Goal: Task Accomplishment & Management: Manage account settings

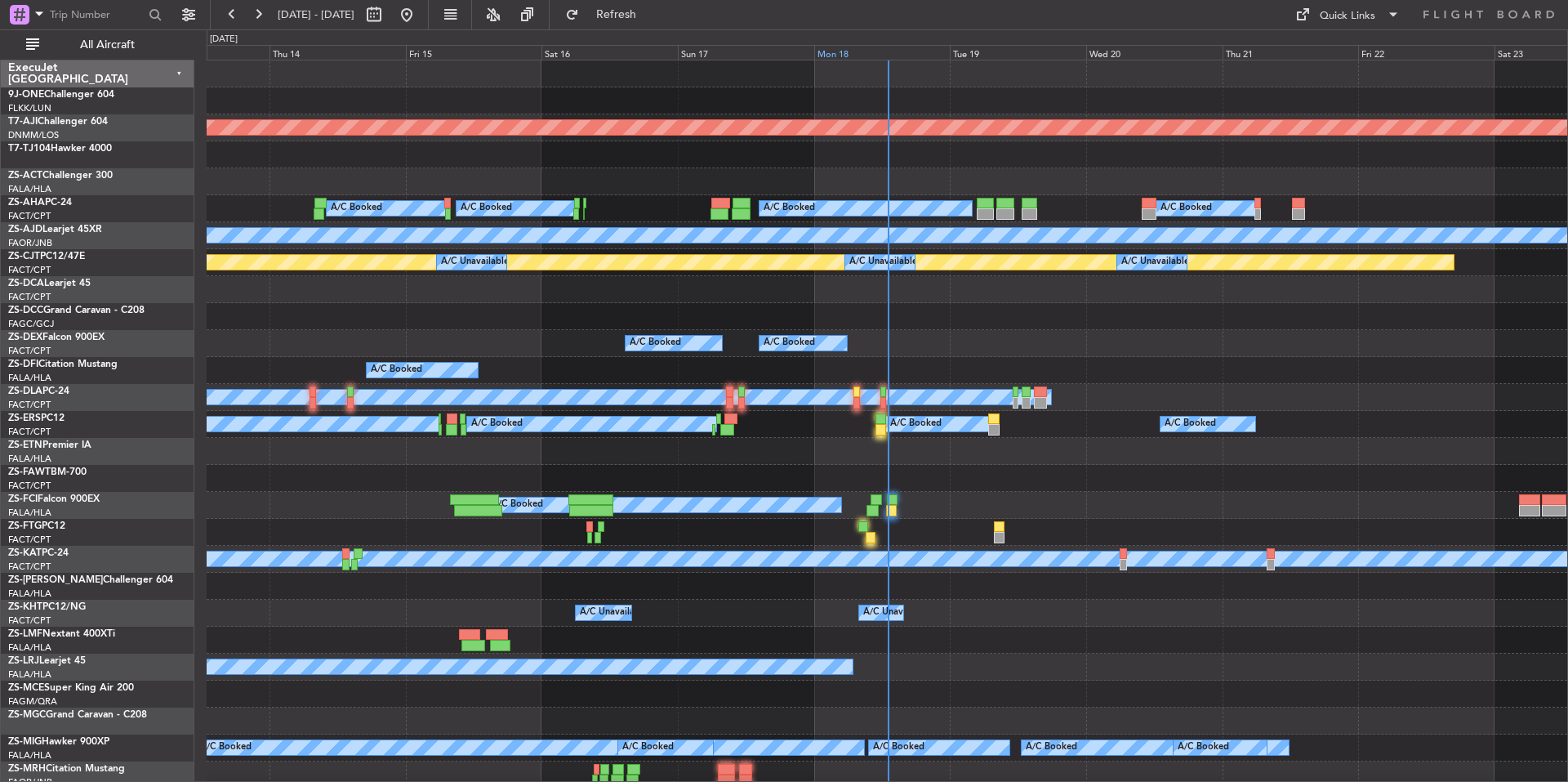
click at [868, 54] on div "Mon 18" at bounding box center [882, 53] width 137 height 15
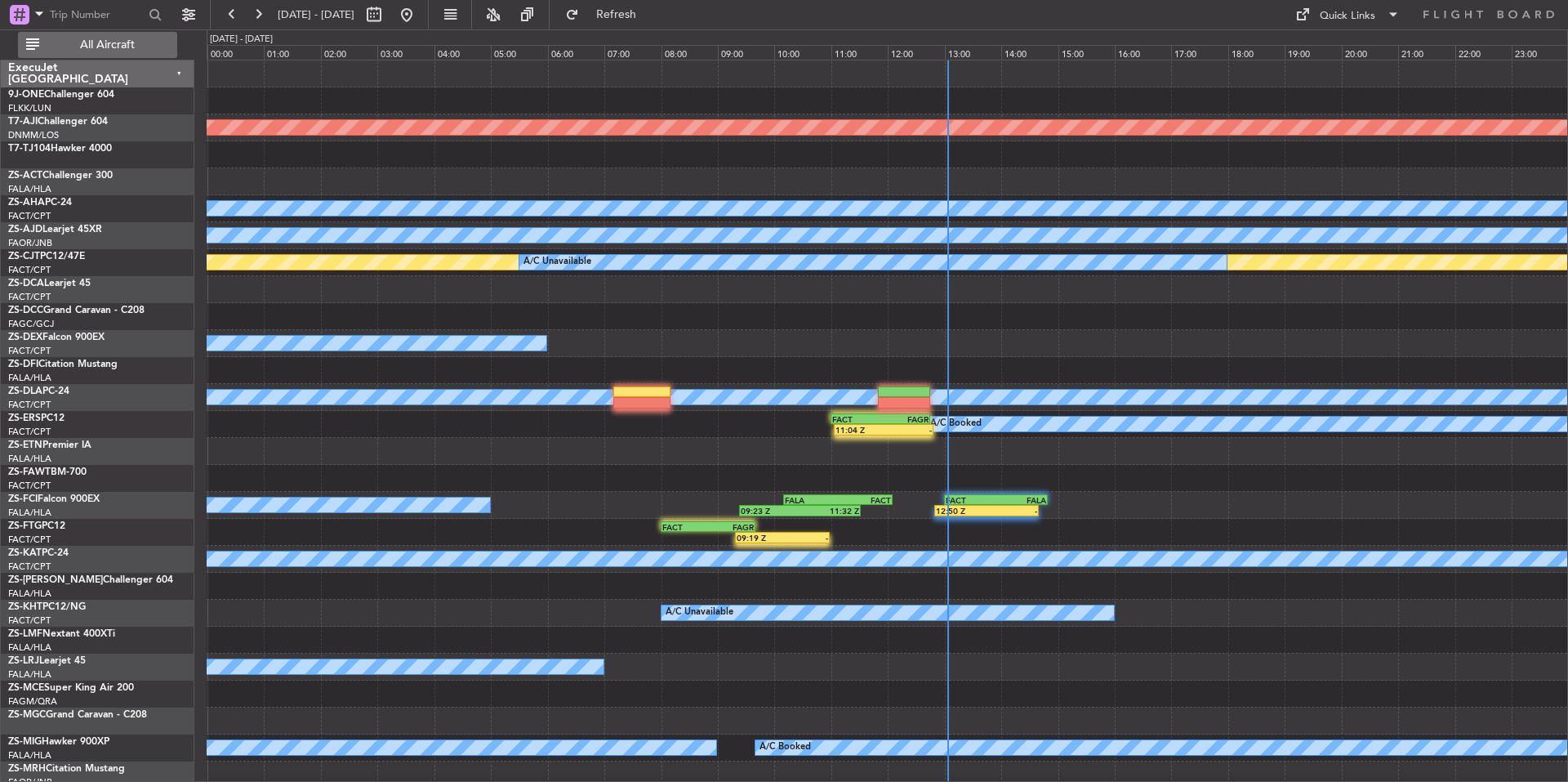
click at [151, 52] on button "All Aircraft" at bounding box center [97, 44] width 159 height 26
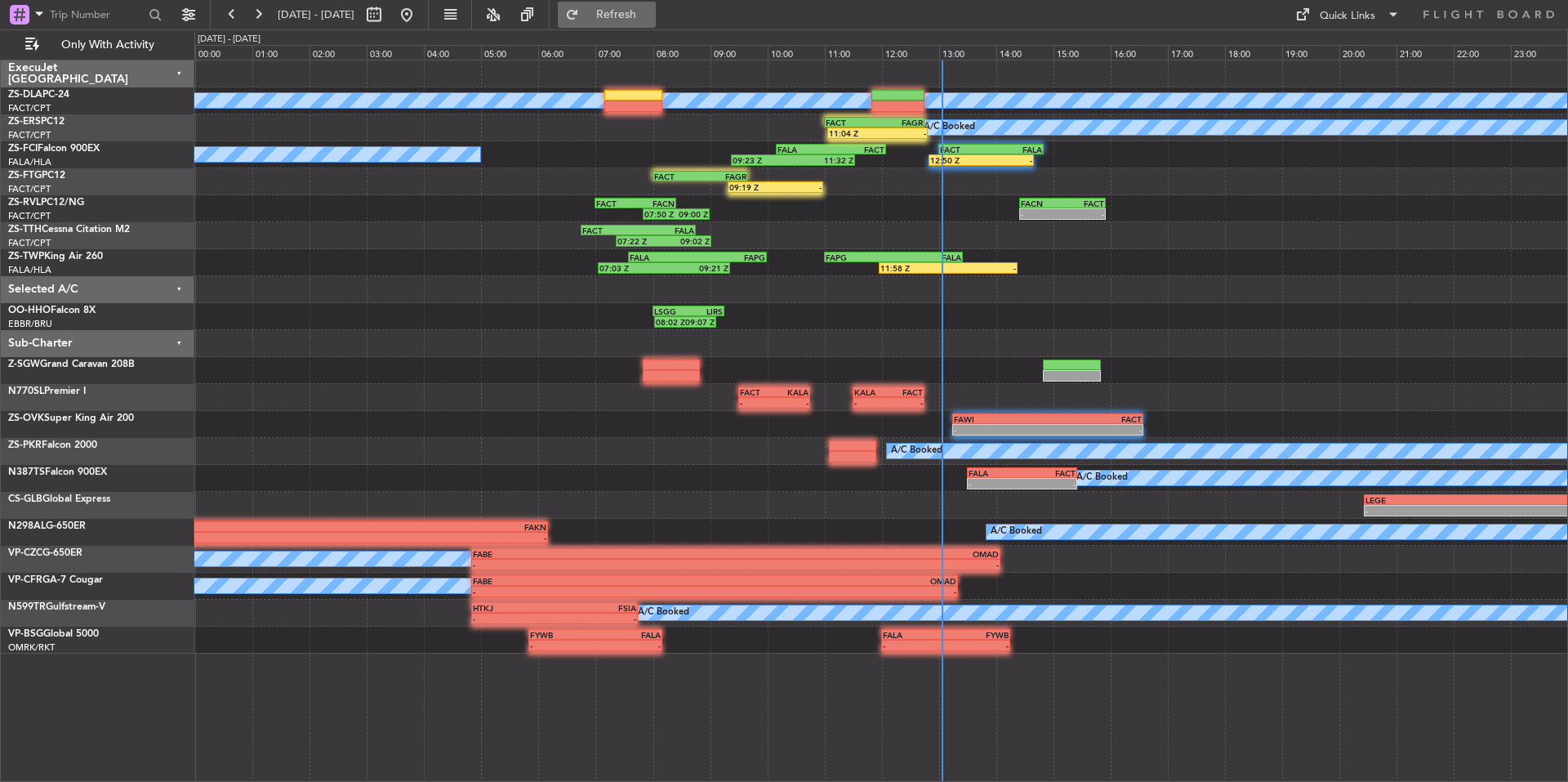
click at [651, 19] on span "Refresh" at bounding box center [617, 15] width 68 height 12
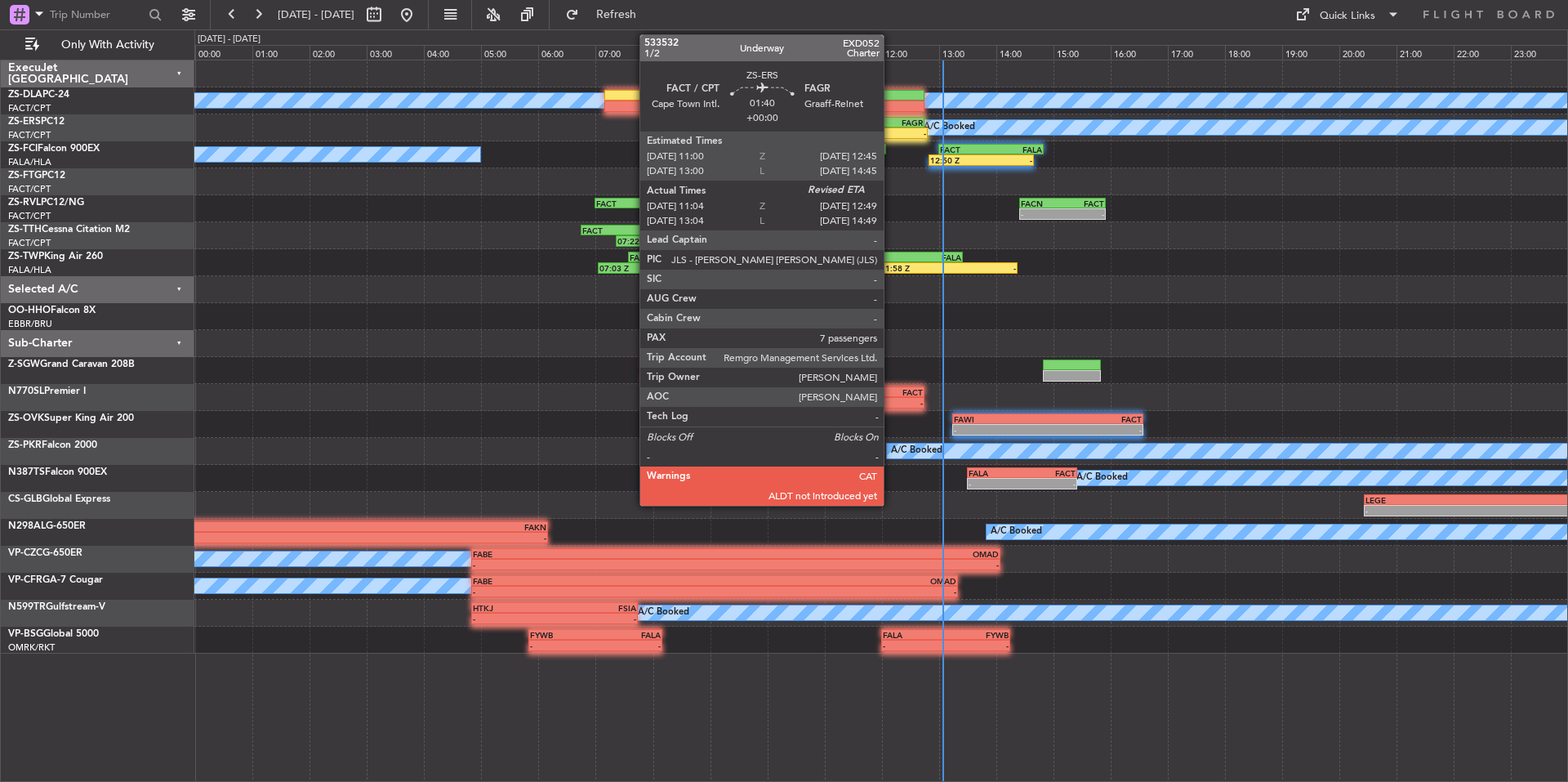
click at [891, 128] on div "11:04 Z -" at bounding box center [877, 133] width 101 height 12
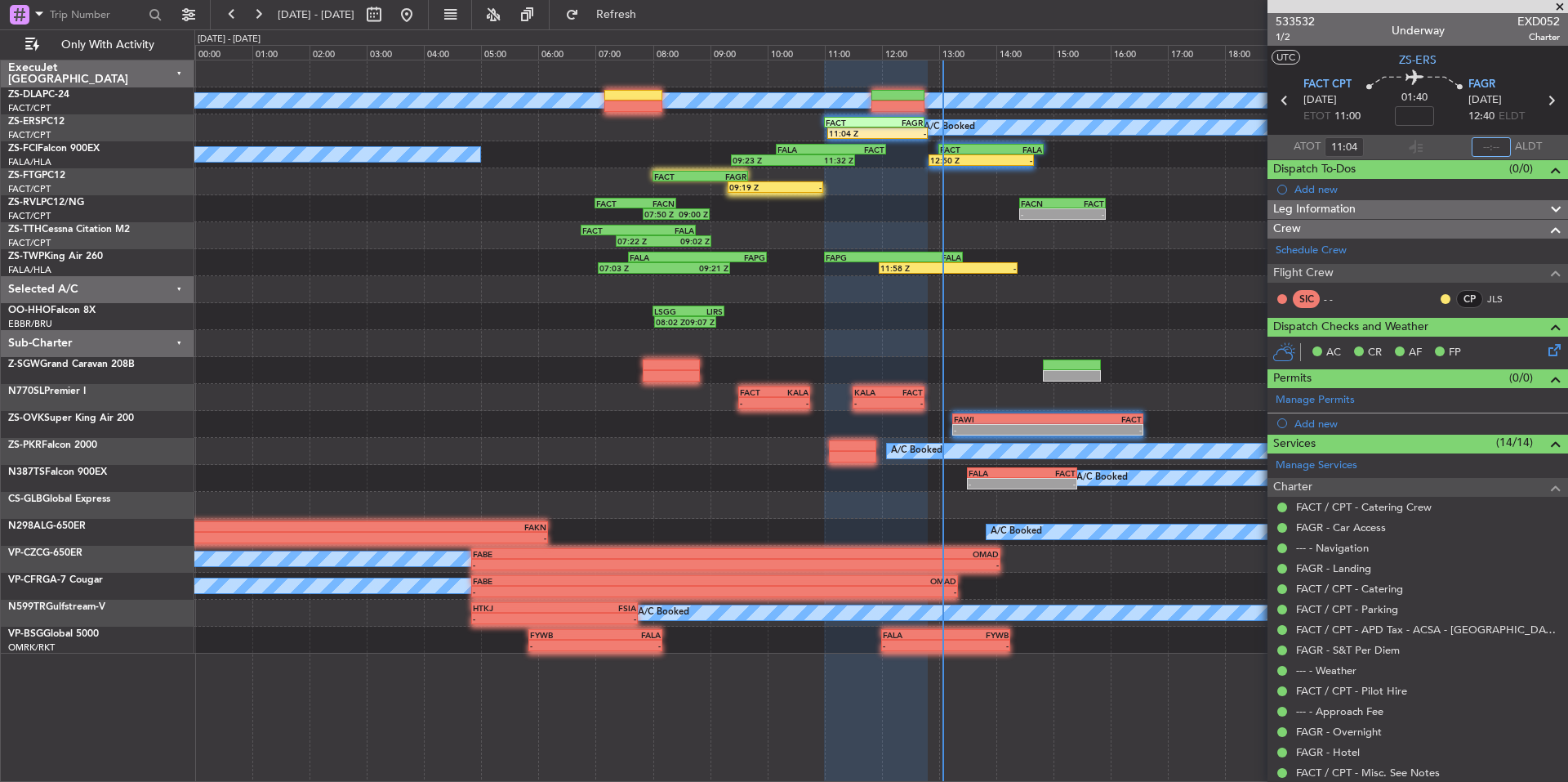
click at [1477, 151] on input "text" at bounding box center [1491, 148] width 39 height 20
type input "12:22"
click at [258, 17] on button at bounding box center [257, 14] width 26 height 26
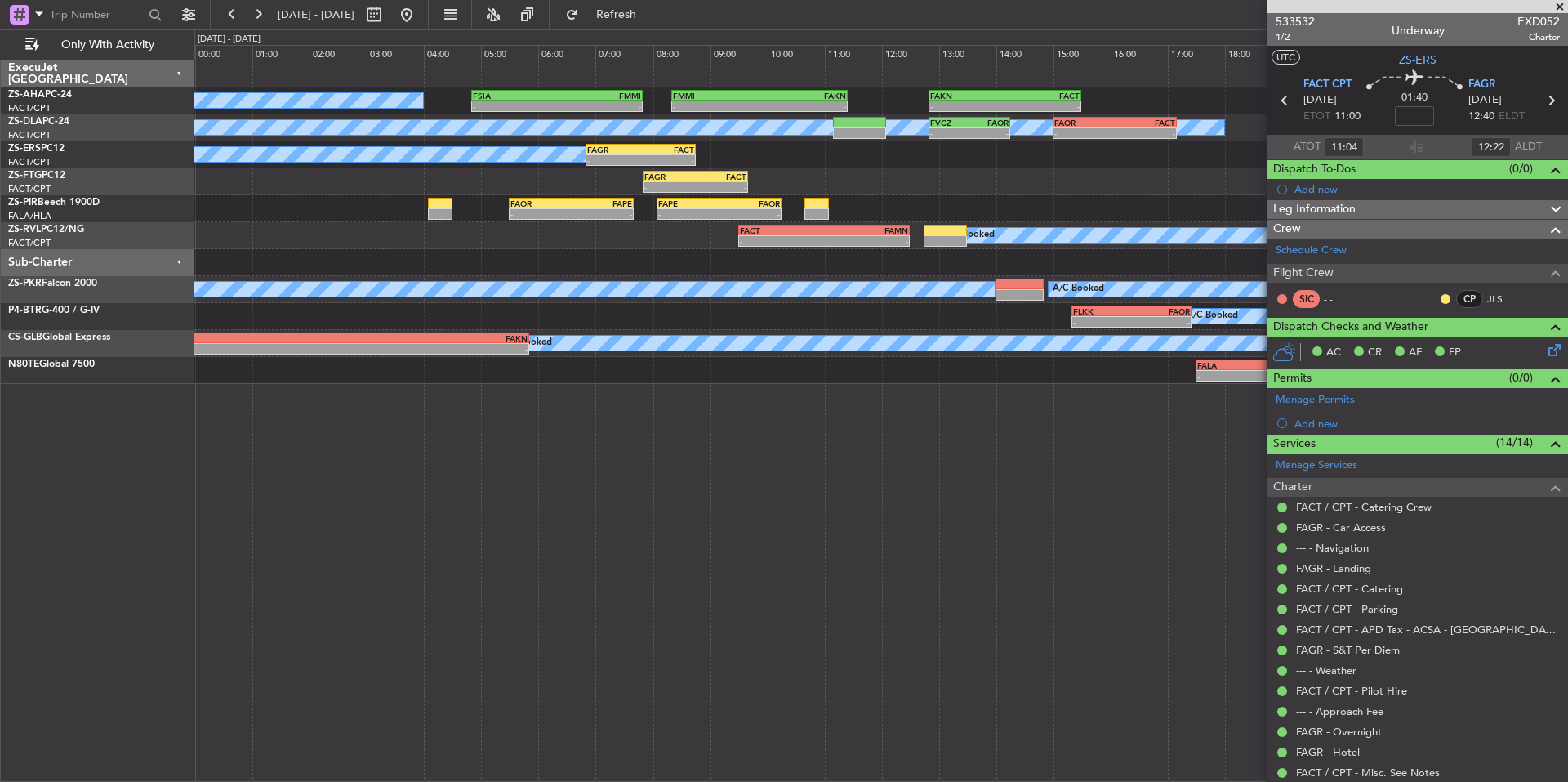
drag, startPoint x: 1559, startPoint y: 6, endPoint x: 841, endPoint y: 148, distance: 731.9
click at [1559, 6] on span at bounding box center [1560, 8] width 17 height 15
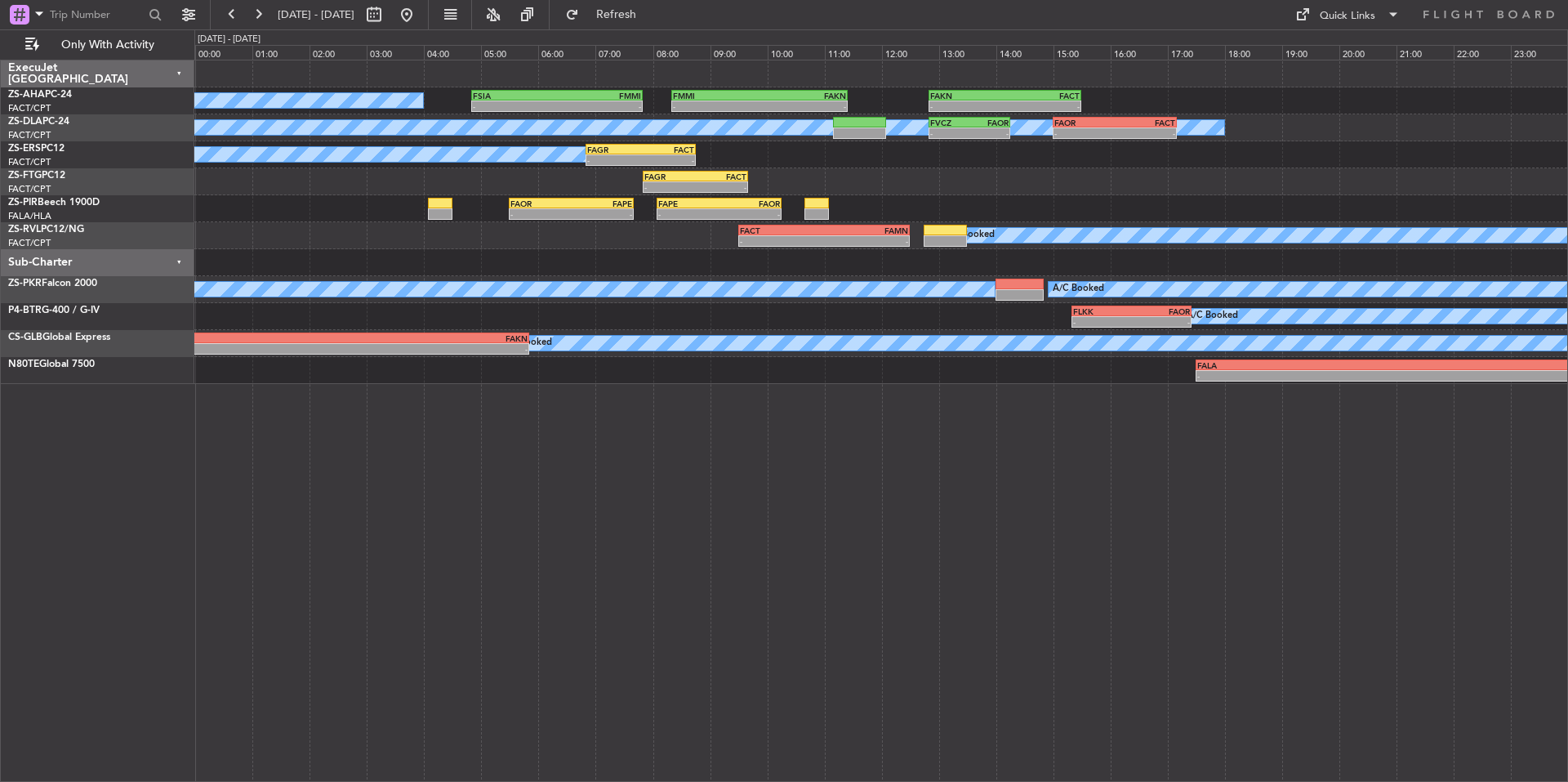
type input "0"
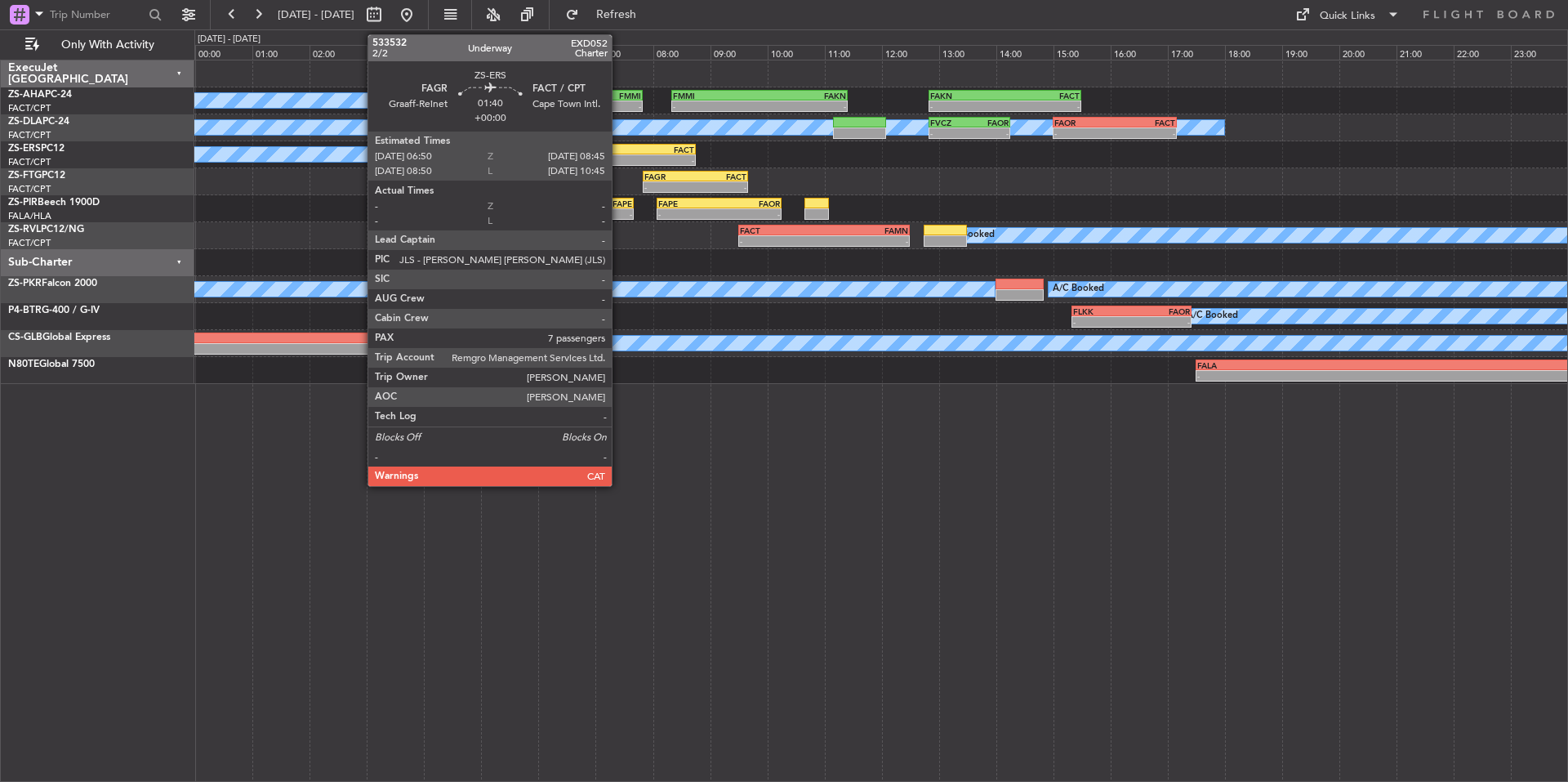
click at [619, 150] on div "FAGR" at bounding box center [614, 149] width 53 height 10
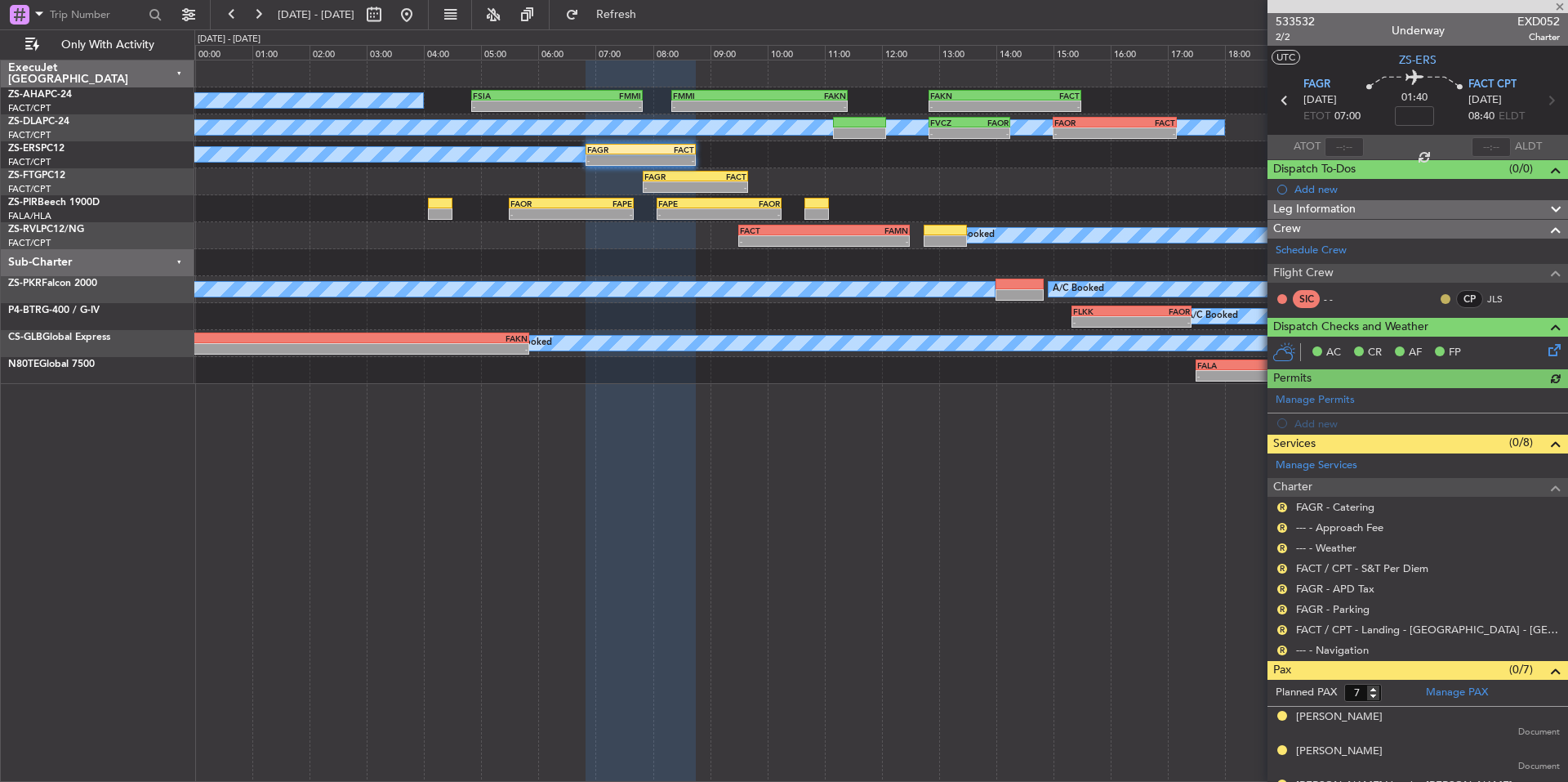
click at [1441, 295] on button at bounding box center [1446, 299] width 10 height 10
click at [1444, 341] on mat-tooltip-component "Unread" at bounding box center [1434, 325] width 60 height 43
click at [1441, 298] on button at bounding box center [1446, 299] width 10 height 10
click at [1448, 346] on span "Acknowledged" at bounding box center [1437, 347] width 72 height 17
click at [1275, 650] on div "R --- - Navigation" at bounding box center [1417, 649] width 301 height 20
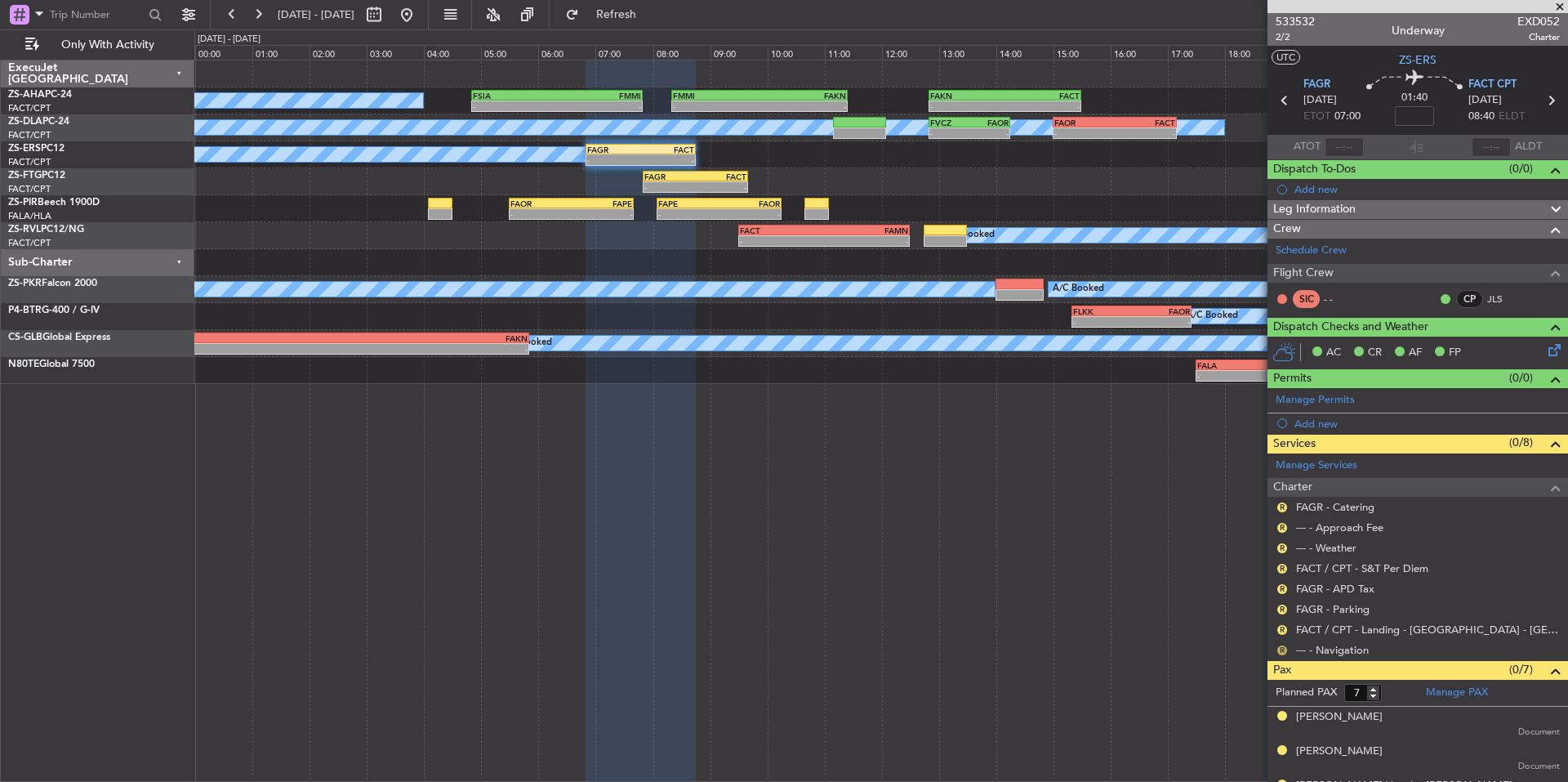
click at [1279, 649] on button "R" at bounding box center [1282, 650] width 10 height 10
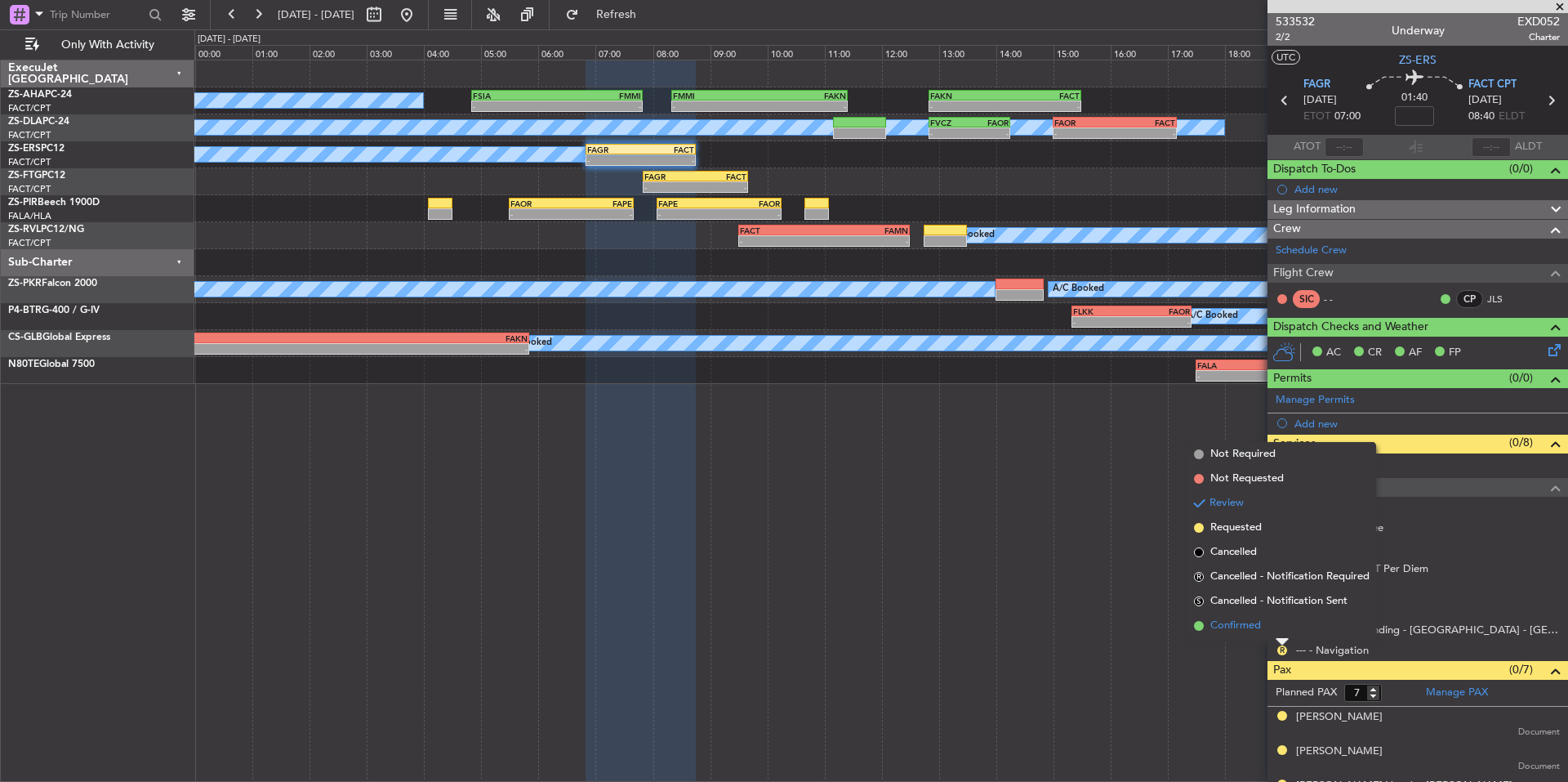
click at [1248, 629] on span "Confirmed" at bounding box center [1235, 626] width 51 height 17
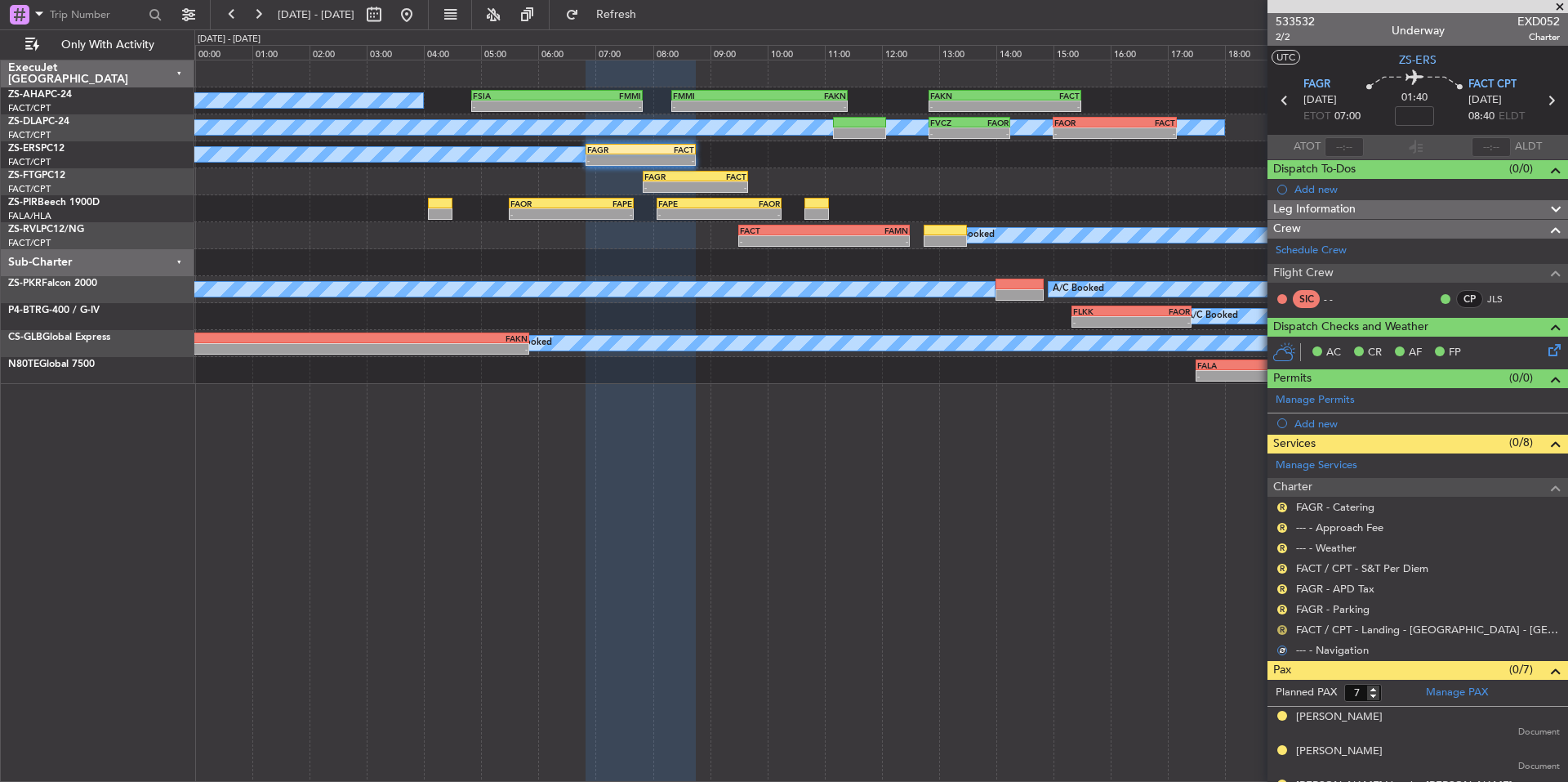
click at [1279, 625] on button "R" at bounding box center [1282, 630] width 10 height 10
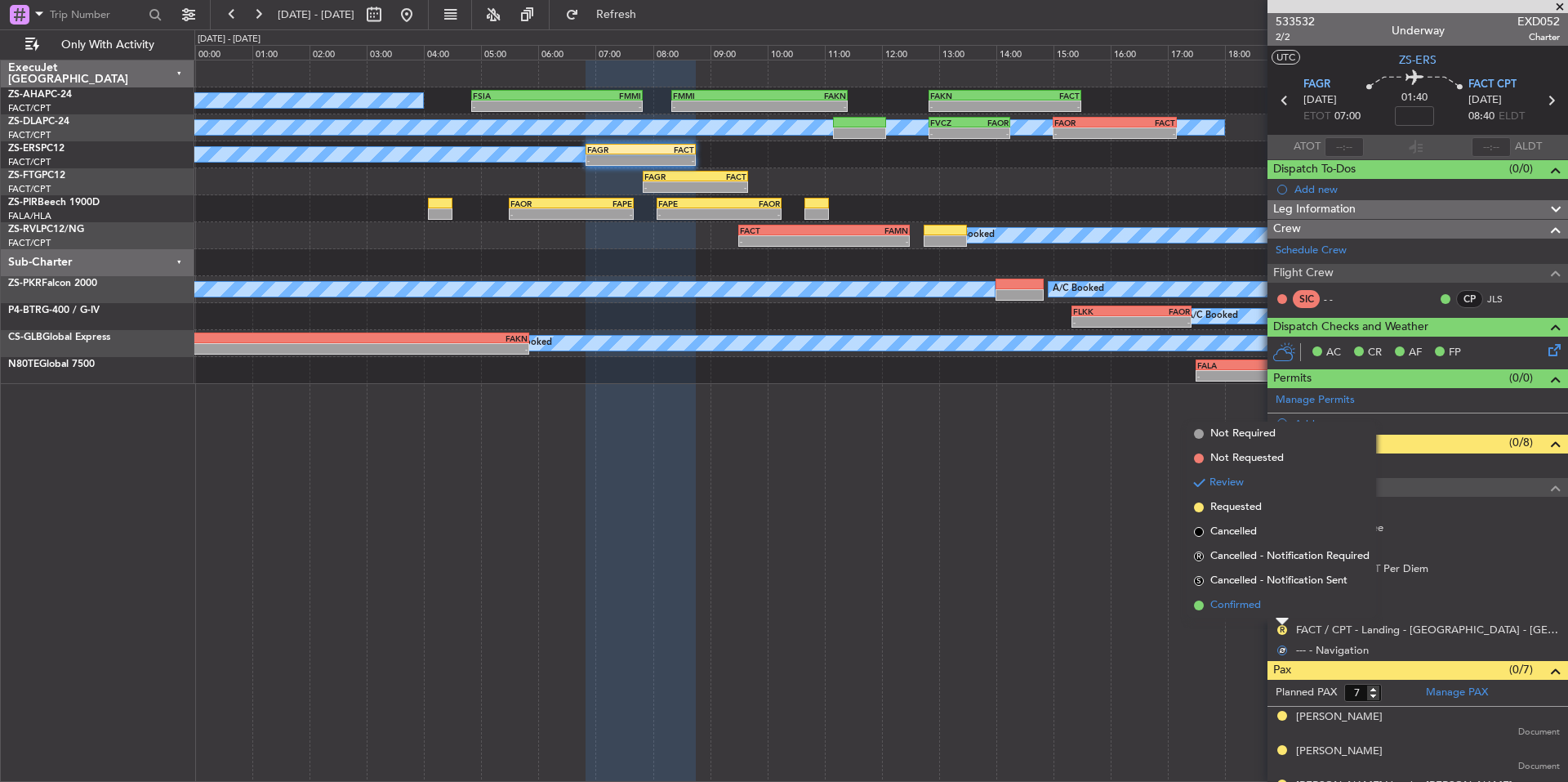
click at [1255, 610] on span "Confirmed" at bounding box center [1235, 605] width 51 height 17
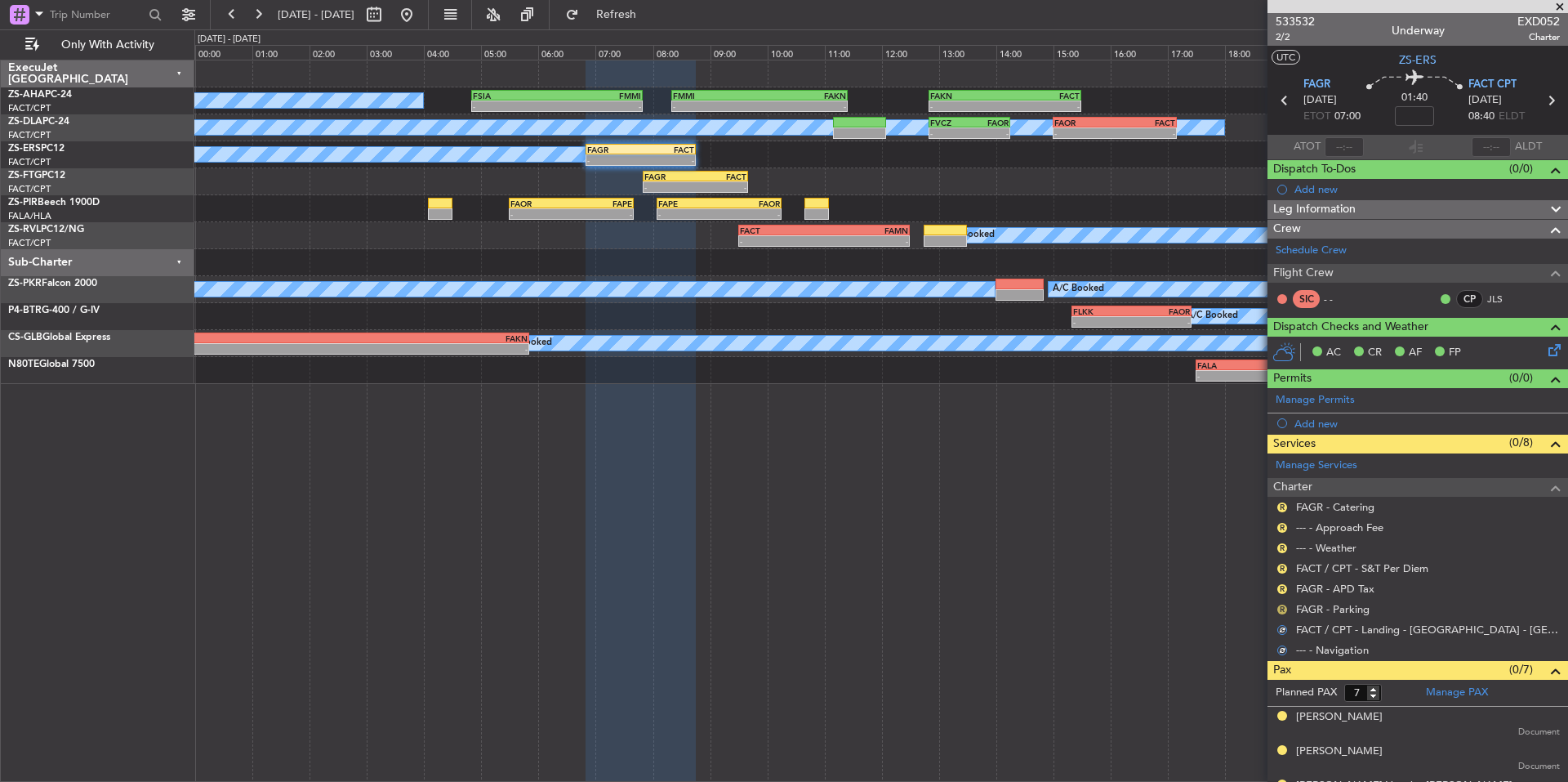
click at [1281, 608] on button "R" at bounding box center [1282, 609] width 10 height 10
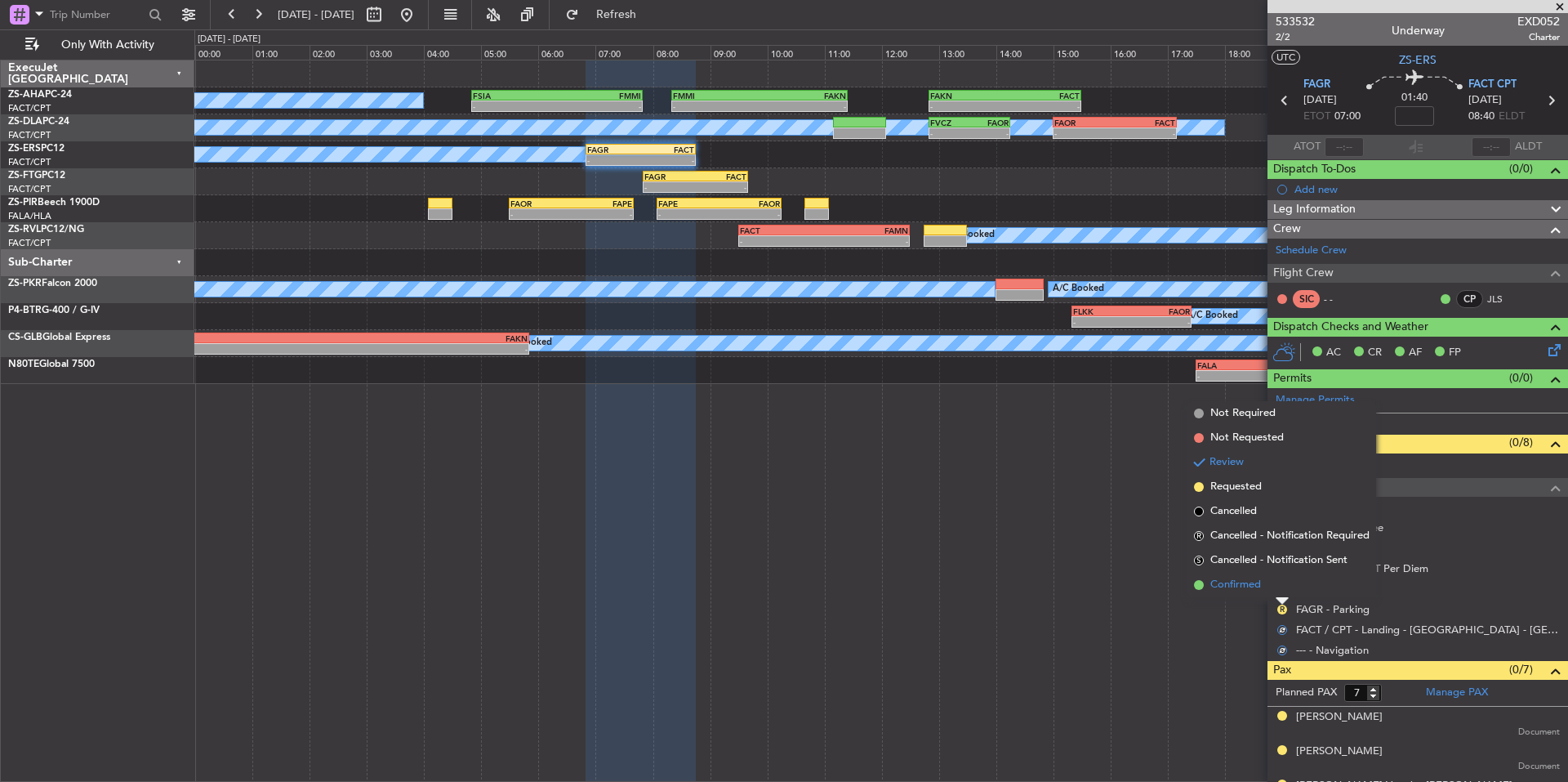
click at [1248, 586] on span "Confirmed" at bounding box center [1235, 585] width 51 height 17
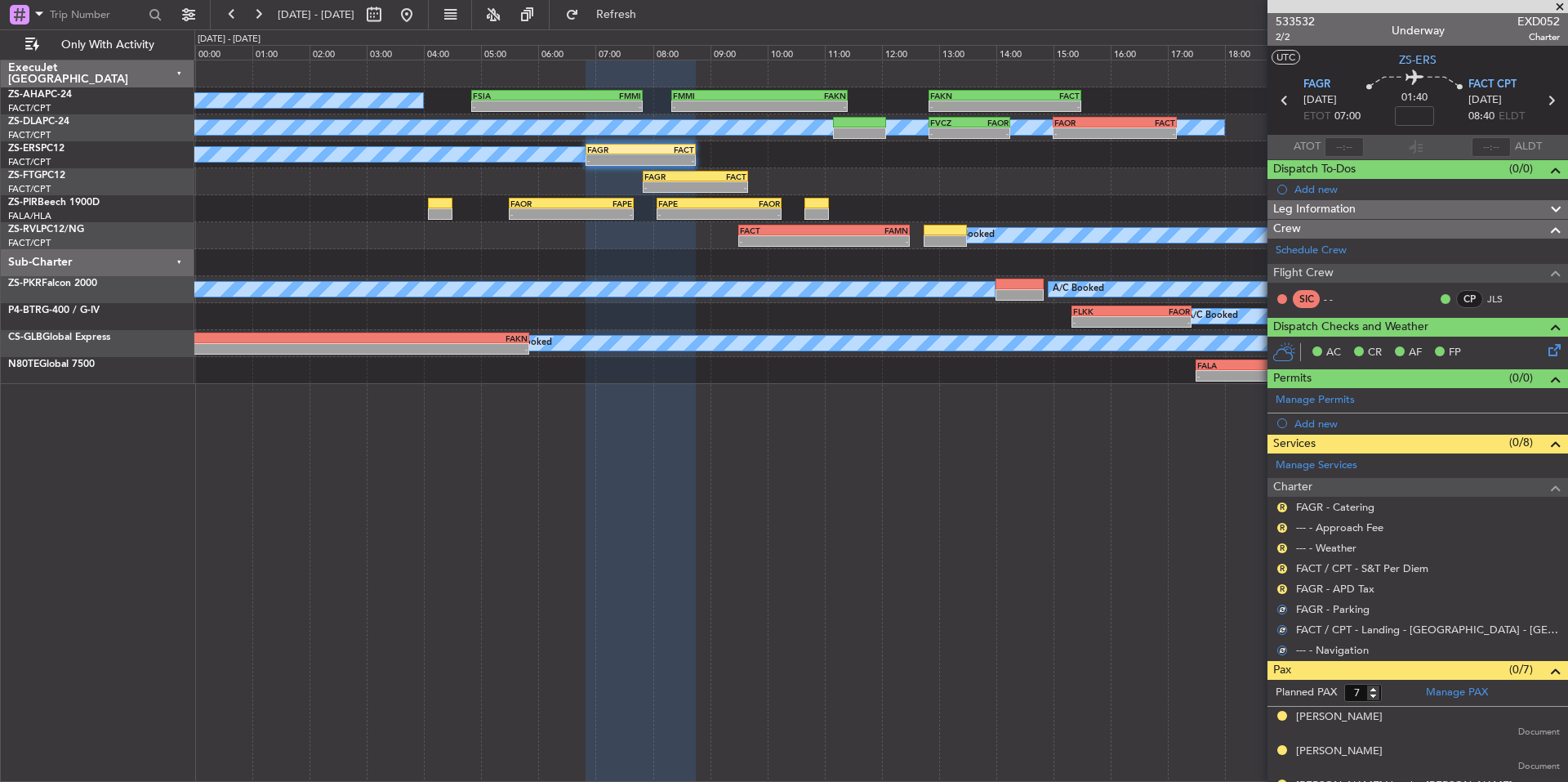
click at [1281, 593] on mat-tooltip-component "Review" at bounding box center [1281, 614] width 59 height 43
click at [1272, 584] on div "R FAGR - APD Tax" at bounding box center [1417, 589] width 301 height 20
click at [1276, 589] on div "R" at bounding box center [1282, 589] width 13 height 13
click at [1279, 589] on button "R" at bounding box center [1282, 589] width 10 height 10
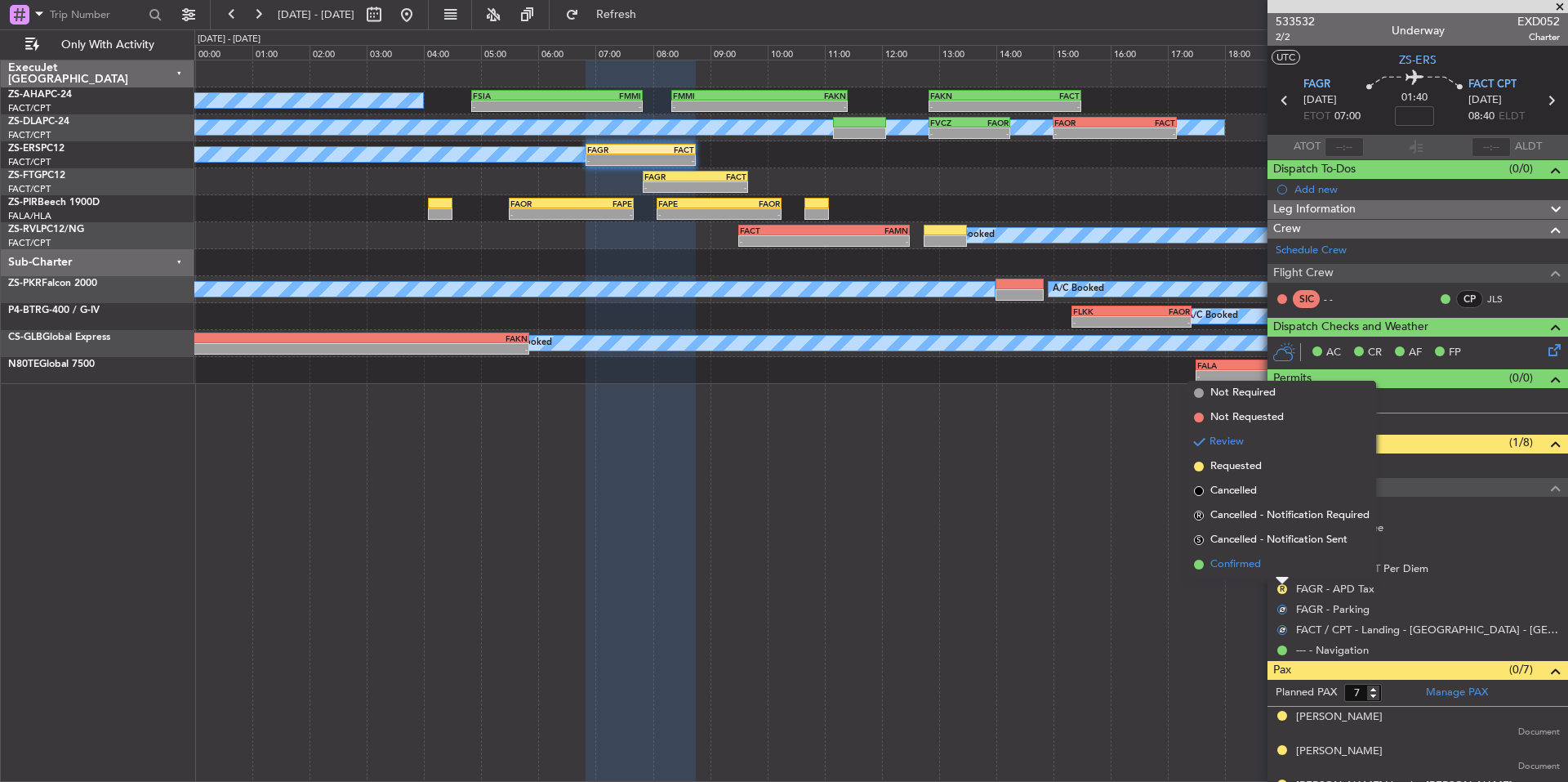
click at [1231, 572] on span "Confirmed" at bounding box center [1235, 564] width 51 height 17
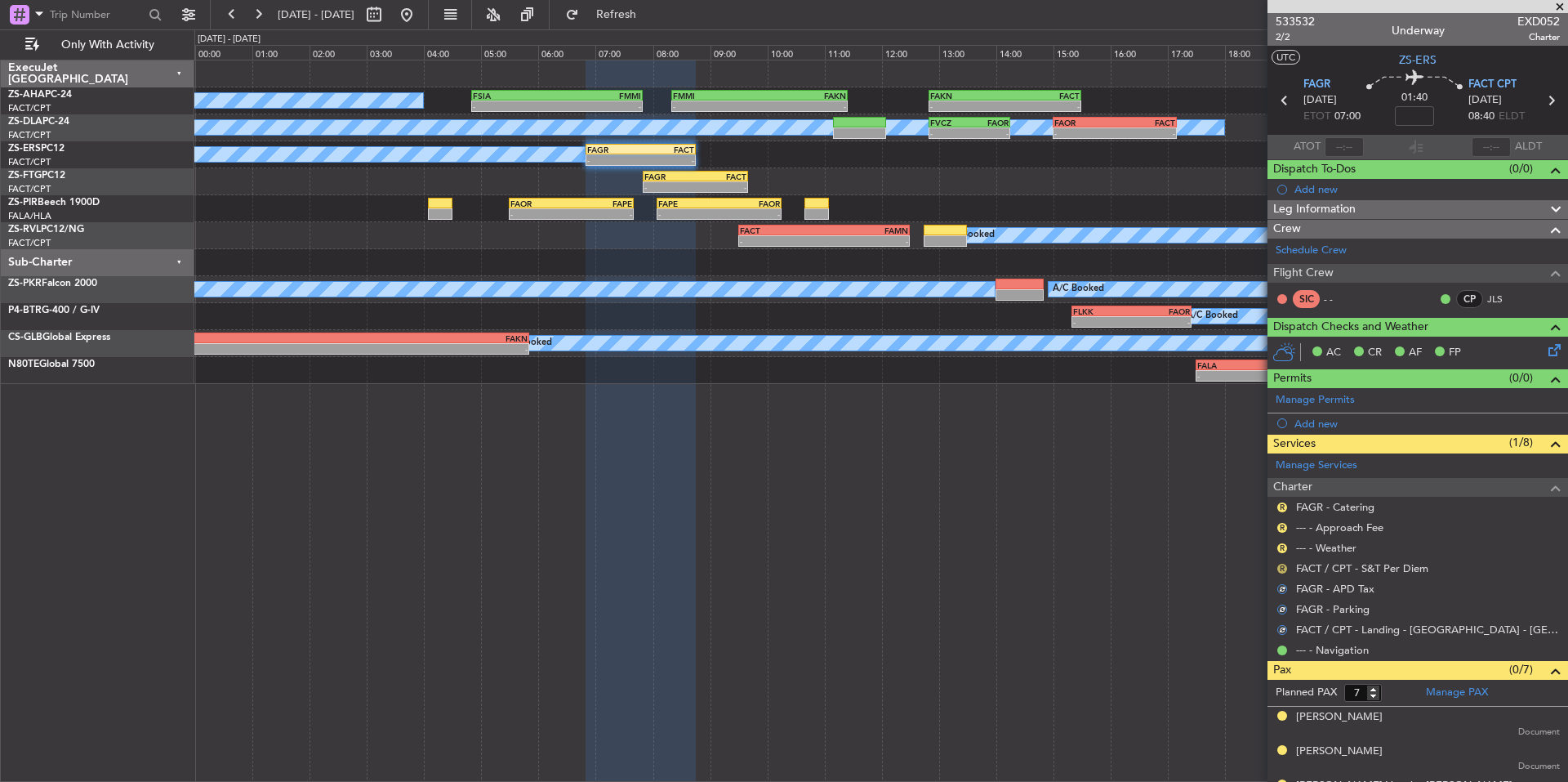
click at [1282, 568] on button "R" at bounding box center [1282, 569] width 10 height 10
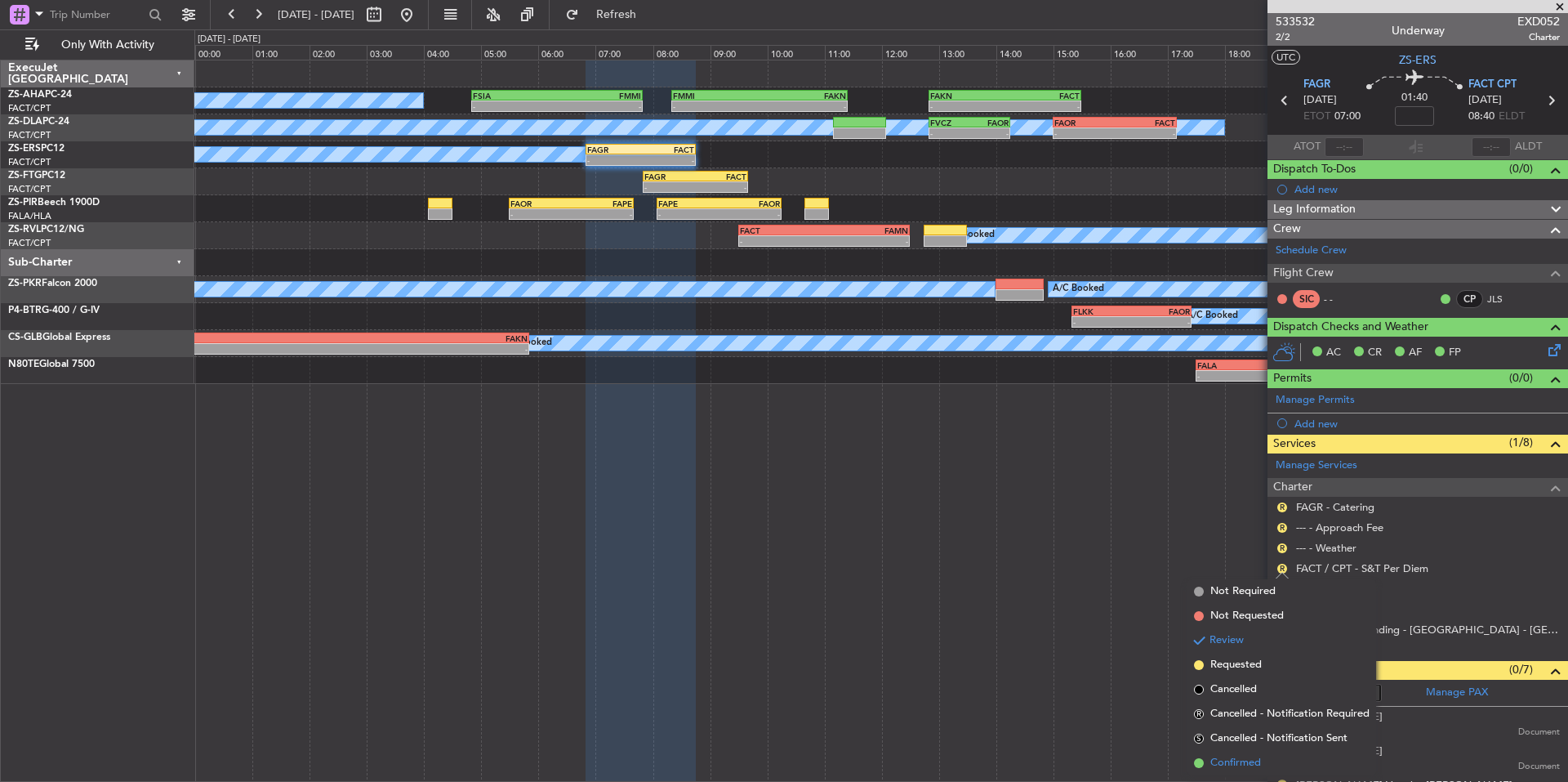
click at [1226, 754] on li "Confirmed" at bounding box center [1281, 763] width 188 height 24
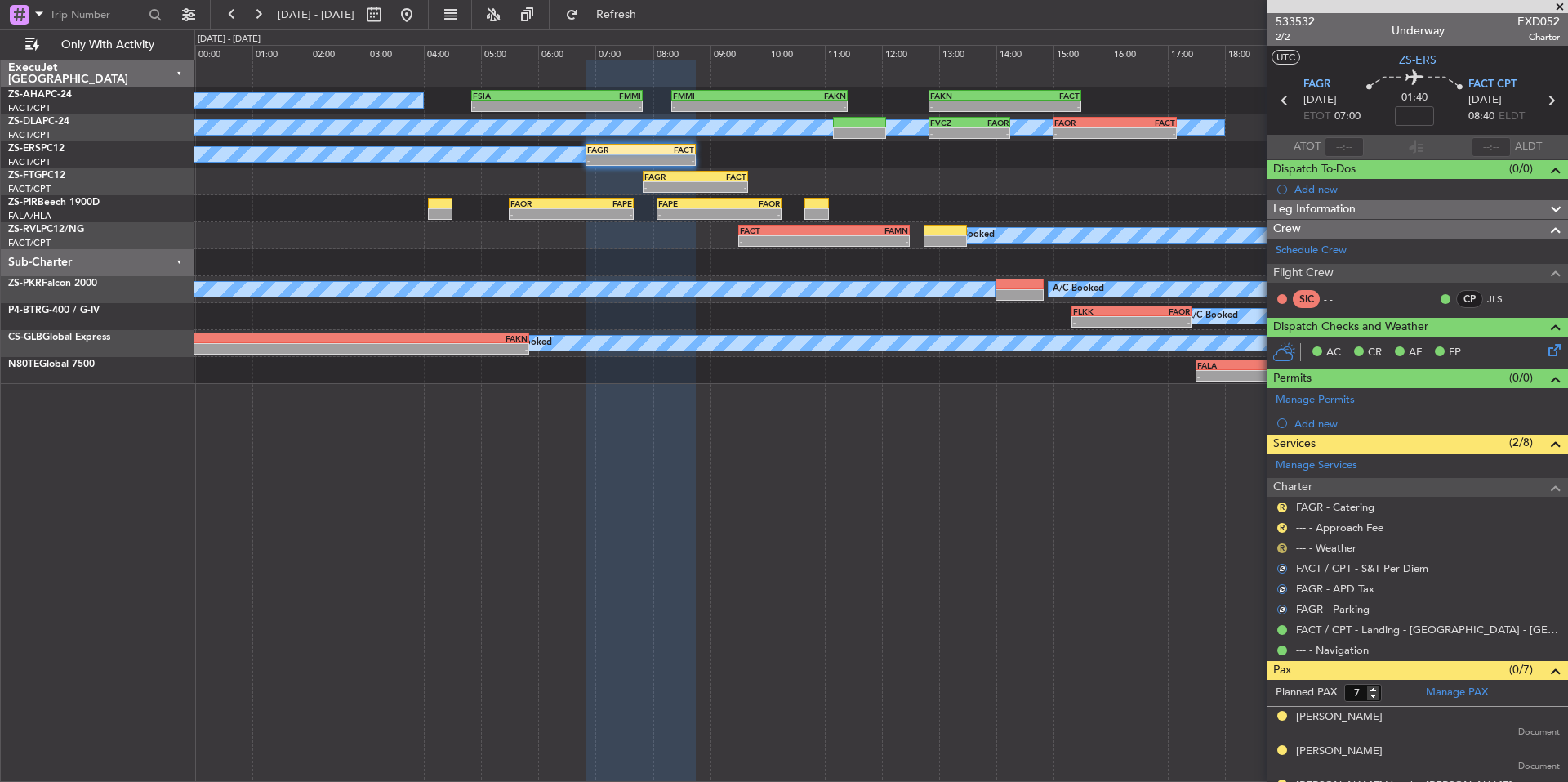
click at [1280, 549] on button "R" at bounding box center [1282, 549] width 10 height 10
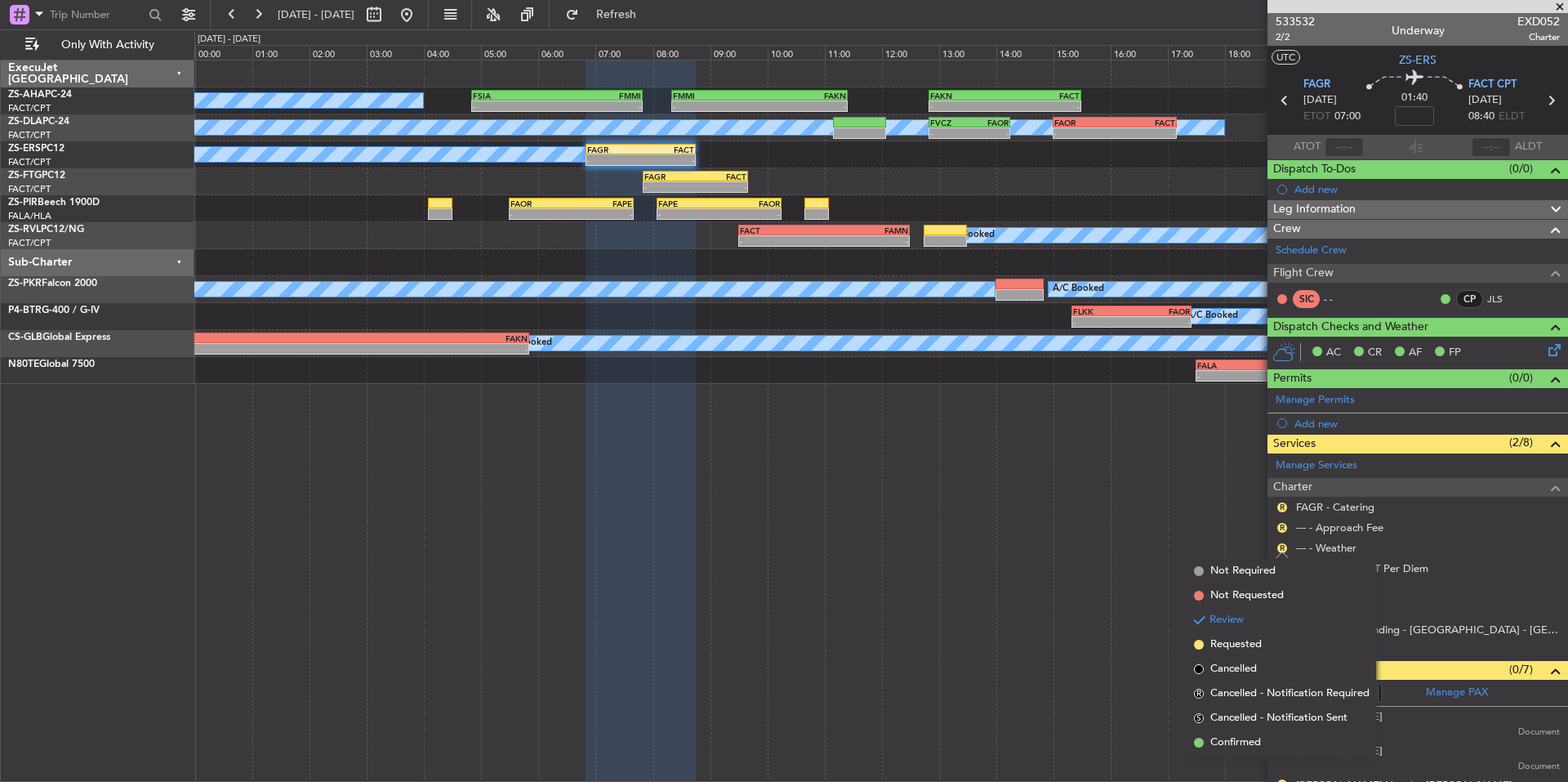
drag, startPoint x: 1266, startPoint y: 745, endPoint x: 1283, endPoint y: 698, distance: 50.0
click at [1266, 745] on li "Confirmed" at bounding box center [1281, 742] width 188 height 24
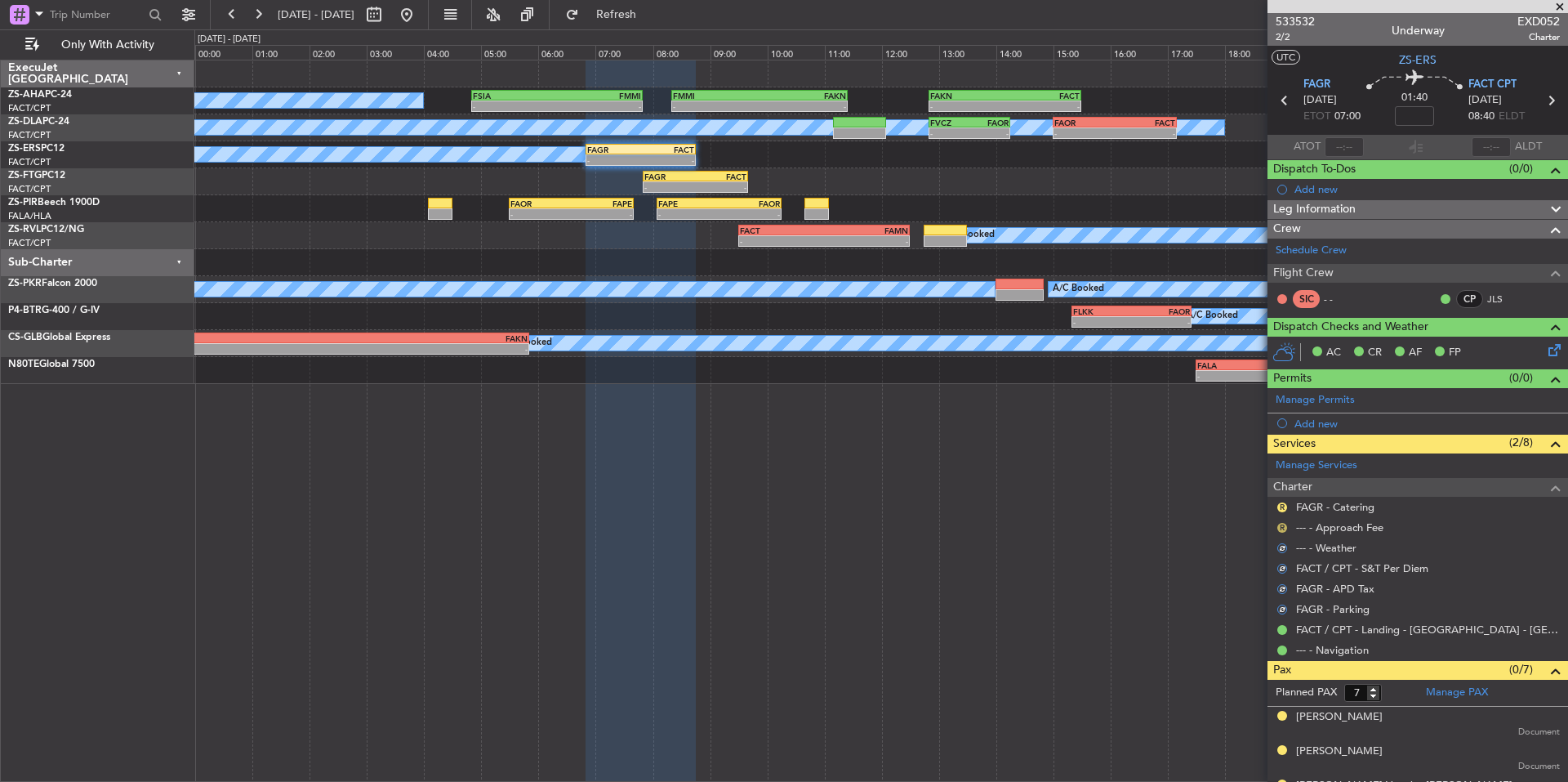
click at [1285, 526] on button "R" at bounding box center [1282, 528] width 10 height 10
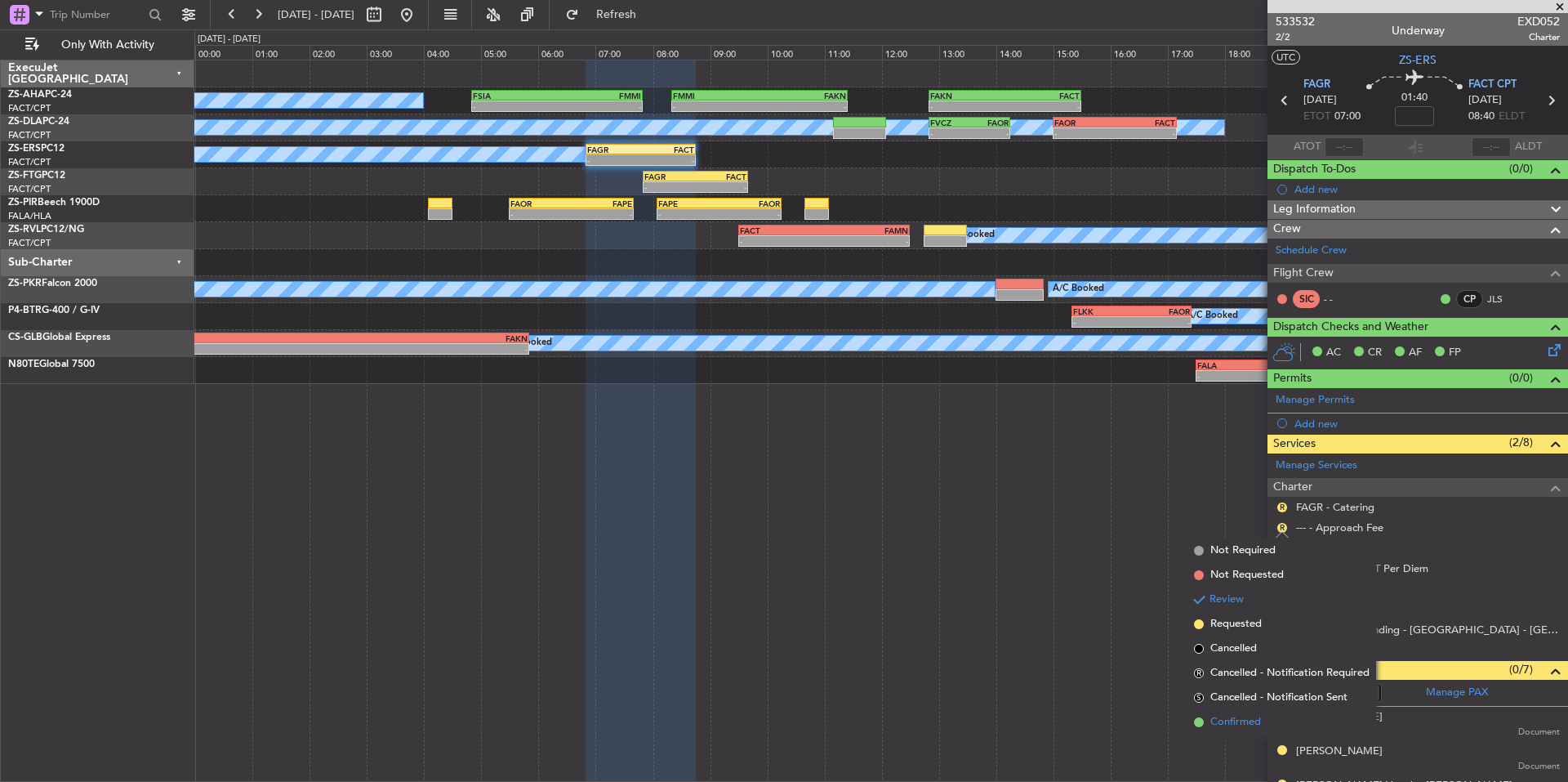
click at [1259, 722] on span "Confirmed" at bounding box center [1235, 722] width 51 height 17
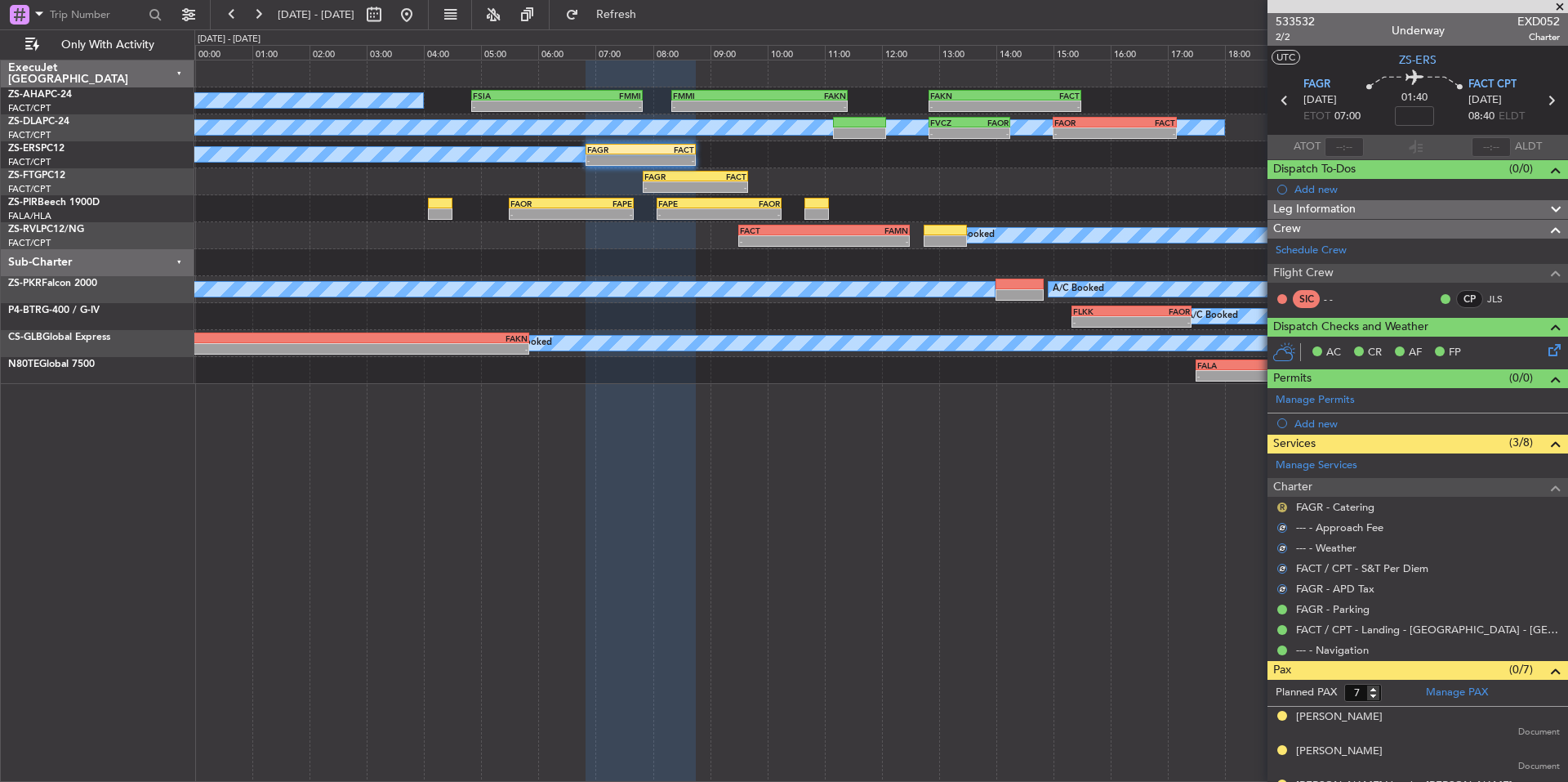
click at [1281, 503] on button "R" at bounding box center [1282, 508] width 10 height 10
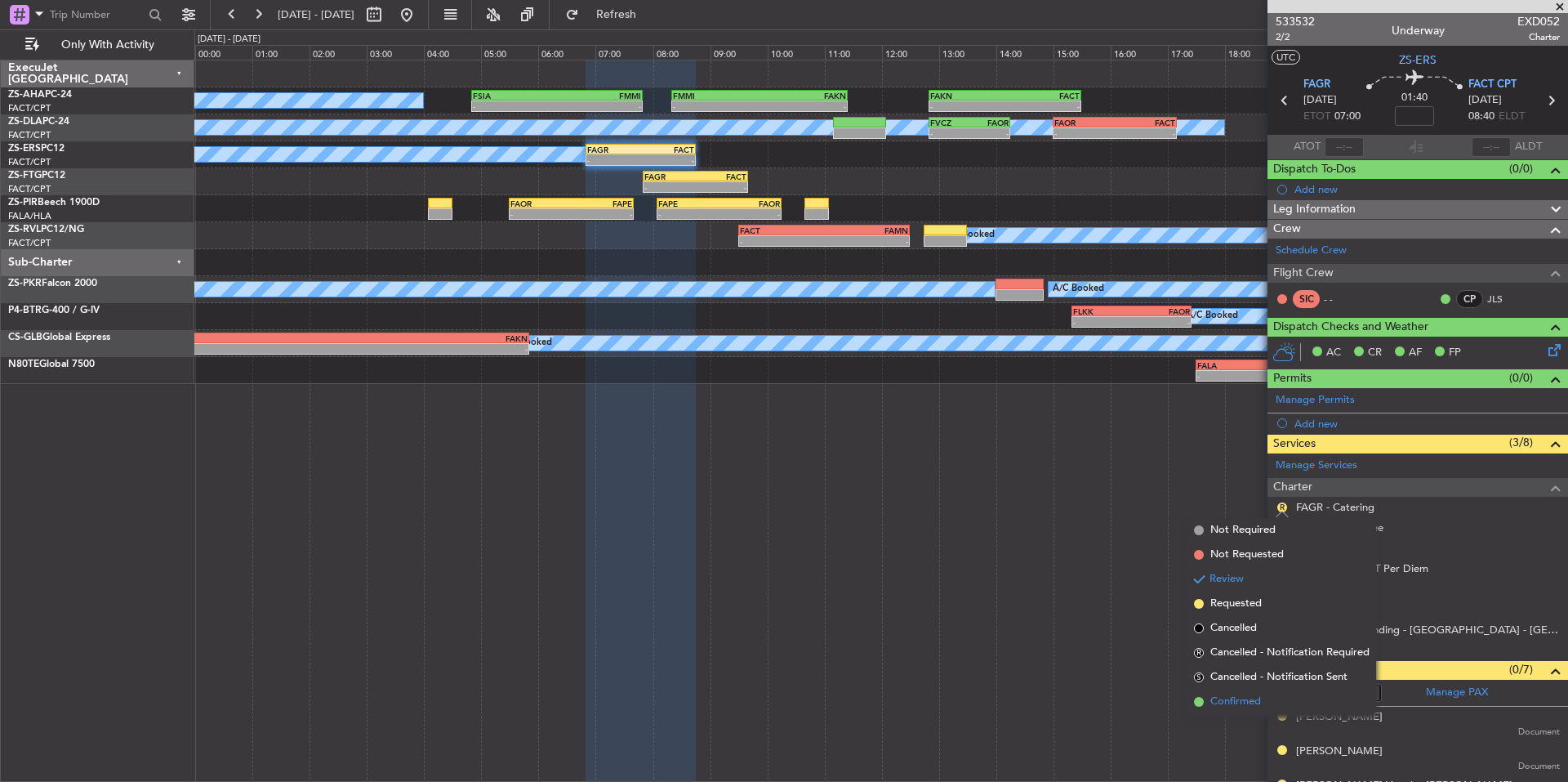
click at [1249, 701] on span "Confirmed" at bounding box center [1235, 702] width 51 height 17
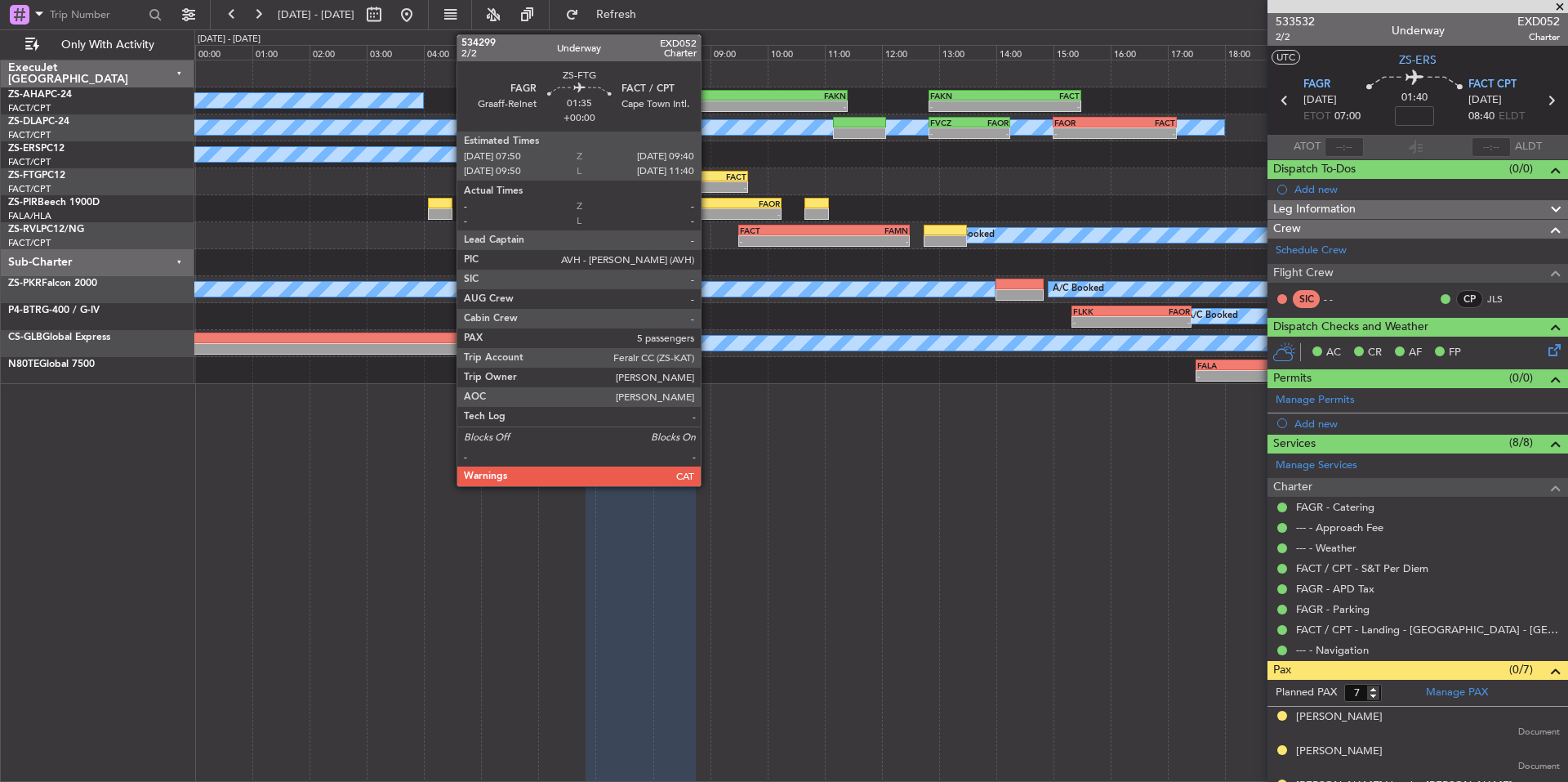
click at [708, 180] on div "FACT" at bounding box center [720, 177] width 51 height 10
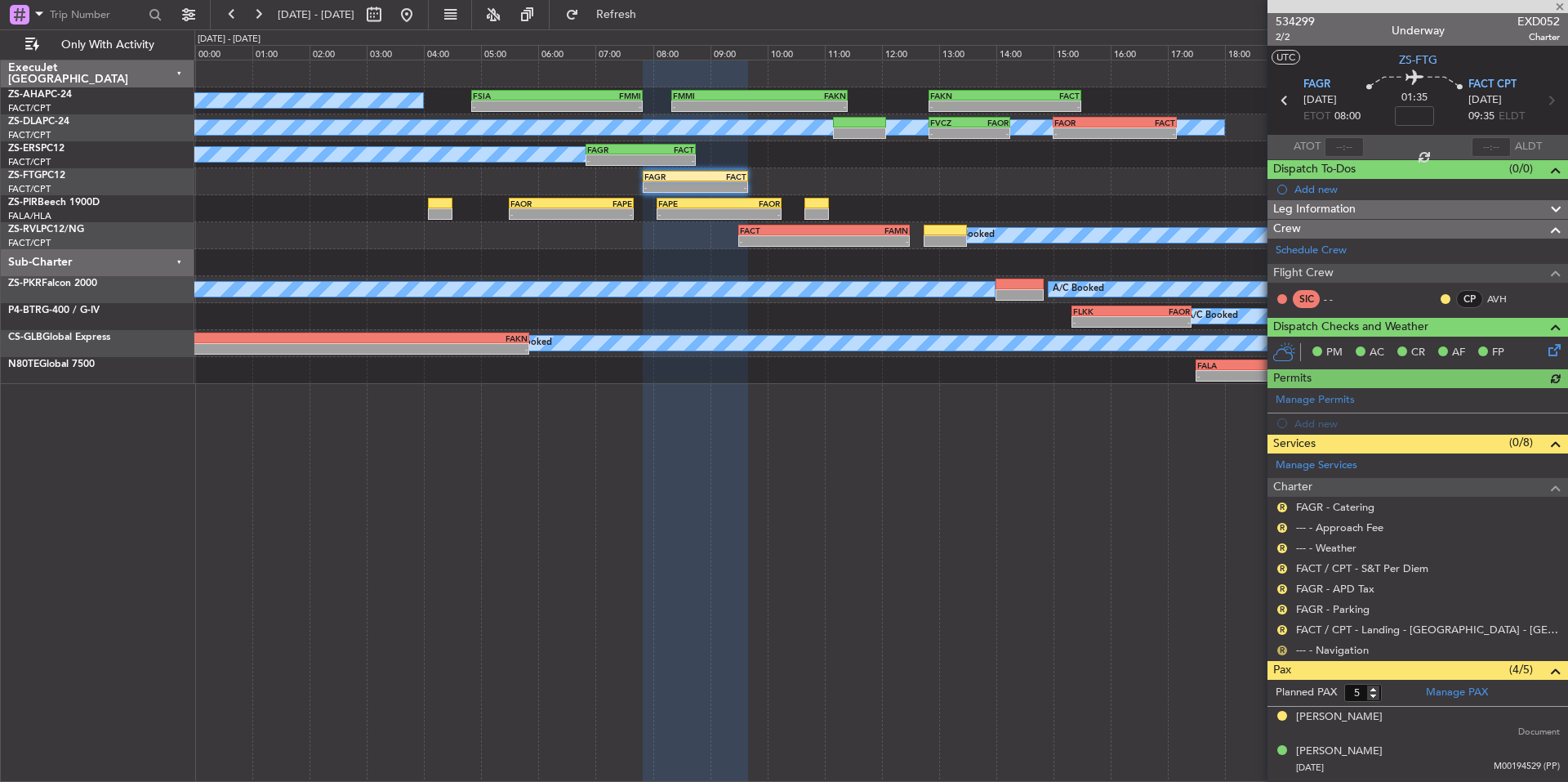
click at [1281, 646] on button "R" at bounding box center [1282, 650] width 10 height 10
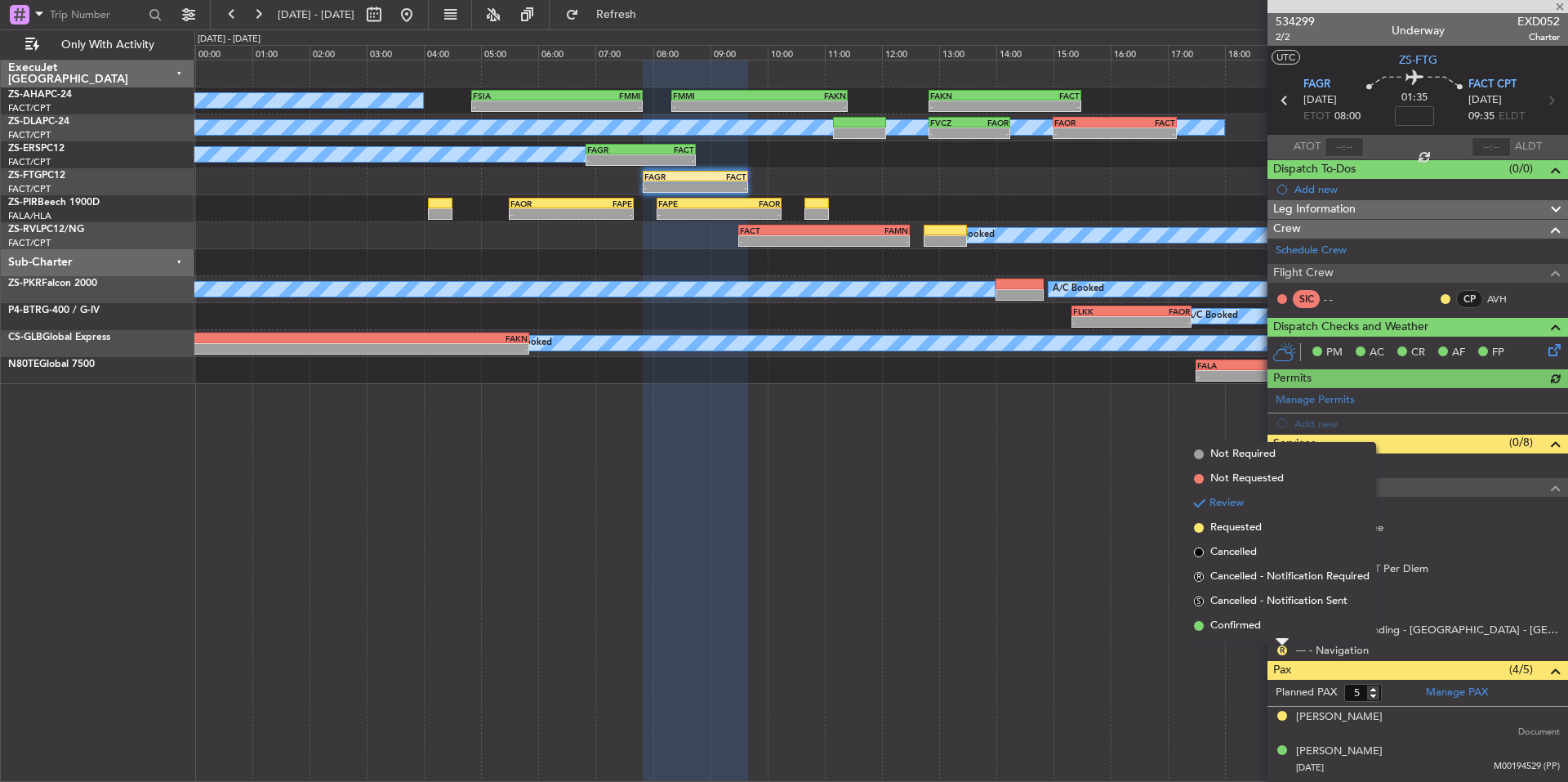
click at [1234, 625] on span "Confirmed" at bounding box center [1235, 626] width 51 height 17
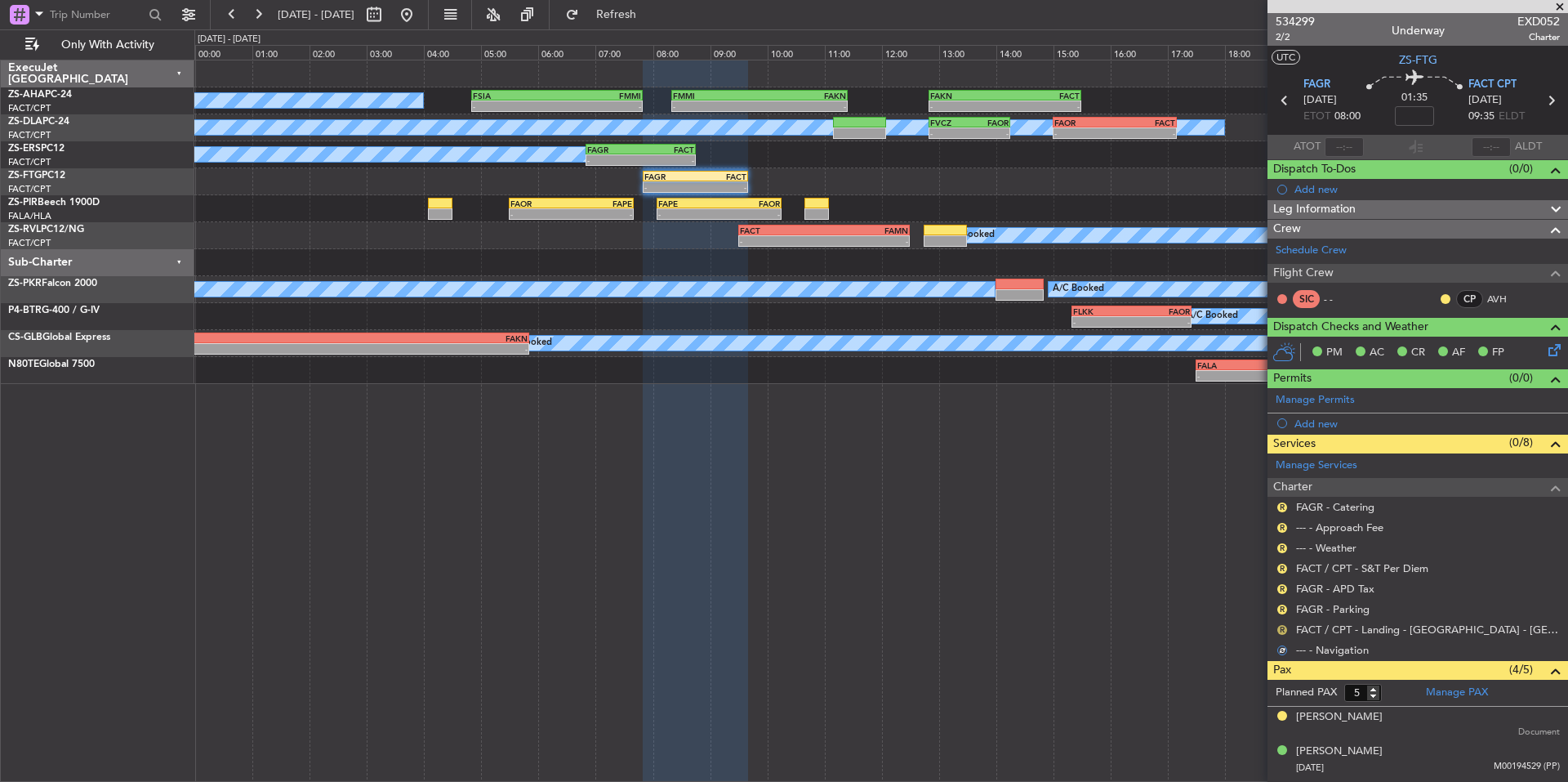
click at [1280, 626] on button "R" at bounding box center [1282, 630] width 10 height 10
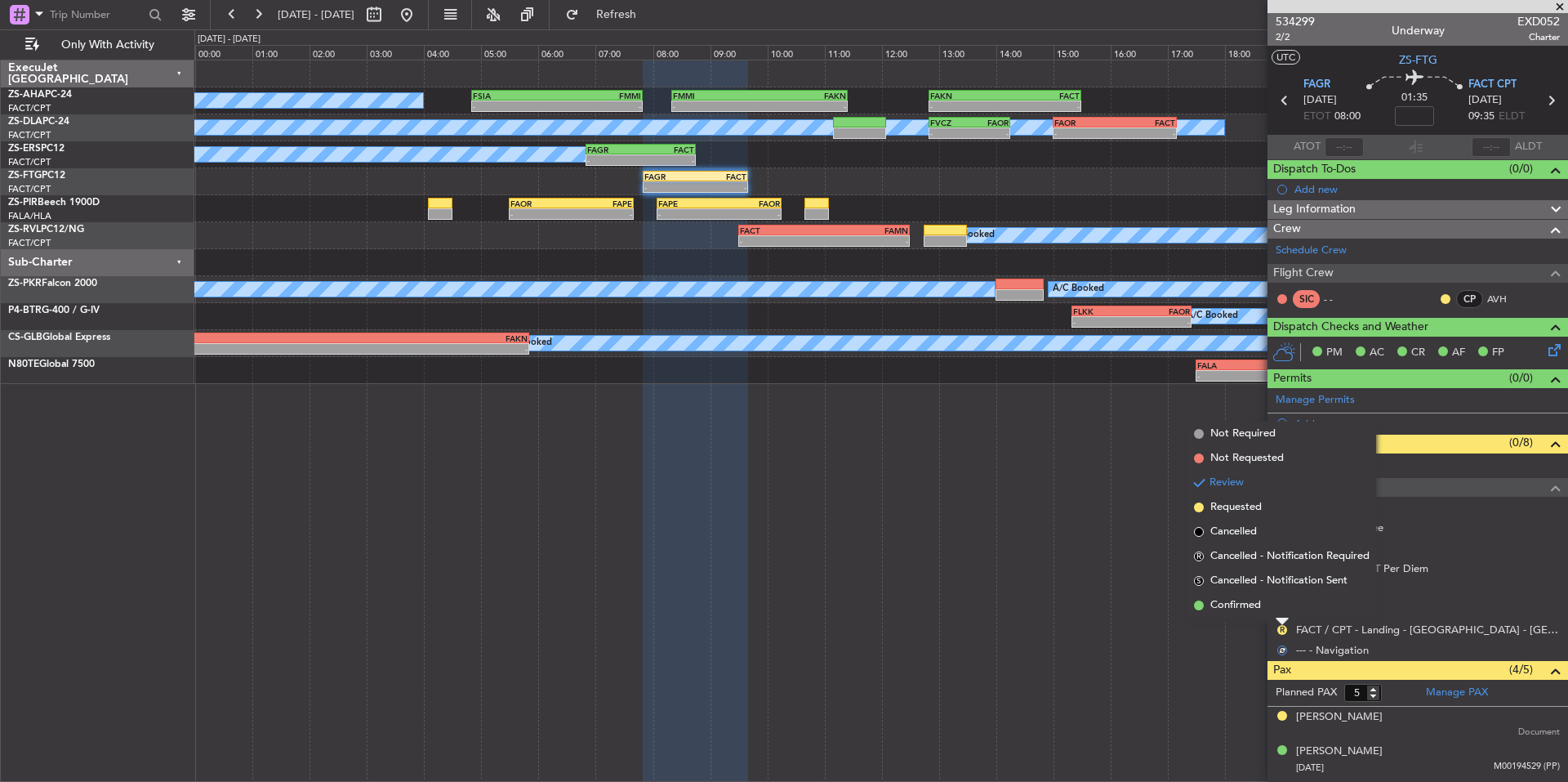
drag, startPoint x: 1246, startPoint y: 610, endPoint x: 1266, endPoint y: 607, distance: 20.2
click at [1246, 609] on span "Confirmed" at bounding box center [1235, 605] width 51 height 17
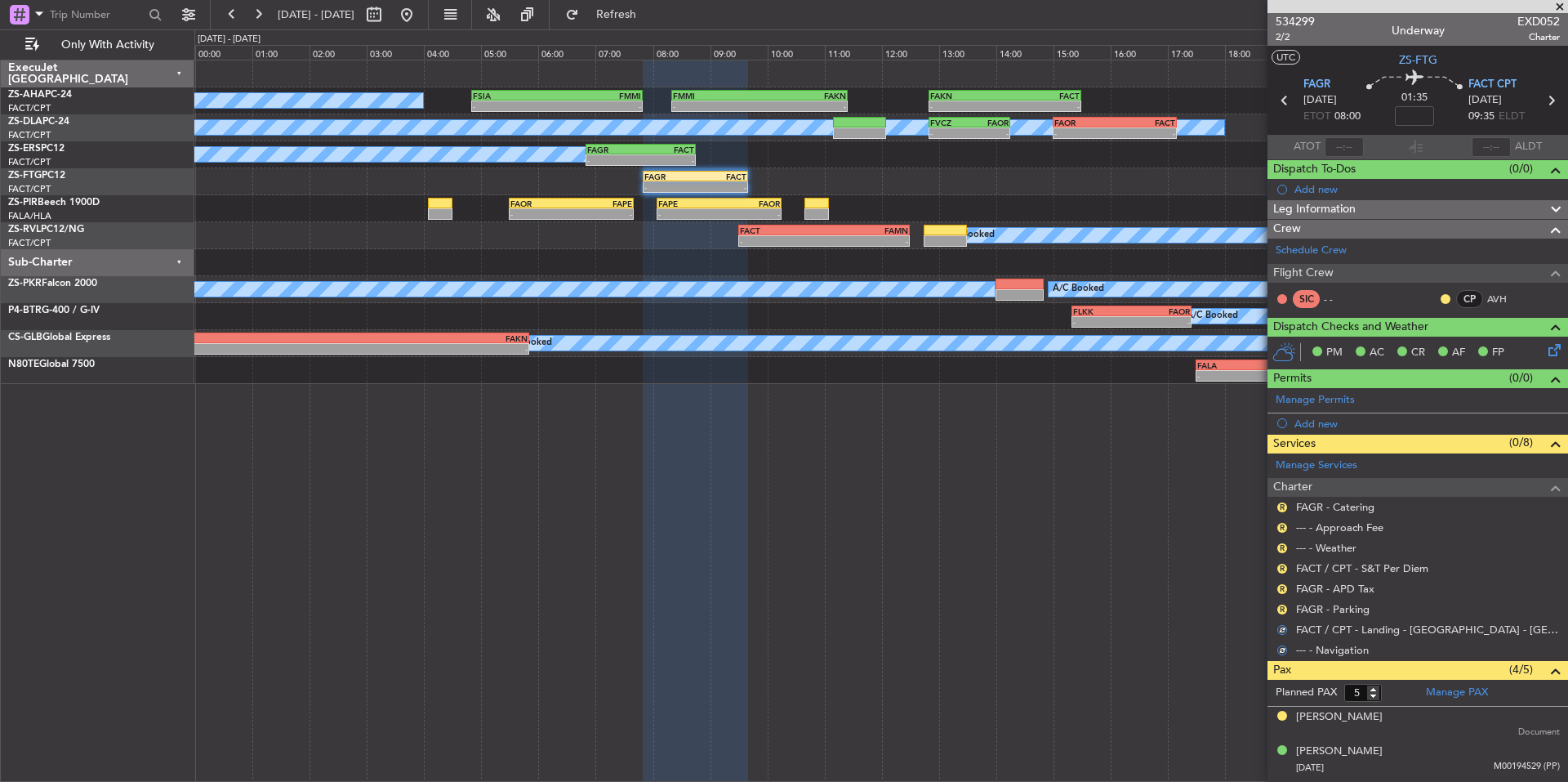
click at [1276, 610] on div "R" at bounding box center [1282, 609] width 13 height 13
click at [1279, 609] on button "R" at bounding box center [1282, 609] width 10 height 10
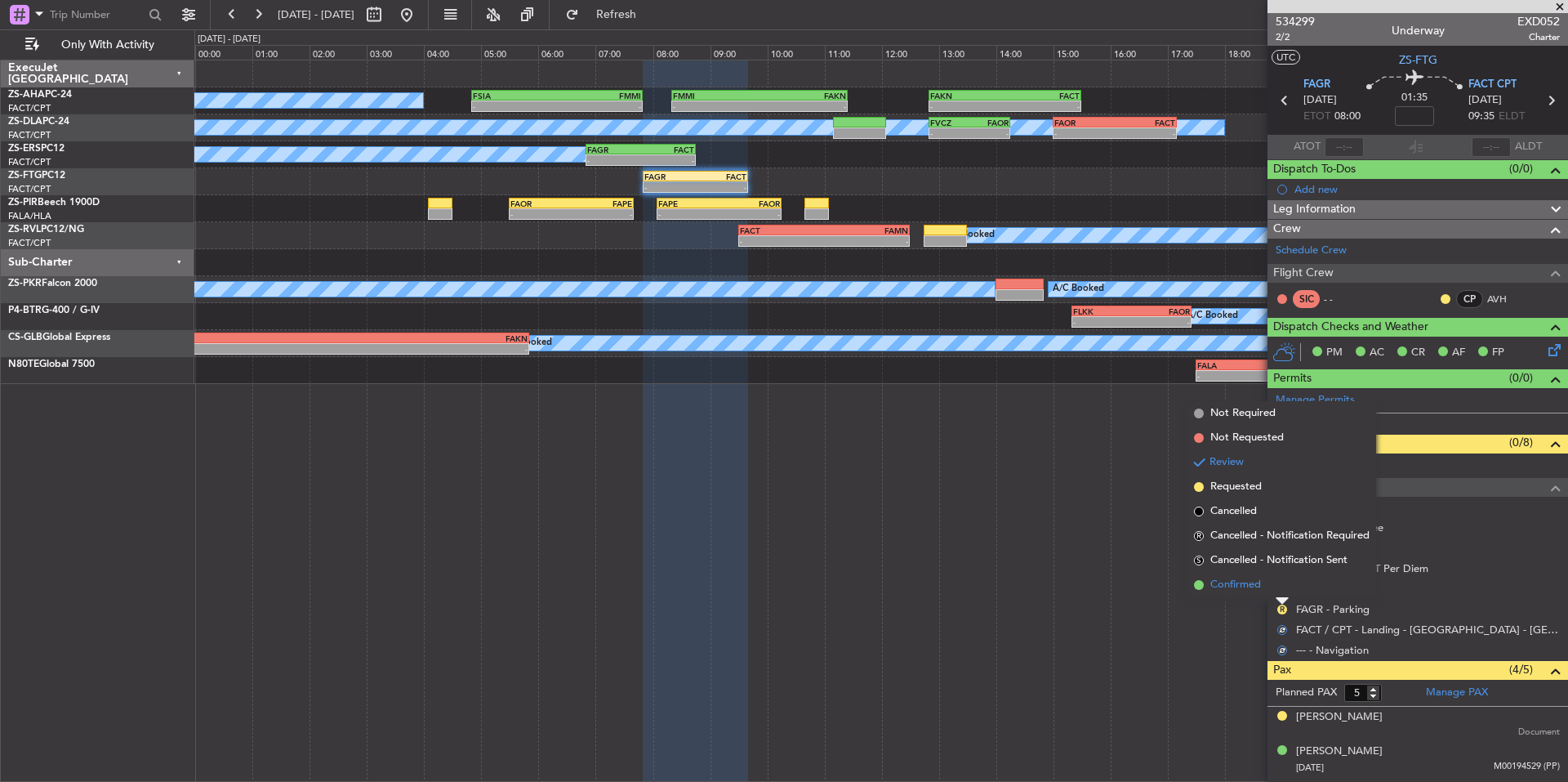
click at [1253, 591] on span "Confirmed" at bounding box center [1235, 585] width 51 height 17
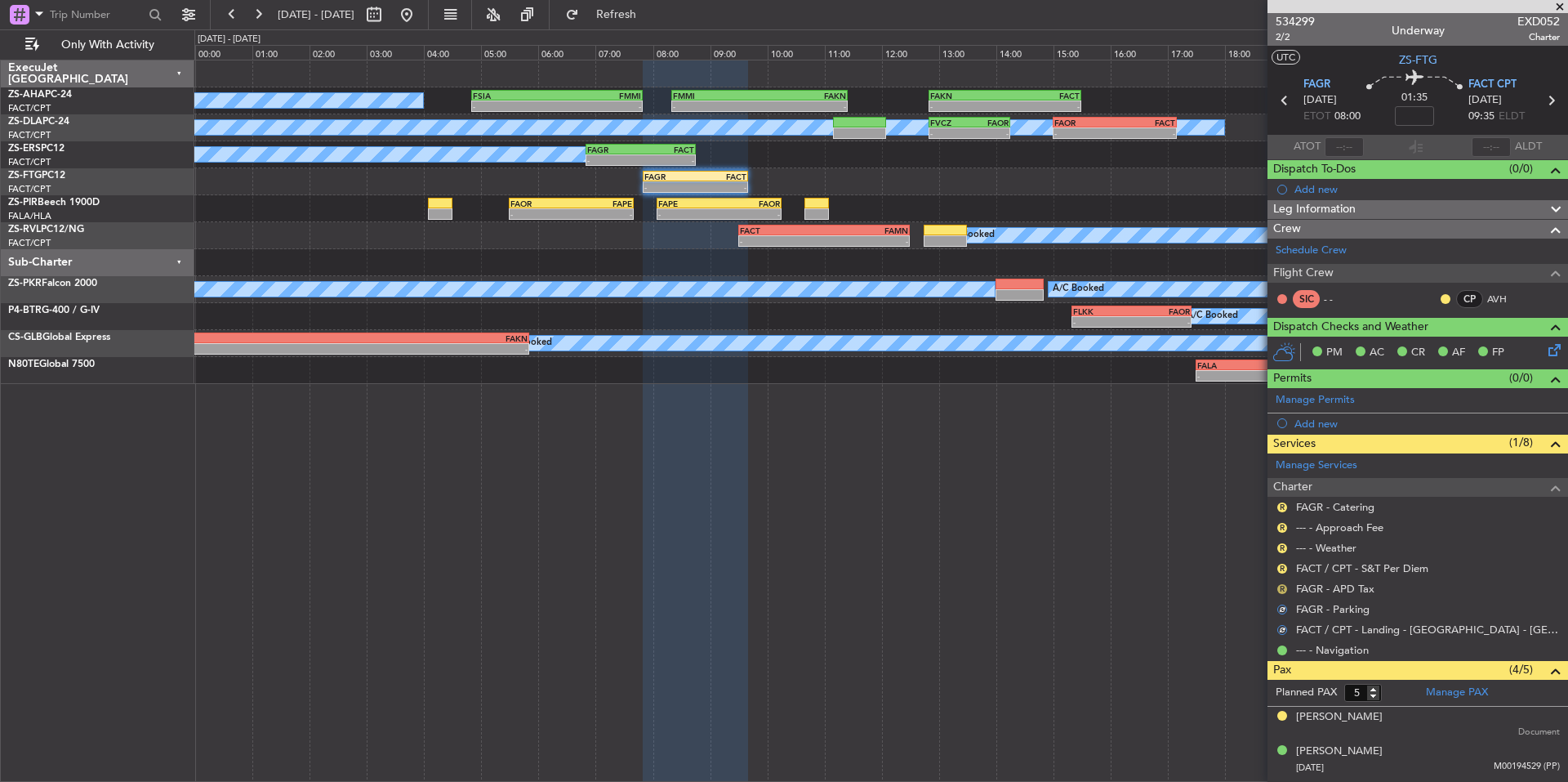
click at [1281, 586] on button "R" at bounding box center [1282, 589] width 10 height 10
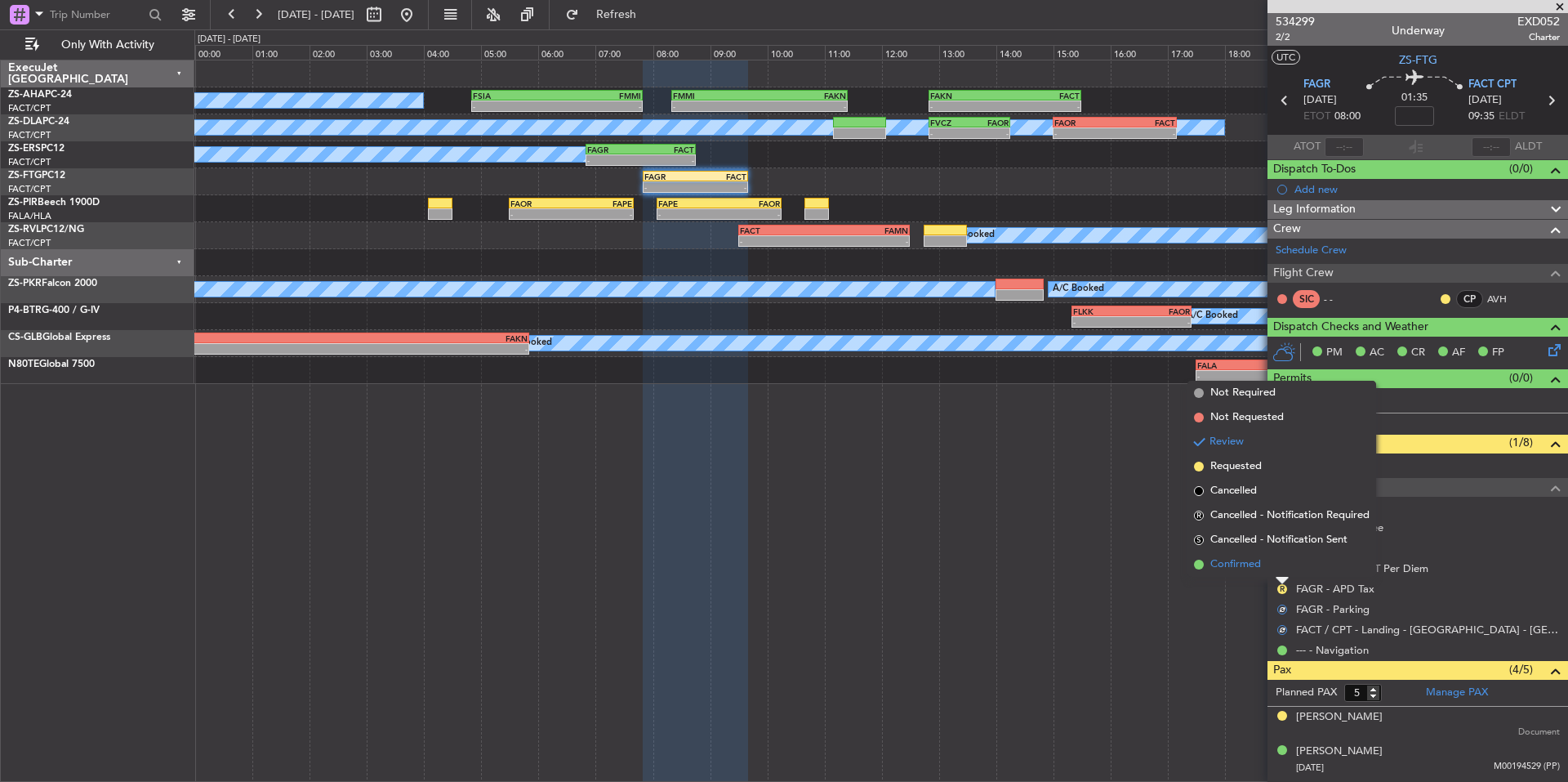
click at [1265, 569] on li "Confirmed" at bounding box center [1281, 564] width 188 height 24
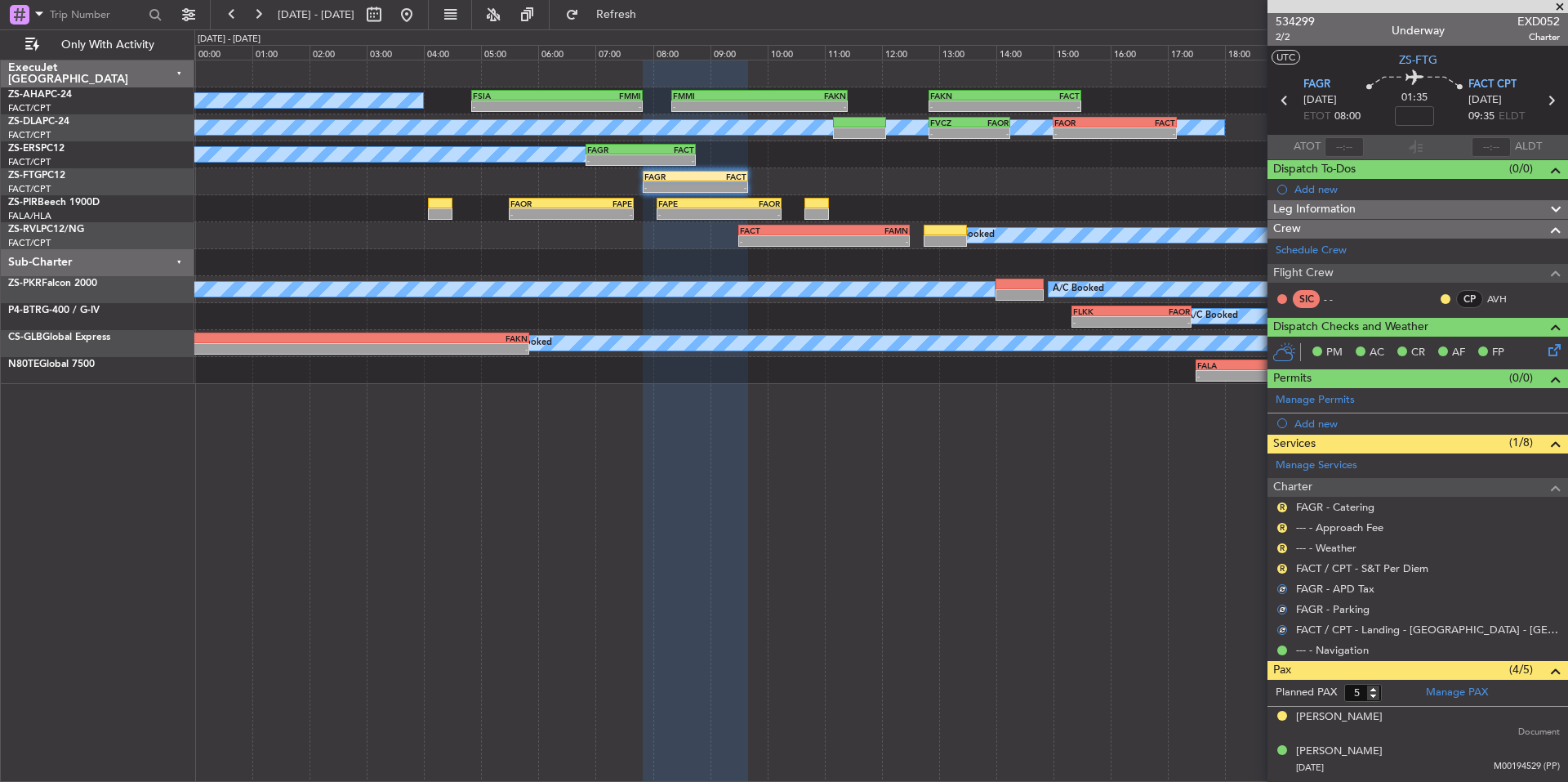
click at [1272, 569] on div "R FACT / CPT - S&T Per Diem" at bounding box center [1417, 568] width 301 height 20
click at [1279, 564] on button "R" at bounding box center [1282, 569] width 10 height 10
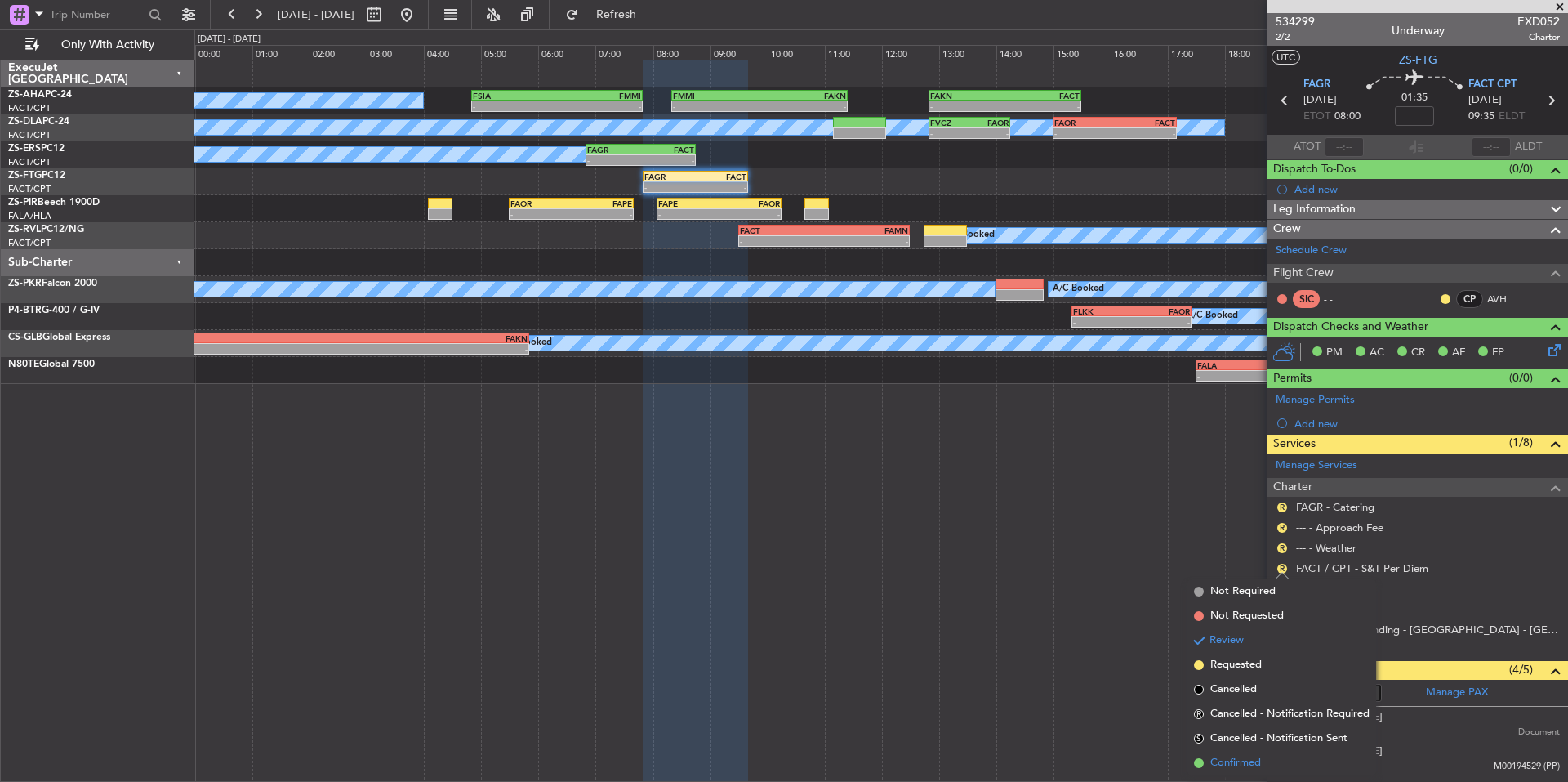
click at [1232, 767] on span "Confirmed" at bounding box center [1235, 763] width 51 height 17
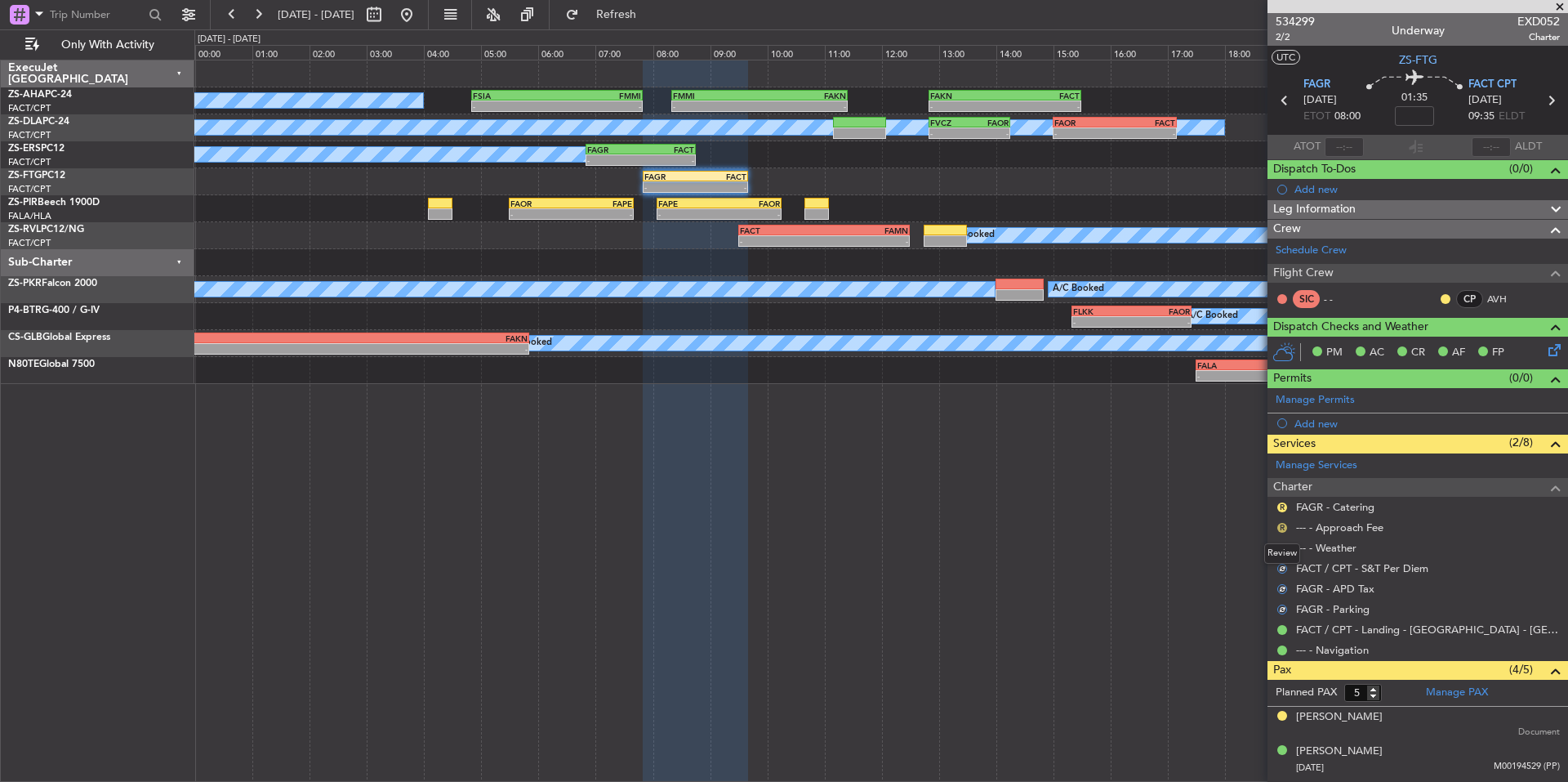
click at [1281, 544] on div "Review" at bounding box center [1281, 554] width 36 height 20
click at [1281, 527] on button "R" at bounding box center [1282, 528] width 10 height 10
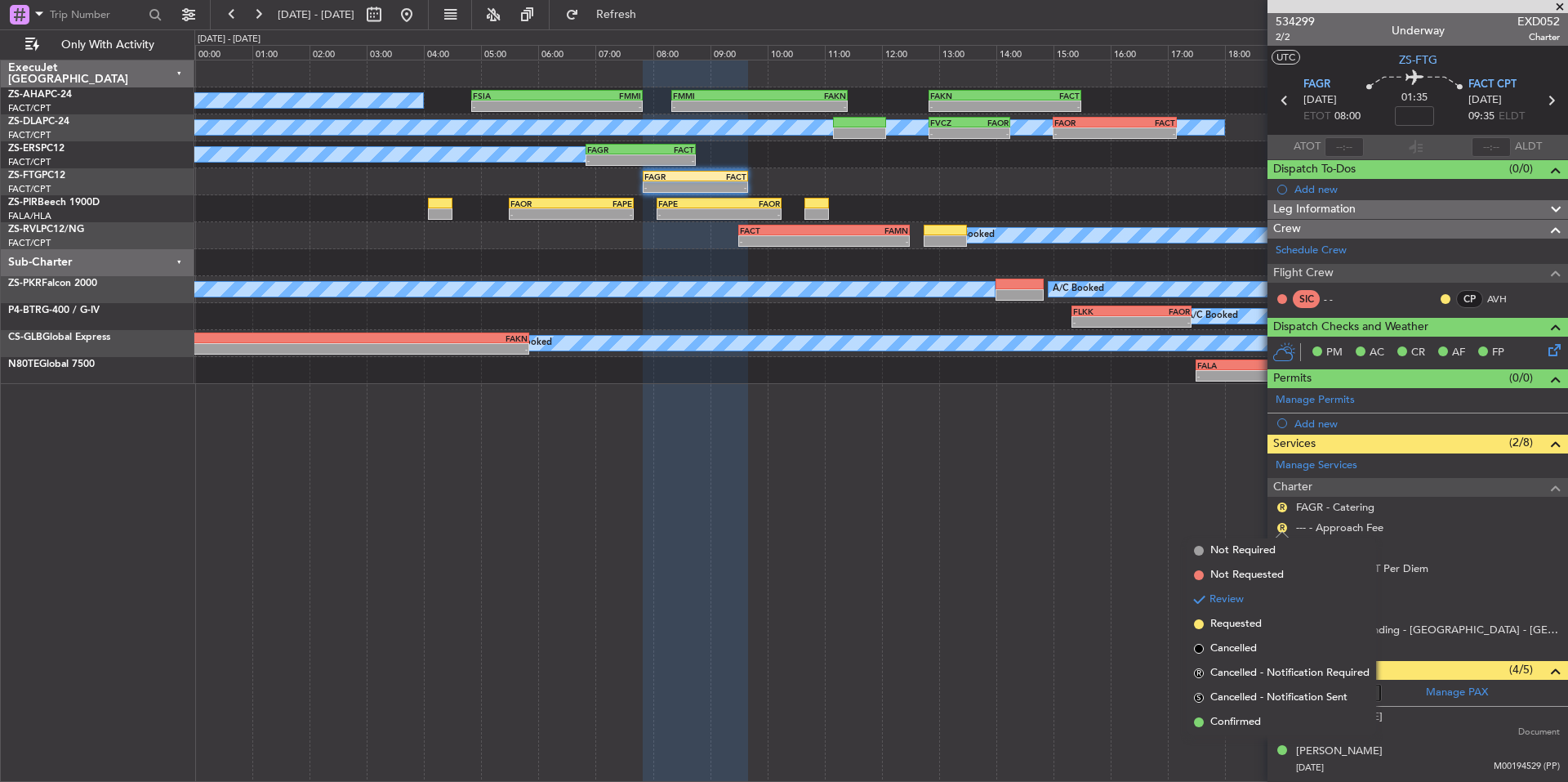
click at [1231, 714] on span "Confirmed" at bounding box center [1235, 722] width 51 height 17
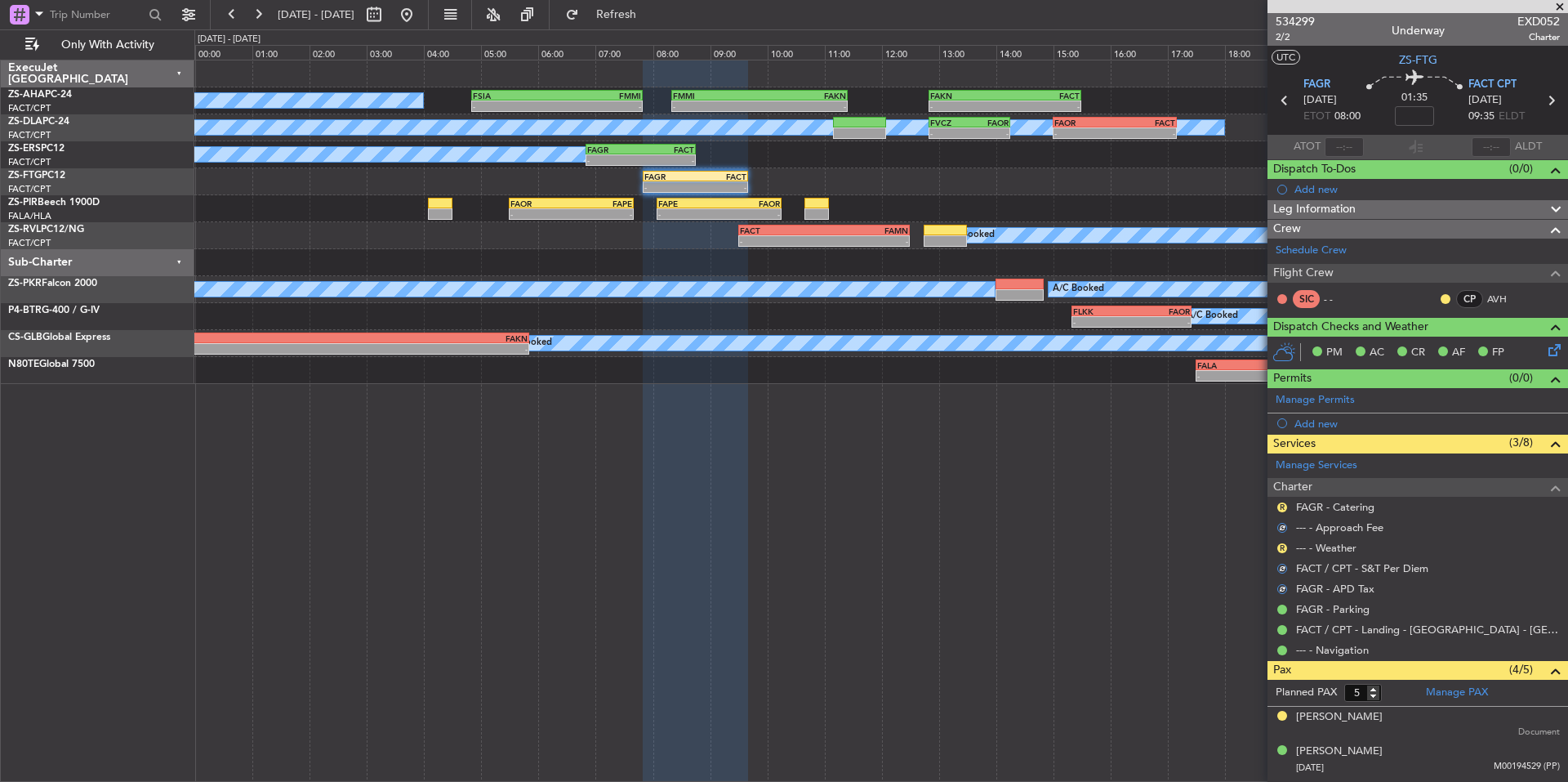
click at [1280, 542] on div "R" at bounding box center [1282, 549] width 13 height 13
click at [1278, 550] on button "R" at bounding box center [1282, 549] width 10 height 10
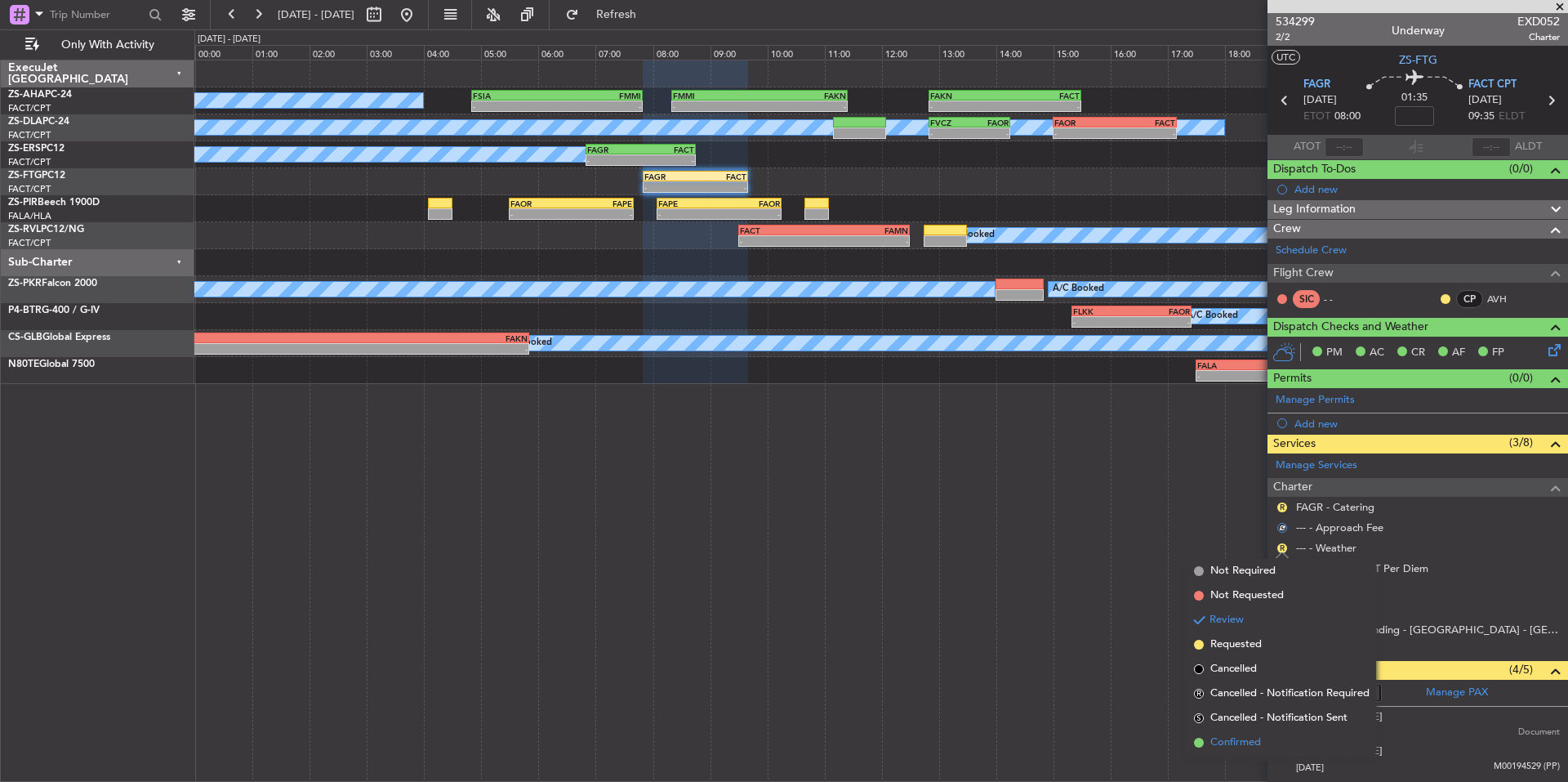
click at [1259, 744] on span "Confirmed" at bounding box center [1235, 743] width 51 height 17
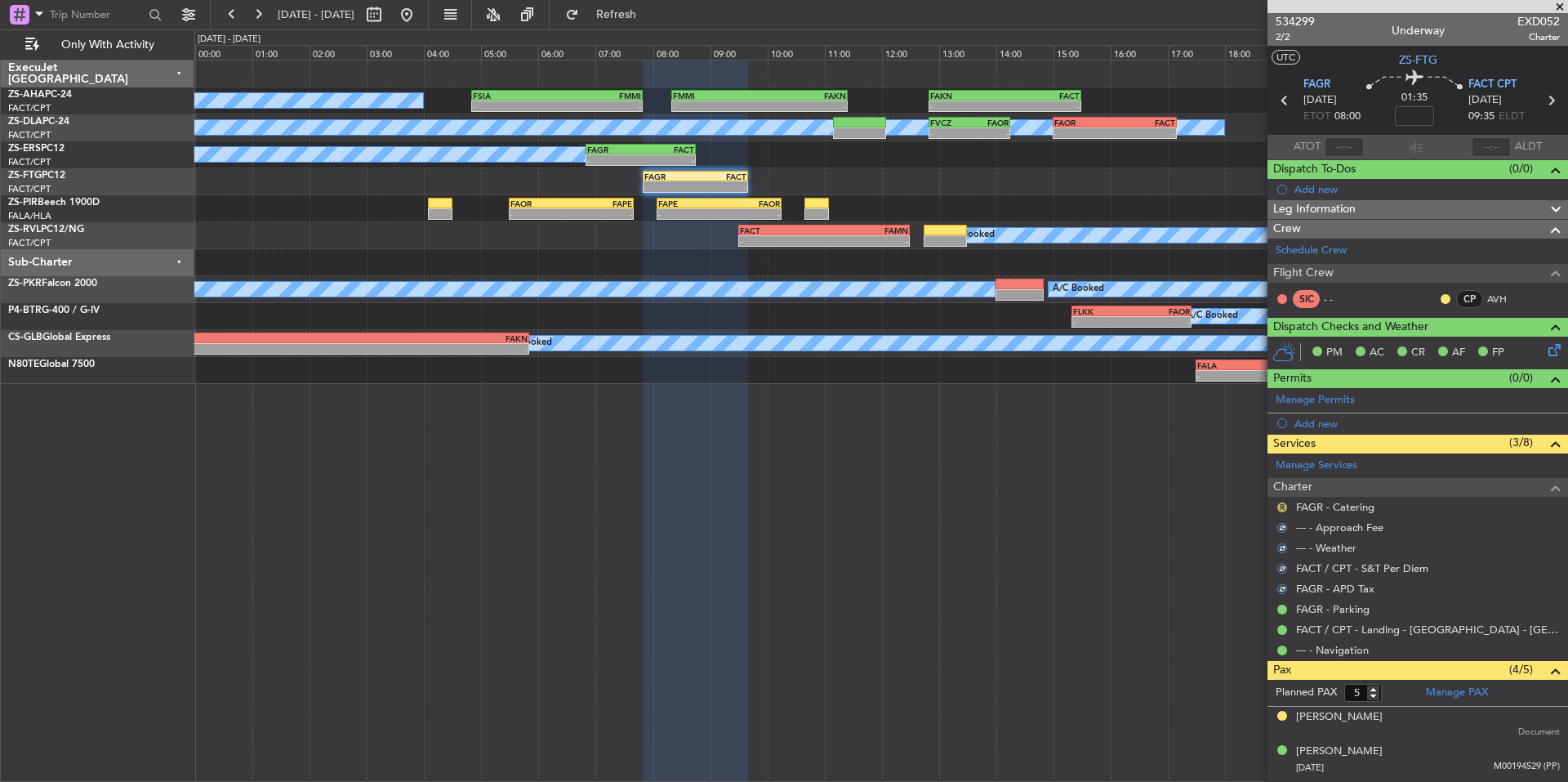
click at [1285, 507] on button "R" at bounding box center [1282, 508] width 10 height 10
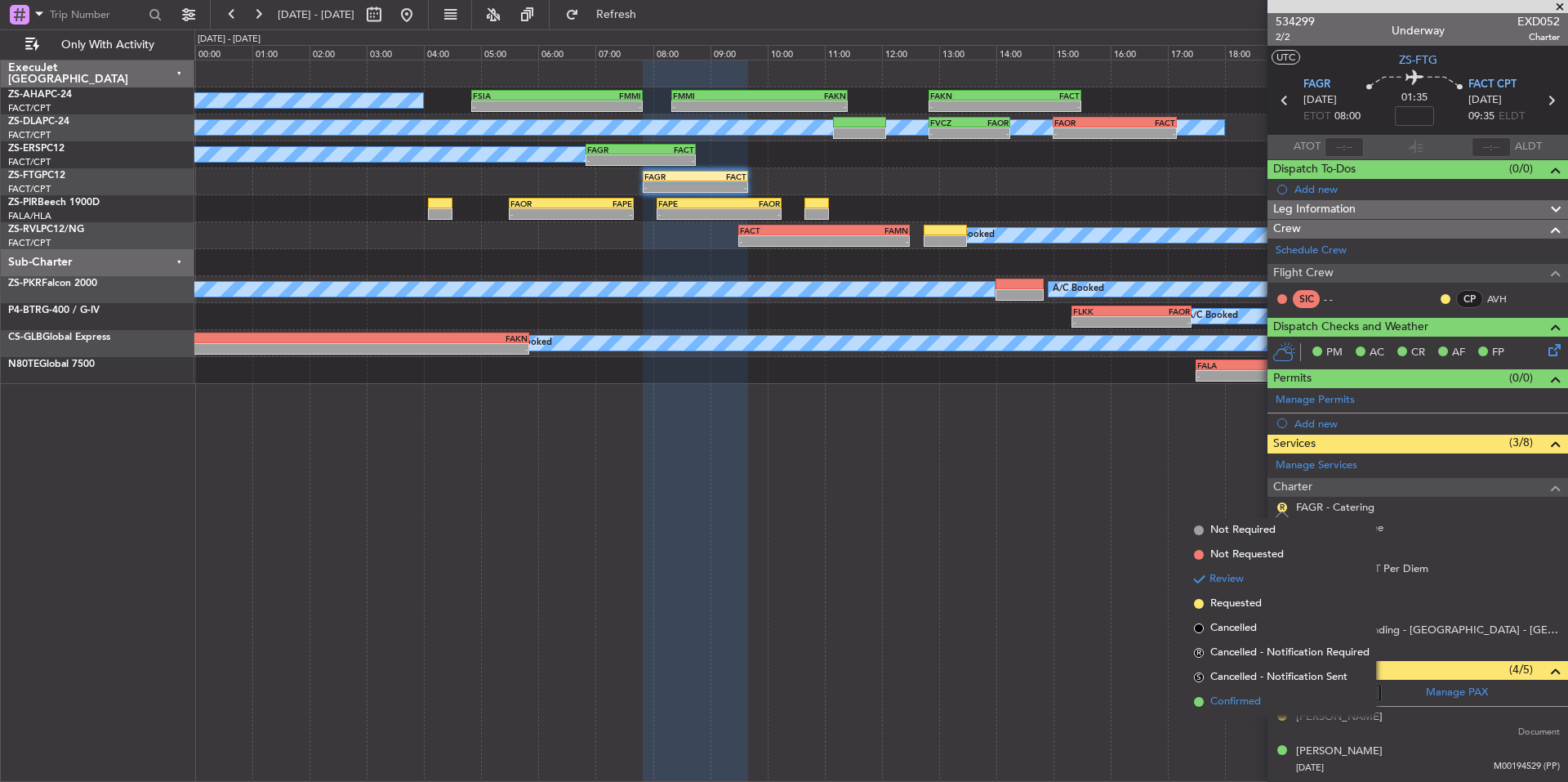
click at [1241, 701] on span "Confirmed" at bounding box center [1235, 702] width 51 height 17
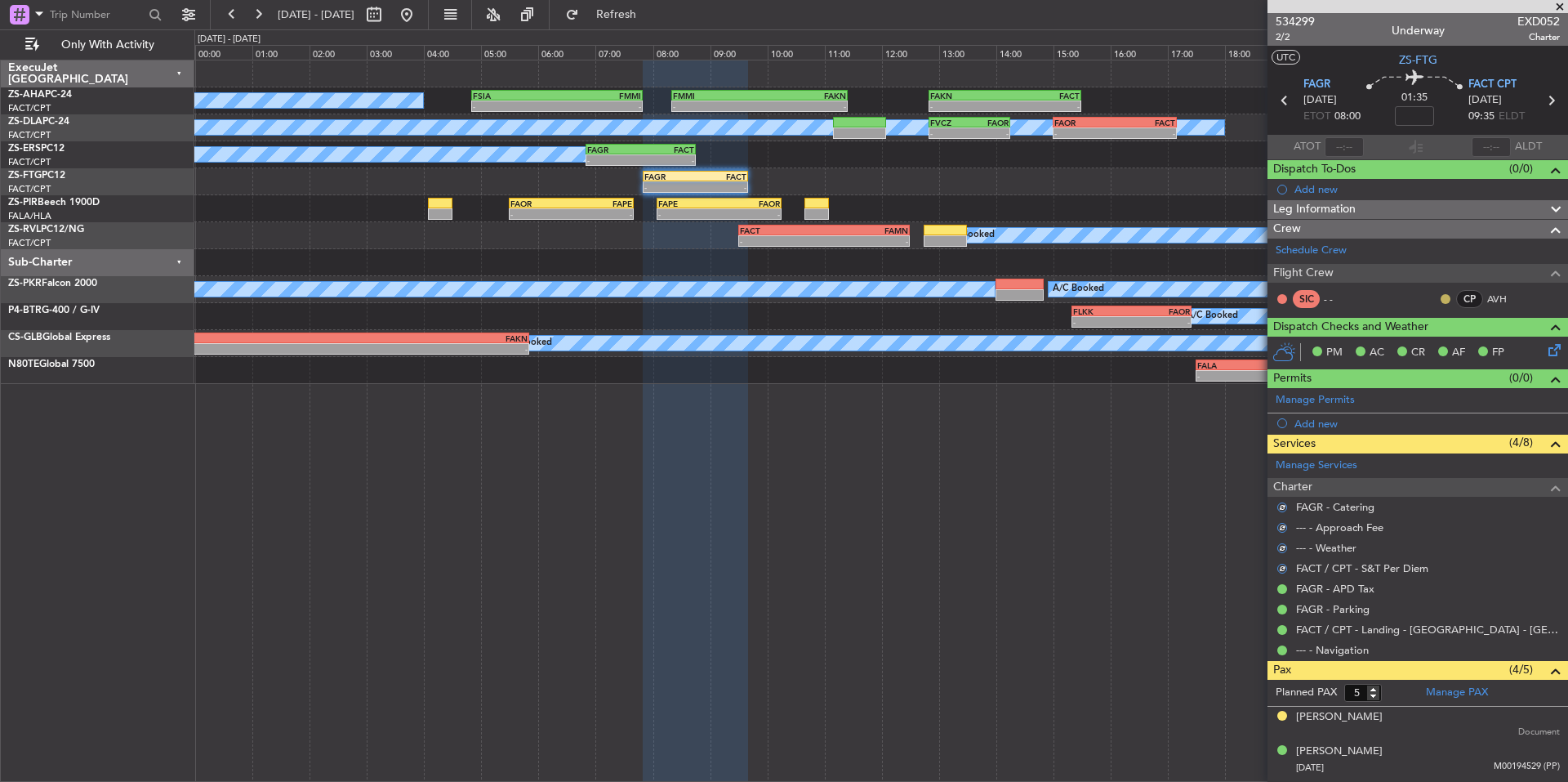
click at [1441, 302] on button at bounding box center [1446, 299] width 10 height 10
click at [1466, 347] on span "Acknowledged" at bounding box center [1437, 347] width 72 height 17
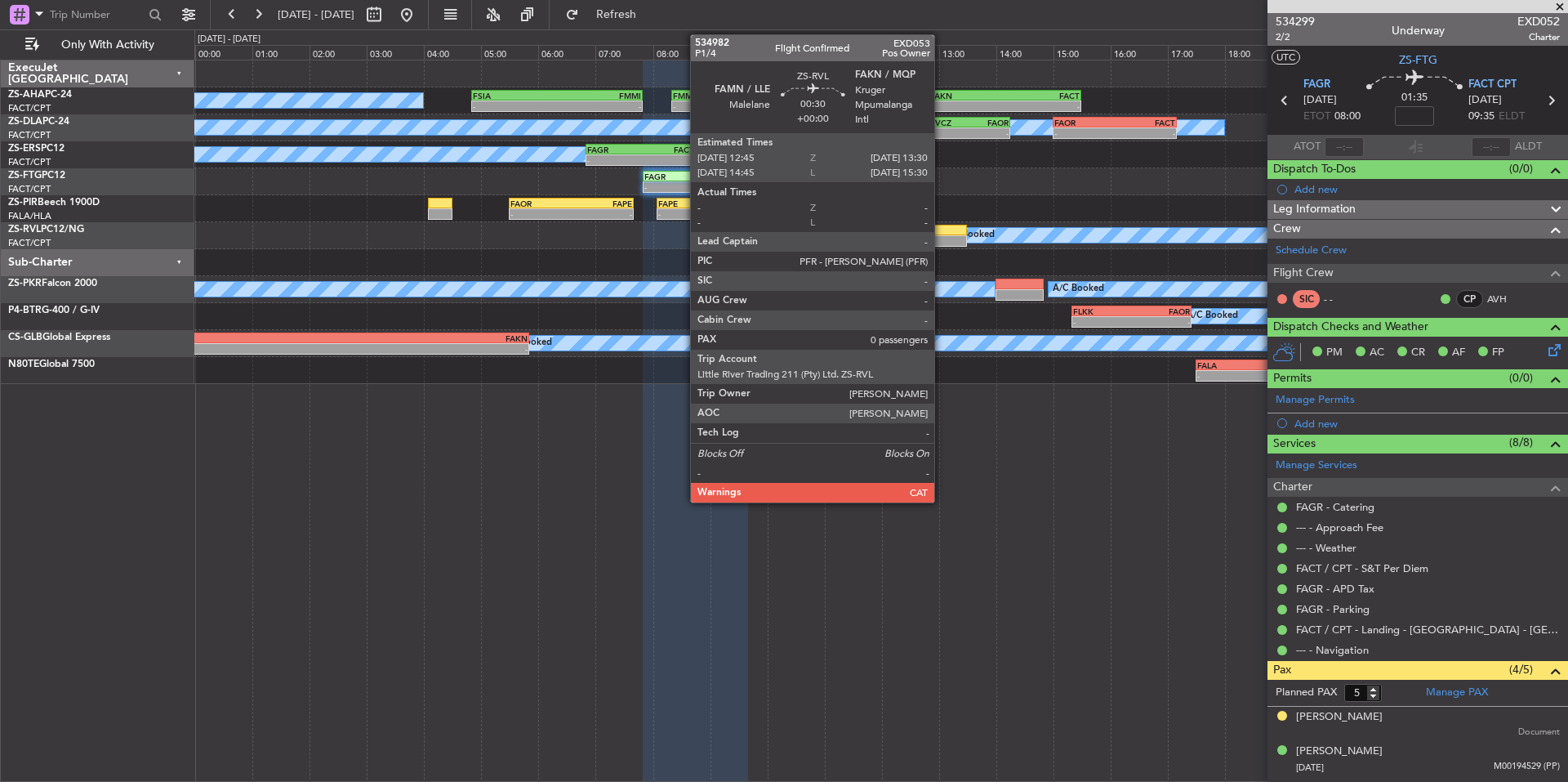
click at [941, 233] on div at bounding box center [945, 230] width 43 height 12
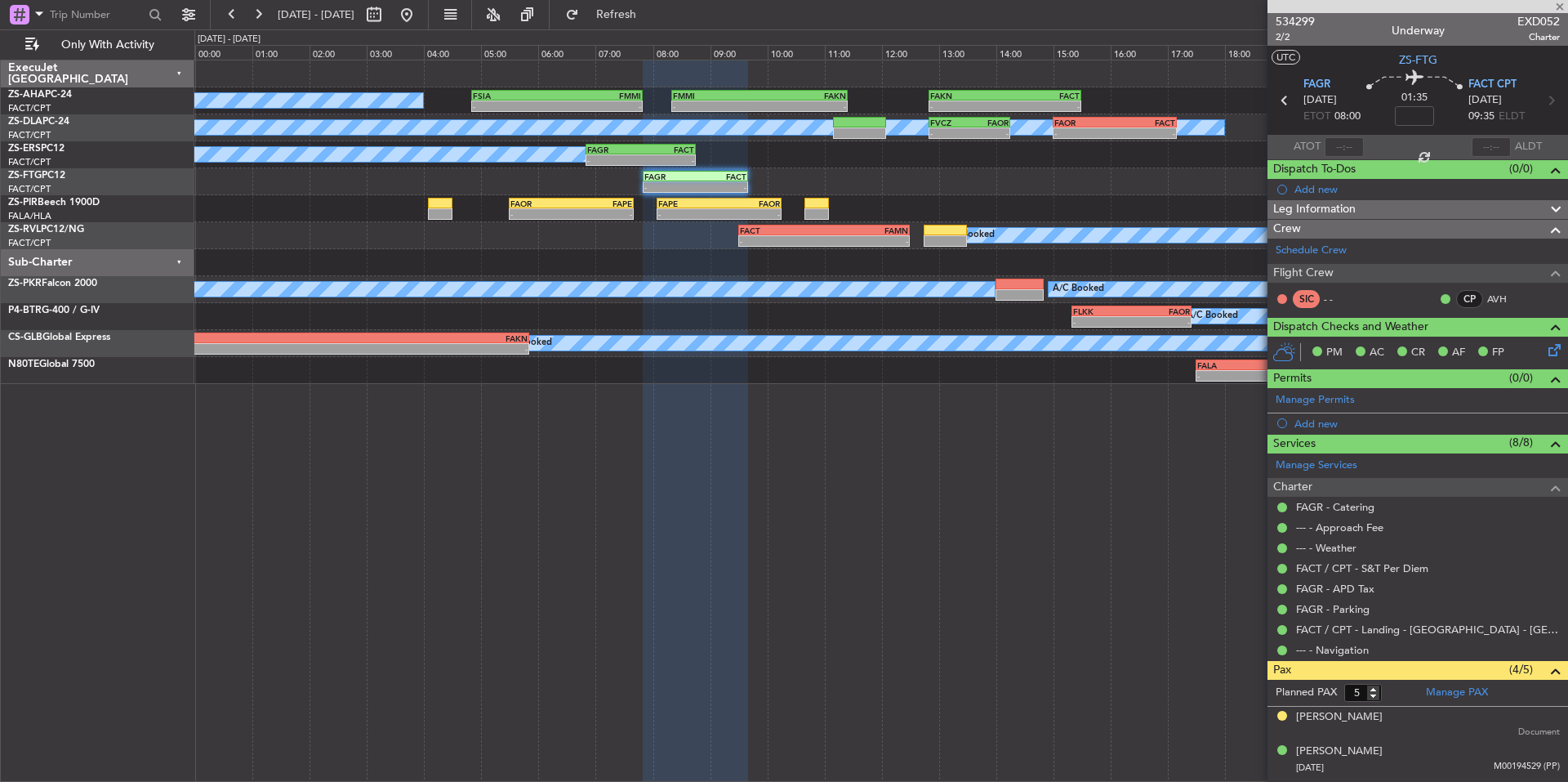
type input "0"
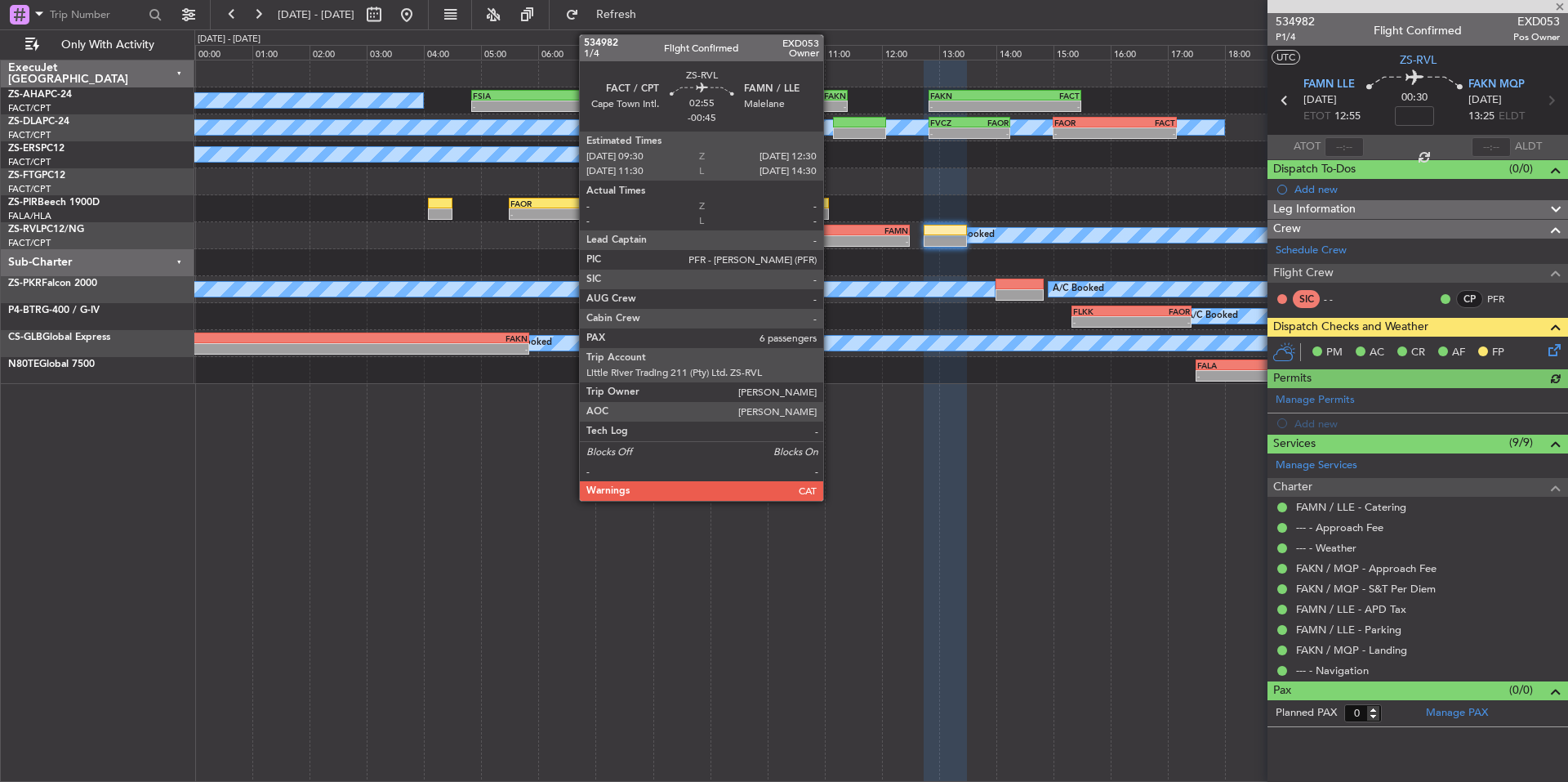
click at [831, 228] on div "FAMN" at bounding box center [866, 230] width 84 height 10
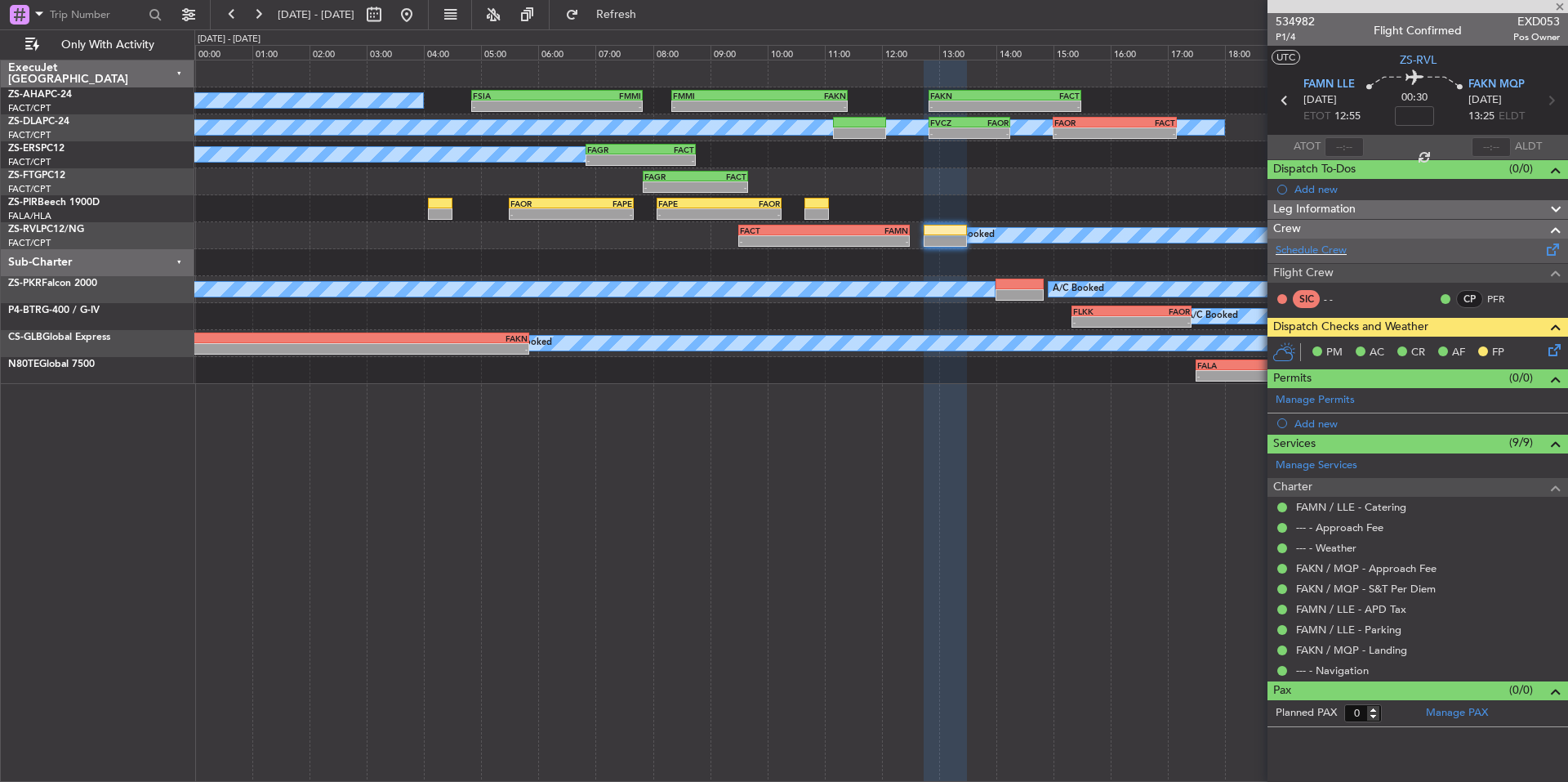
type input "-00:45"
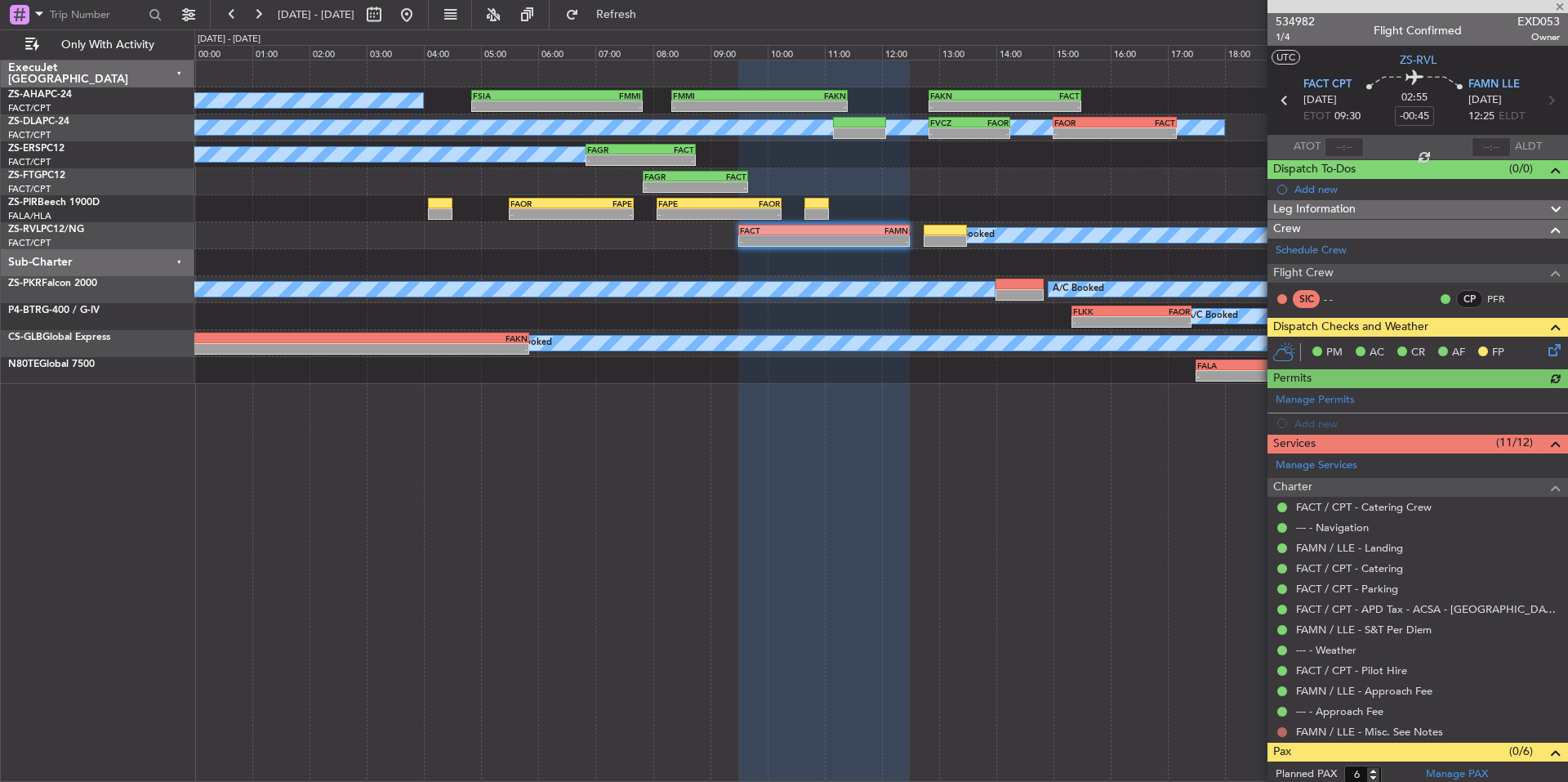
click at [1281, 734] on button at bounding box center [1282, 732] width 10 height 10
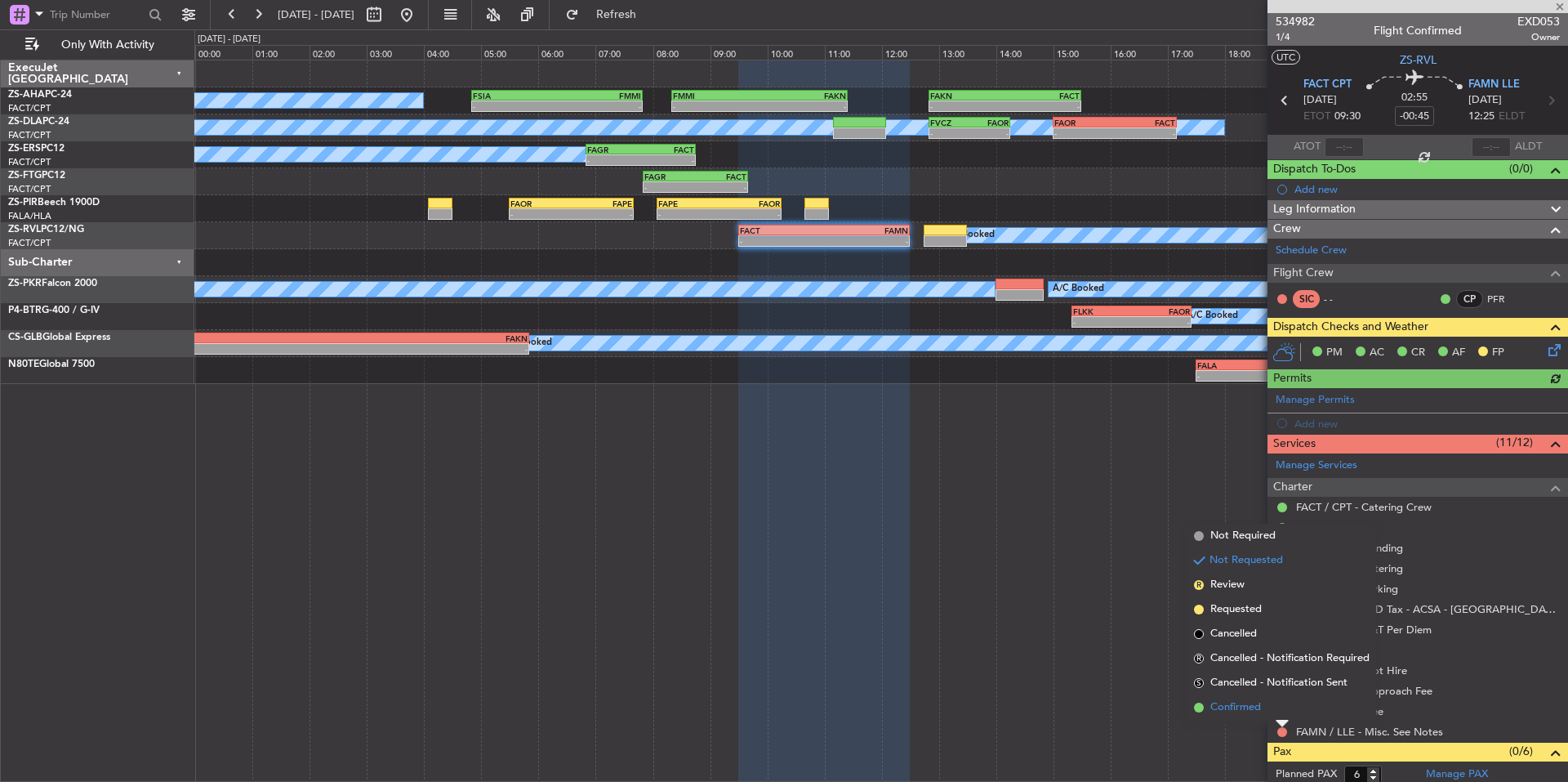
click at [1250, 710] on span "Confirmed" at bounding box center [1235, 708] width 51 height 17
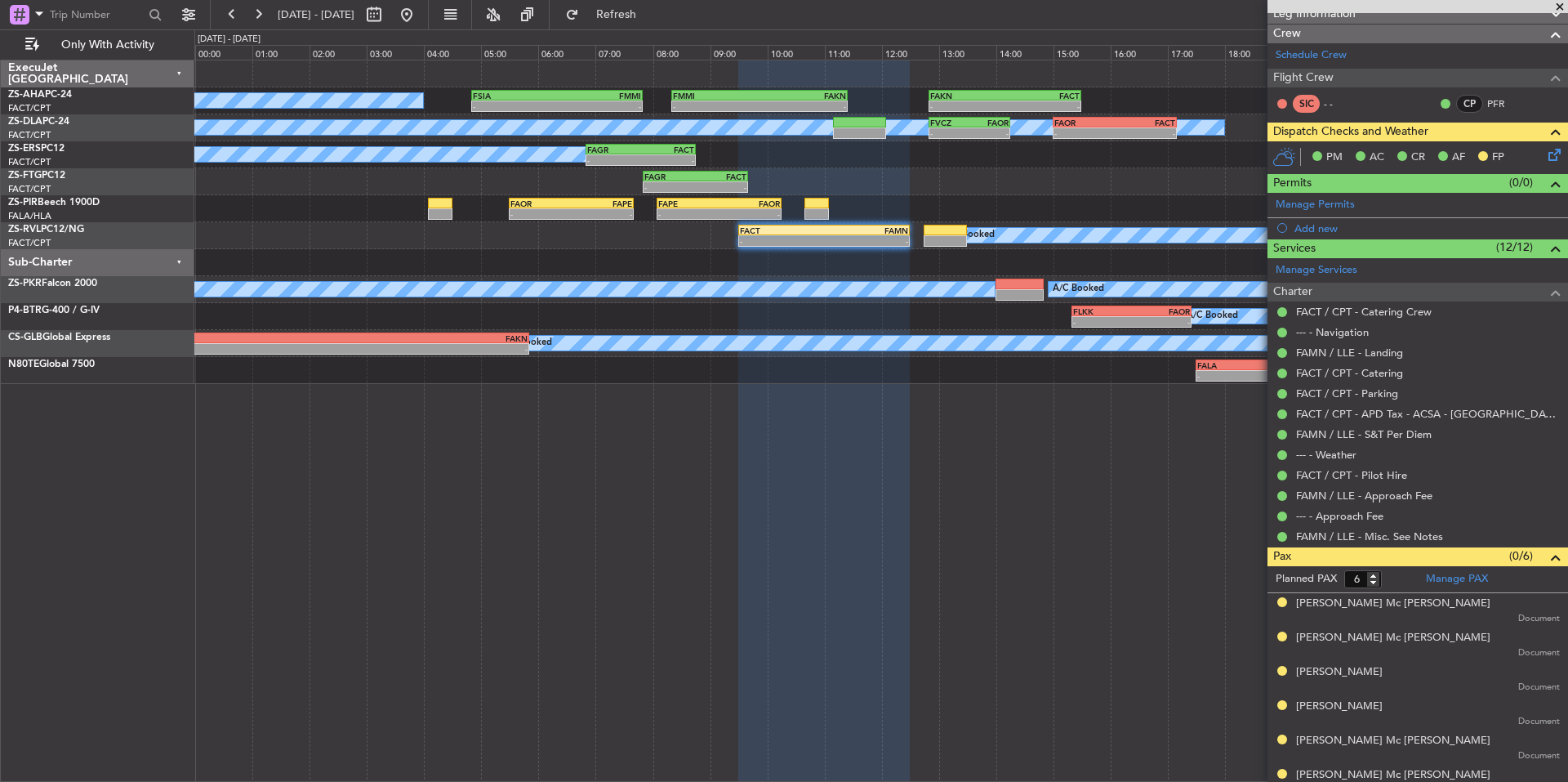
scroll to position [212, 0]
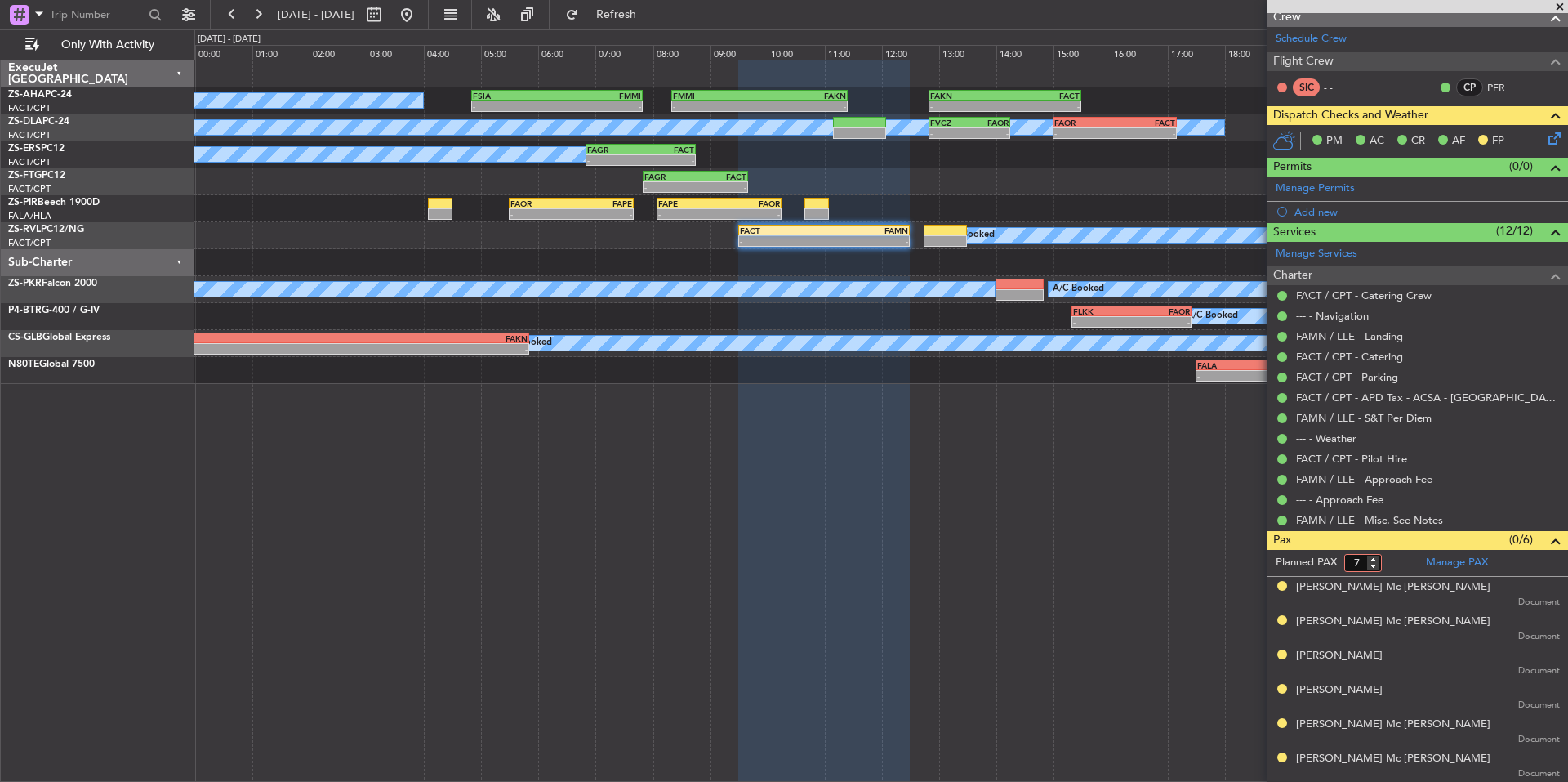
type input "7"
click at [1377, 556] on input "7" at bounding box center [1362, 563] width 37 height 18
click at [1391, 556] on form "Planned PAX 7" at bounding box center [1342, 563] width 150 height 26
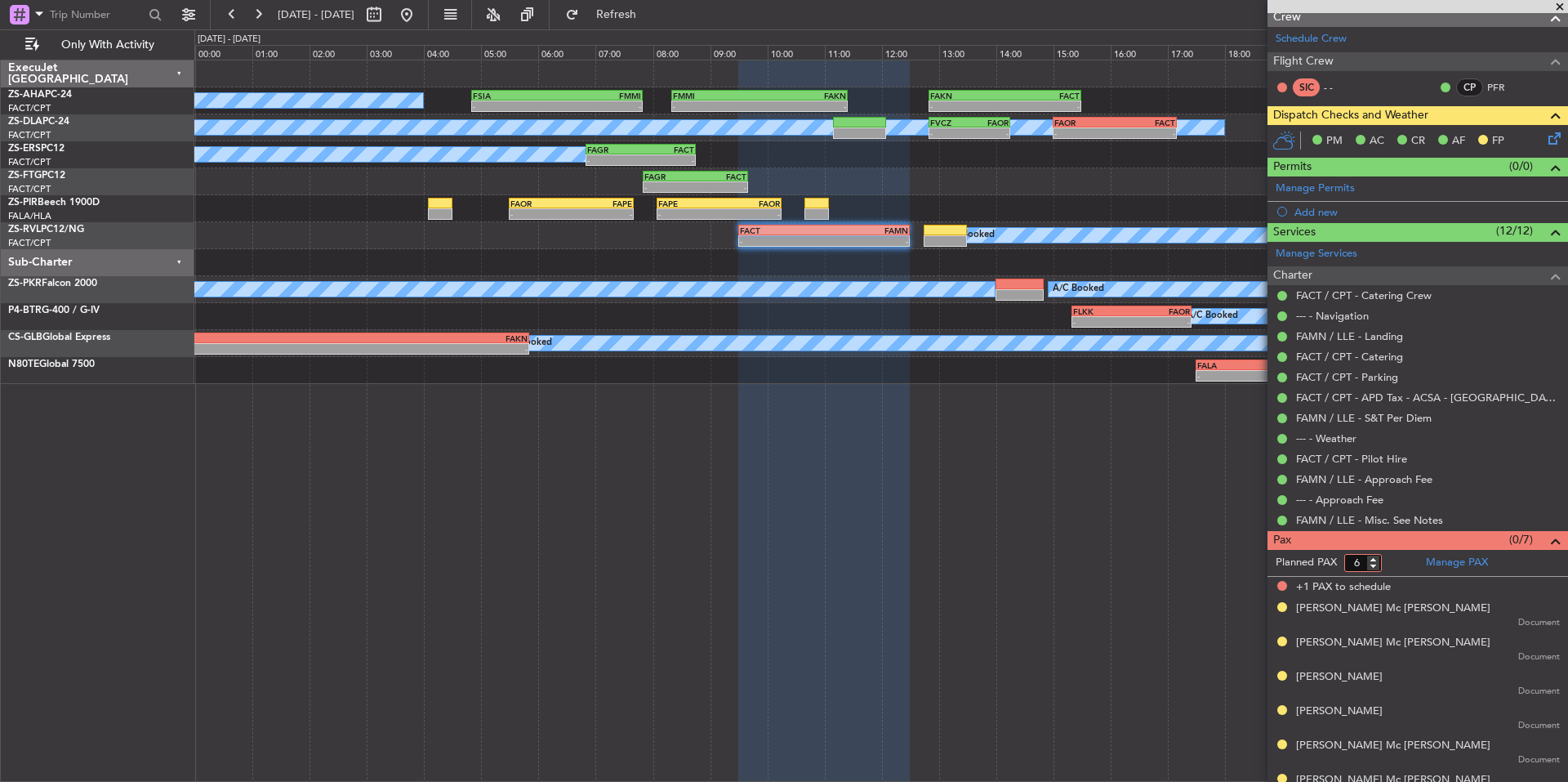
type input "6"
click at [1375, 564] on input "6" at bounding box center [1362, 563] width 37 height 18
click at [1392, 562] on form "Planned PAX" at bounding box center [1342, 563] width 150 height 26
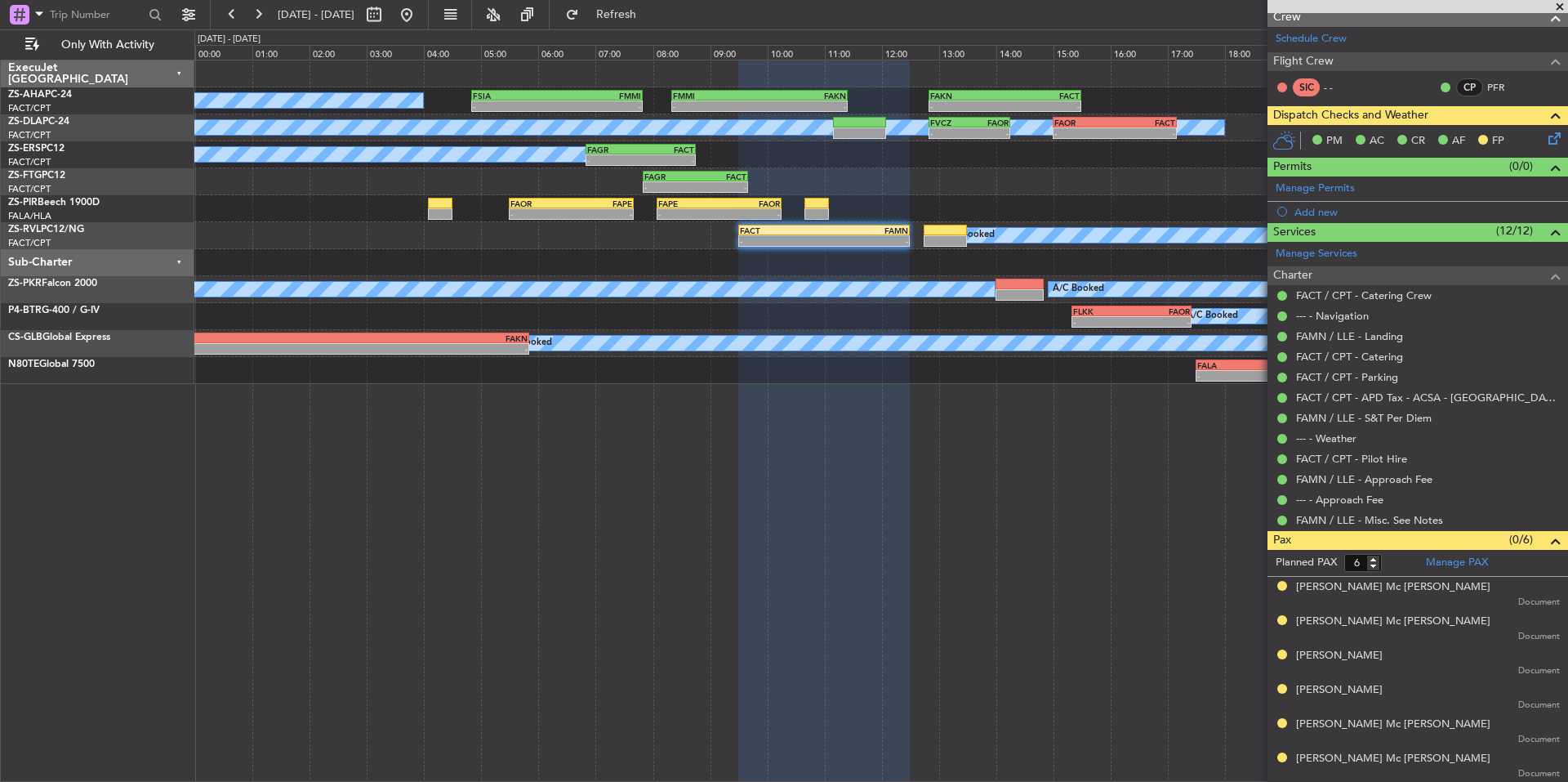
click at [1558, 9] on span at bounding box center [1560, 8] width 17 height 15
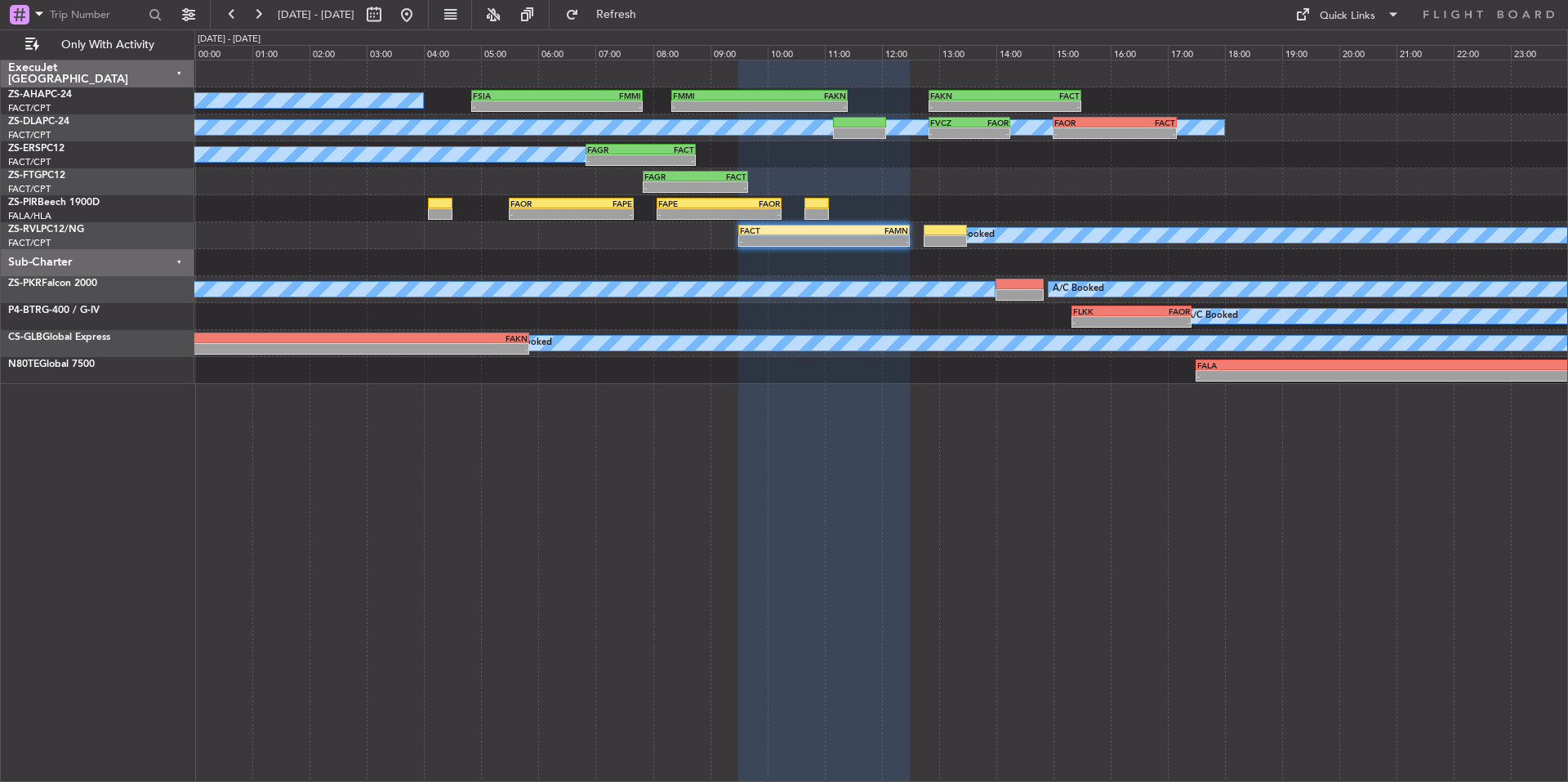
type input "0"
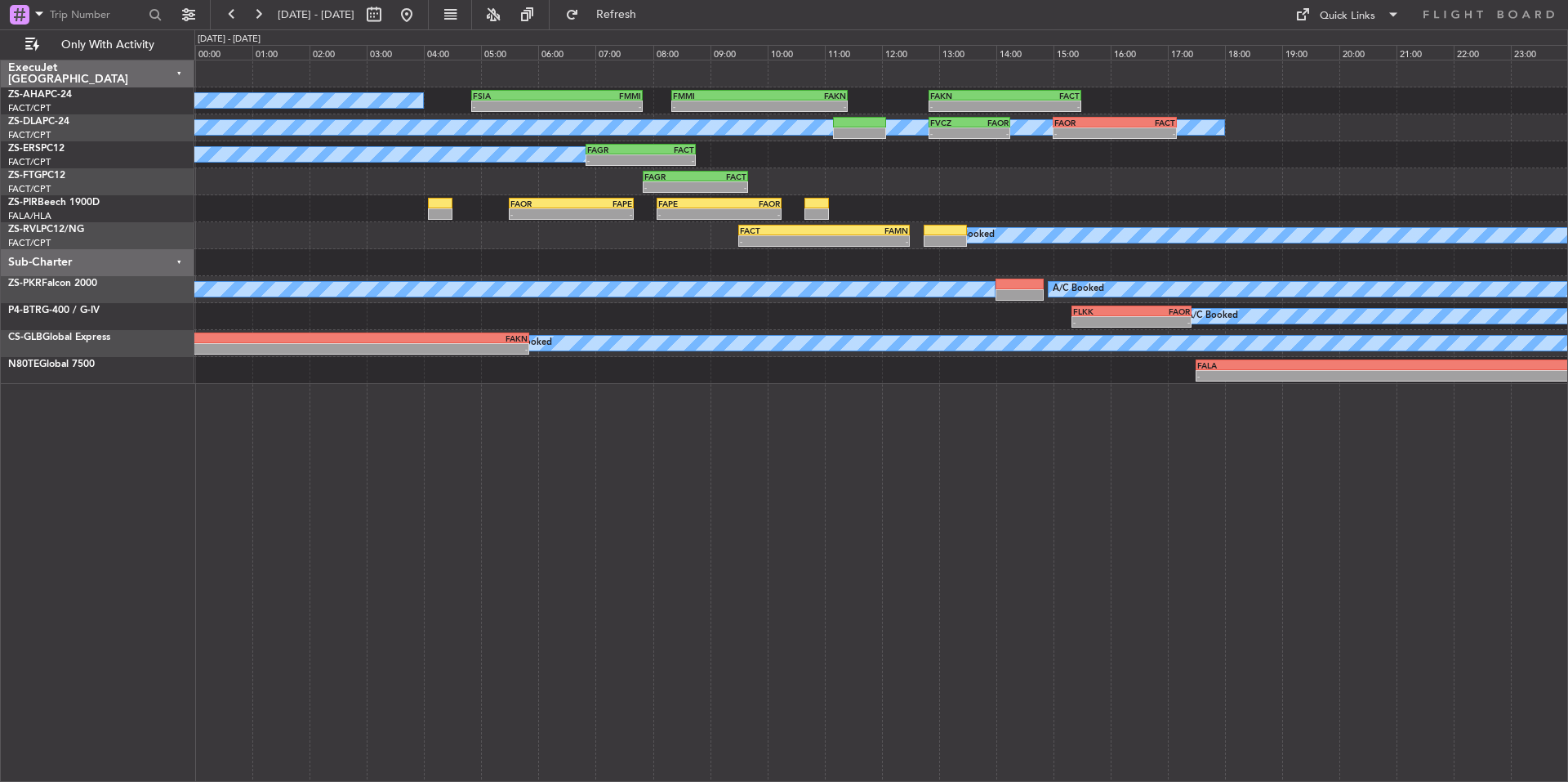
scroll to position [0, 0]
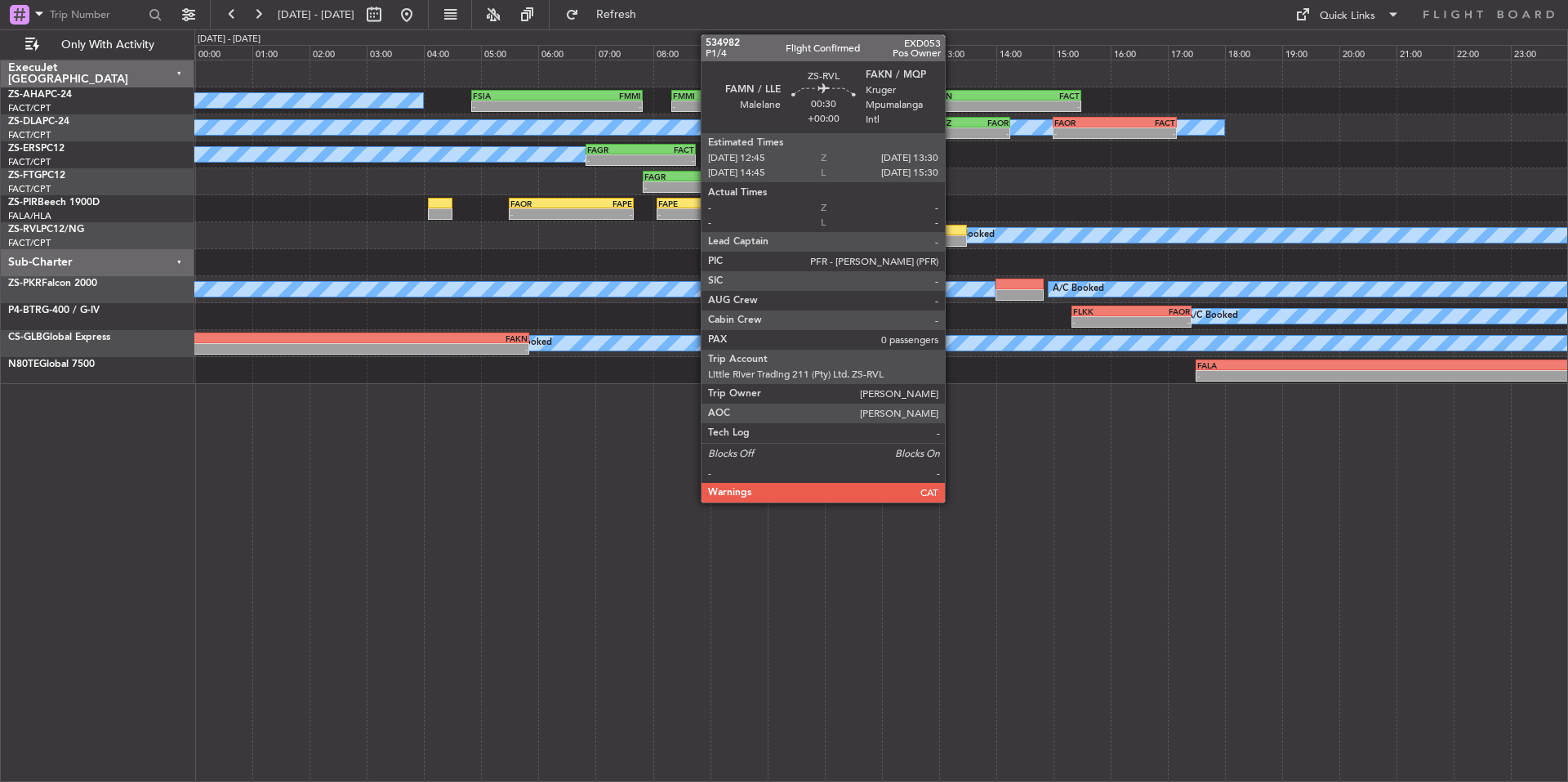
click at [952, 238] on div at bounding box center [945, 241] width 43 height 12
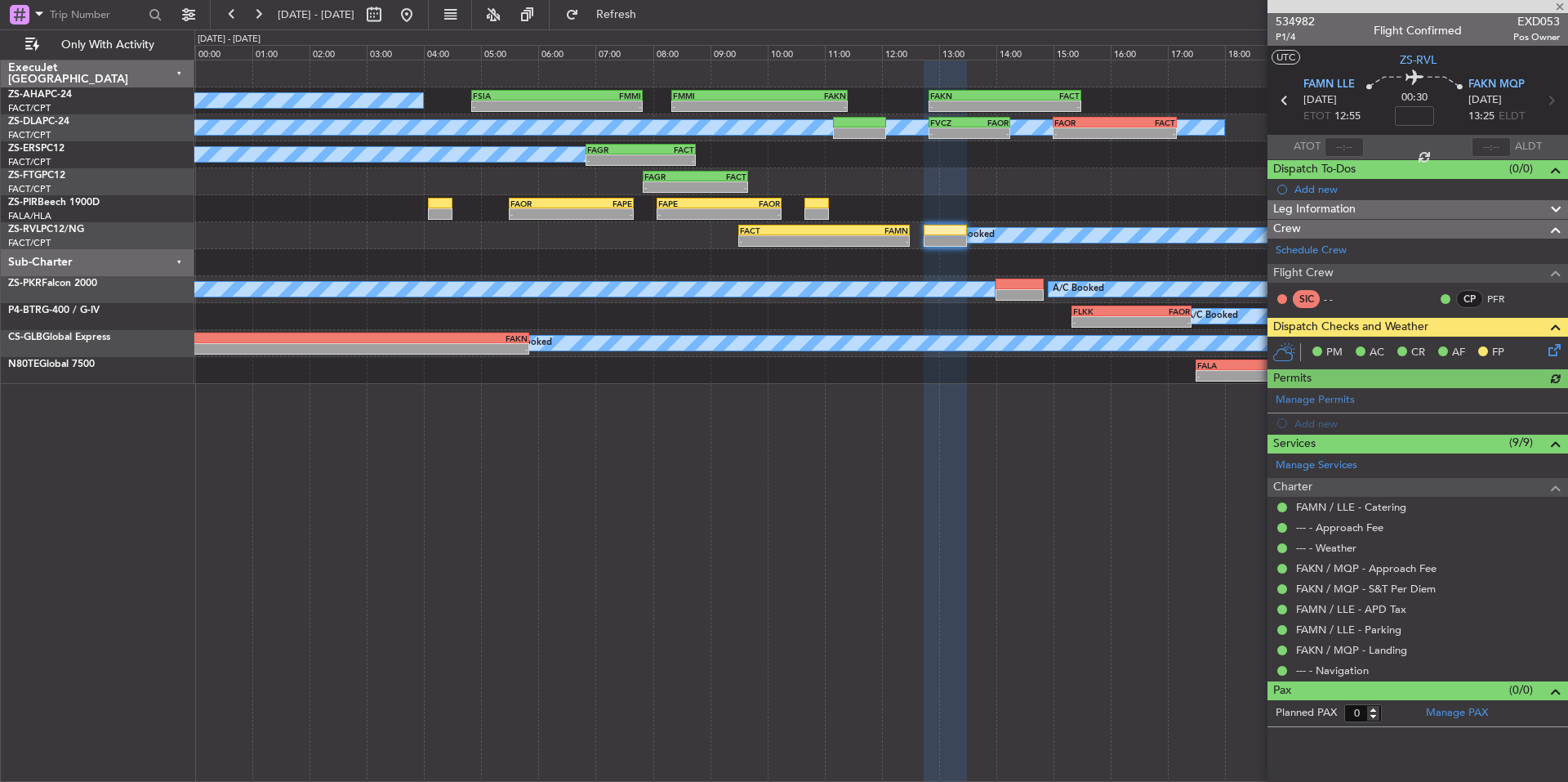
click at [1556, 343] on icon at bounding box center [1551, 348] width 13 height 13
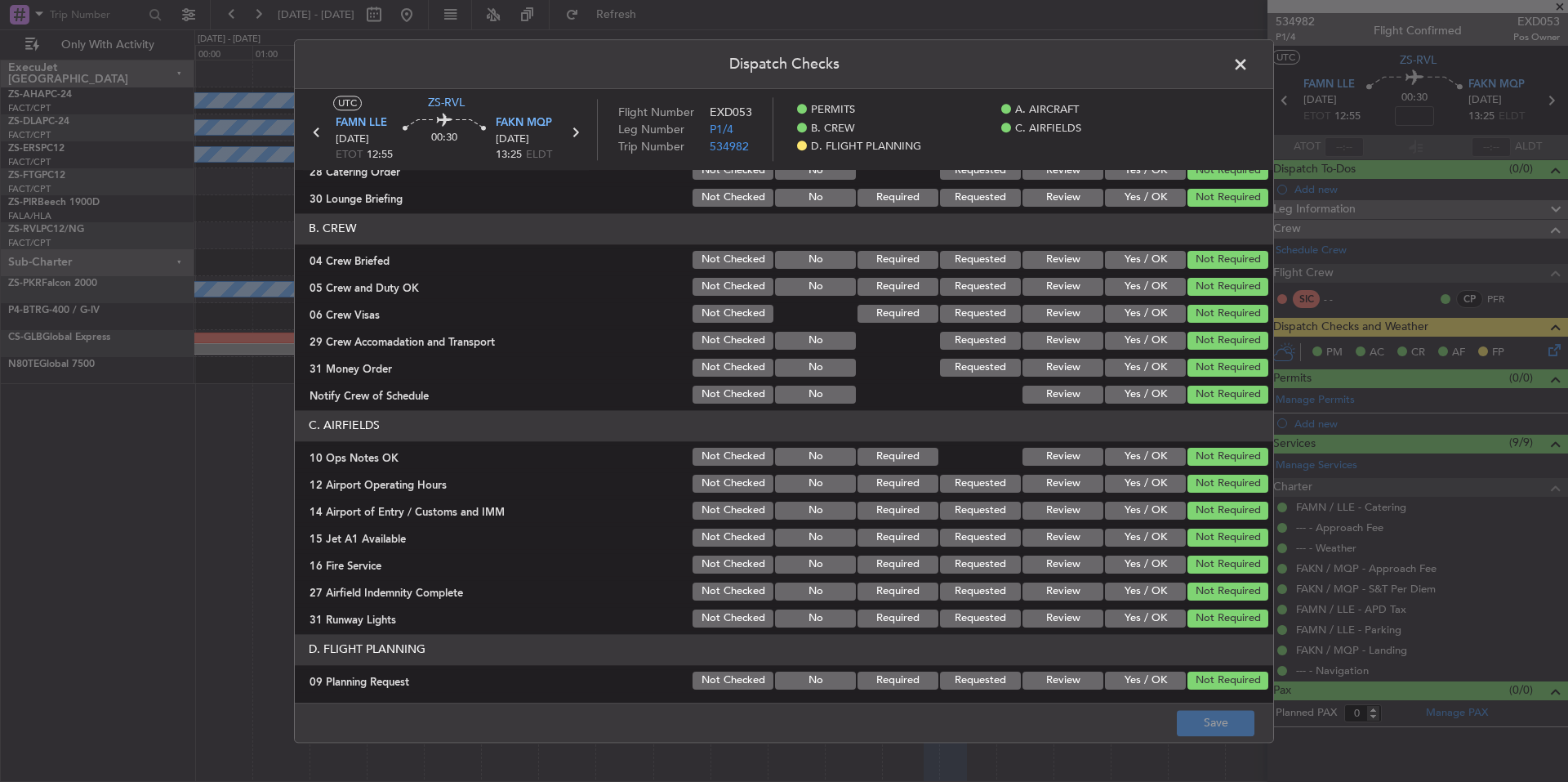
scroll to position [193, 0]
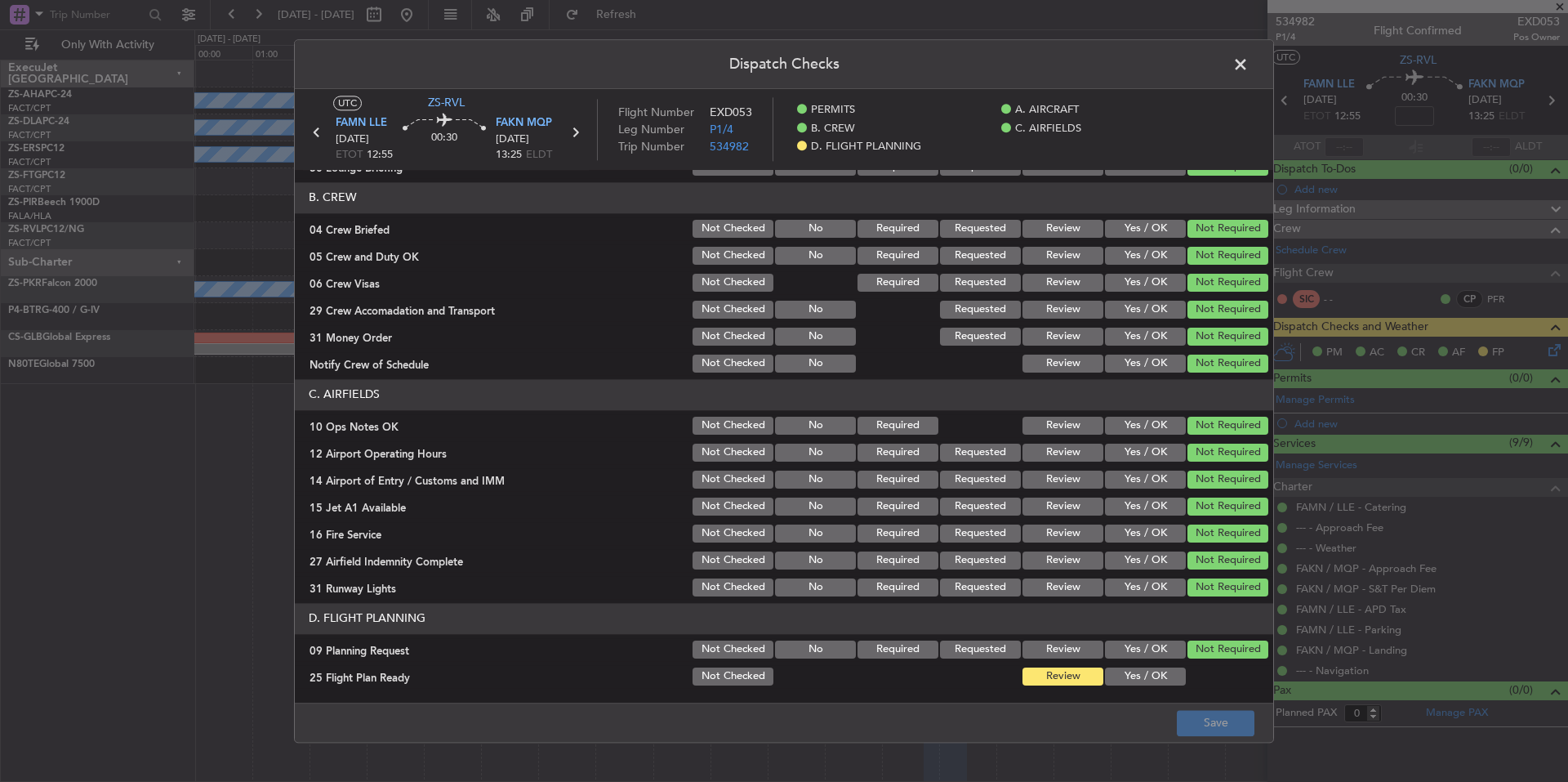
click at [1143, 687] on div "Yes / OK" at bounding box center [1143, 676] width 82 height 23
click at [1140, 676] on button "Yes / OK" at bounding box center [1145, 677] width 81 height 18
click at [1135, 658] on button "Yes / OK" at bounding box center [1145, 649] width 81 height 18
click at [1191, 720] on button "Save" at bounding box center [1215, 723] width 77 height 26
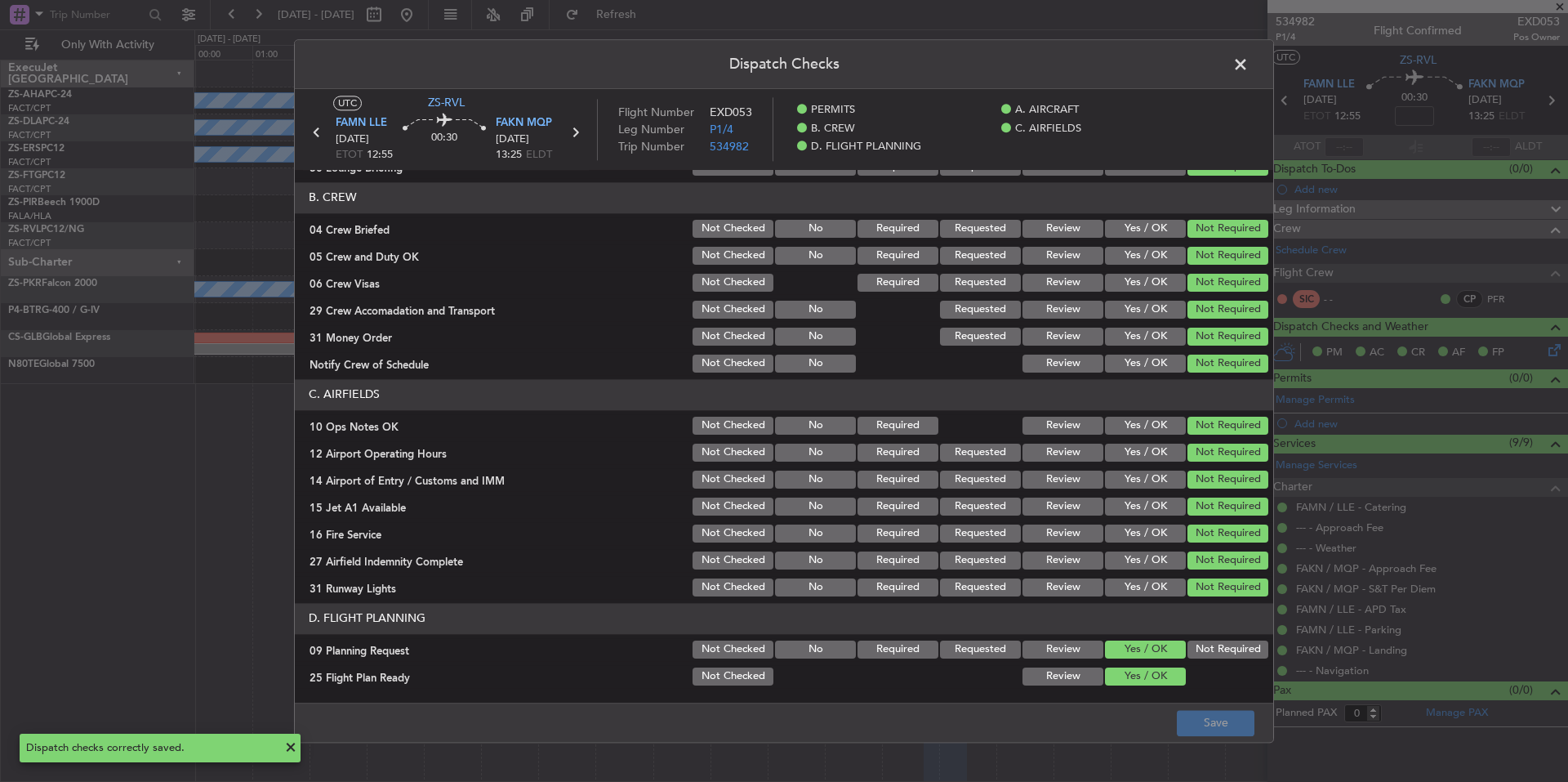
click at [1248, 63] on span at bounding box center [1248, 68] width 0 height 33
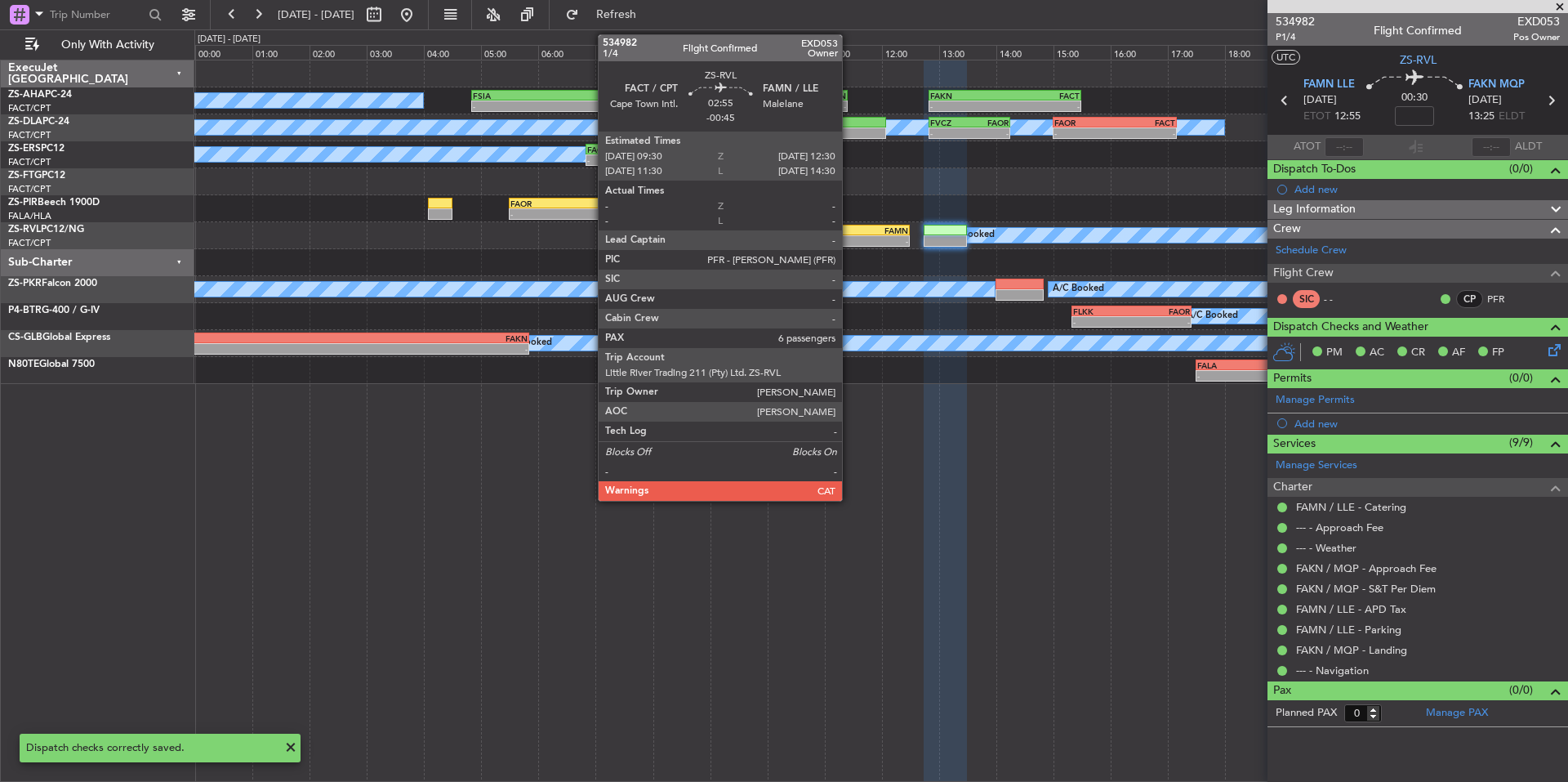
click at [849, 237] on div "-" at bounding box center [866, 241] width 84 height 10
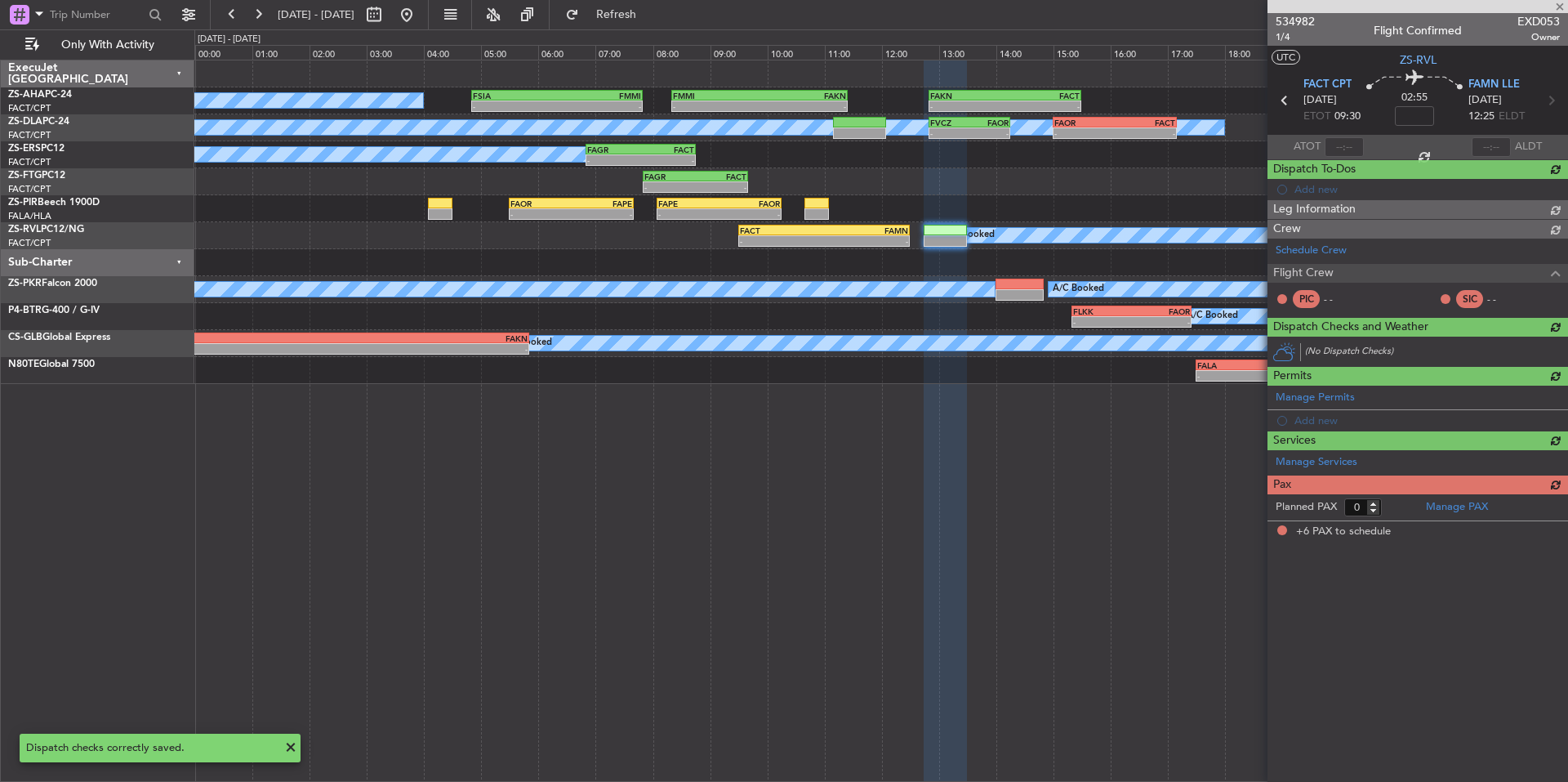
type input "-00:45"
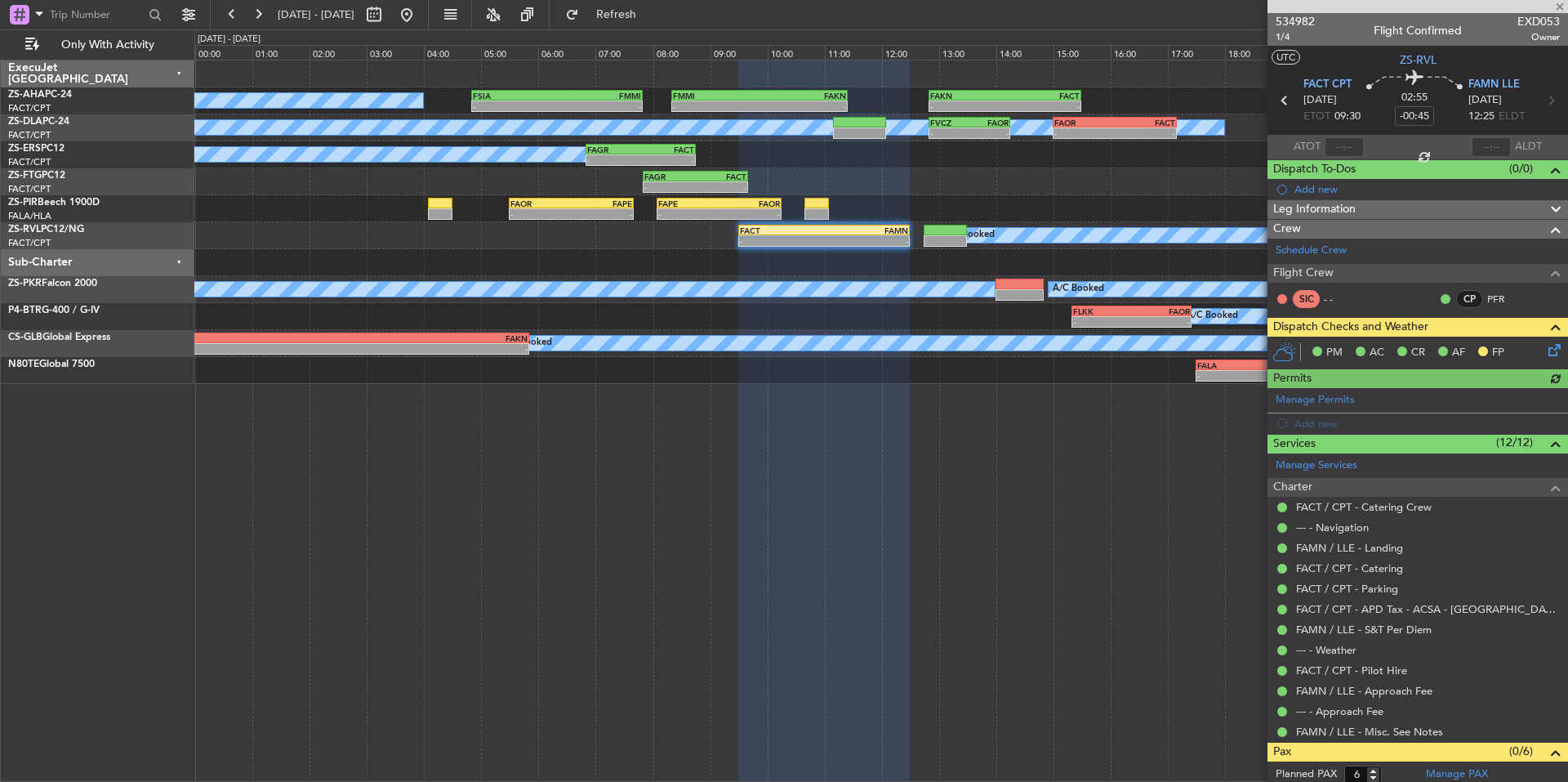
click at [1551, 348] on icon at bounding box center [1551, 348] width 13 height 13
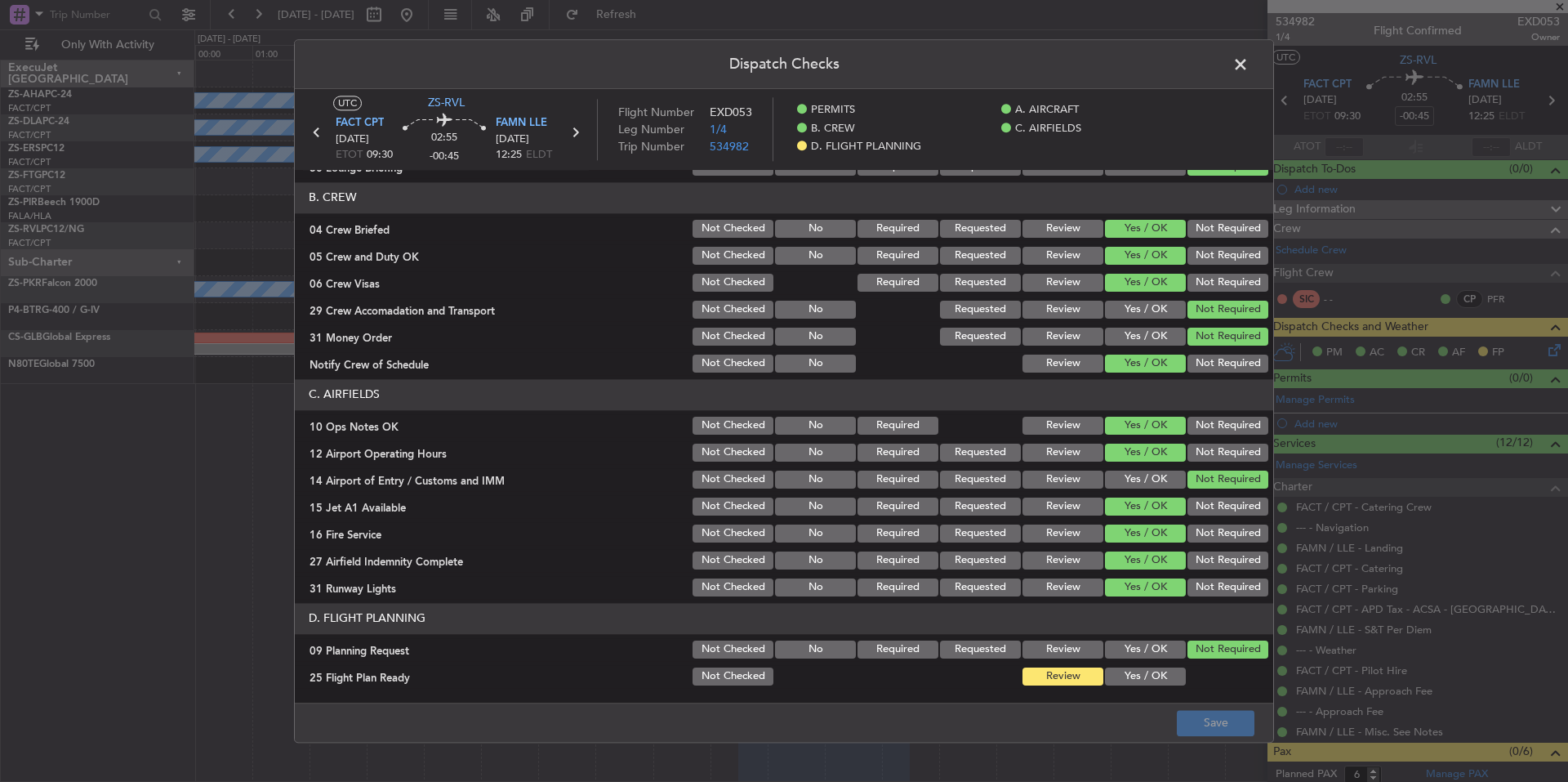
click at [1114, 651] on button "Yes / OK" at bounding box center [1145, 649] width 81 height 18
click at [1125, 670] on button "Yes / OK" at bounding box center [1145, 677] width 81 height 18
click at [1245, 711] on button "Save" at bounding box center [1215, 723] width 77 height 26
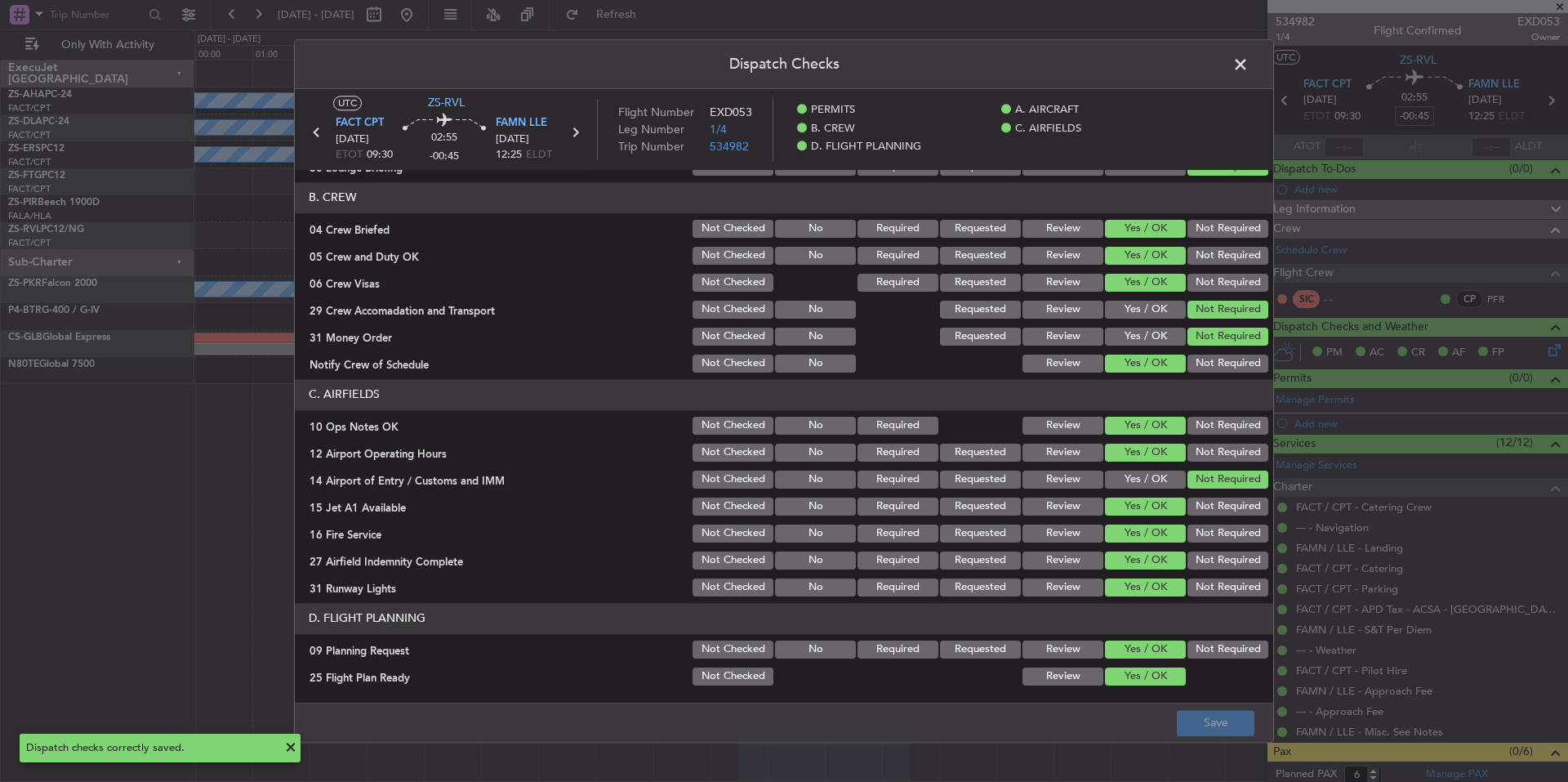
click at [1248, 61] on span at bounding box center [1248, 68] width 0 height 33
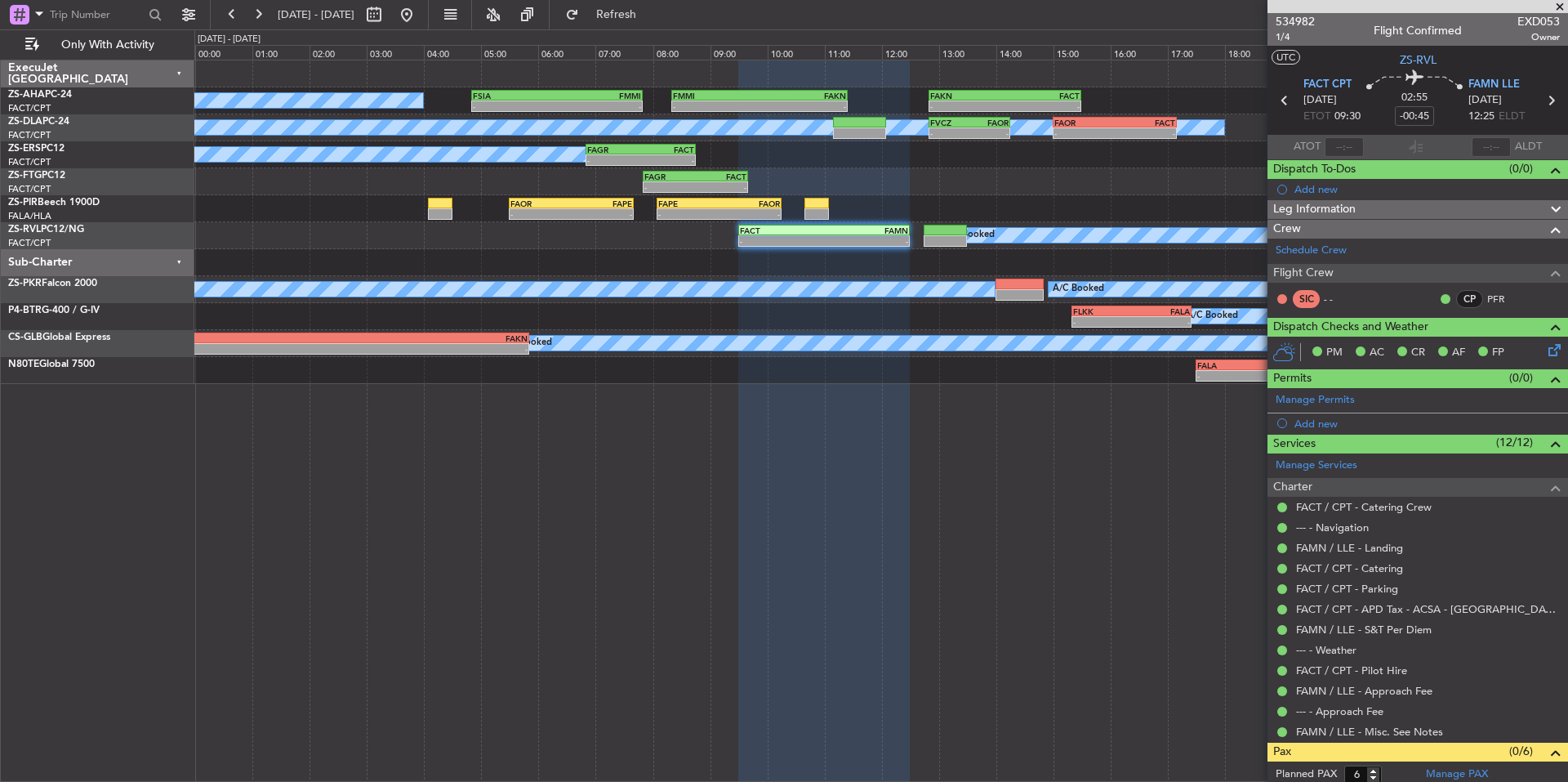
click at [1560, 10] on span at bounding box center [1560, 8] width 17 height 15
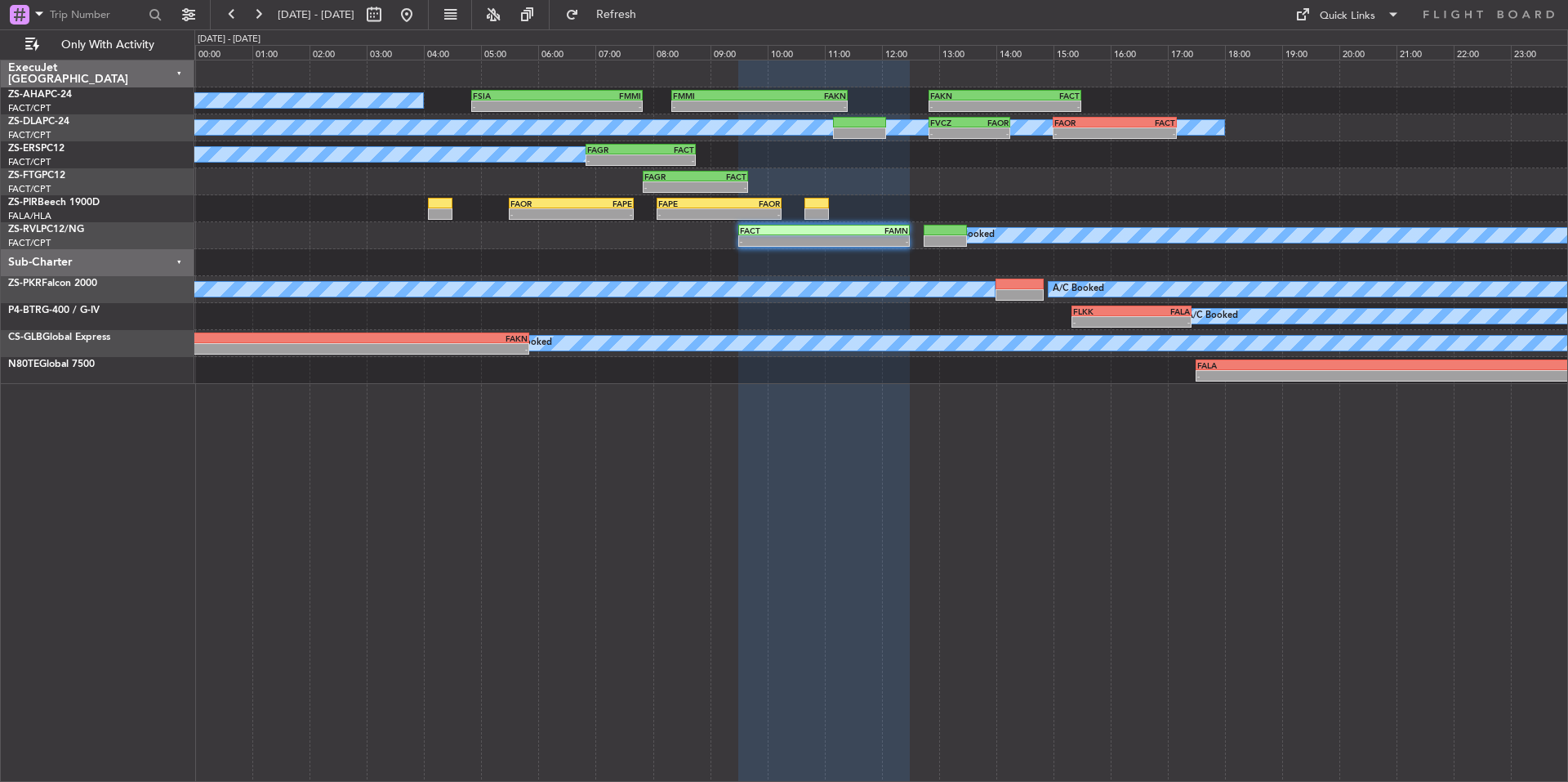
type input "0"
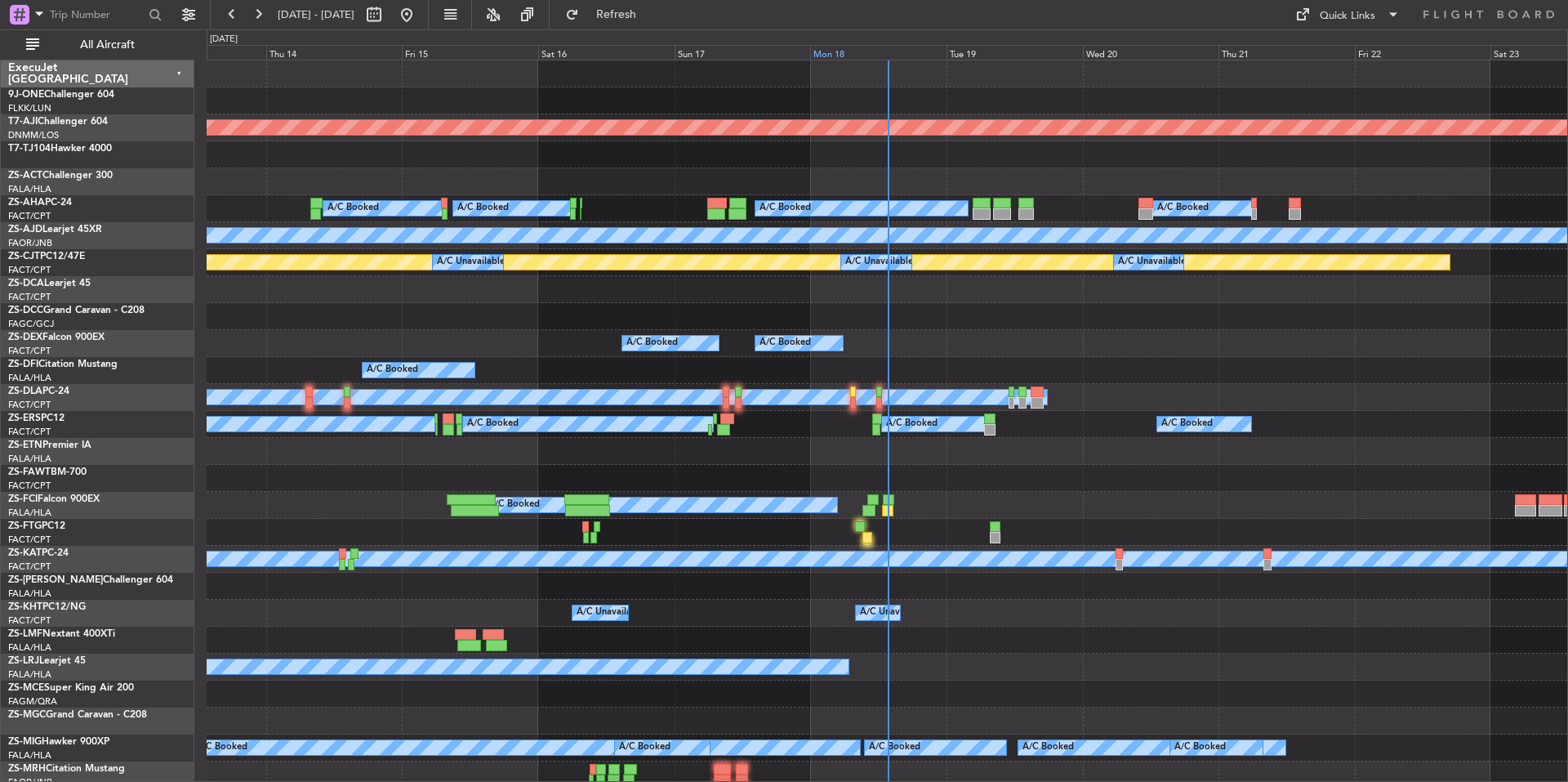
click at [887, 52] on div "Mon 18" at bounding box center [878, 53] width 137 height 15
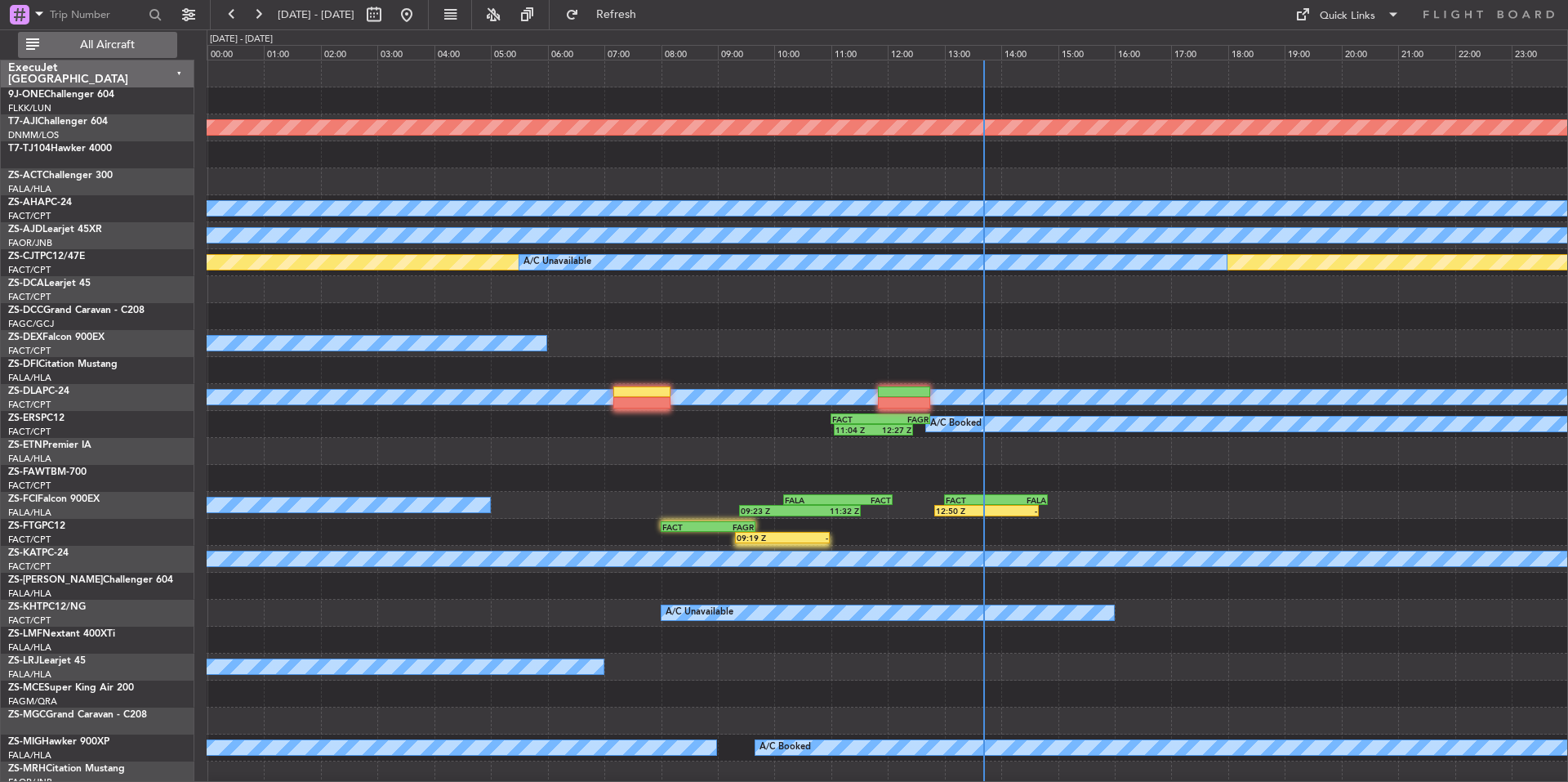
click at [147, 43] on span "All Aircraft" at bounding box center [107, 45] width 130 height 12
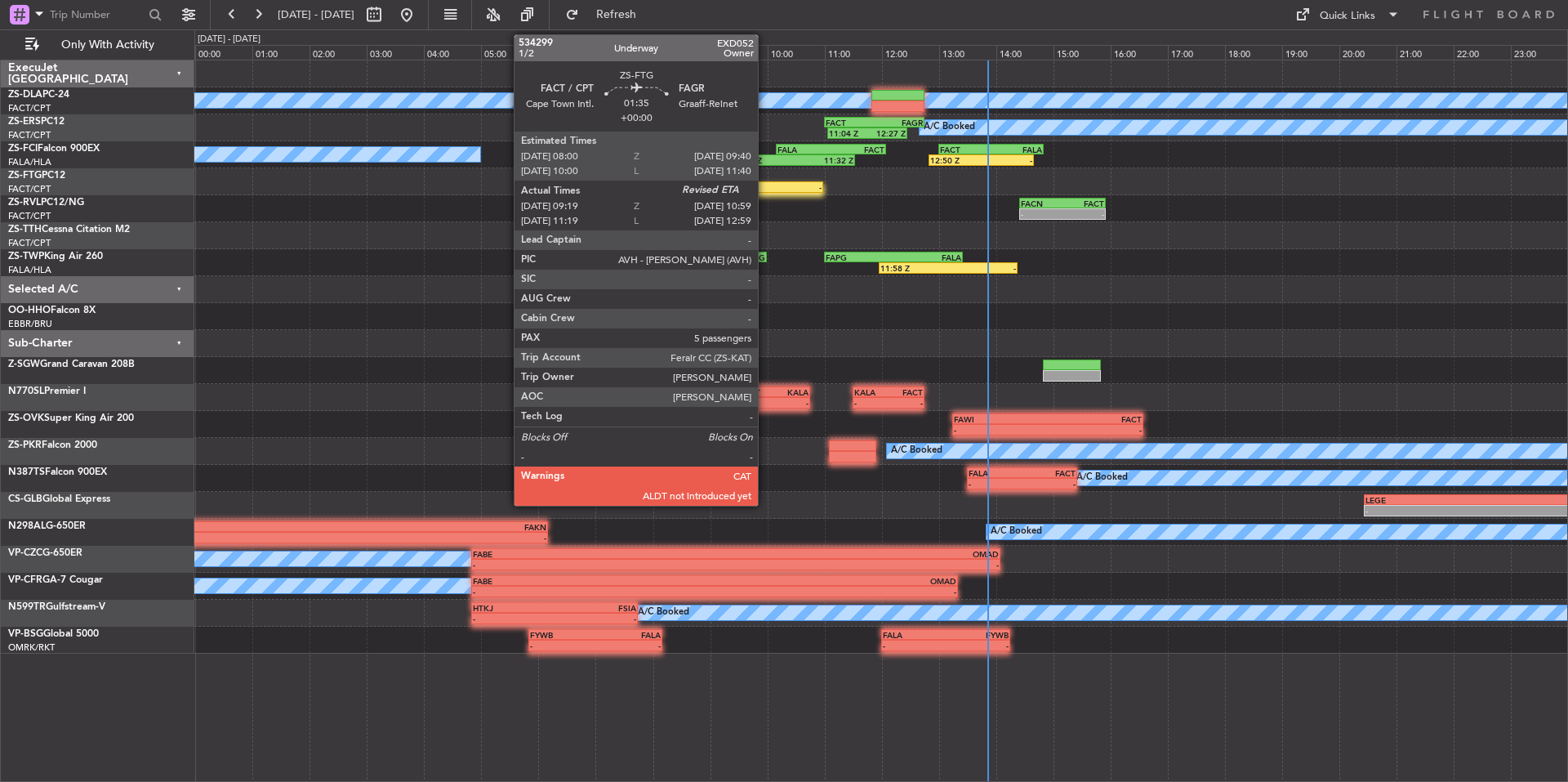
click at [765, 186] on div "09:19 Z" at bounding box center [752, 188] width 47 height 10
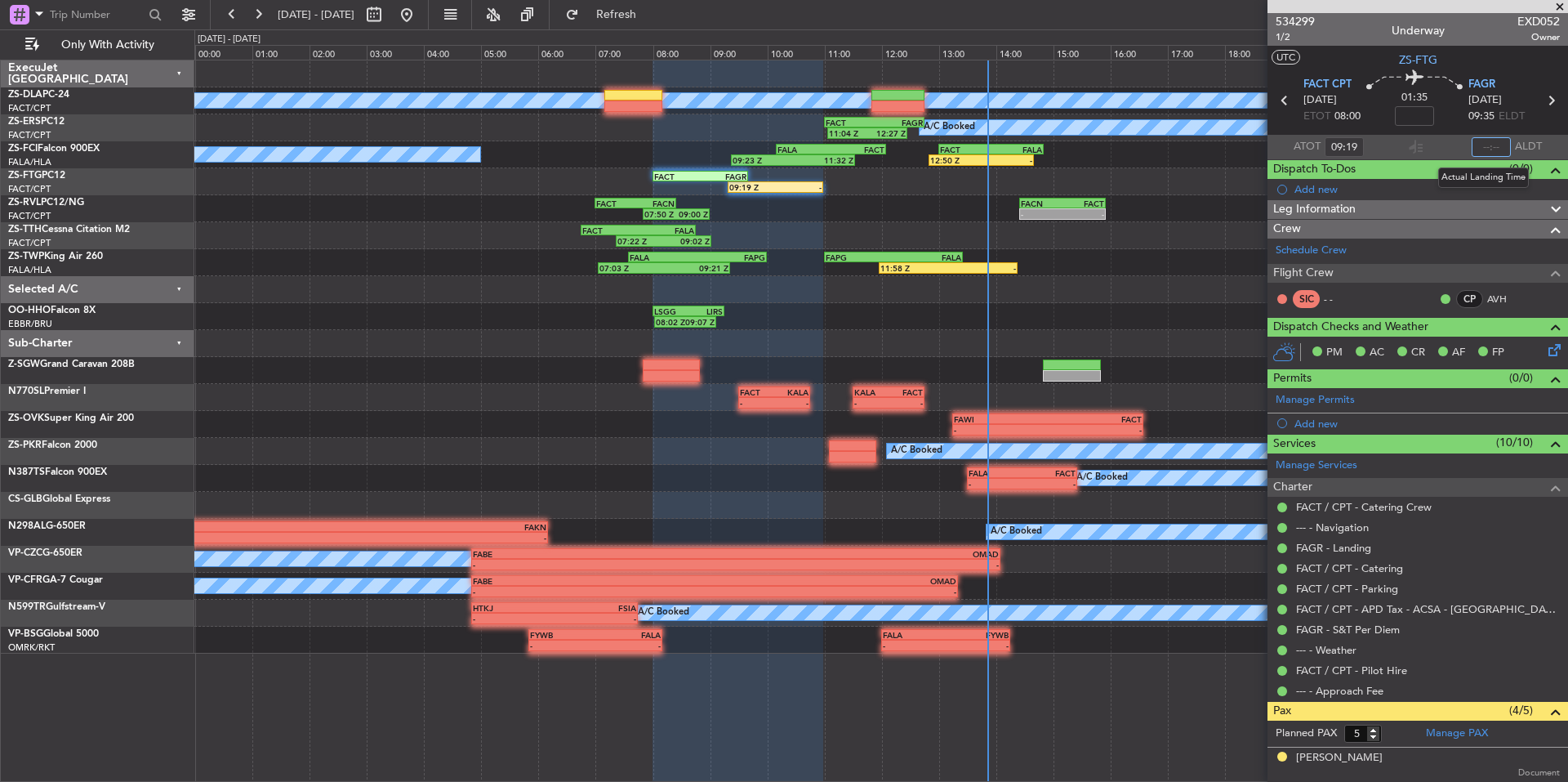
click at [1493, 143] on input "text" at bounding box center [1491, 148] width 39 height 20
type input "11:00"
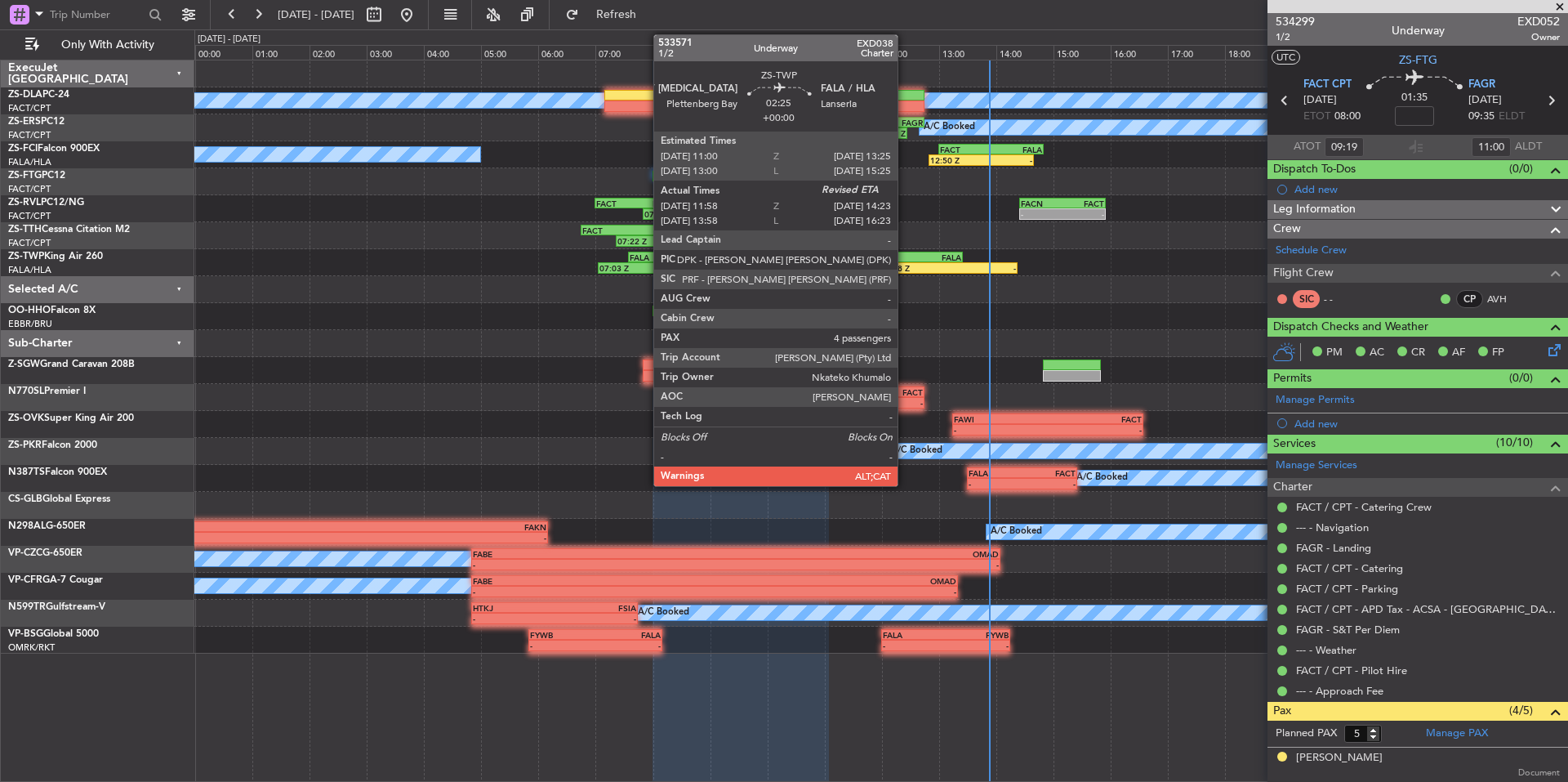
click at [905, 258] on div "FALA" at bounding box center [926, 258] width 67 height 10
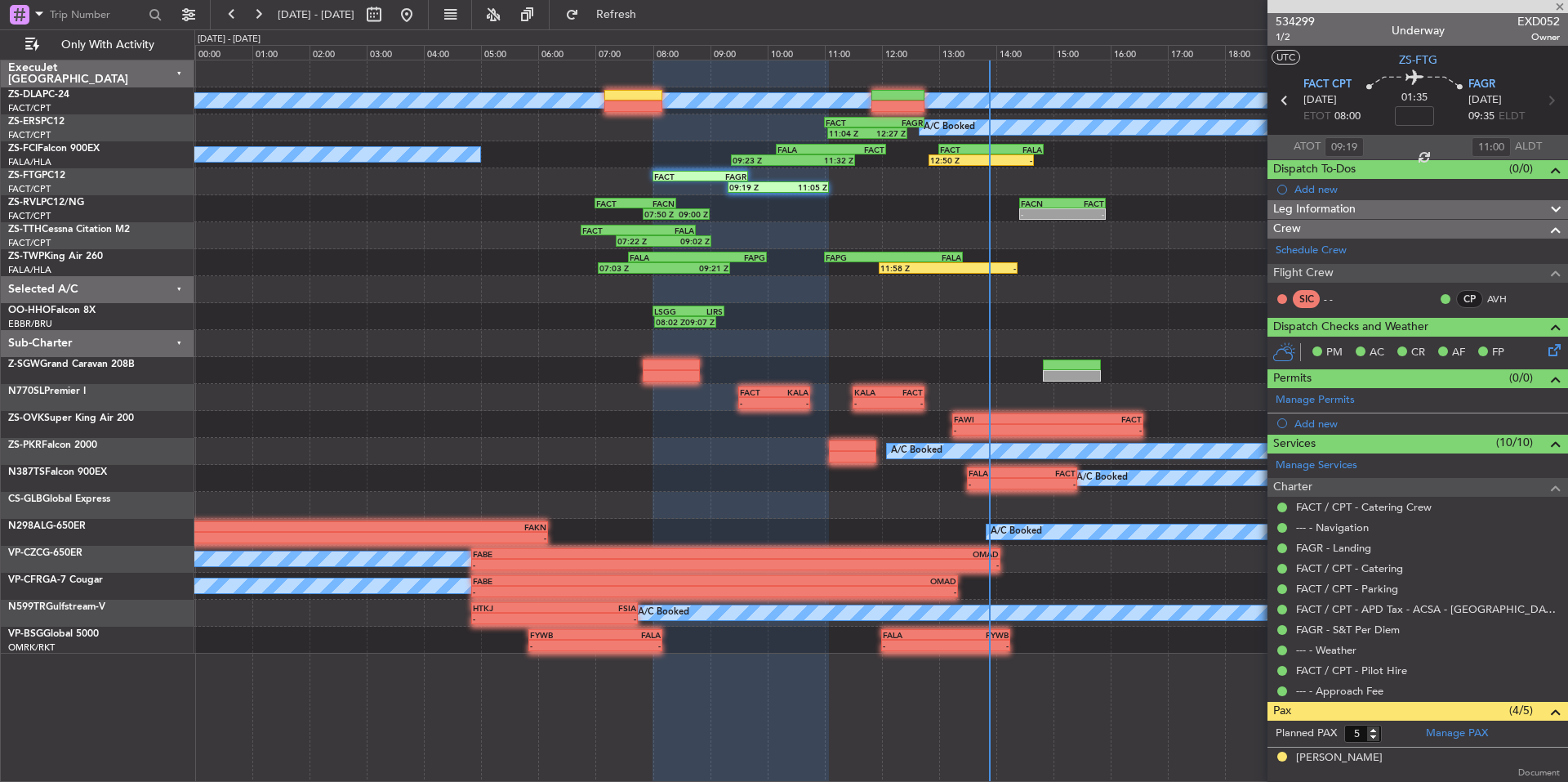
type input "11:58"
type input "4"
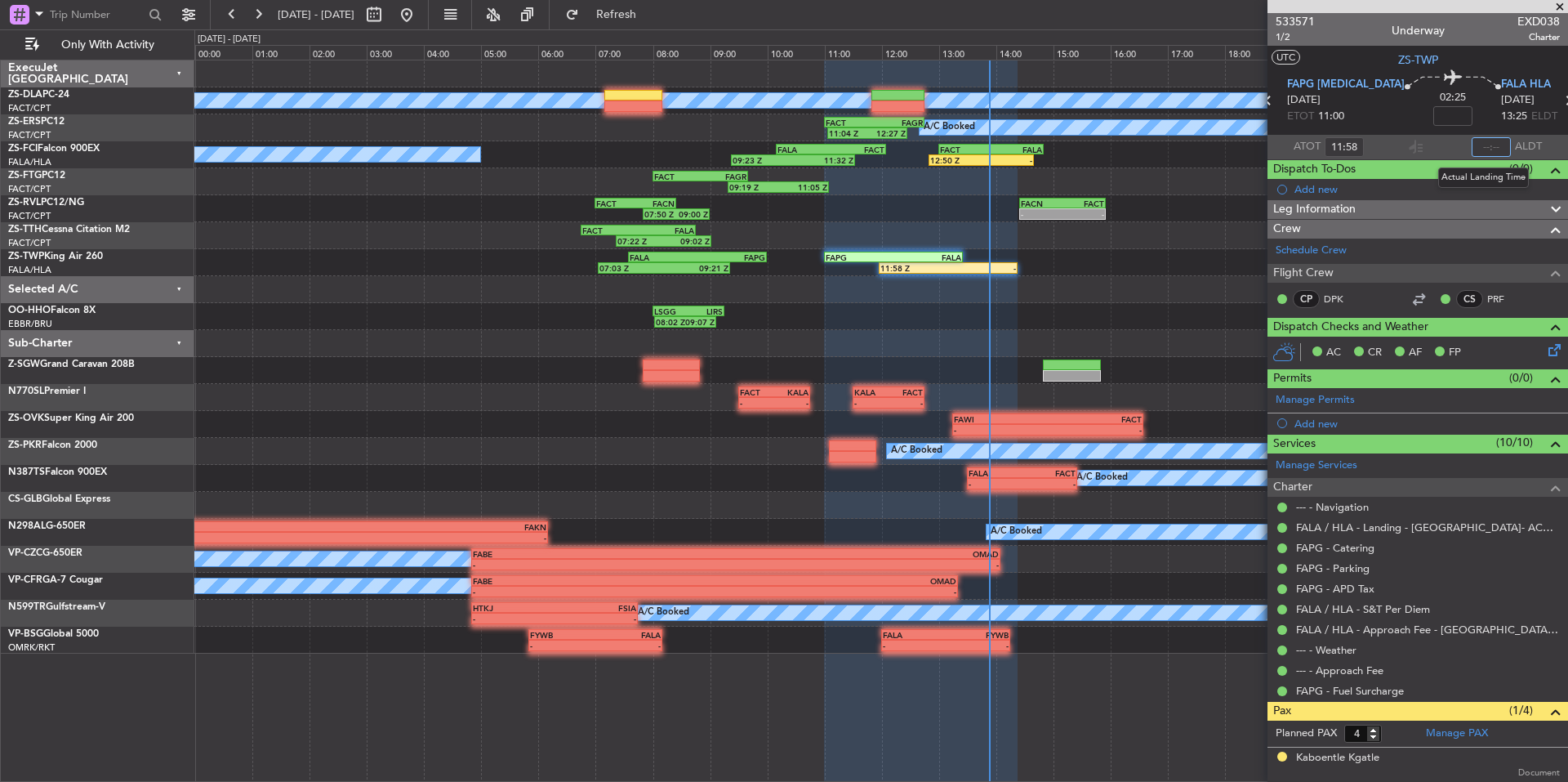
click at [1471, 143] on input "text" at bounding box center [1491, 148] width 39 height 20
type input "13:53"
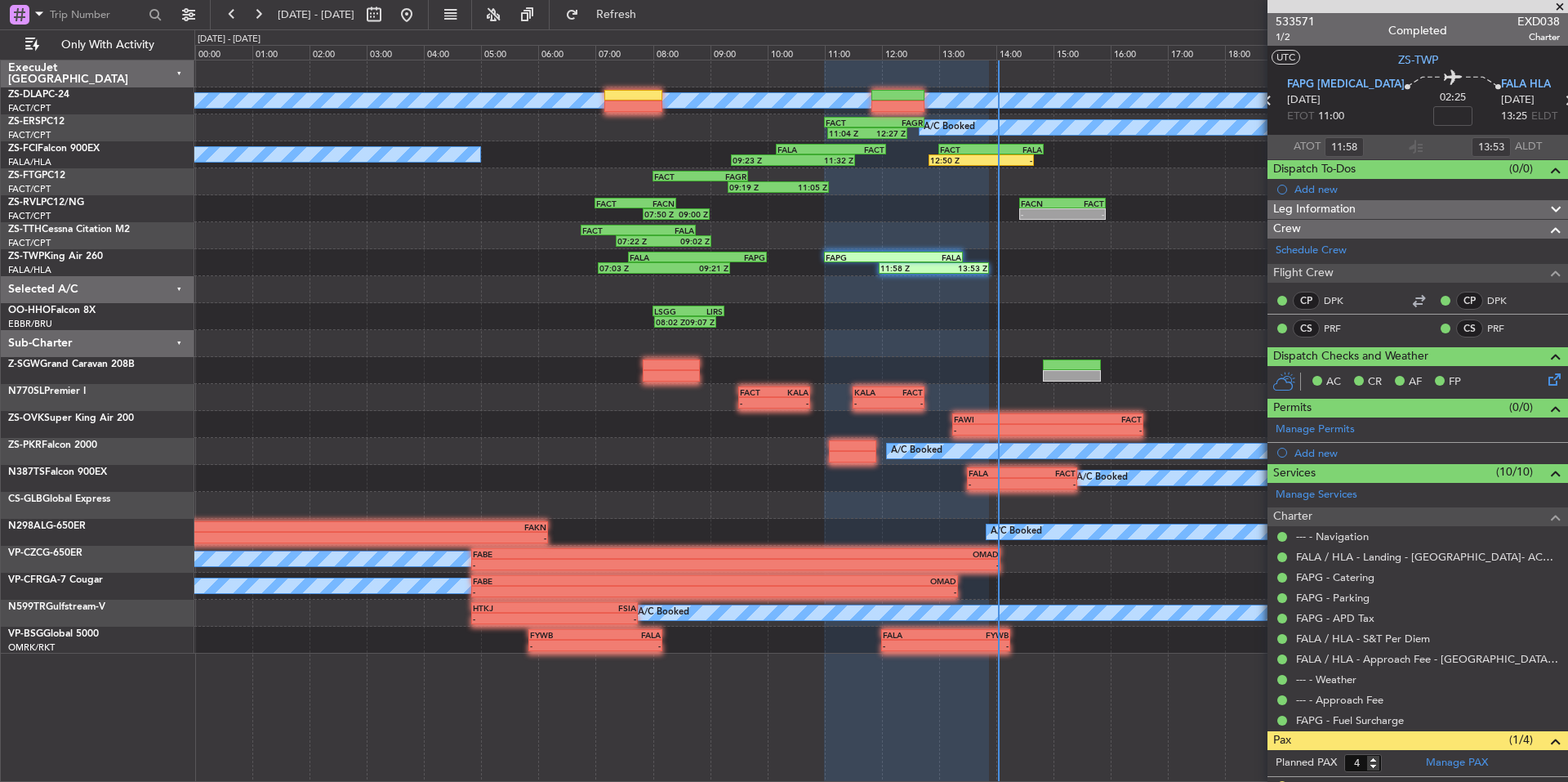
click at [1564, 2] on span at bounding box center [1560, 8] width 17 height 15
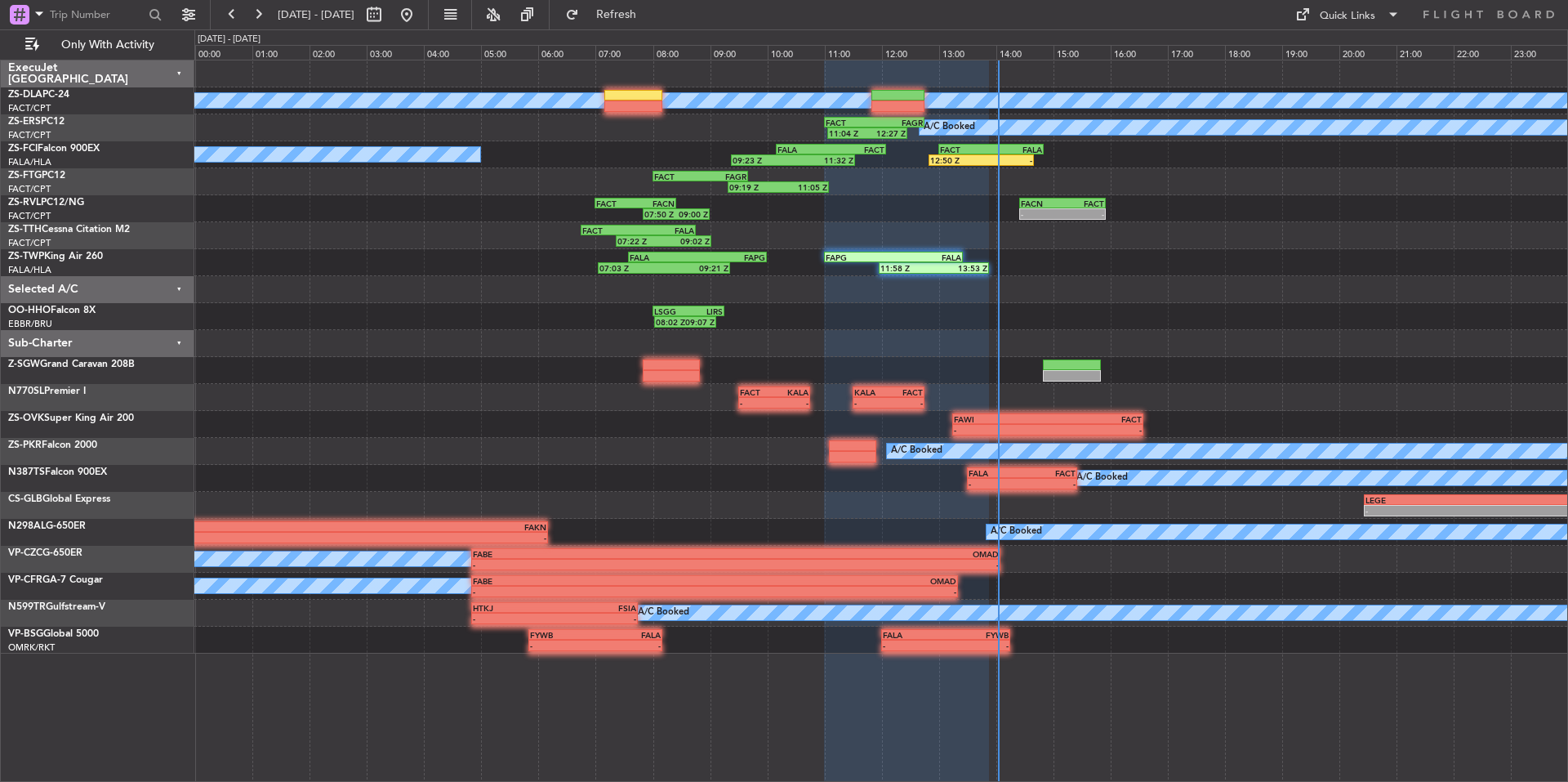
type input "0"
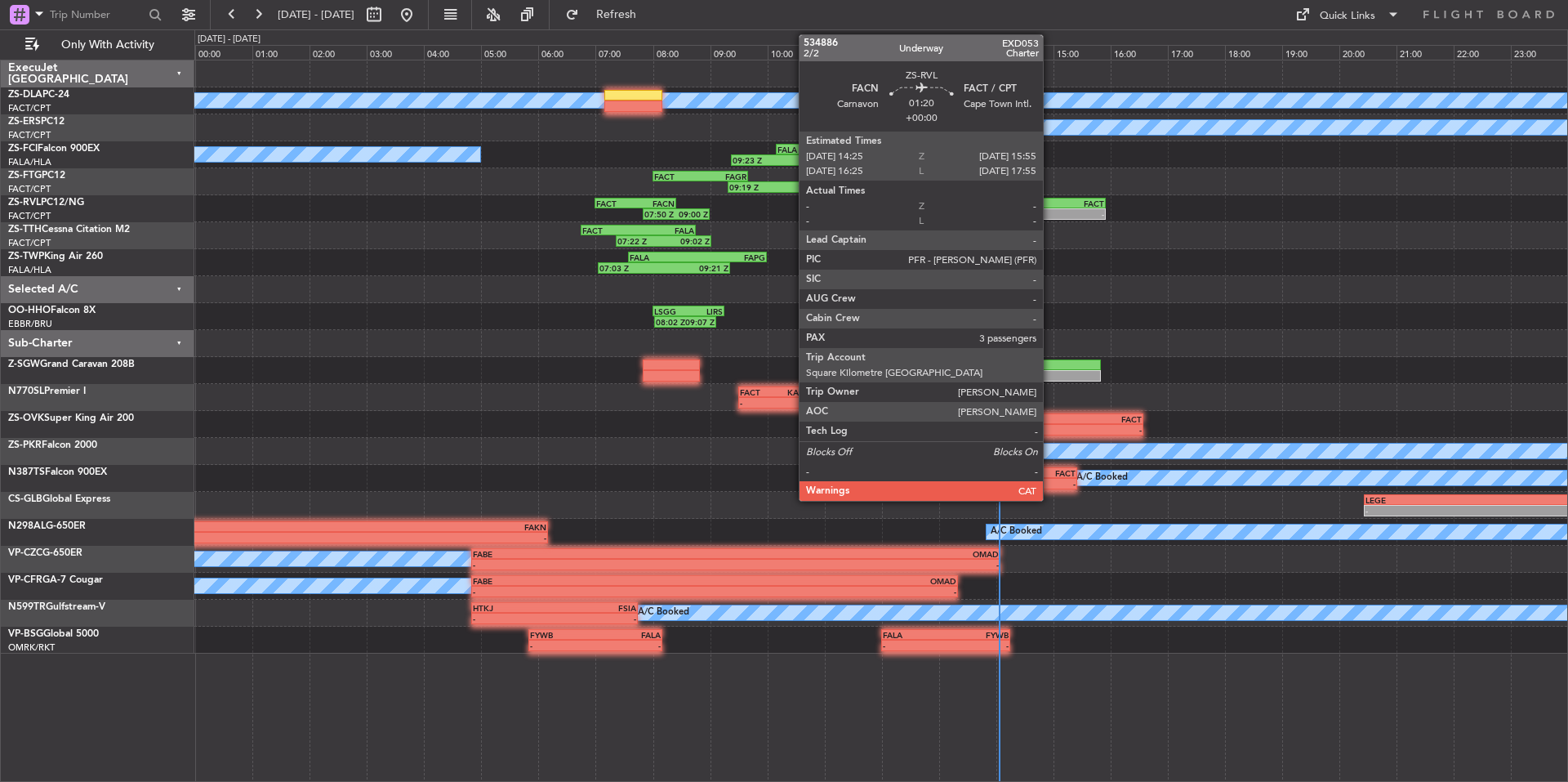
click at [1050, 205] on div "FACN" at bounding box center [1041, 203] width 42 height 10
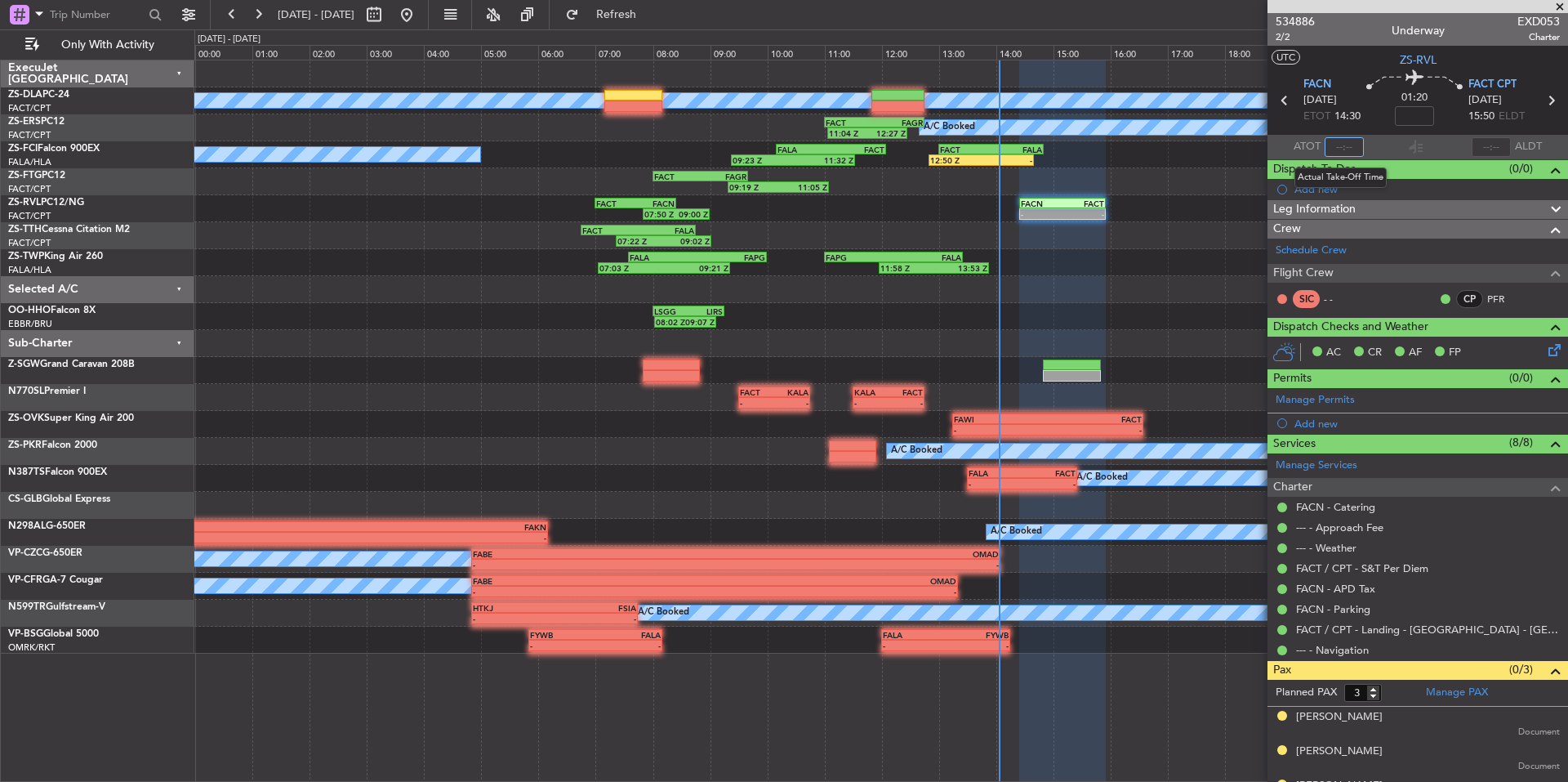
click at [1331, 151] on input "text" at bounding box center [1344, 148] width 39 height 20
type input "14:00"
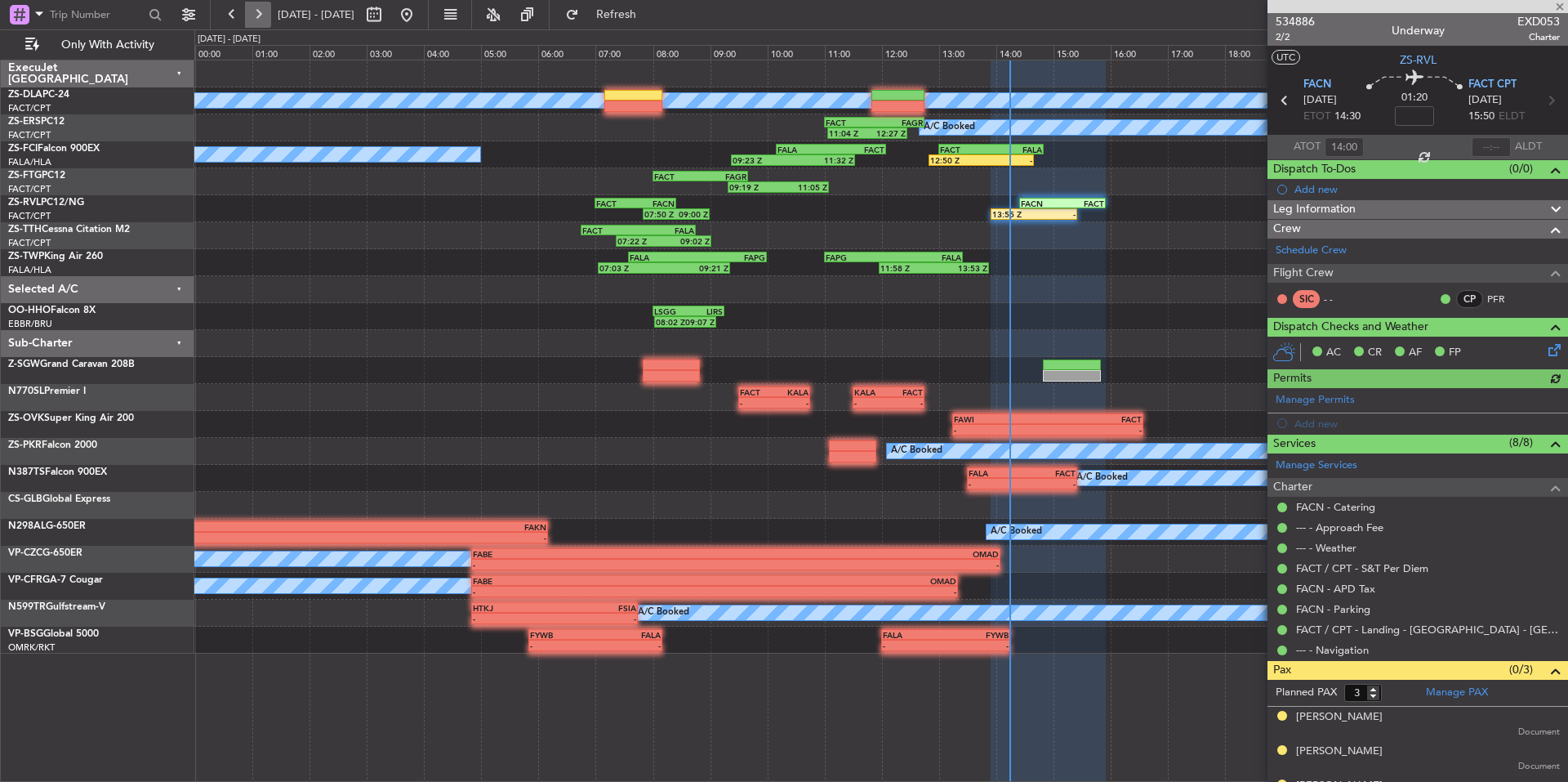
click at [261, 15] on button at bounding box center [257, 14] width 26 height 26
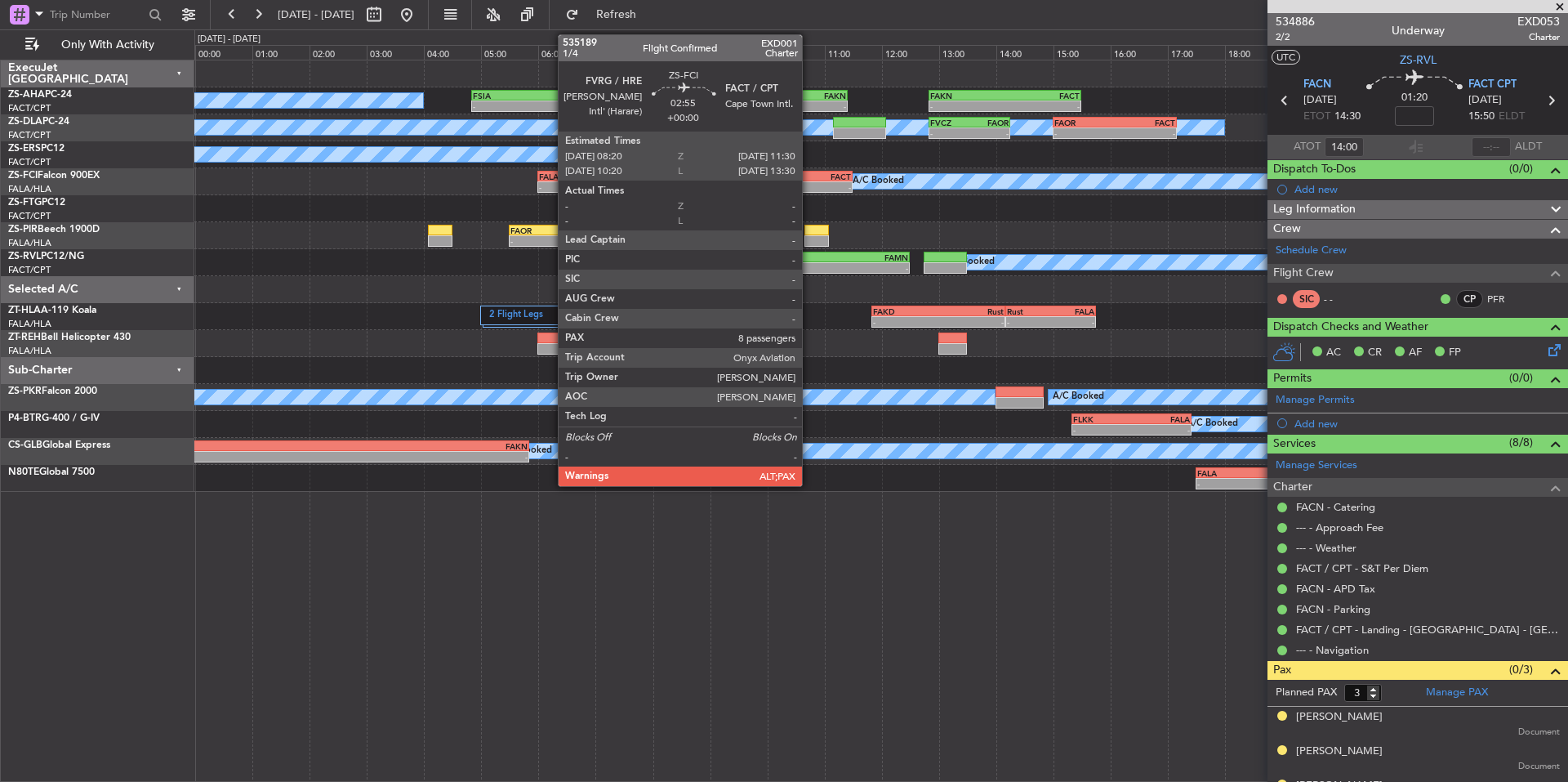
click at [809, 178] on div "FACT" at bounding box center [806, 177] width 89 height 10
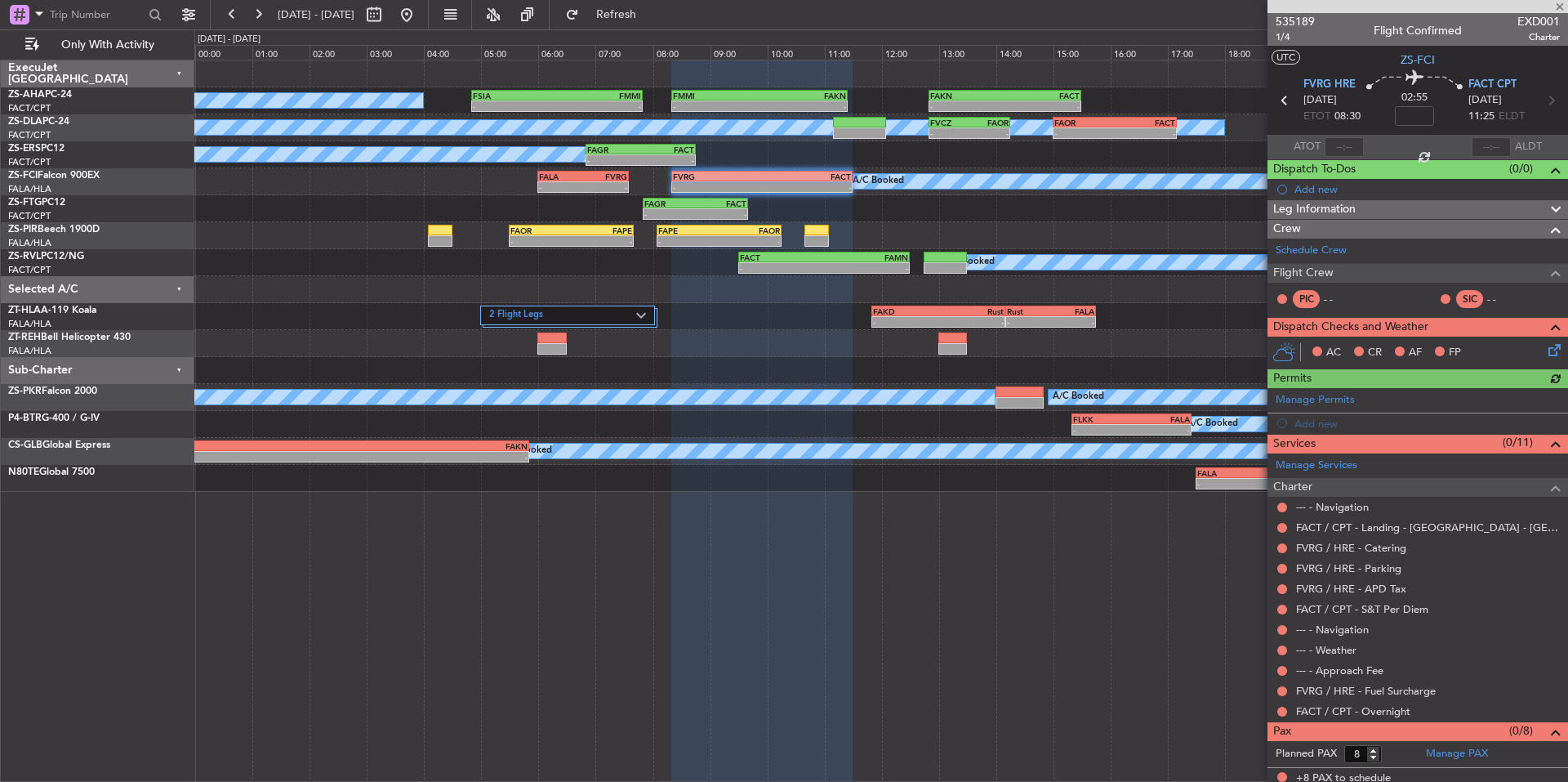
scroll to position [7, 0]
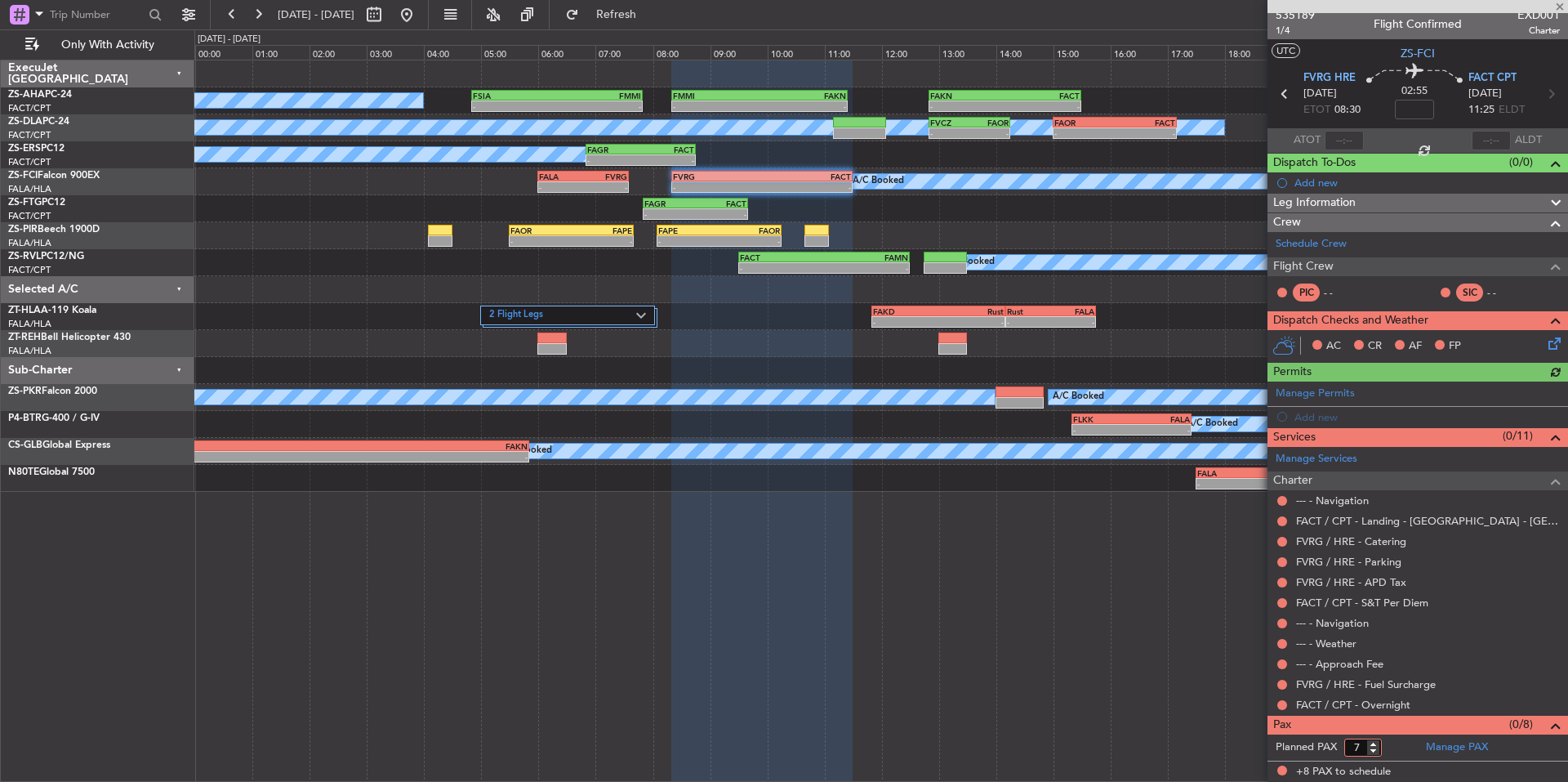
click at [1376, 754] on input "7" at bounding box center [1362, 748] width 37 height 18
click at [1376, 754] on input "6" at bounding box center [1362, 748] width 37 height 18
click at [1376, 754] on input "5" at bounding box center [1362, 748] width 37 height 18
click at [1376, 754] on input "4" at bounding box center [1362, 748] width 37 height 18
click at [1376, 754] on input "3" at bounding box center [1362, 748] width 37 height 18
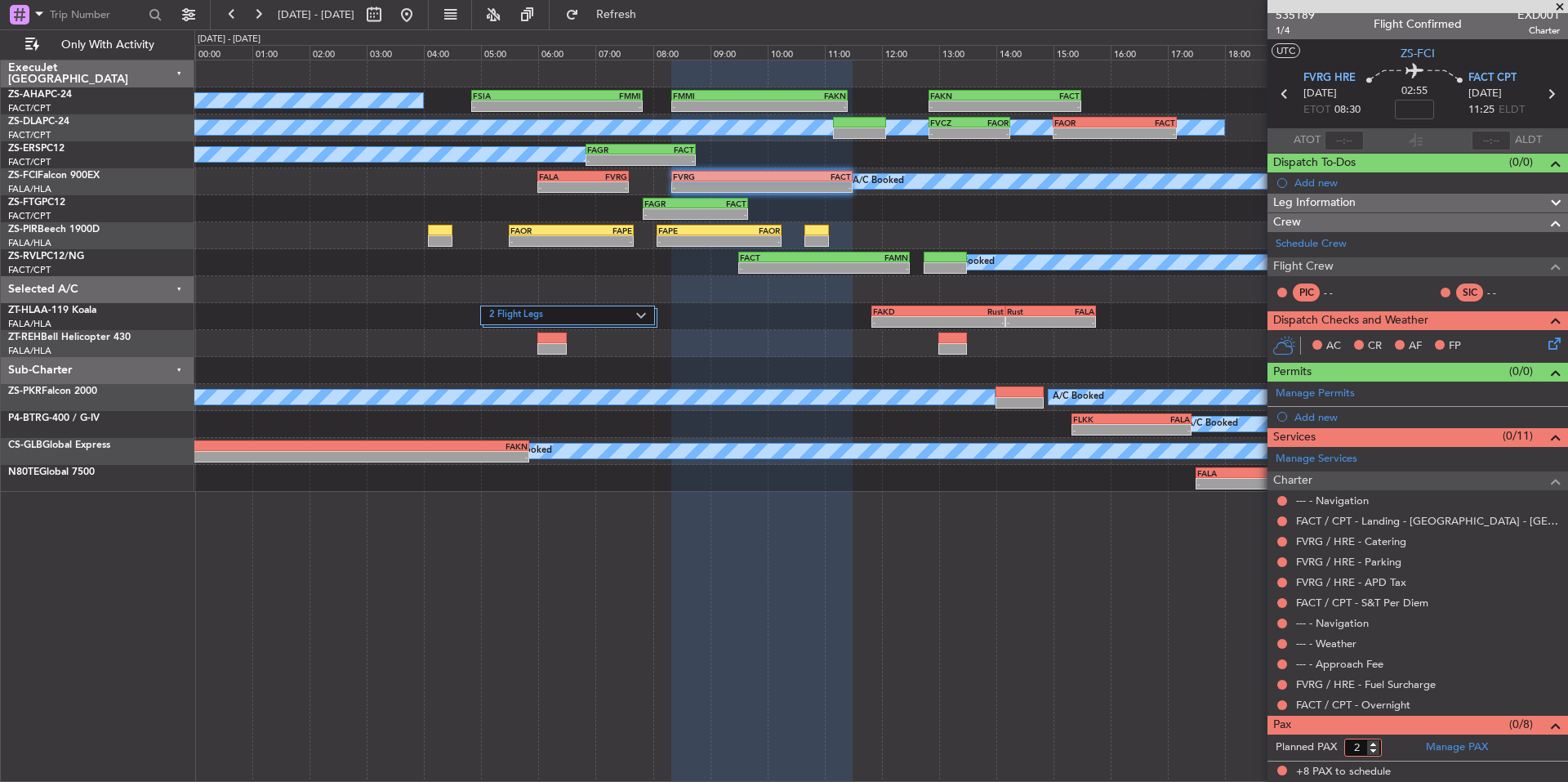
click at [1376, 754] on input "2" at bounding box center [1362, 748] width 37 height 18
click at [1376, 754] on input "1" at bounding box center [1362, 748] width 37 height 18
type input "0"
click at [1376, 754] on input "0" at bounding box center [1362, 748] width 37 height 18
click at [1396, 744] on form "Planned PAX" at bounding box center [1342, 747] width 150 height 26
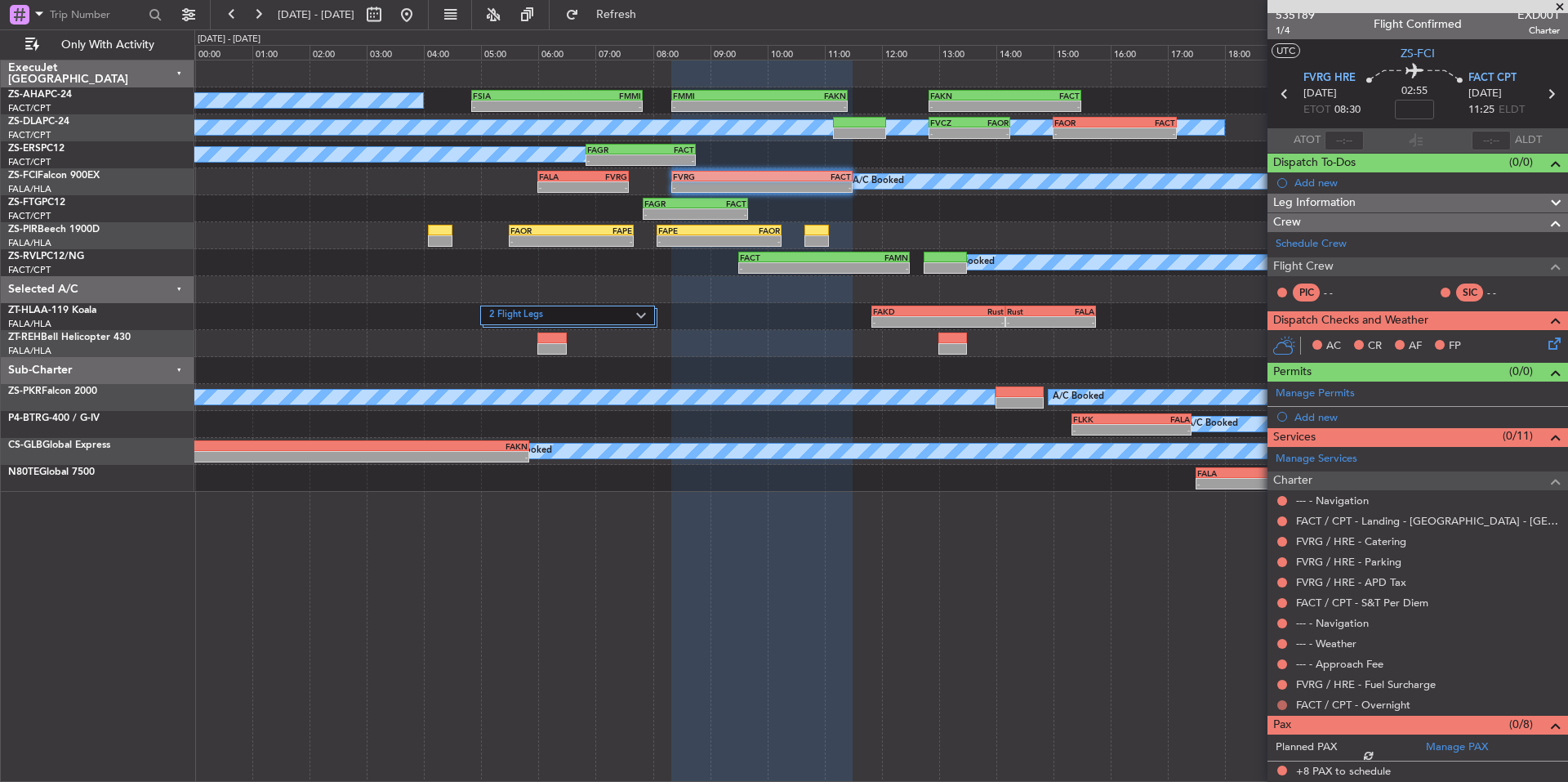
click at [1277, 705] on button at bounding box center [1282, 705] width 10 height 10
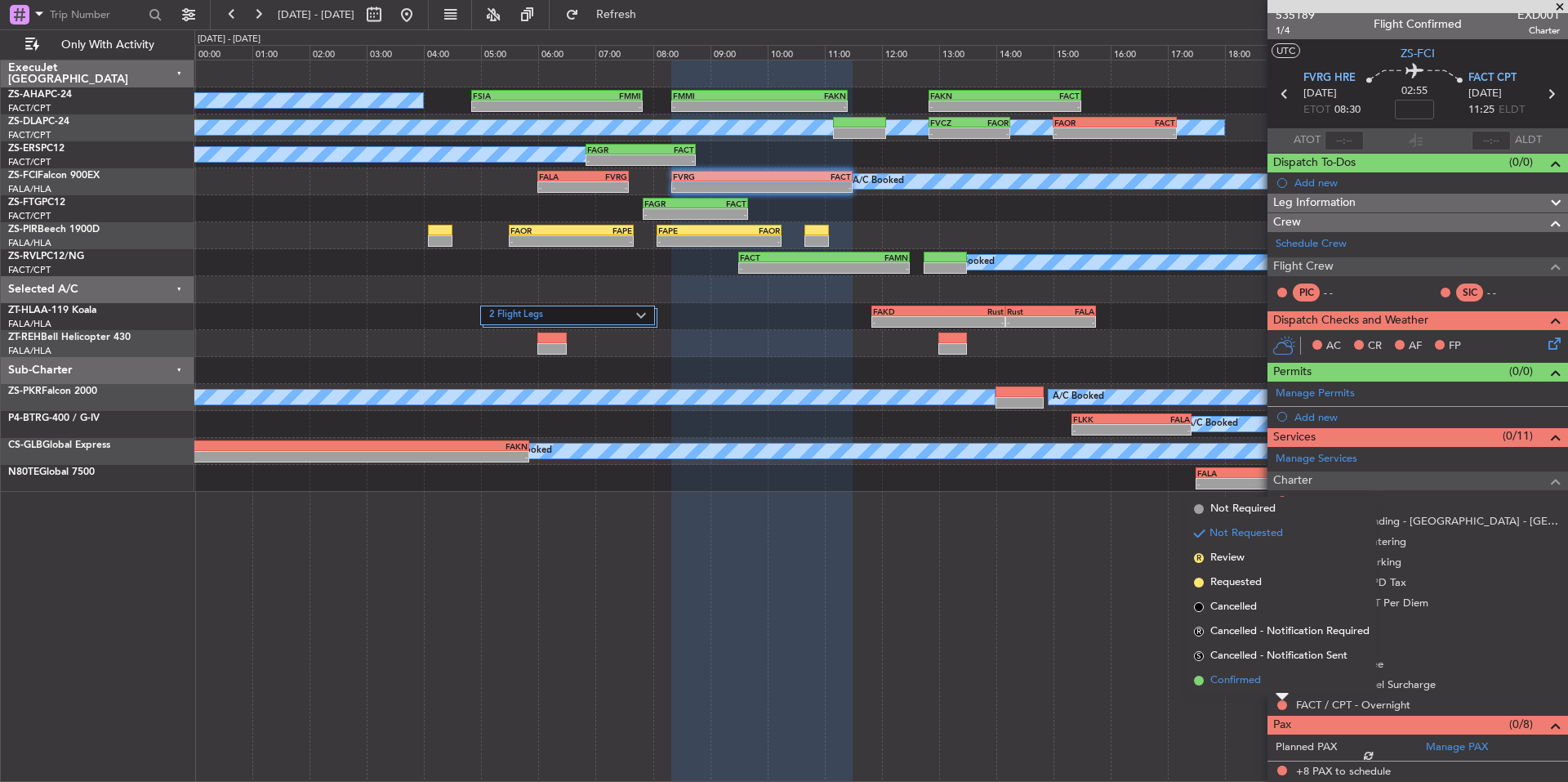
click at [1262, 683] on li "Confirmed" at bounding box center [1281, 680] width 188 height 24
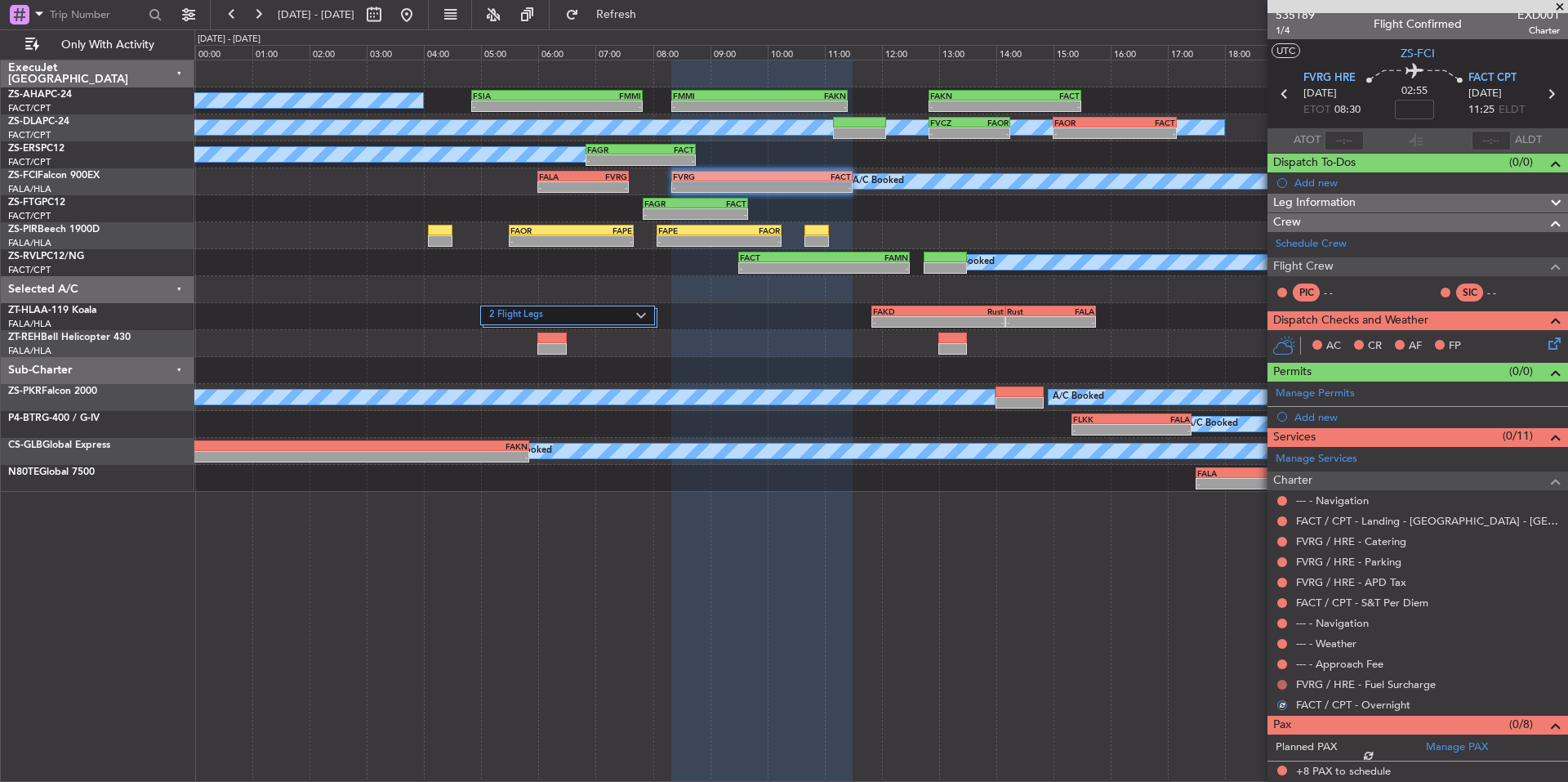
click at [1278, 681] on button at bounding box center [1282, 684] width 10 height 10
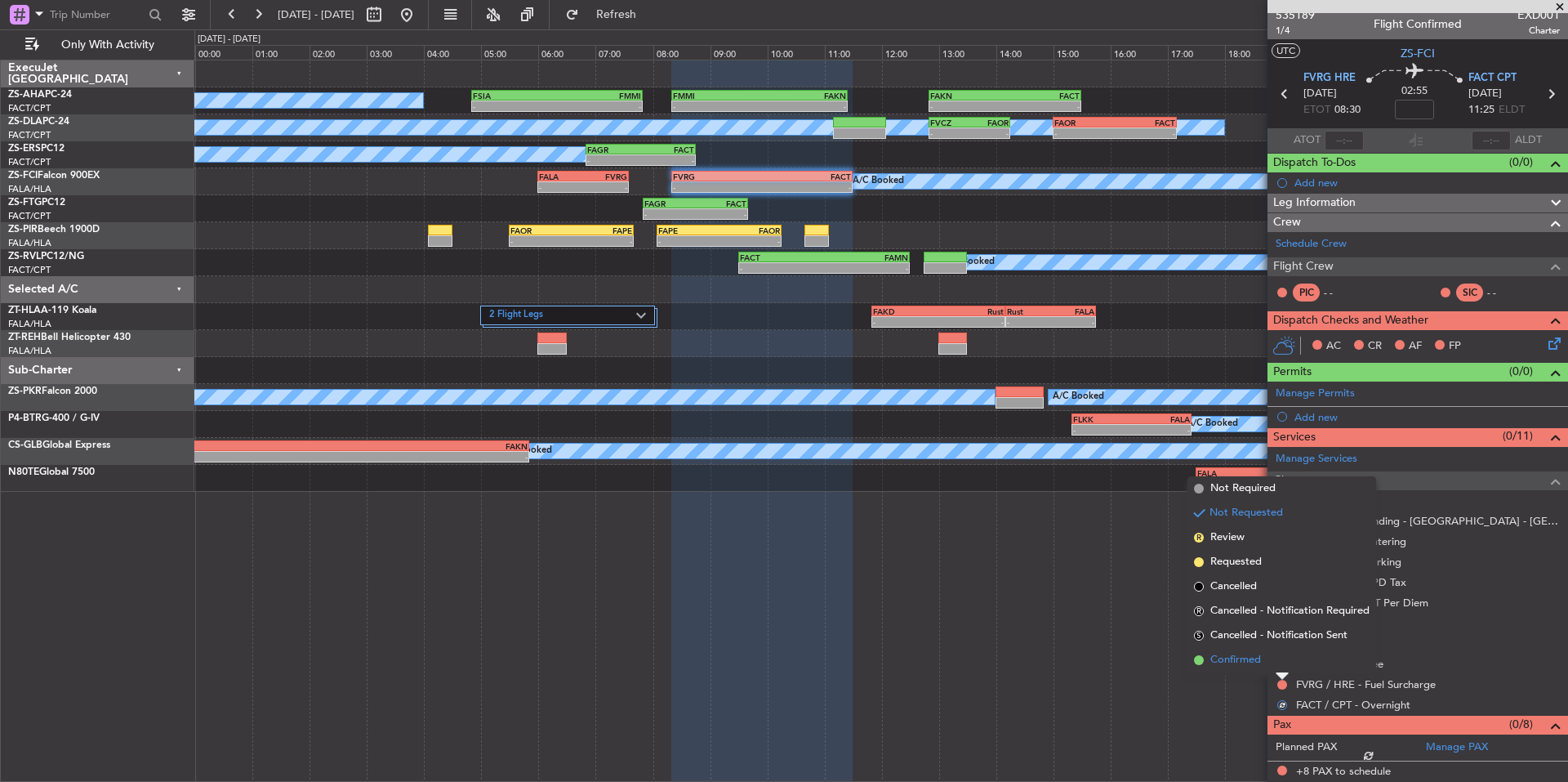
click at [1250, 659] on span "Confirmed" at bounding box center [1235, 660] width 51 height 17
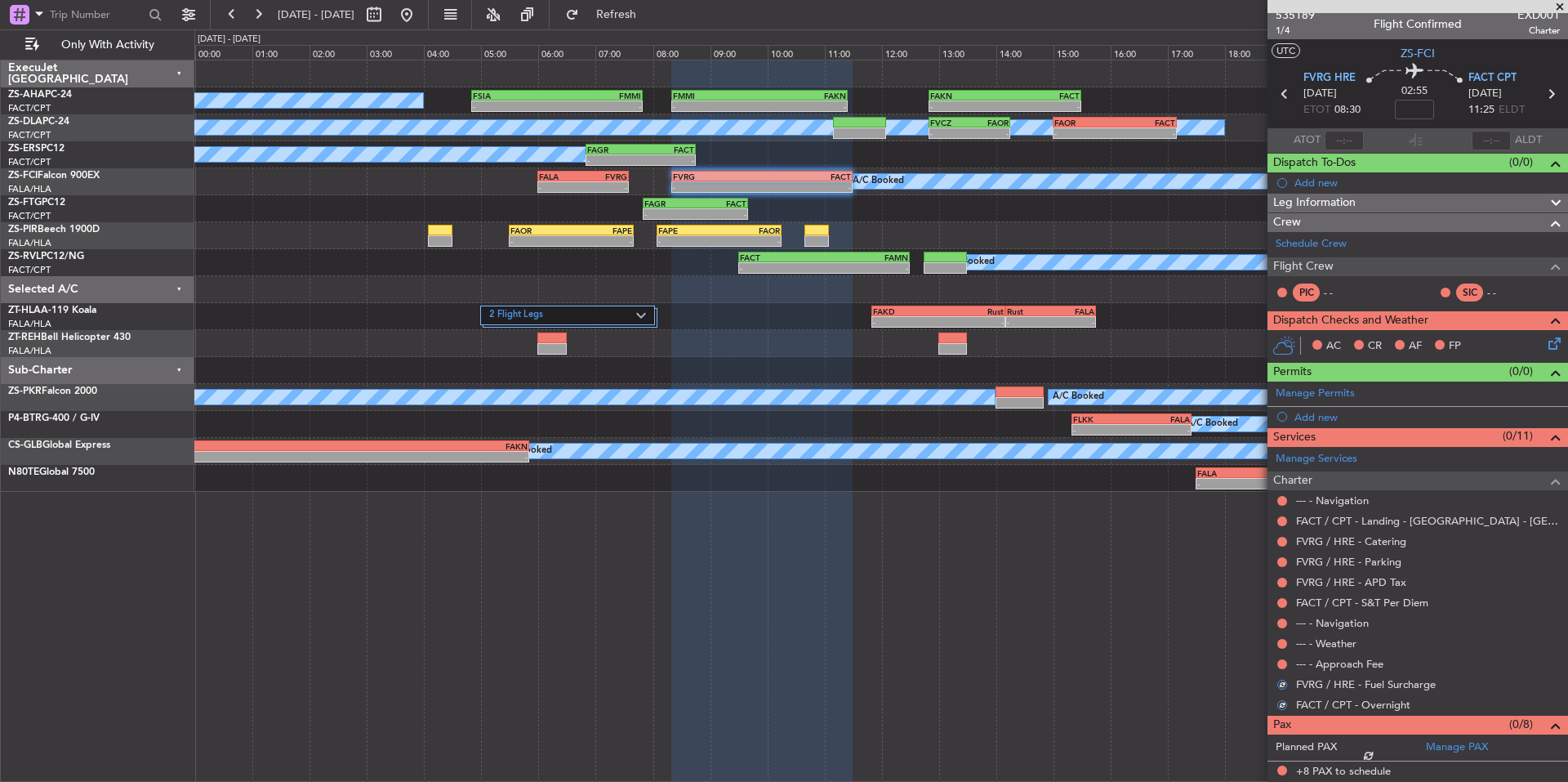
scroll to position [0, 0]
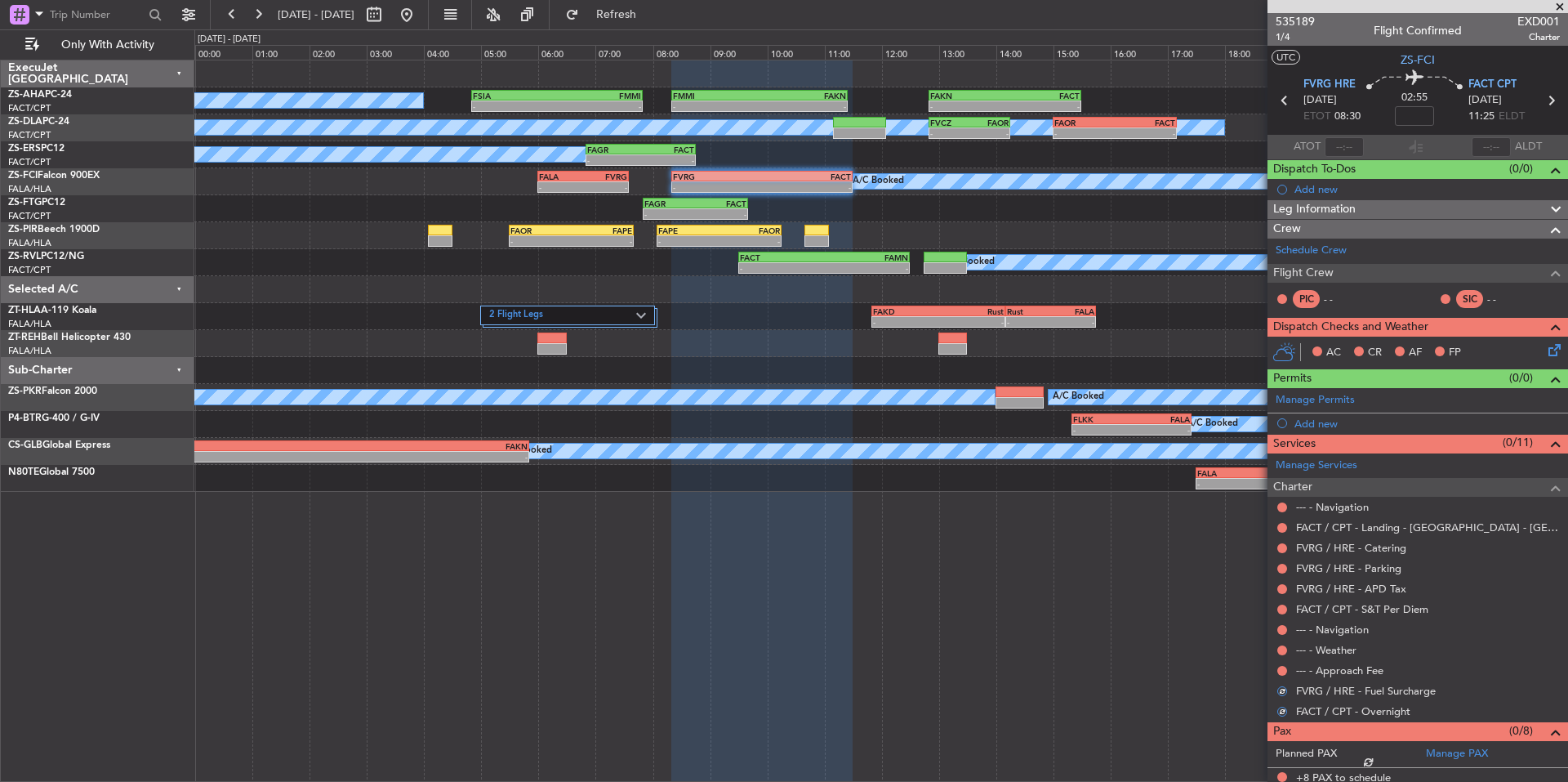
click at [1279, 660] on div "--- - Approach Fee" at bounding box center [1417, 670] width 301 height 20
click at [1283, 670] on button at bounding box center [1282, 671] width 10 height 10
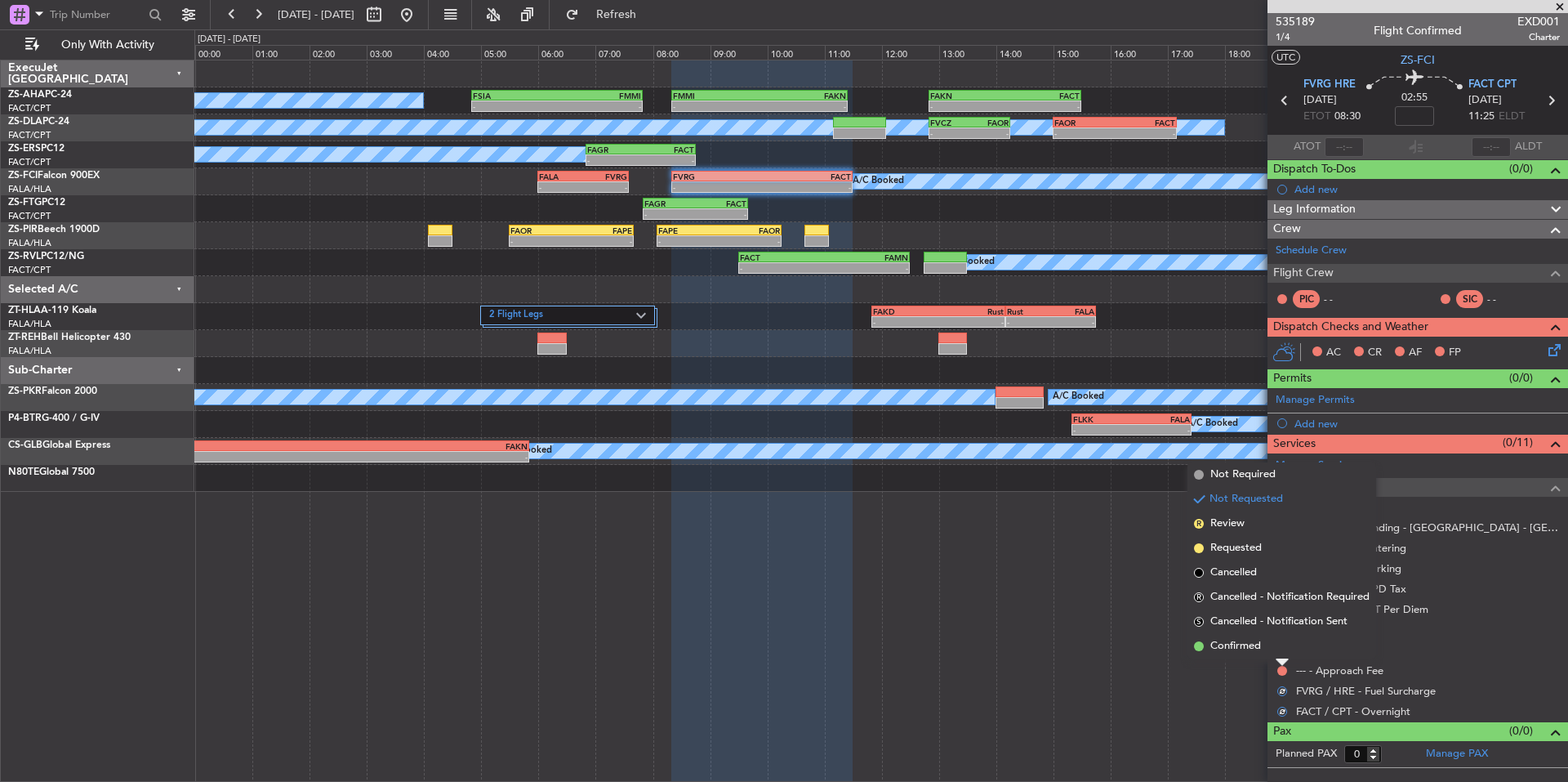
click at [1264, 651] on li "Confirmed" at bounding box center [1281, 645] width 188 height 24
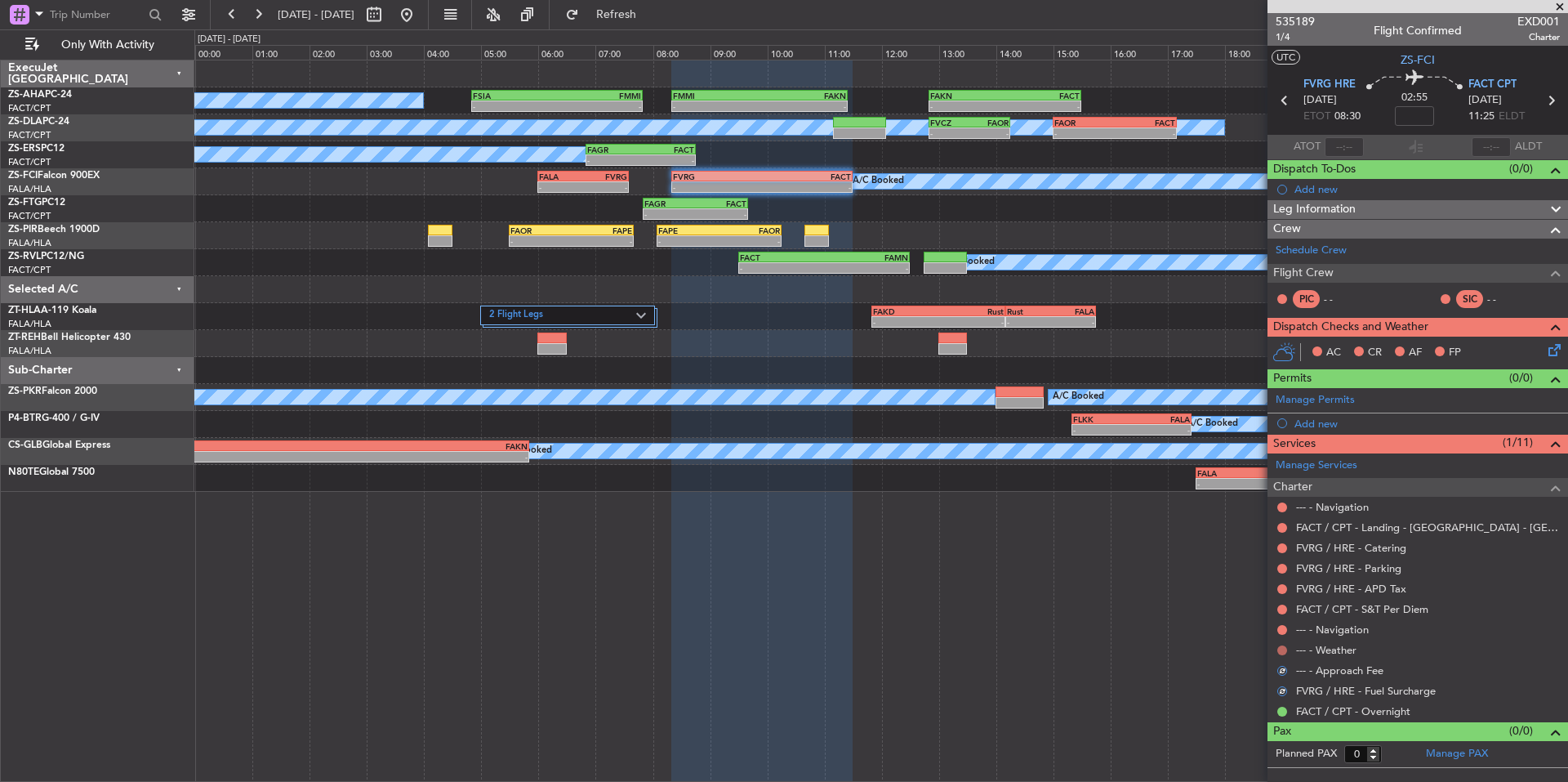
click at [1284, 649] on button at bounding box center [1282, 650] width 10 height 10
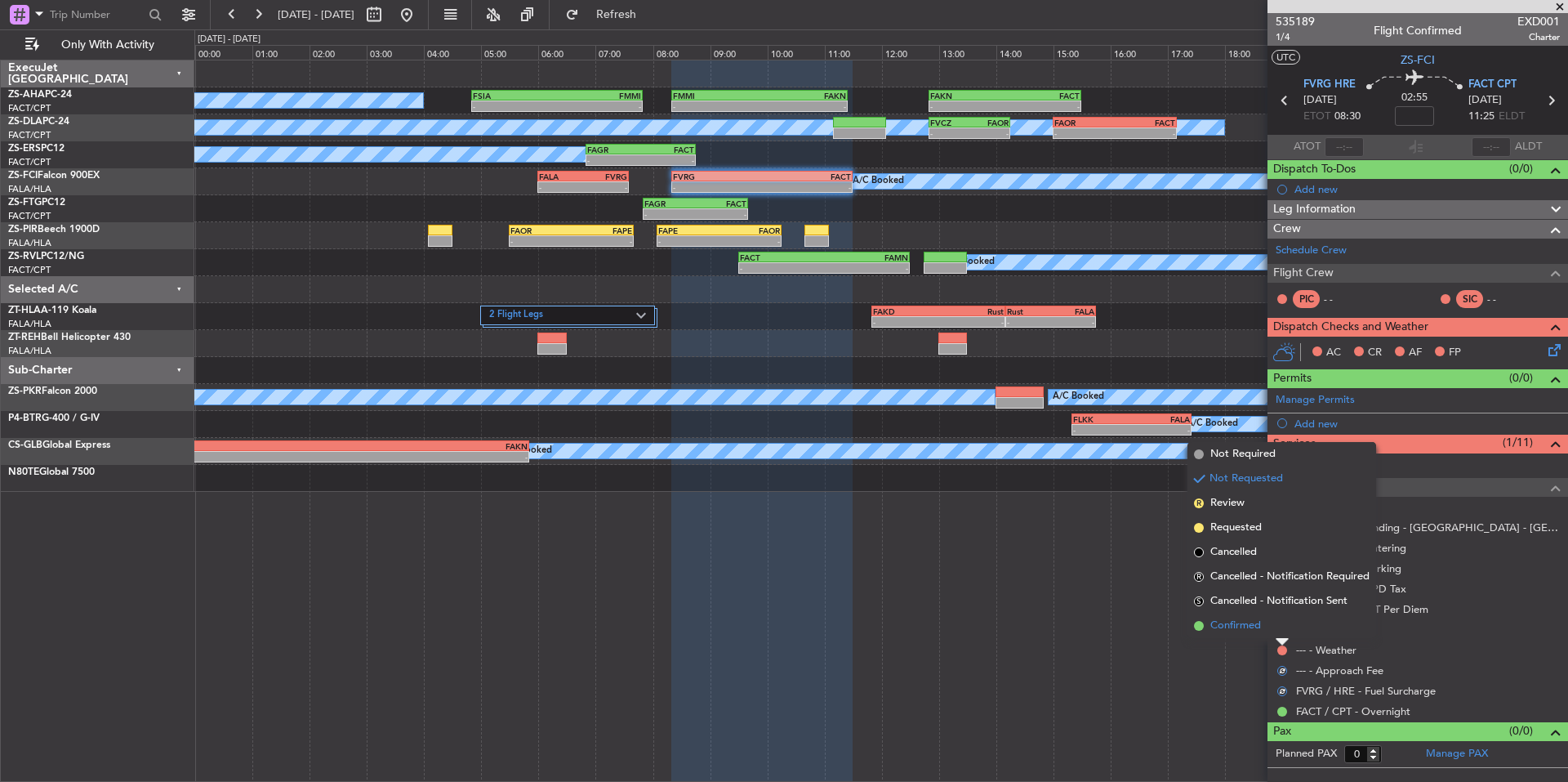
click at [1266, 633] on li "Confirmed" at bounding box center [1281, 625] width 188 height 24
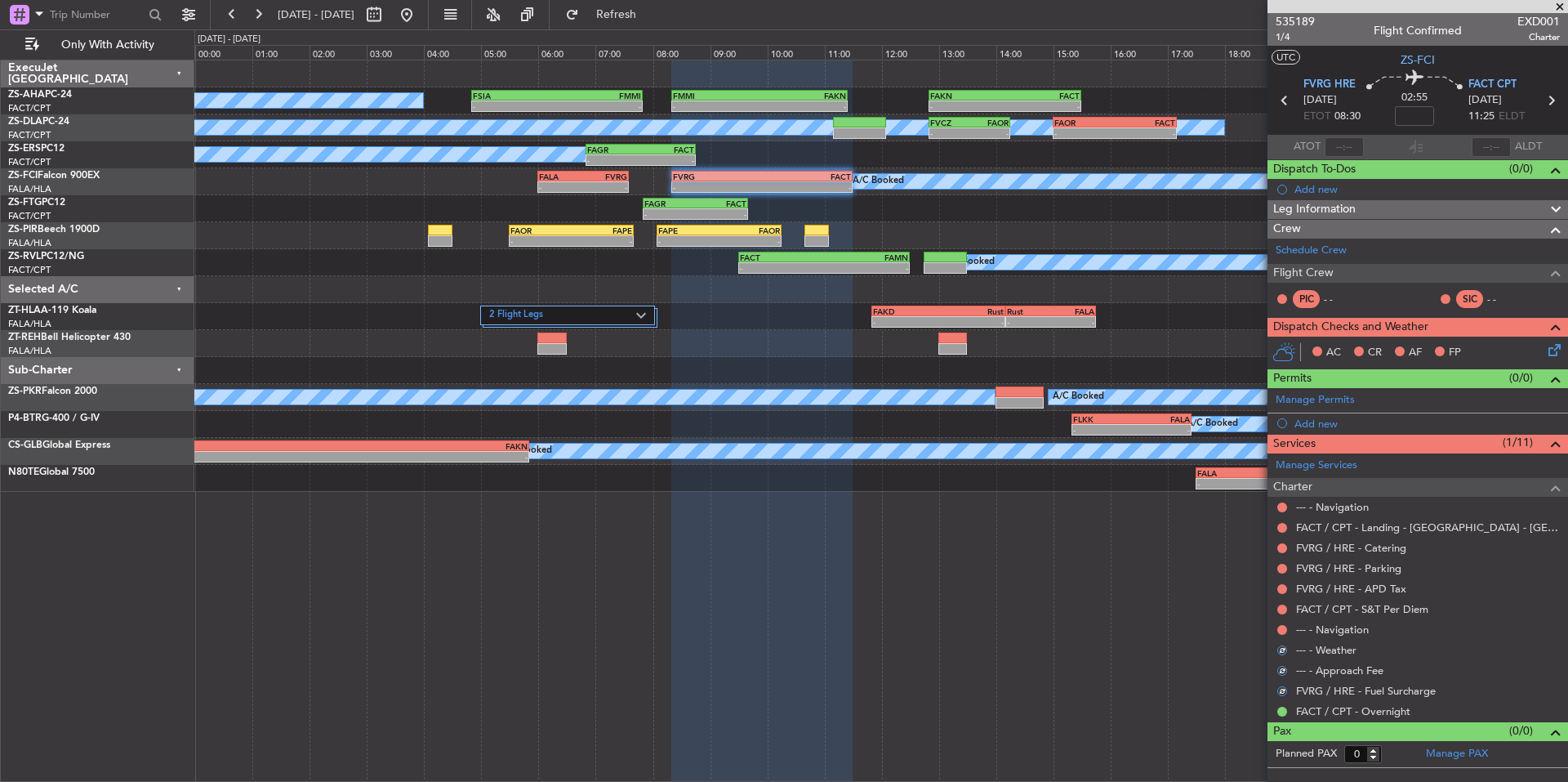
click at [1286, 625] on div at bounding box center [1282, 630] width 13 height 13
click at [1285, 631] on button at bounding box center [1282, 630] width 10 height 10
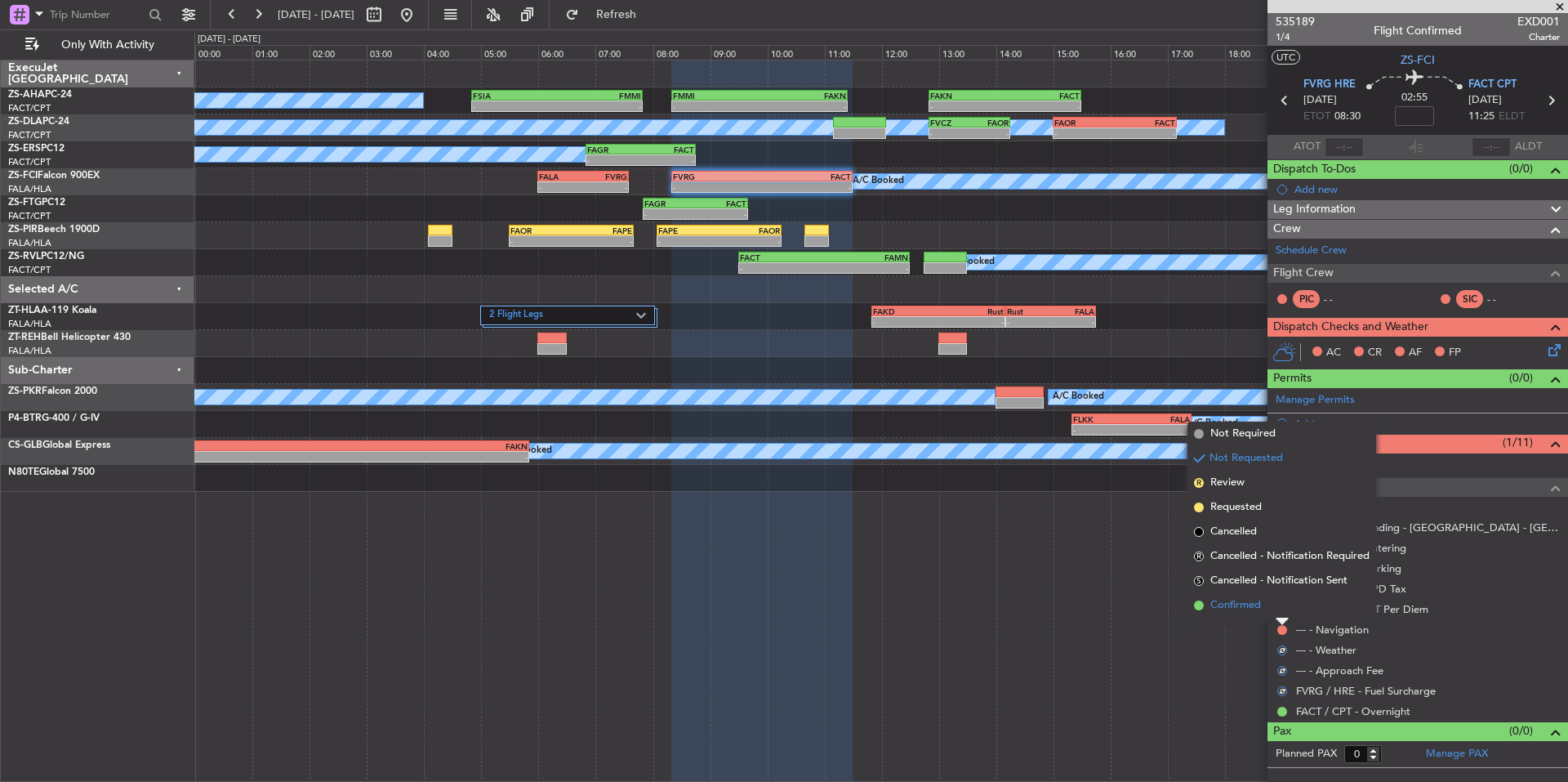
click at [1267, 611] on li "Confirmed" at bounding box center [1281, 604] width 188 height 24
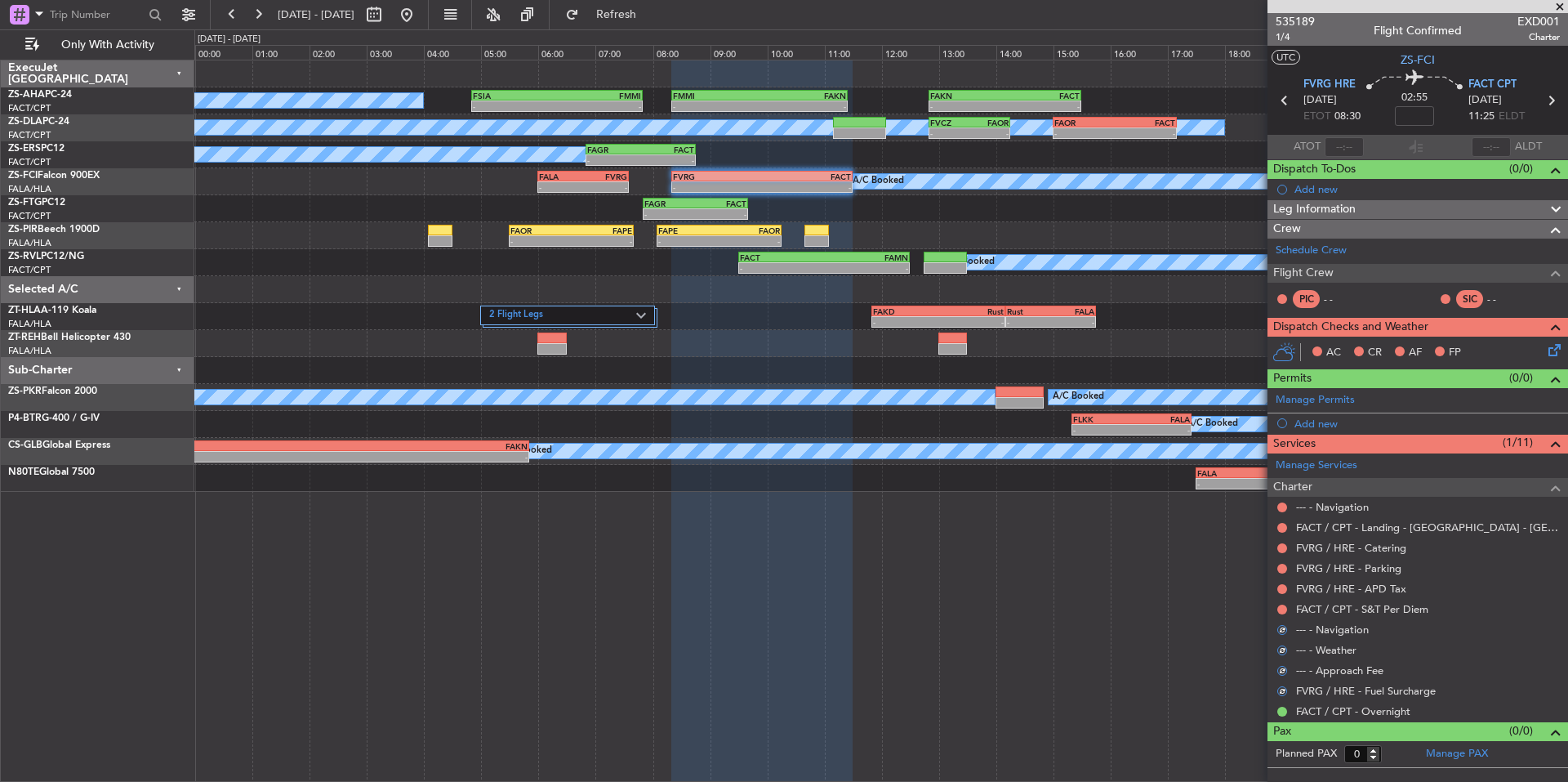
click at [1270, 613] on div "FACT / CPT - S&T Per Diem" at bounding box center [1417, 609] width 301 height 20
click at [1279, 607] on button at bounding box center [1282, 609] width 10 height 10
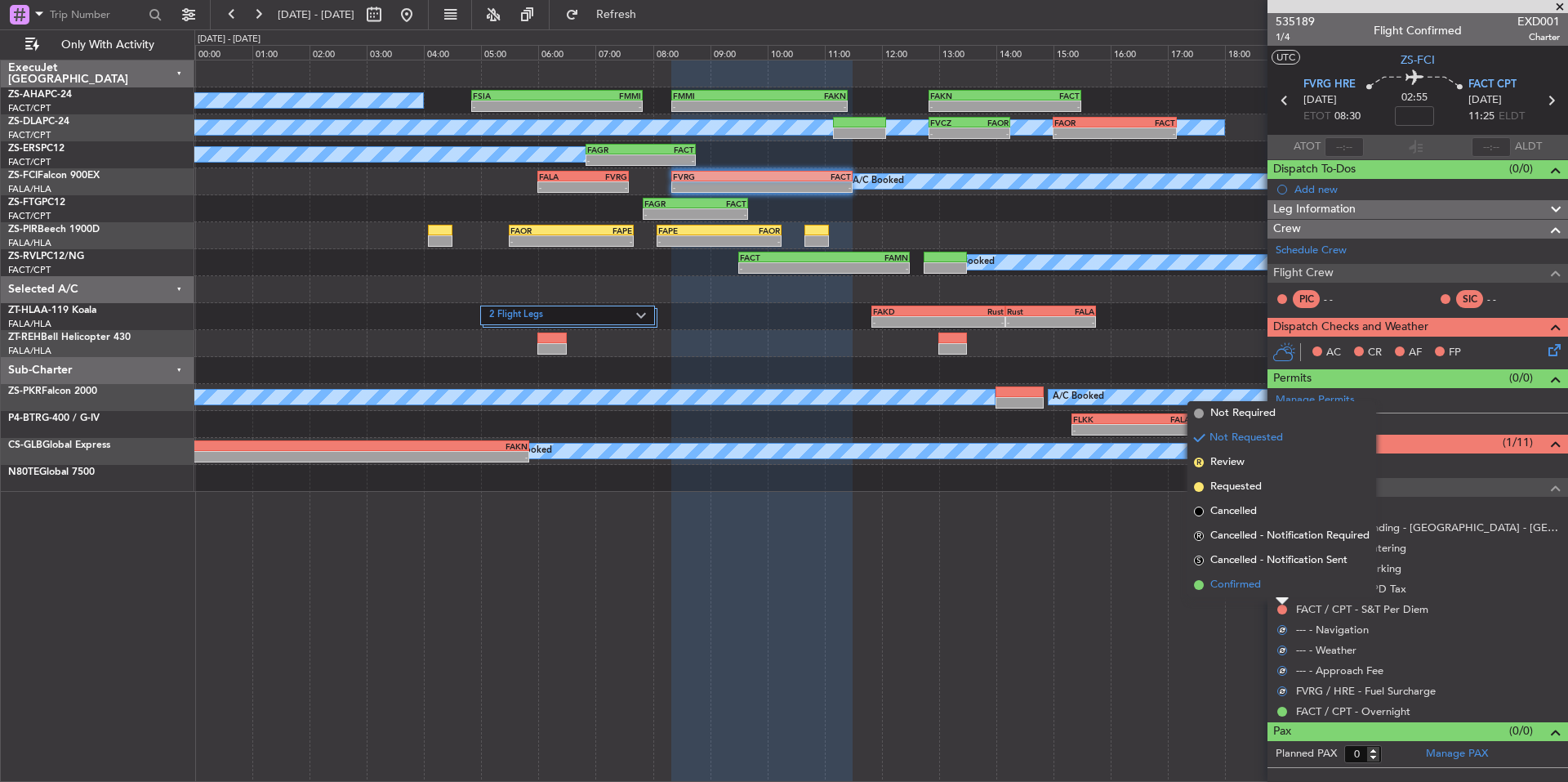
click at [1260, 591] on span "Confirmed" at bounding box center [1235, 585] width 51 height 17
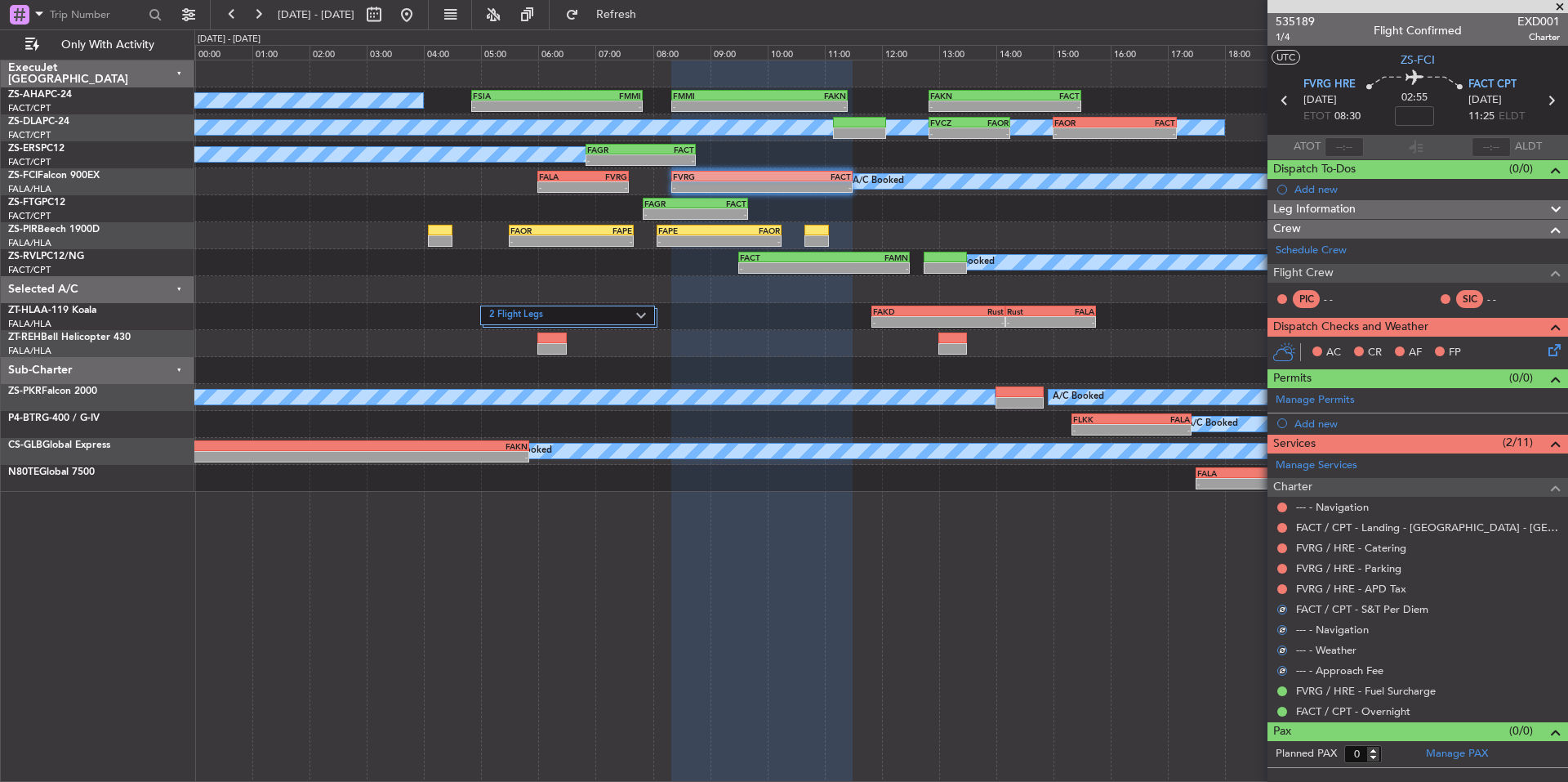
click at [1289, 593] on mat-tooltip-component "Not Requested" at bounding box center [1282, 614] width 92 height 43
click at [1281, 589] on button at bounding box center [1282, 589] width 10 height 10
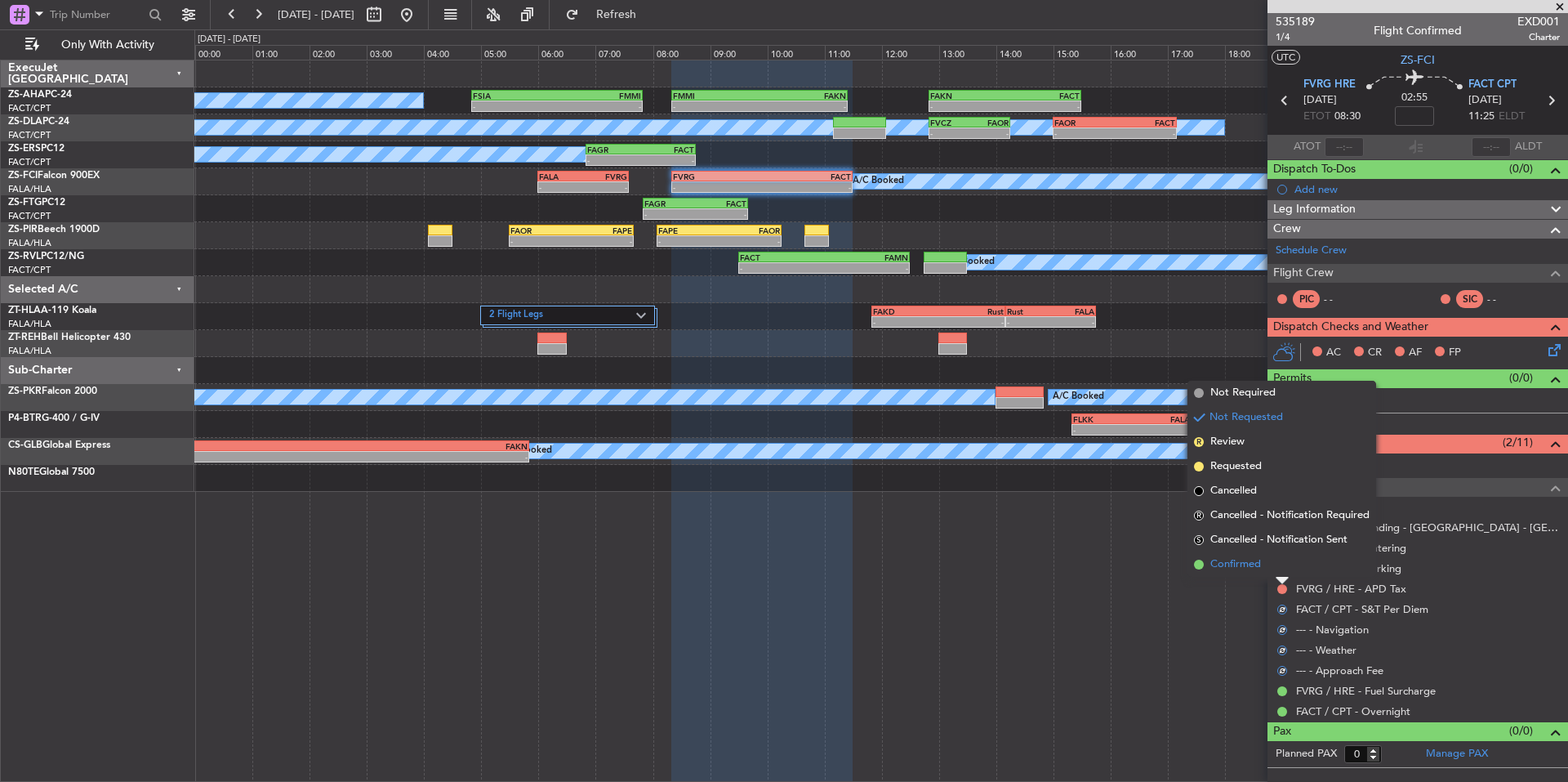
click at [1256, 569] on span "Confirmed" at bounding box center [1235, 564] width 51 height 17
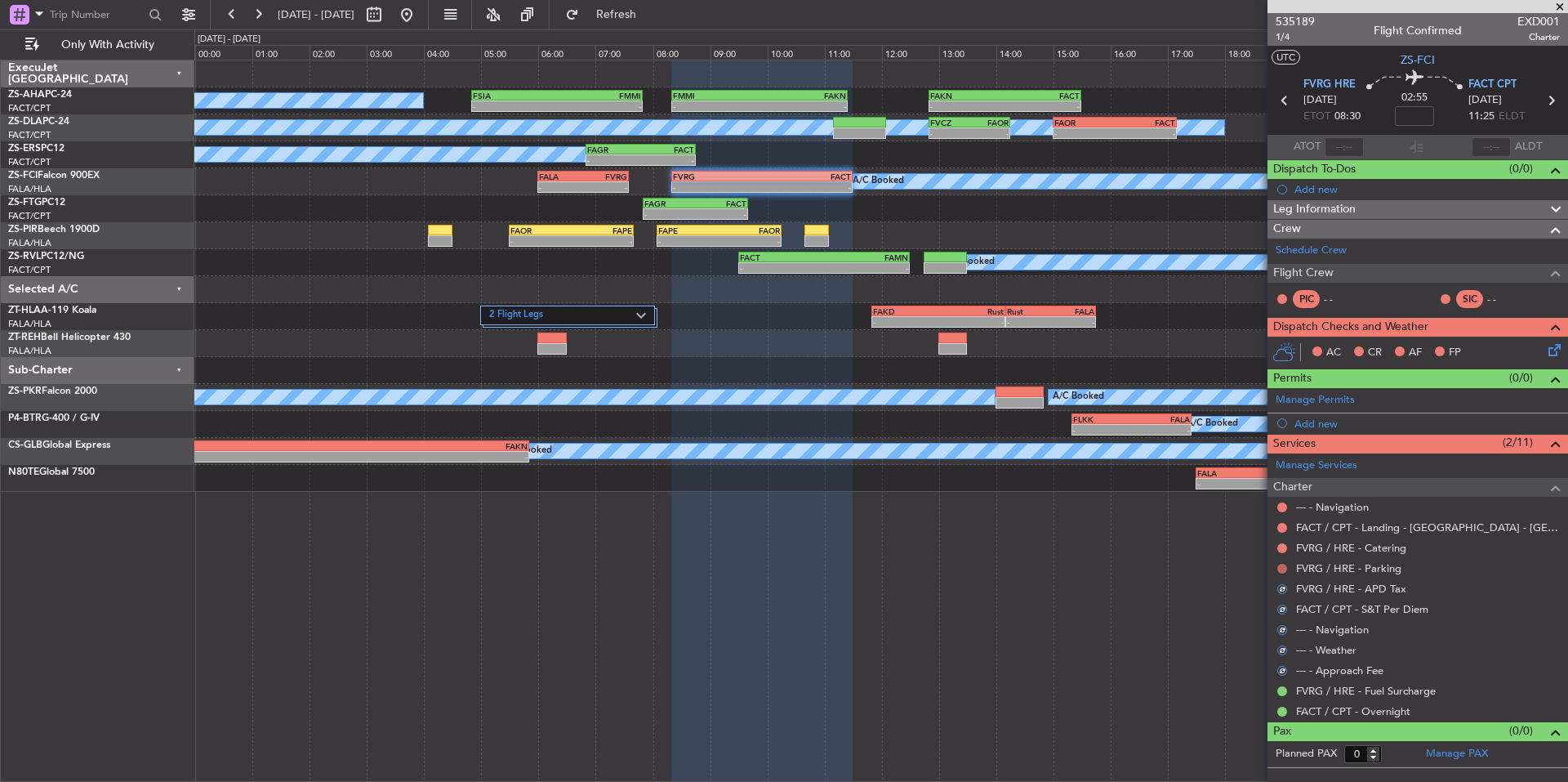
click at [1286, 568] on button at bounding box center [1282, 569] width 10 height 10
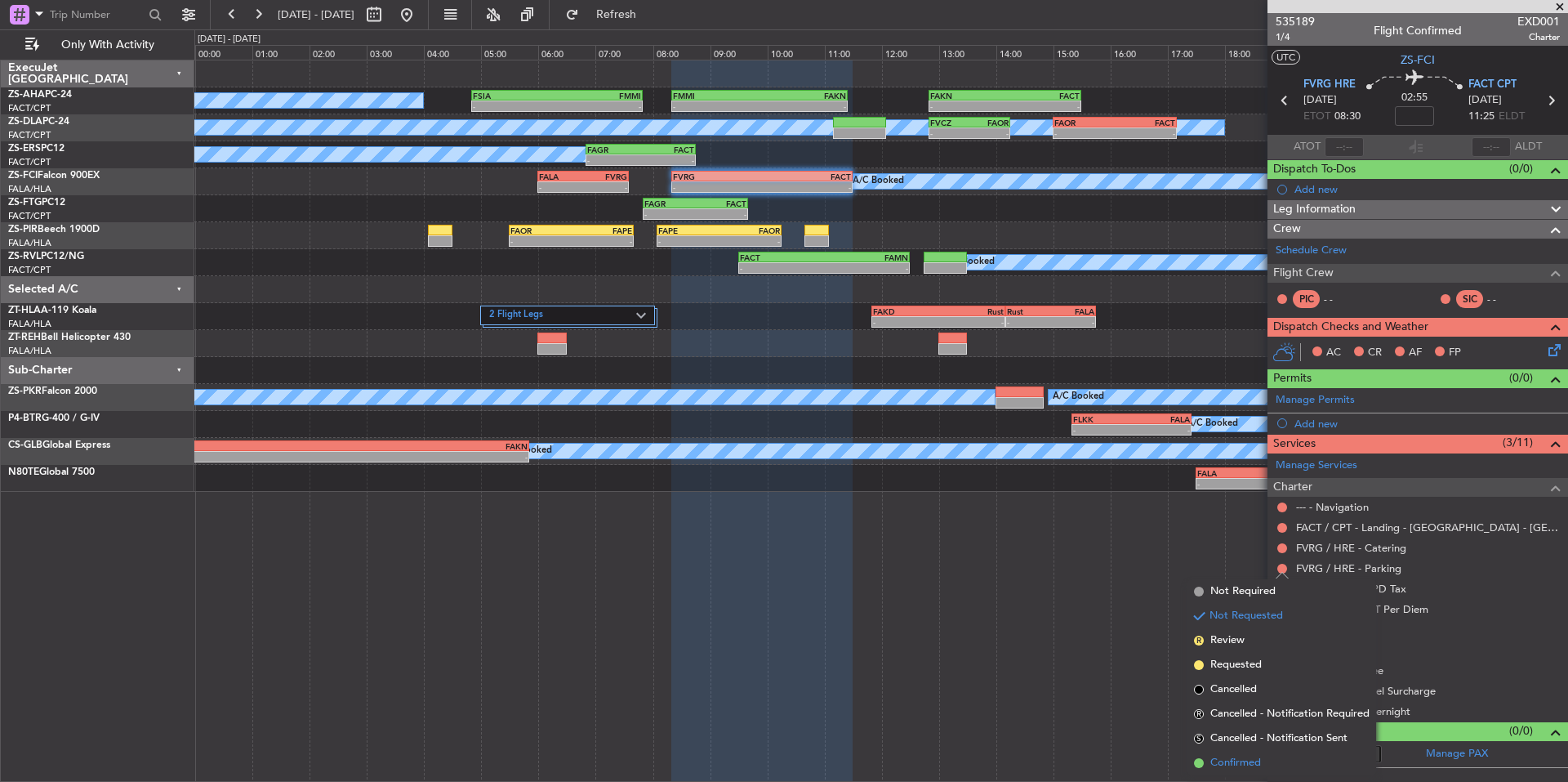
click at [1233, 755] on span "Confirmed" at bounding box center [1235, 763] width 51 height 17
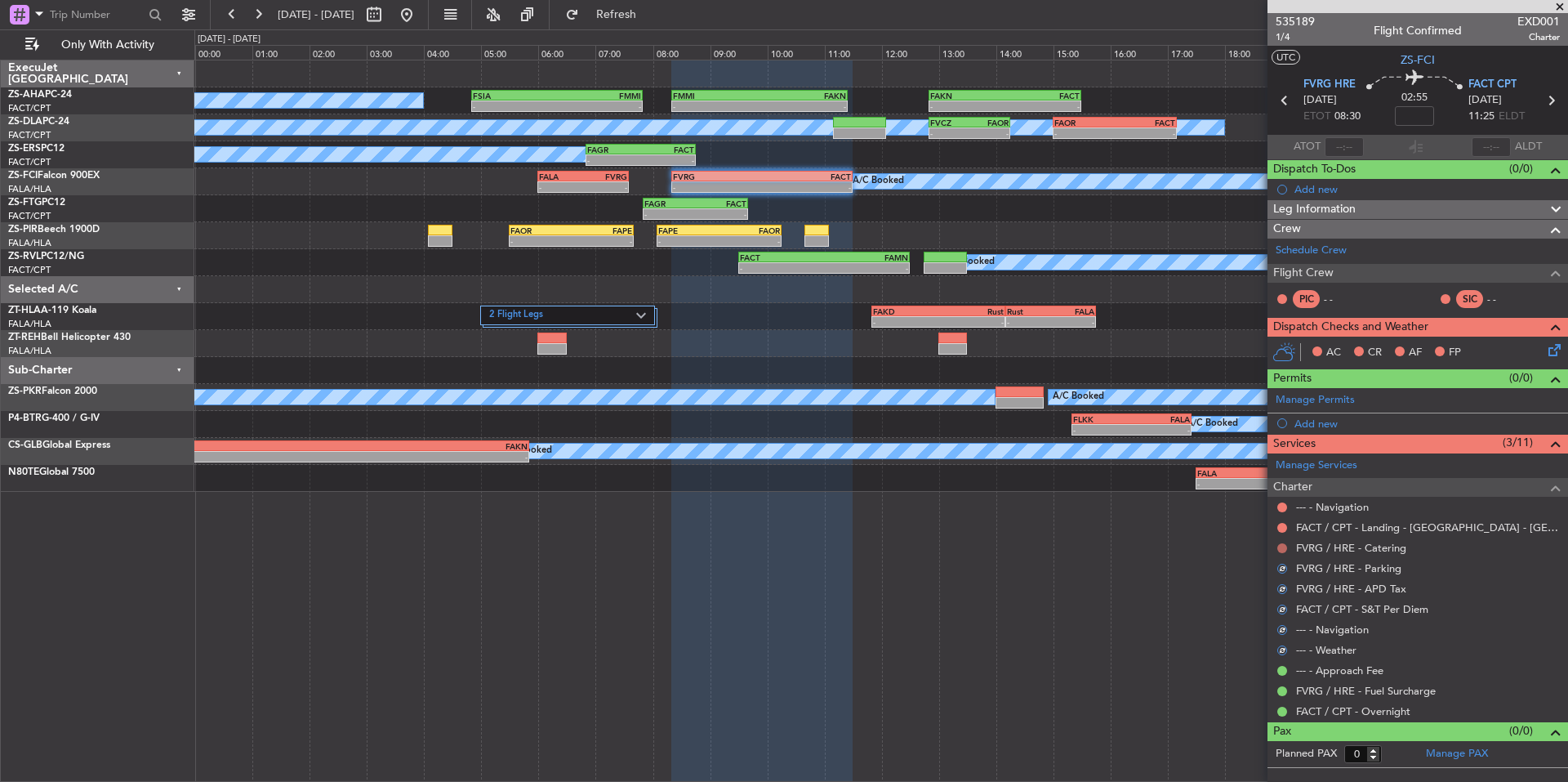
click at [1280, 550] on button at bounding box center [1282, 549] width 10 height 10
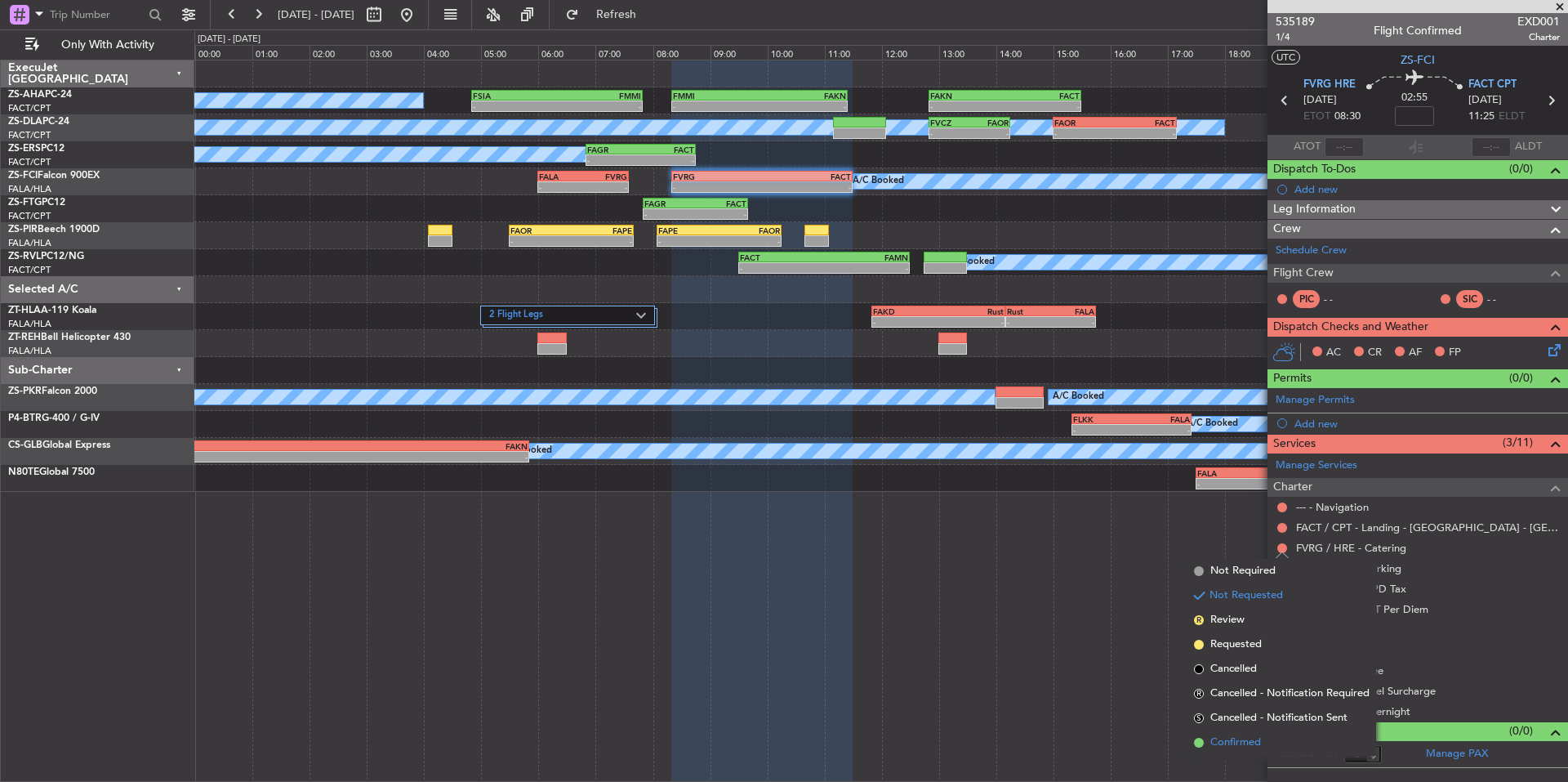
click at [1236, 738] on span "Confirmed" at bounding box center [1235, 743] width 51 height 17
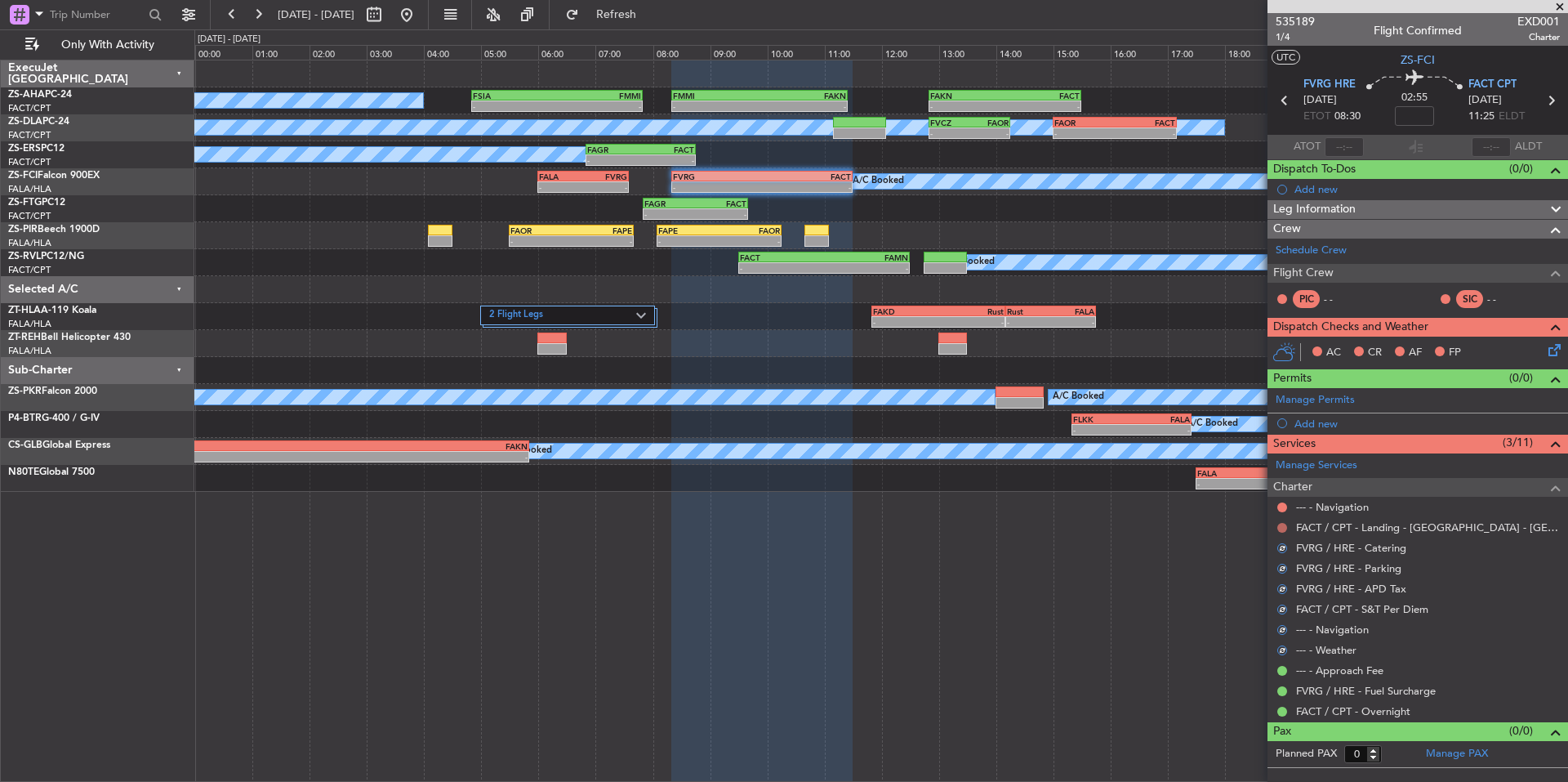
click at [1283, 523] on button at bounding box center [1282, 528] width 10 height 10
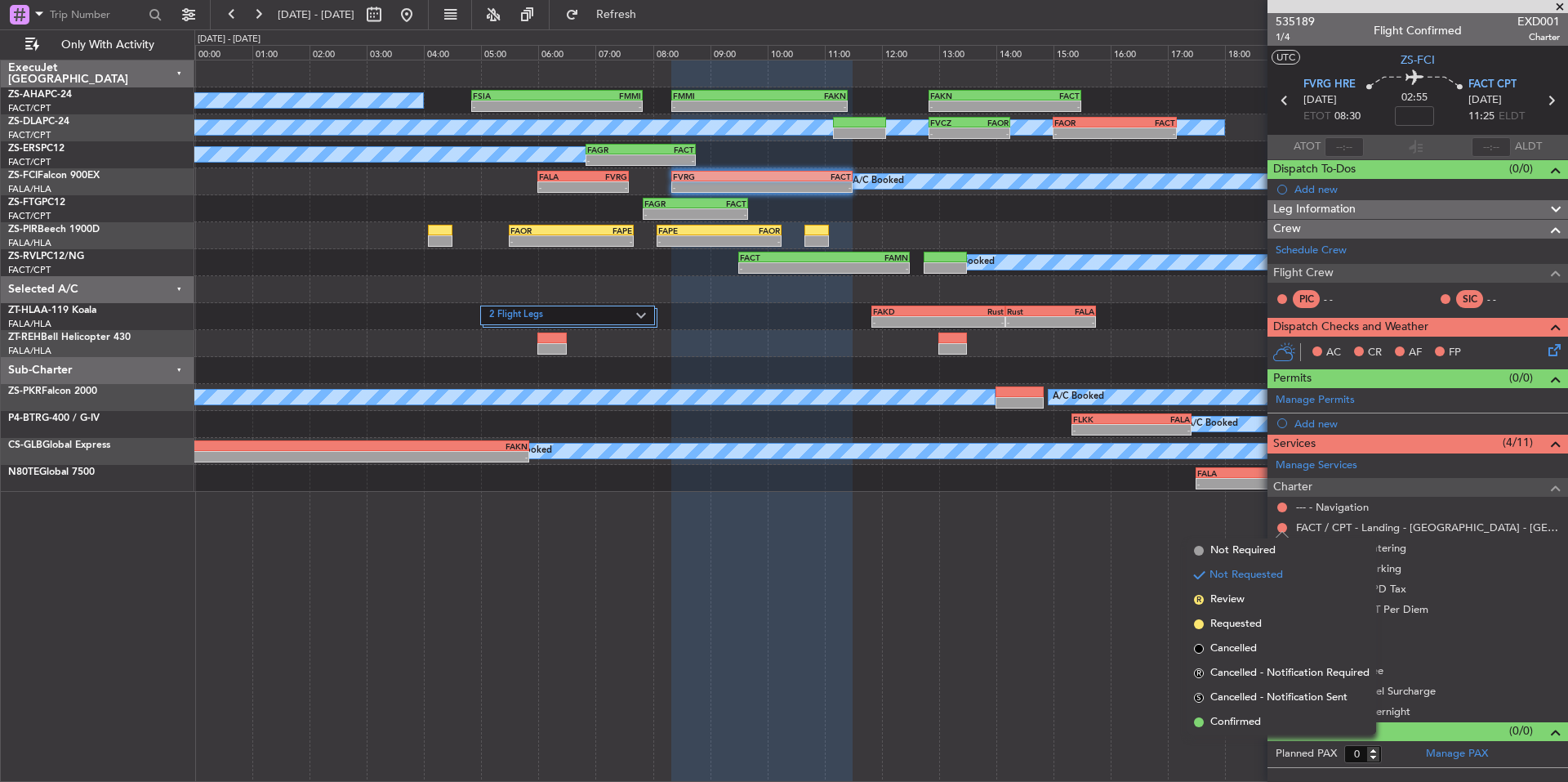
drag, startPoint x: 1251, startPoint y: 720, endPoint x: 1278, endPoint y: 632, distance: 92.0
click at [1250, 720] on span "Confirmed" at bounding box center [1235, 722] width 51 height 17
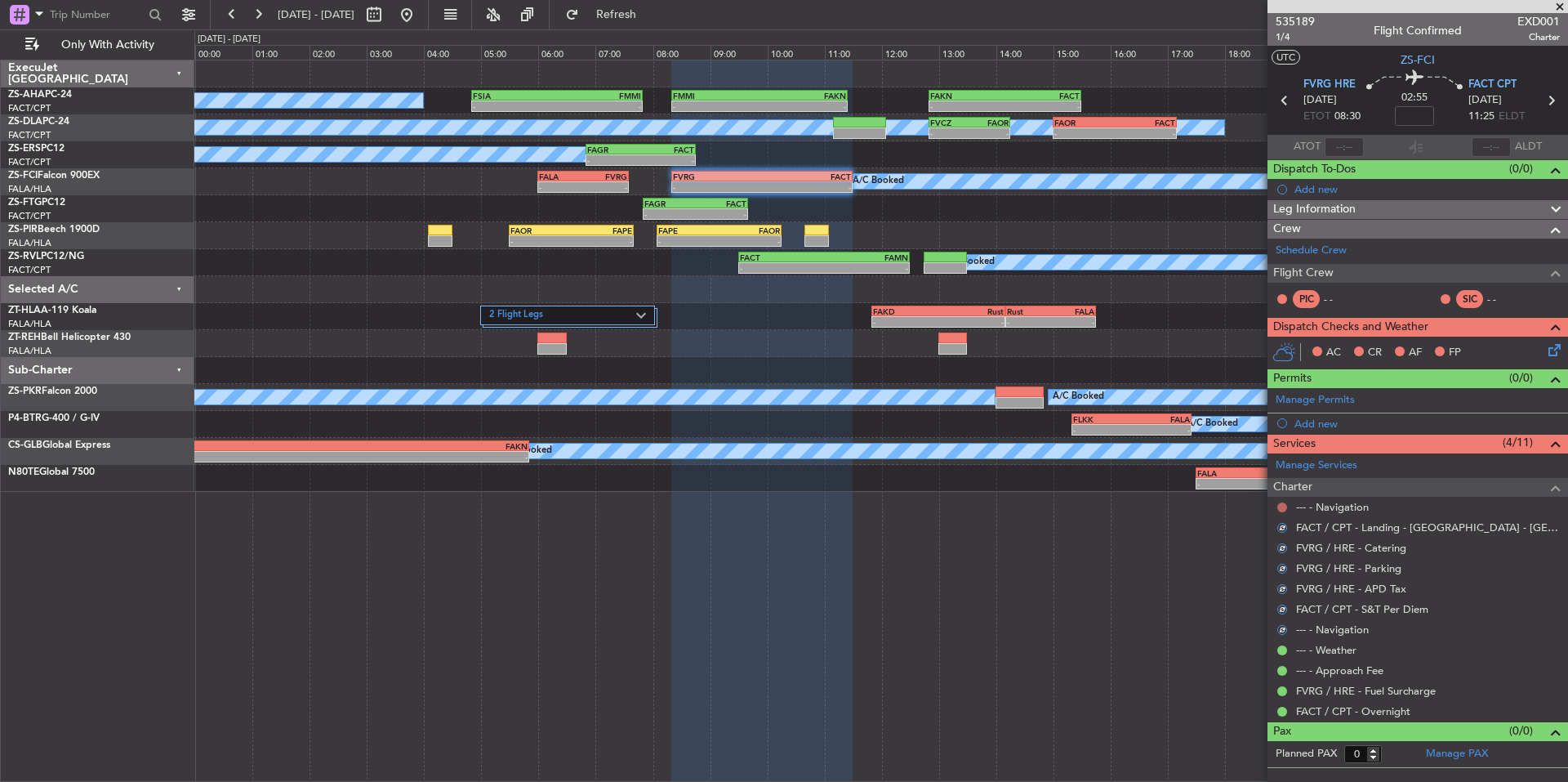
click at [1285, 504] on button at bounding box center [1282, 508] width 10 height 10
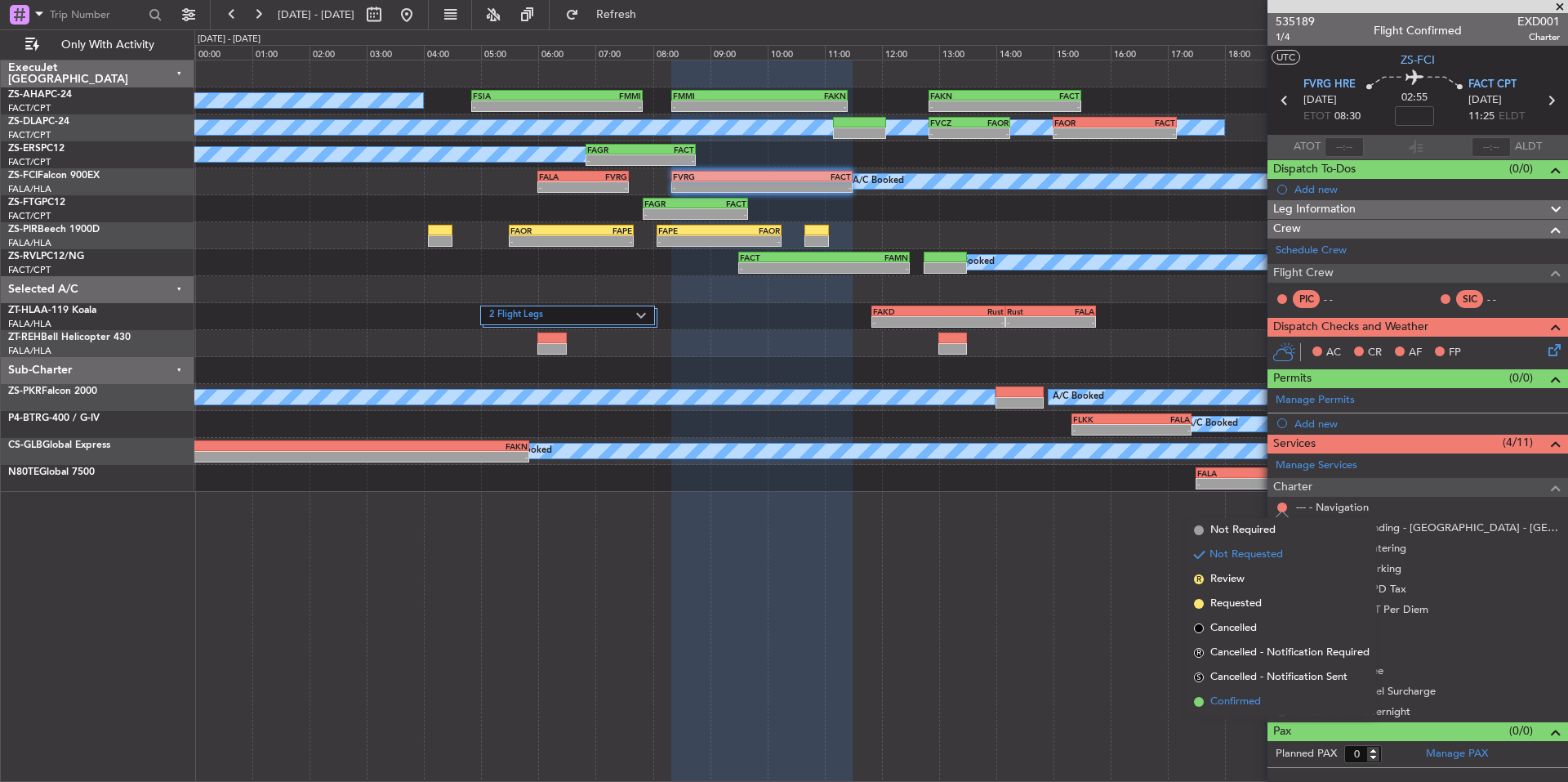
click at [1236, 700] on span "Confirmed" at bounding box center [1235, 702] width 51 height 17
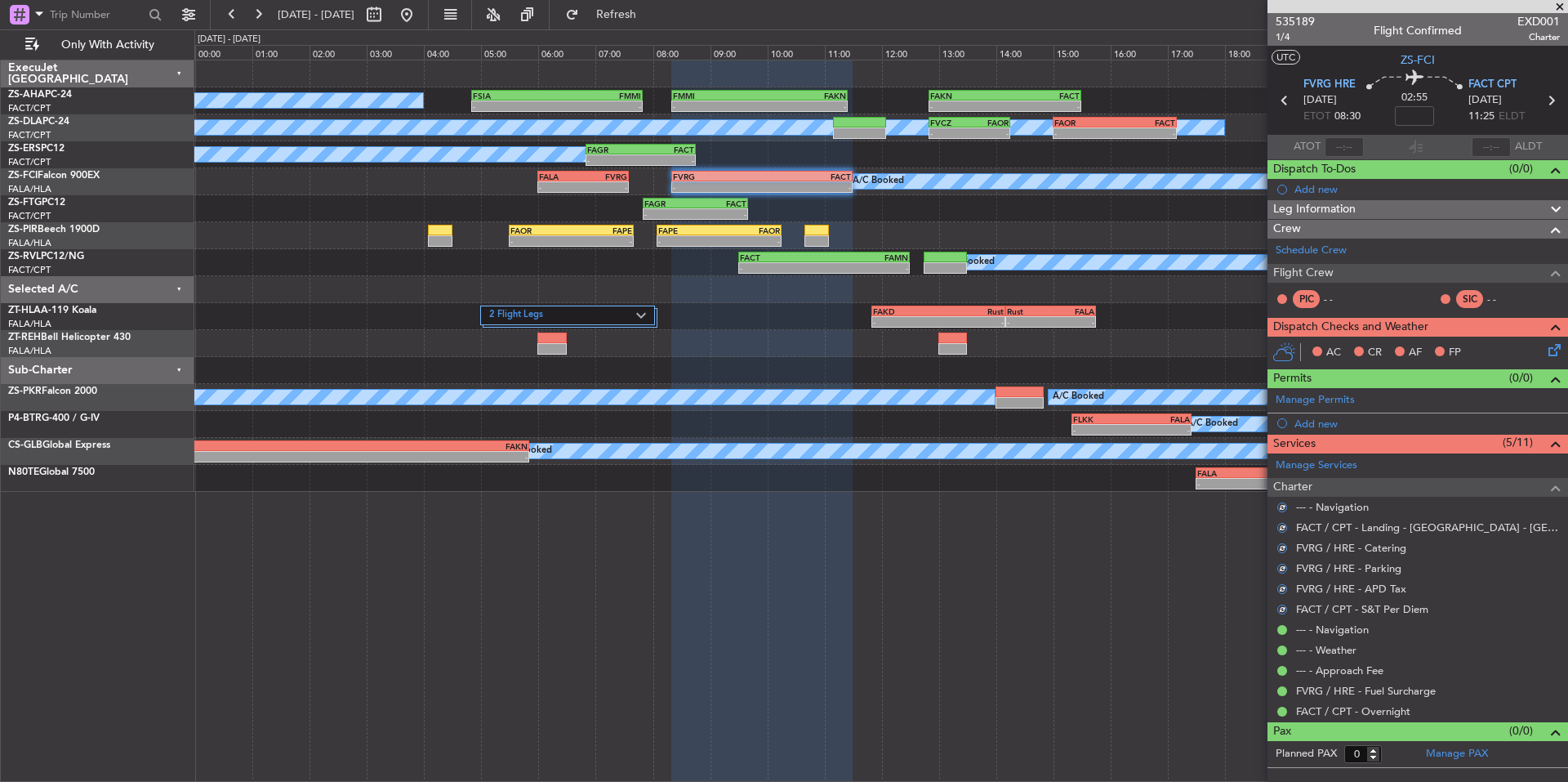
click at [1552, 352] on icon at bounding box center [1551, 348] width 13 height 13
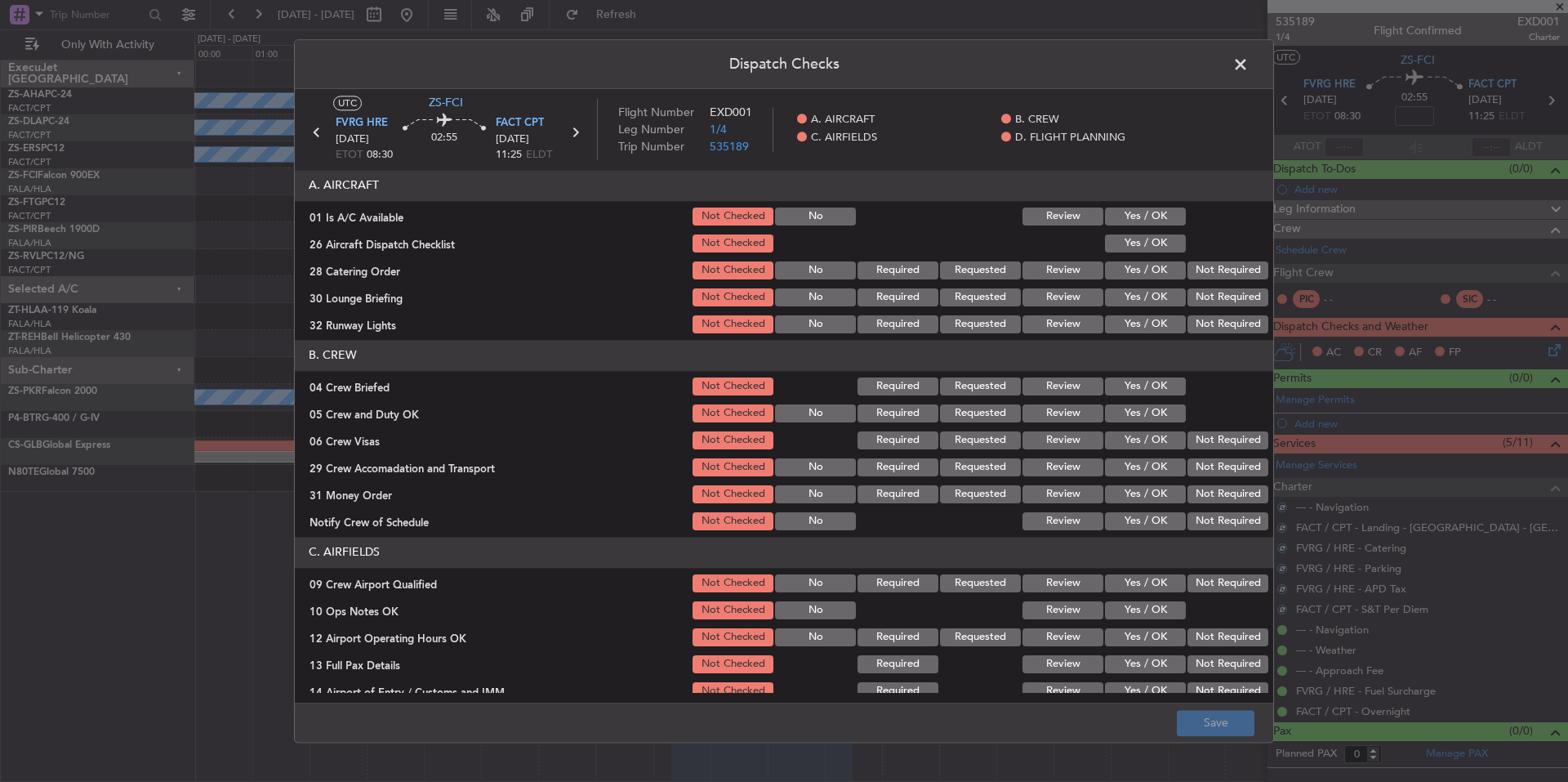
click at [1156, 208] on button "Yes / OK" at bounding box center [1145, 217] width 81 height 18
click at [1158, 241] on button "Yes / OK" at bounding box center [1145, 243] width 81 height 18
drag, startPoint x: 1196, startPoint y: 268, endPoint x: 1202, endPoint y: 288, distance: 20.9
click at [1196, 273] on button "Not Required" at bounding box center [1227, 271] width 81 height 18
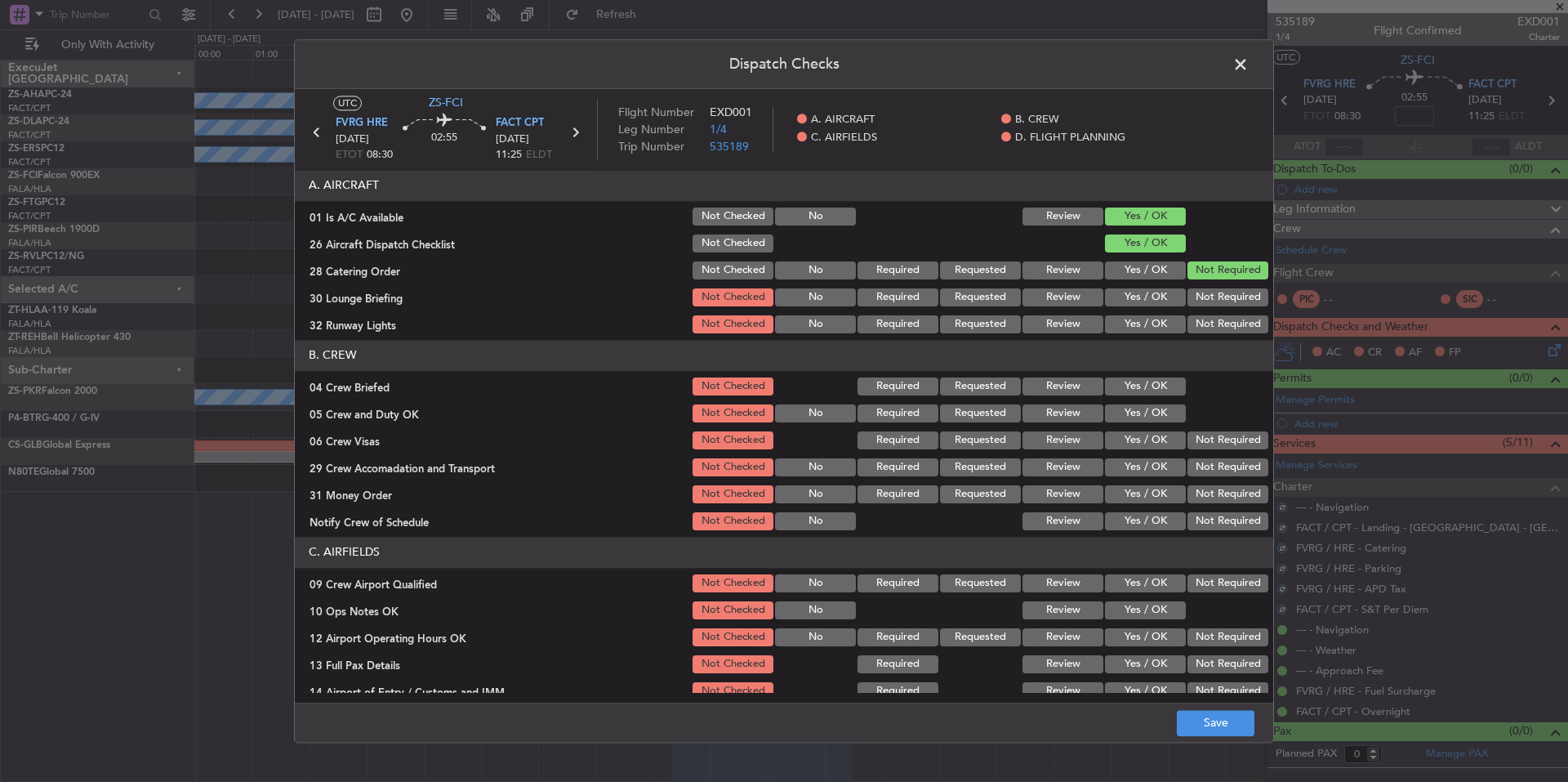
drag, startPoint x: 1202, startPoint y: 290, endPoint x: 1205, endPoint y: 306, distance: 16.3
click at [1202, 294] on button "Not Required" at bounding box center [1227, 298] width 81 height 18
click at [1205, 307] on div "Not Required" at bounding box center [1226, 297] width 82 height 23
click at [1205, 313] on section "A. AIRCRAFT 01 Is A/C Available Not Checked No Review Yes / OK 26 Aircraft Disp…" at bounding box center [784, 253] width 978 height 166
click at [1205, 320] on button "Not Required" at bounding box center [1227, 324] width 81 height 18
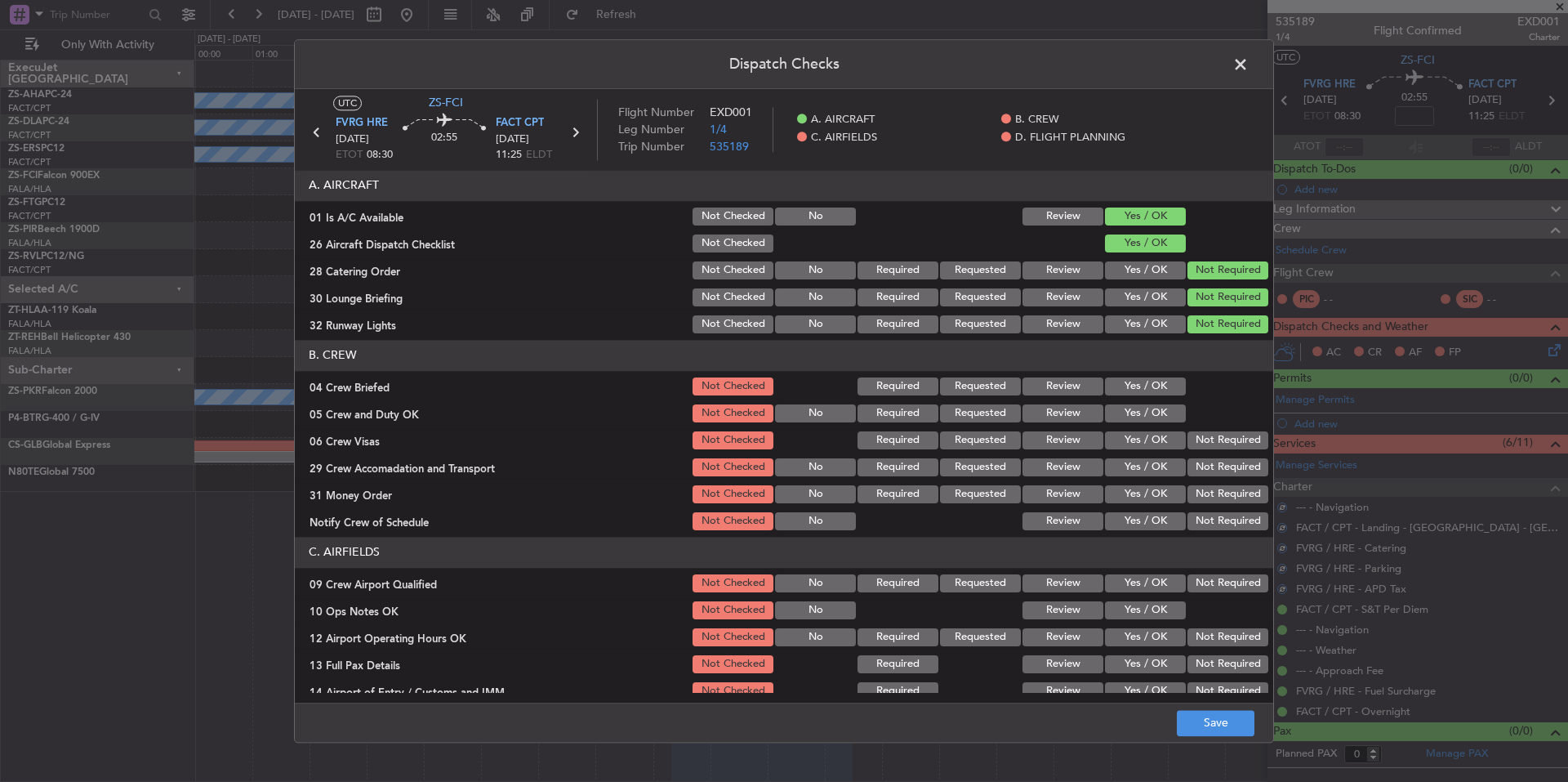
drag, startPoint x: 1164, startPoint y: 387, endPoint x: 1164, endPoint y: 403, distance: 16.0
click at [1164, 389] on button "Yes / OK" at bounding box center [1145, 387] width 81 height 18
click at [1164, 410] on button "Yes / OK" at bounding box center [1145, 414] width 81 height 18
click at [1189, 443] on button "Not Required" at bounding box center [1227, 440] width 81 height 18
click at [1195, 460] on section "B. CREW 04 Crew Briefed Not Checked Required Requested Review Yes / OK 05 Crew …" at bounding box center [784, 436] width 978 height 193
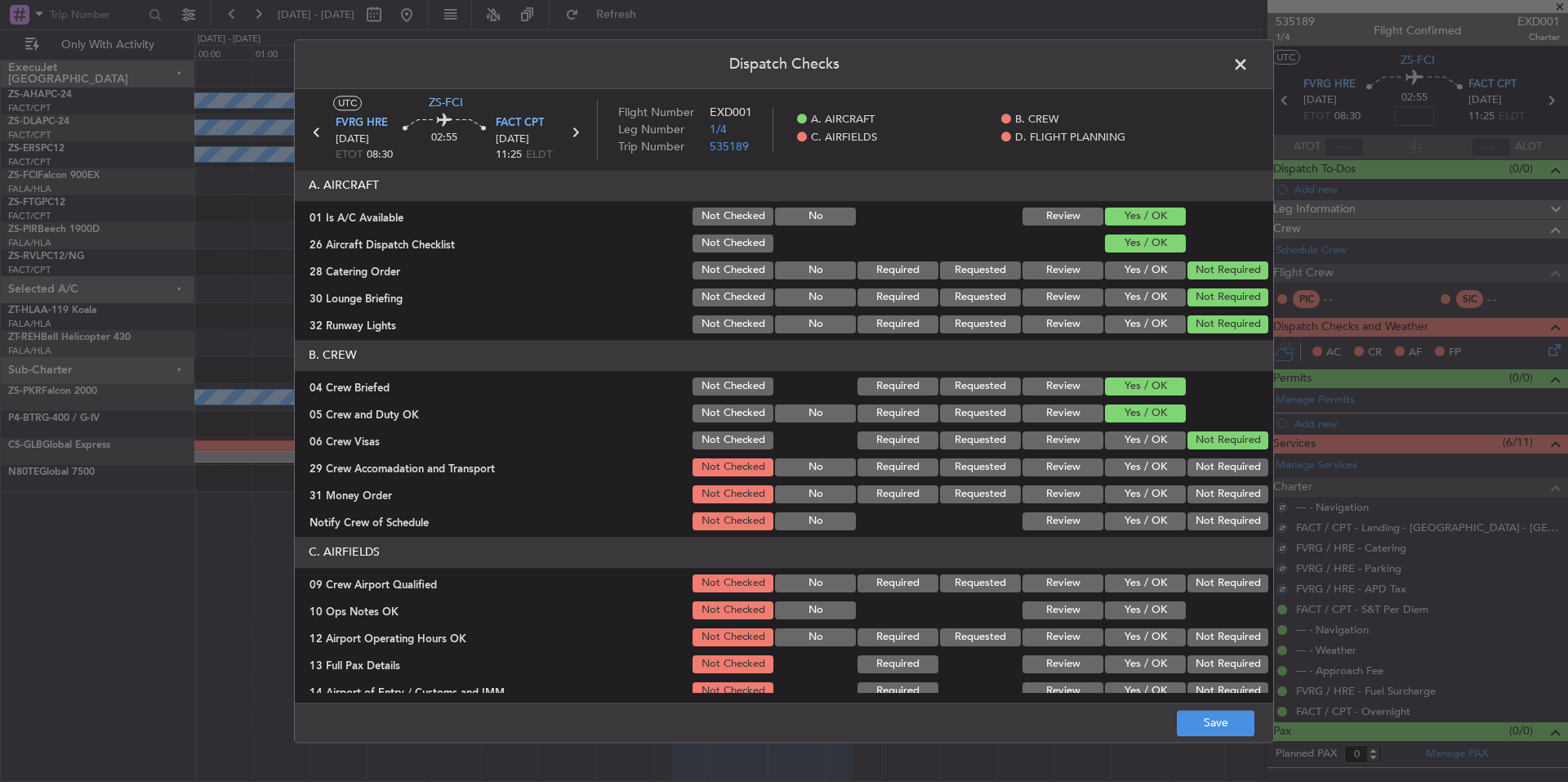
drag, startPoint x: 1198, startPoint y: 473, endPoint x: 1200, endPoint y: 484, distance: 11.2
click at [1198, 475] on button "Not Required" at bounding box center [1227, 468] width 81 height 18
drag, startPoint x: 1200, startPoint y: 484, endPoint x: 1204, endPoint y: 503, distance: 19.4
click at [1200, 488] on div "Not Required" at bounding box center [1226, 494] width 82 height 23
click at [1202, 495] on button "Not Required" at bounding box center [1227, 494] width 81 height 18
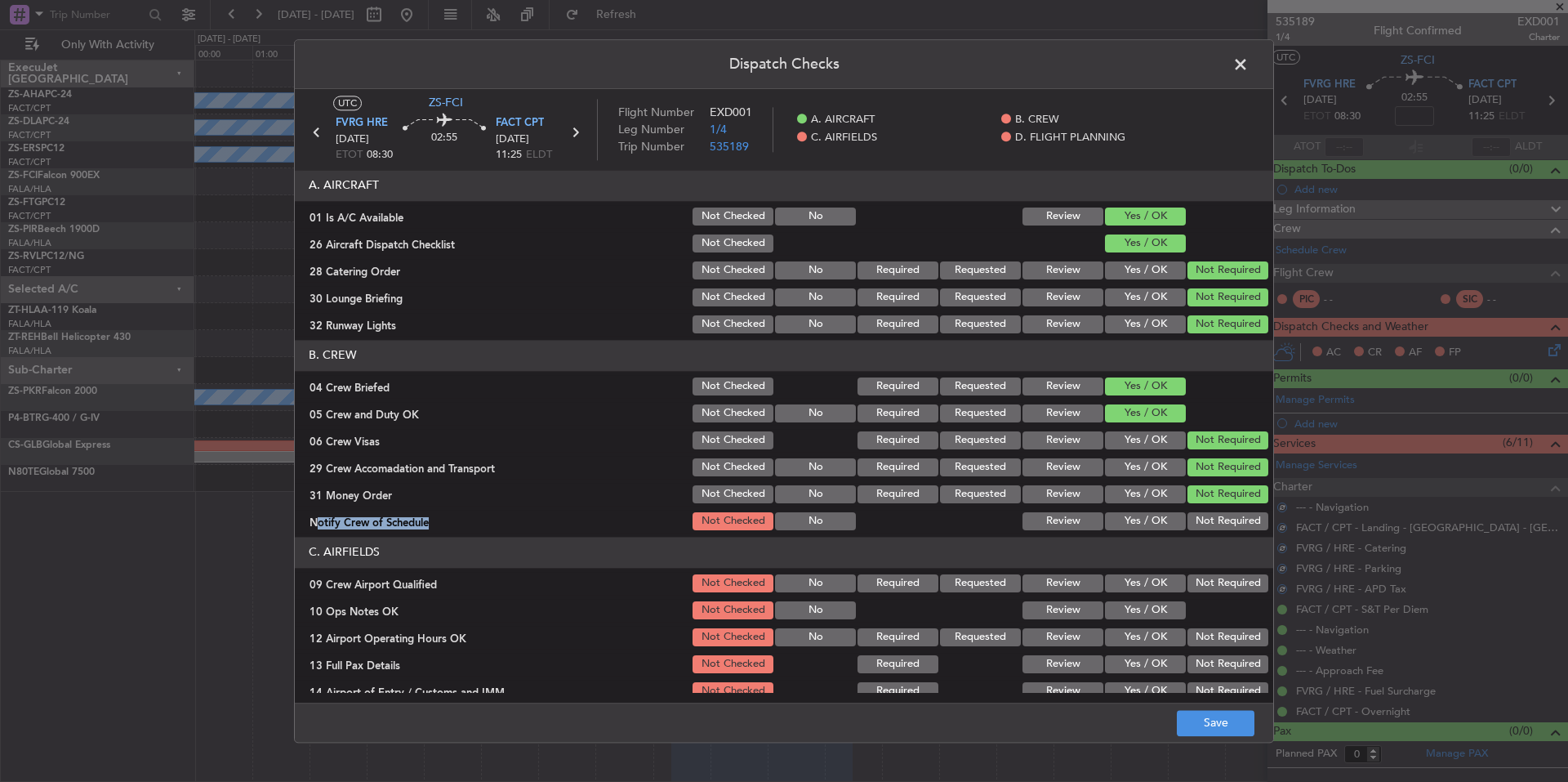
click at [1205, 509] on section "B. CREW 04 Crew Briefed Not Checked Required Requested Review Yes / OK 05 Crew …" at bounding box center [784, 436] width 978 height 193
click at [1206, 516] on button "Not Required" at bounding box center [1227, 521] width 81 height 18
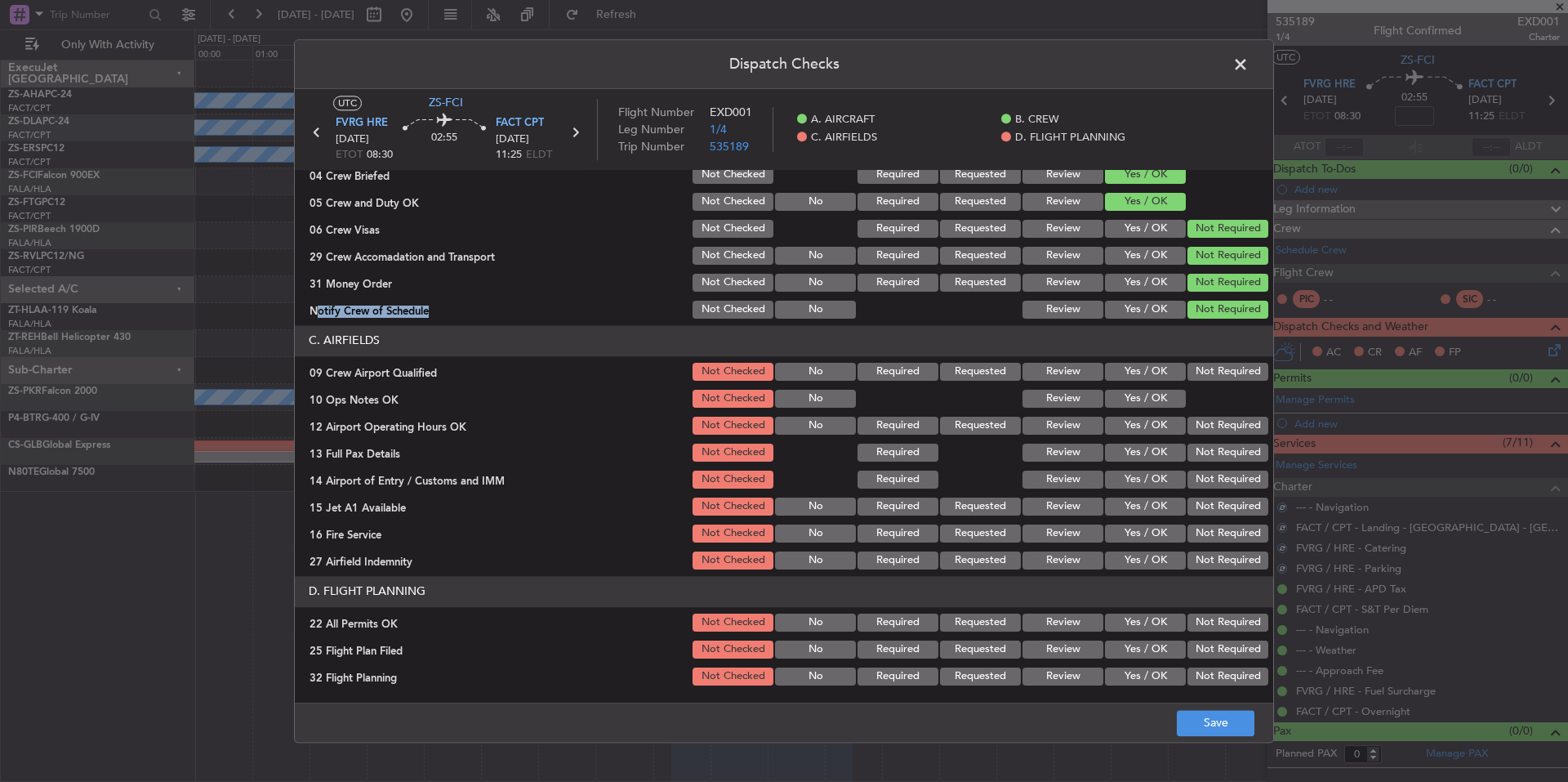
click at [1211, 534] on button "Not Required" at bounding box center [1227, 534] width 81 height 18
click at [1220, 554] on button "Not Required" at bounding box center [1227, 560] width 81 height 18
click at [1199, 482] on button "Not Required" at bounding box center [1227, 479] width 81 height 18
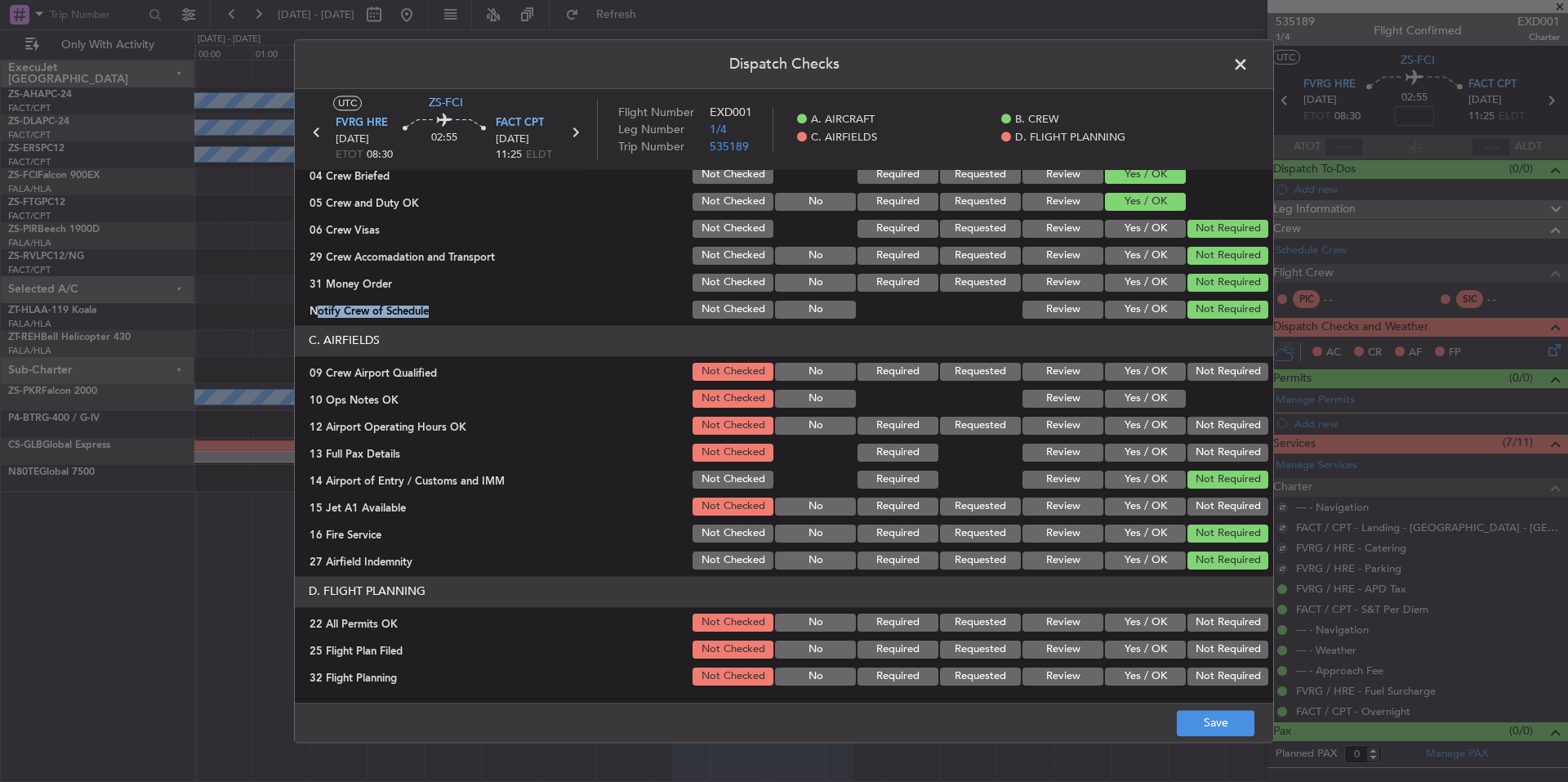
click at [1205, 499] on button "Not Required" at bounding box center [1227, 507] width 81 height 18
click at [1205, 487] on button "Not Required" at bounding box center [1227, 479] width 81 height 18
click at [1205, 461] on div "Not Required" at bounding box center [1226, 452] width 82 height 23
drag, startPoint x: 1201, startPoint y: 444, endPoint x: 1198, endPoint y: 431, distance: 13.3
click at [1200, 439] on section "C. AIRFIELDS 09 Crew Airport Qualified Not Checked No Required Requested Review…" at bounding box center [784, 449] width 978 height 247
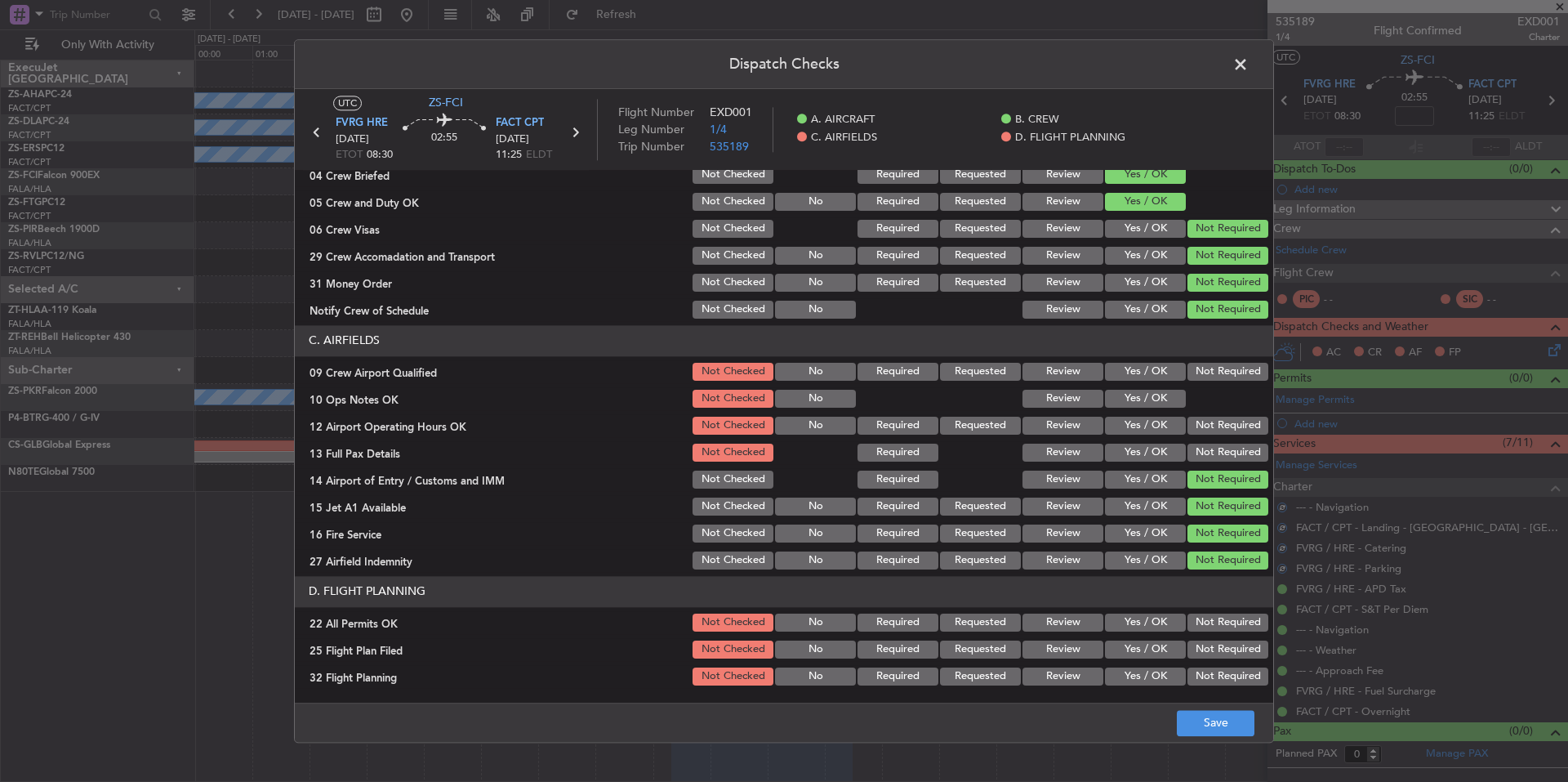
click at [1198, 429] on button "Not Required" at bounding box center [1227, 426] width 81 height 18
click at [1194, 415] on div "Not Required" at bounding box center [1226, 425] width 82 height 23
click at [1185, 396] on div at bounding box center [1226, 399] width 82 height 23
click at [1193, 373] on button "Not Required" at bounding box center [1227, 372] width 81 height 18
click at [1148, 405] on button "Yes / OK" at bounding box center [1145, 399] width 81 height 18
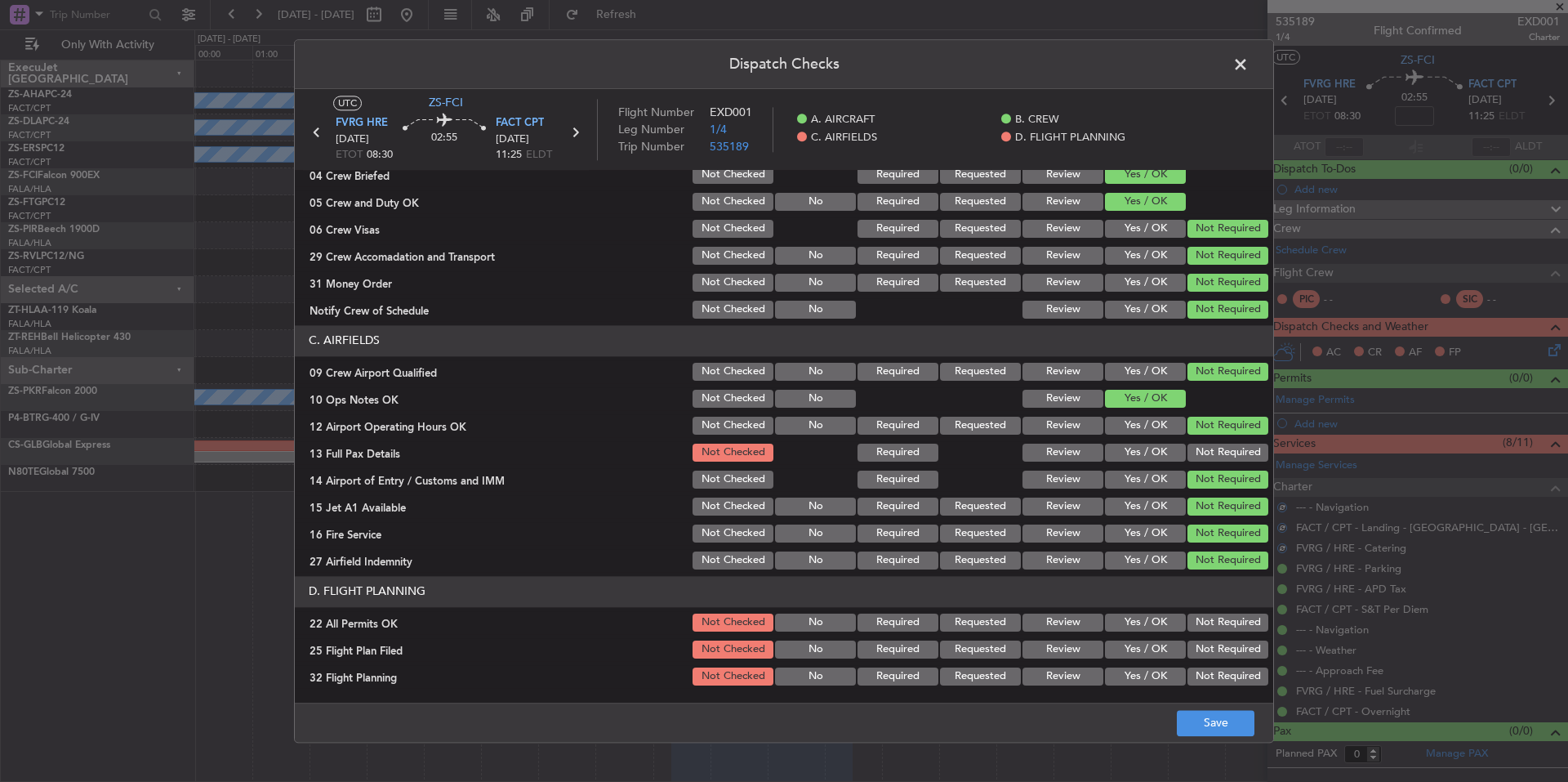
click at [1196, 446] on button "Not Required" at bounding box center [1227, 453] width 81 height 18
click at [1242, 629] on button "Not Required" at bounding box center [1227, 623] width 81 height 18
click at [1136, 659] on div "Yes / OK" at bounding box center [1143, 649] width 82 height 23
click at [1152, 675] on button "Yes / OK" at bounding box center [1145, 677] width 81 height 18
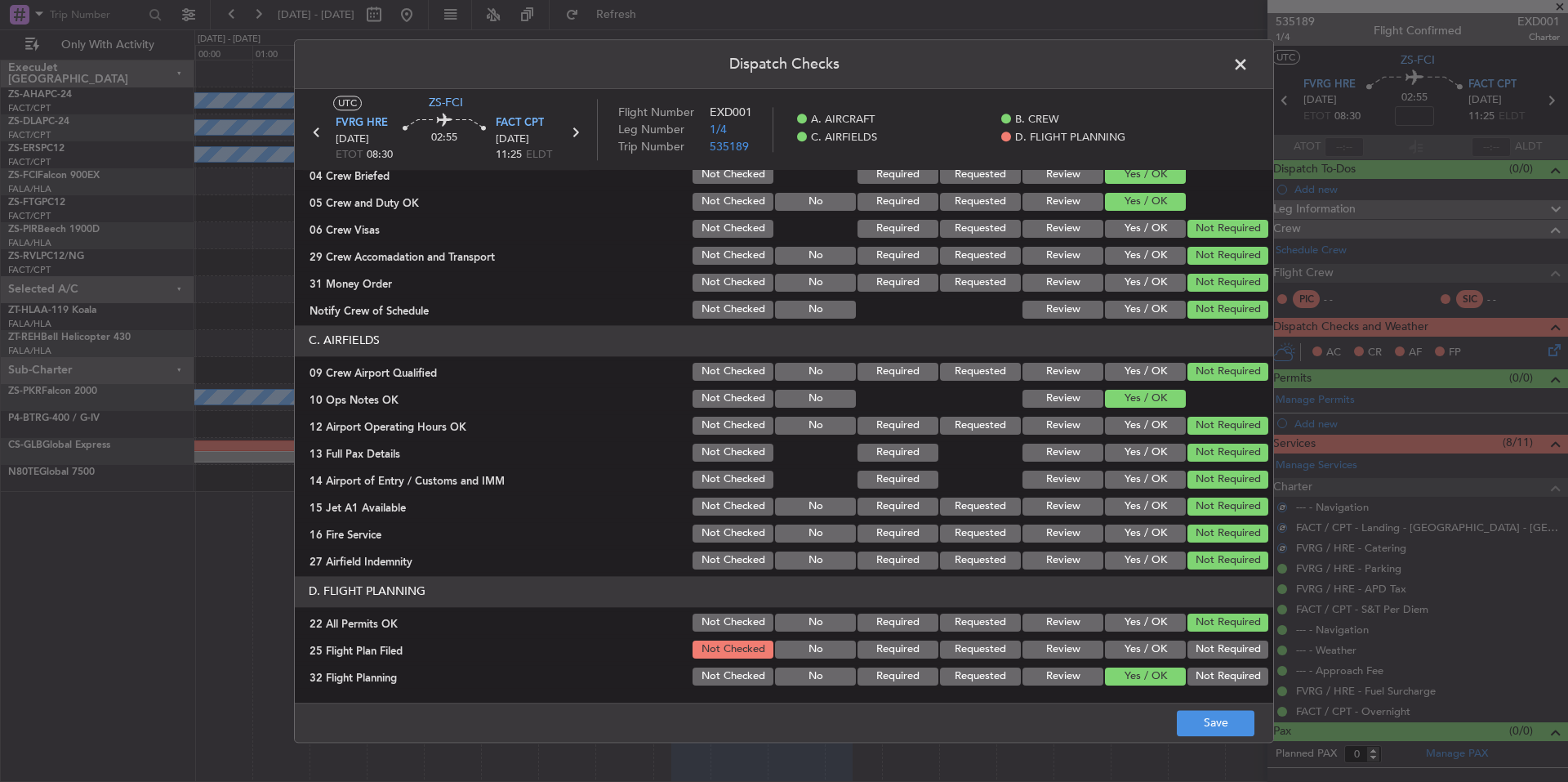
click at [1150, 636] on section "D. FLIGHT PLANNING 22 All Permits OK Not Checked No Required Requested Review Y…" at bounding box center [784, 632] width 978 height 112
click at [1162, 653] on button "Yes / OK" at bounding box center [1145, 649] width 81 height 18
click at [1231, 724] on button "Save" at bounding box center [1215, 723] width 77 height 26
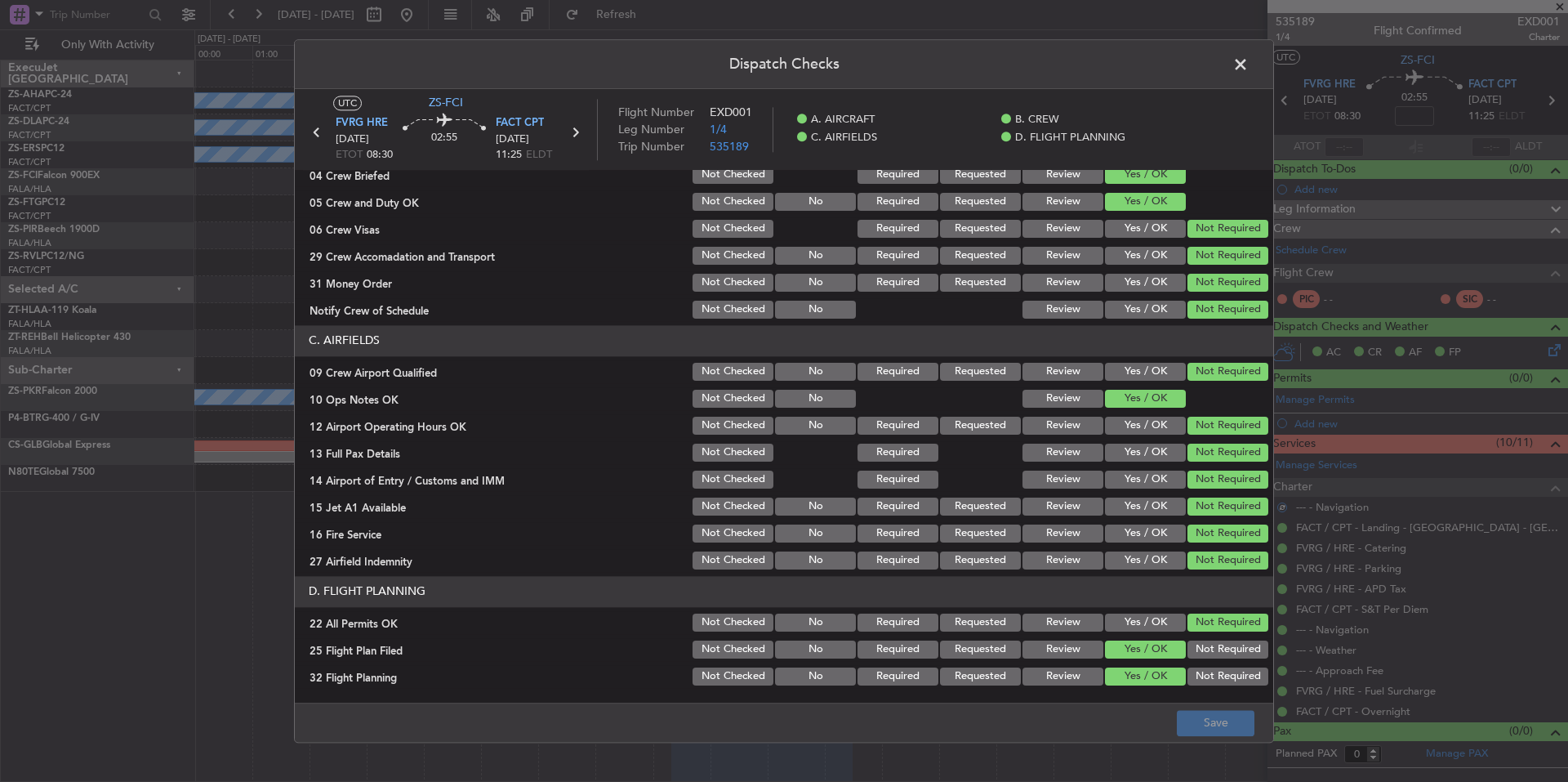
click at [1248, 64] on span at bounding box center [1248, 68] width 0 height 33
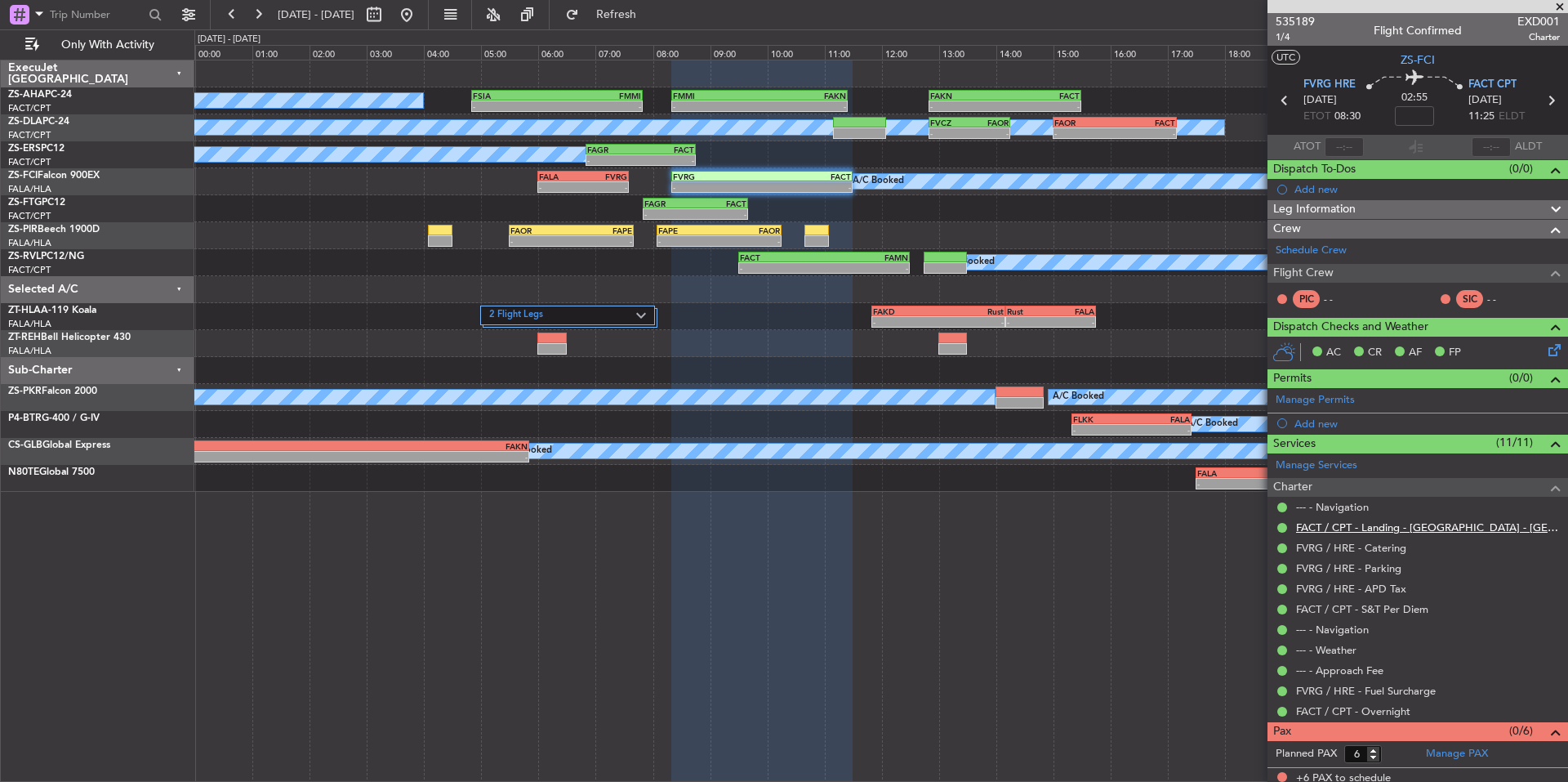
scroll to position [7, 0]
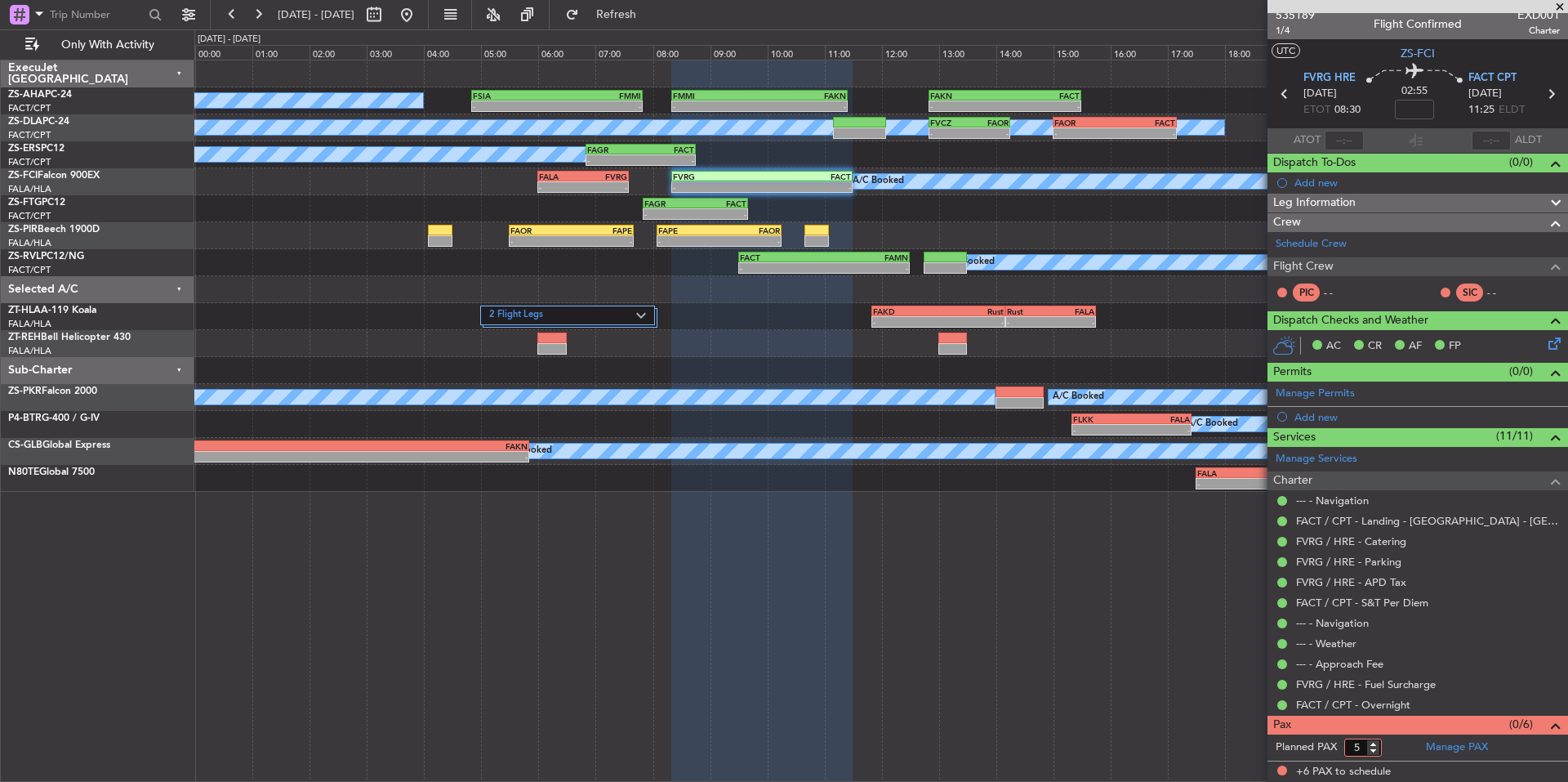
click at [1376, 749] on input "5" at bounding box center [1362, 748] width 37 height 18
click at [1376, 749] on input "4" at bounding box center [1362, 748] width 37 height 18
click at [1376, 749] on input "3" at bounding box center [1362, 748] width 37 height 18
click at [1376, 749] on input "2" at bounding box center [1362, 748] width 37 height 18
click at [1376, 749] on input "1" at bounding box center [1362, 748] width 37 height 18
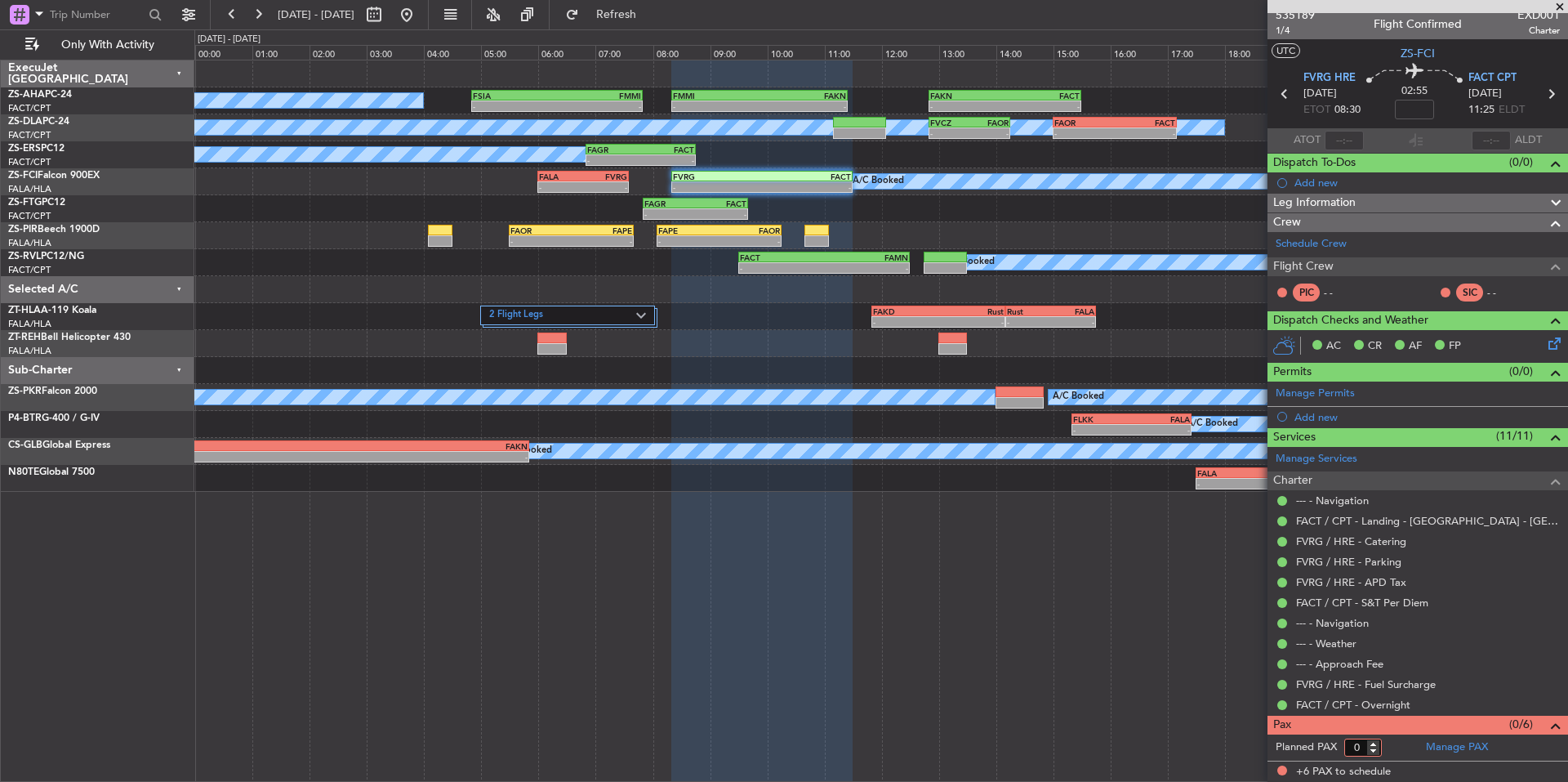
type input "0"
click at [1376, 749] on input "0" at bounding box center [1362, 748] width 37 height 18
click at [1391, 744] on form "Planned PAX" at bounding box center [1342, 747] width 150 height 26
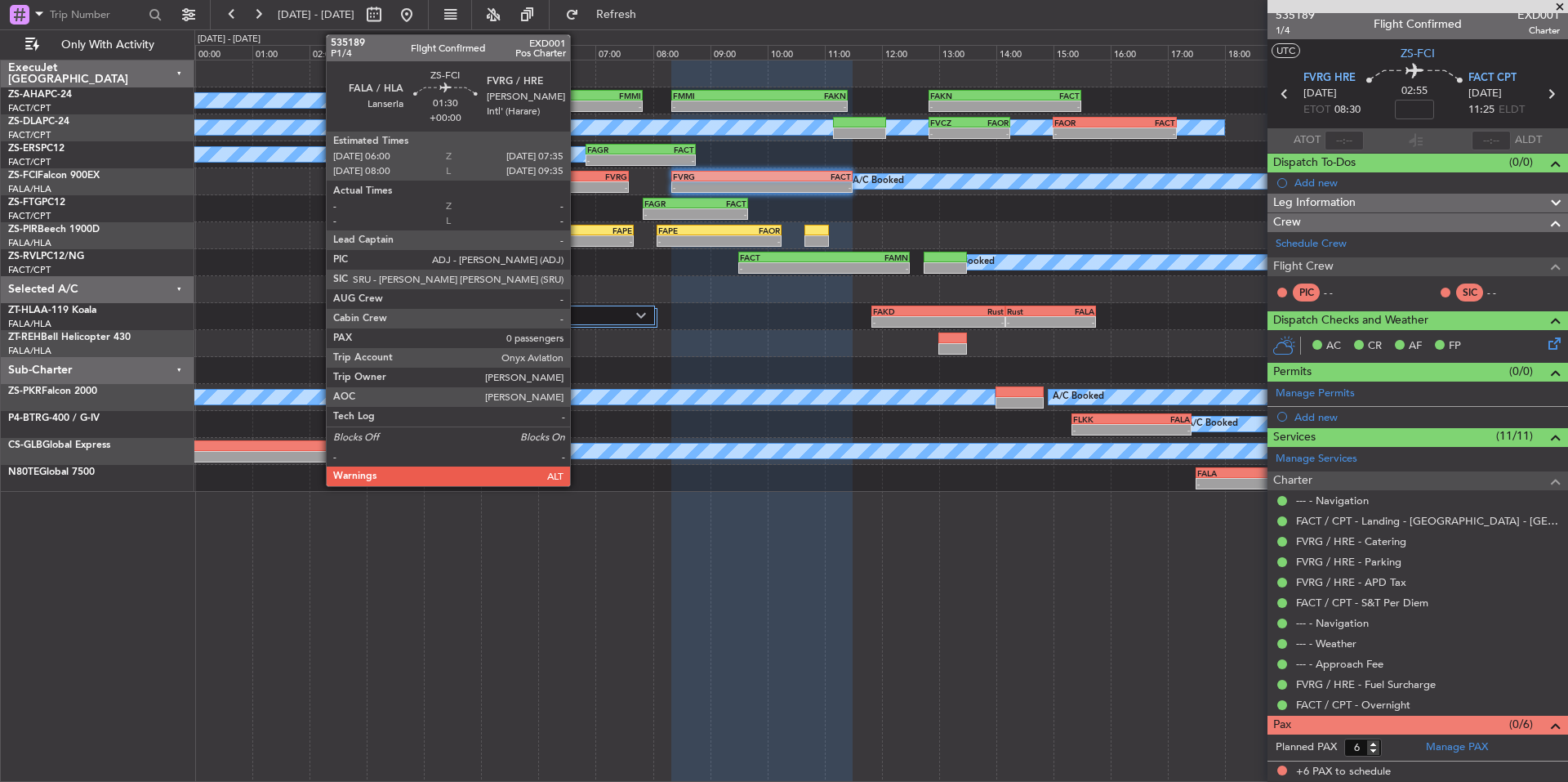
click at [577, 180] on div "FALA" at bounding box center [561, 177] width 44 height 10
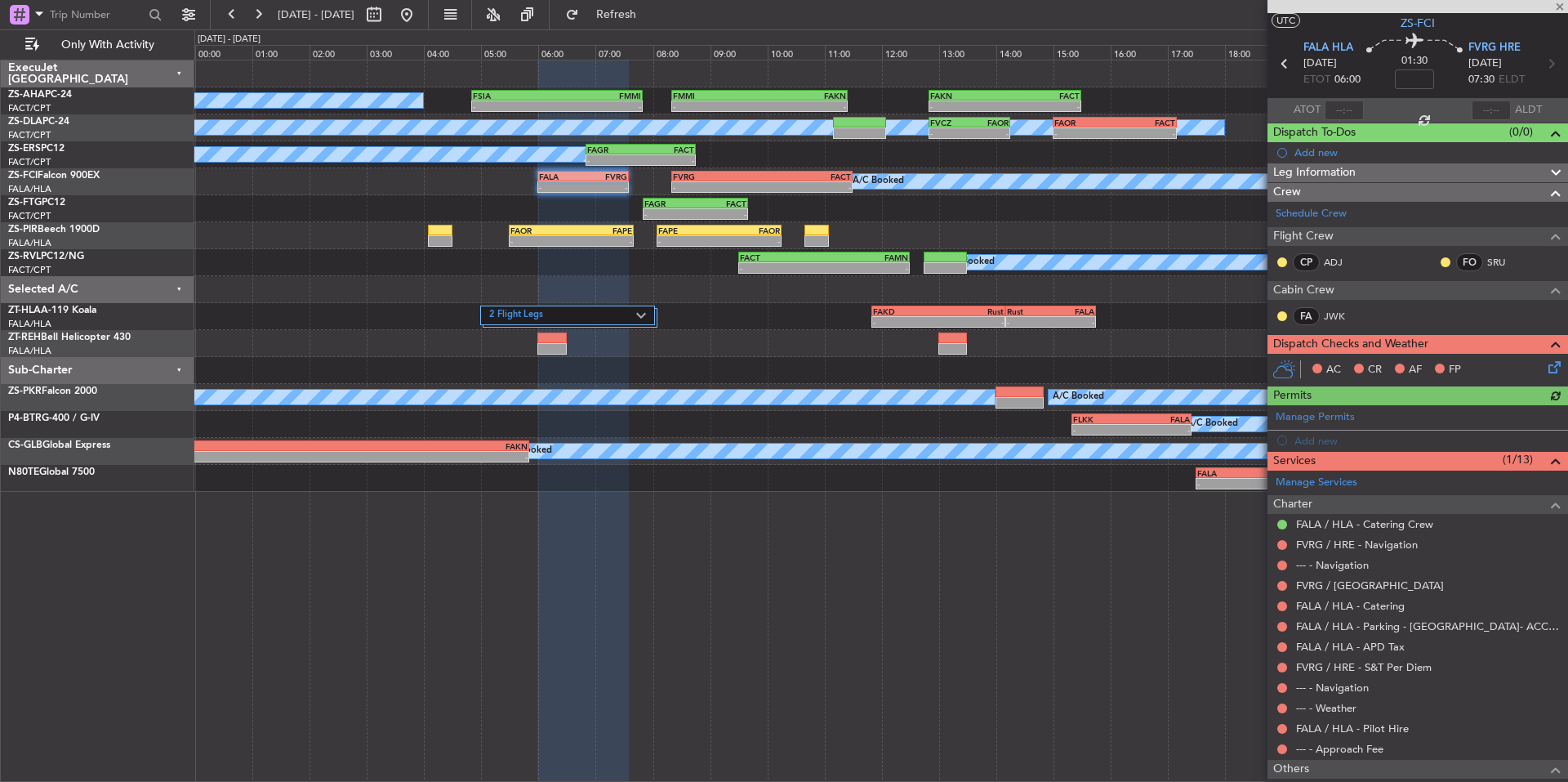
scroll to position [100, 0]
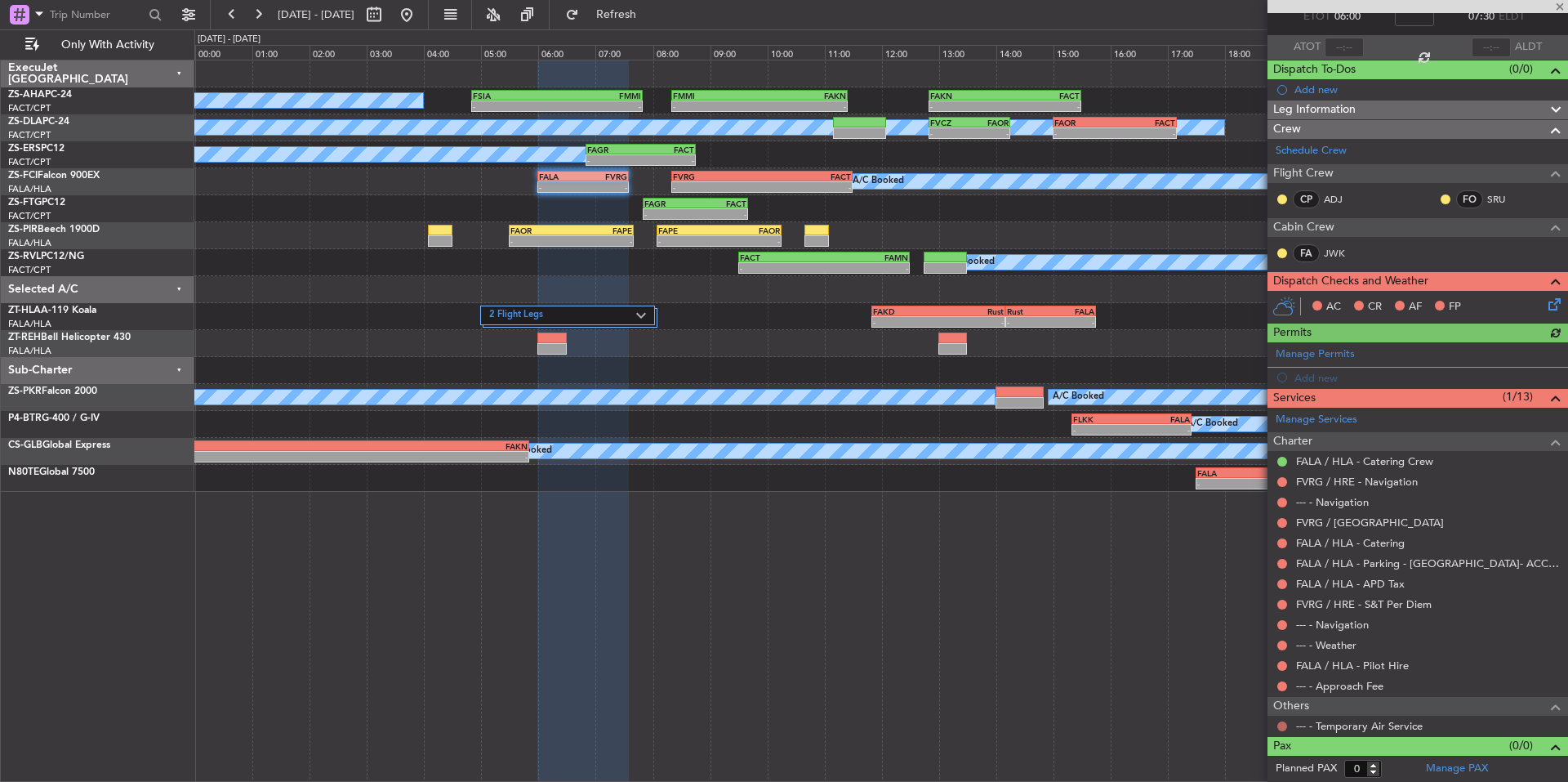
click at [1286, 723] on button at bounding box center [1282, 726] width 10 height 10
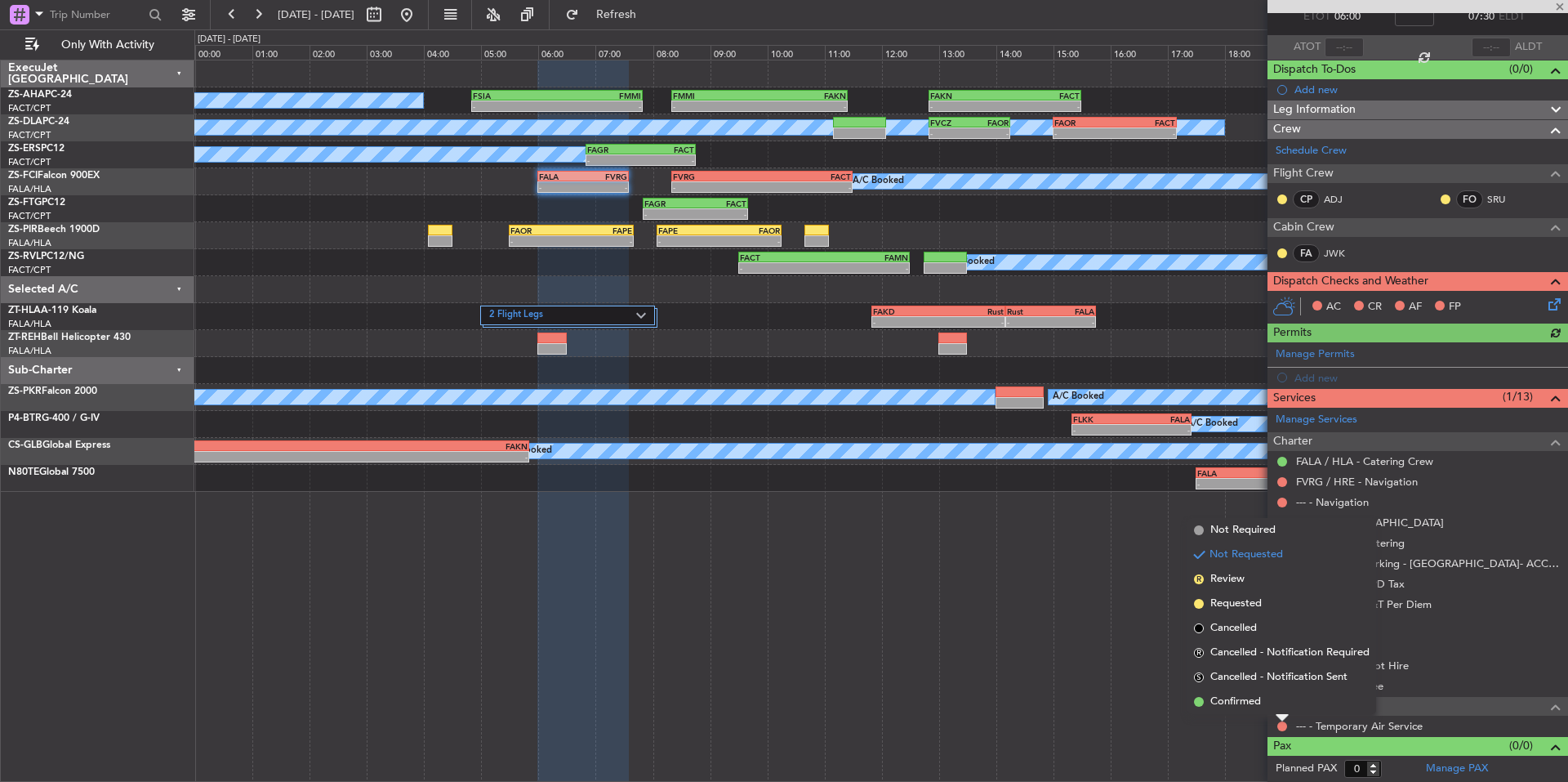
click at [1261, 707] on div "Not Requested" at bounding box center [1281, 699] width 69 height 20
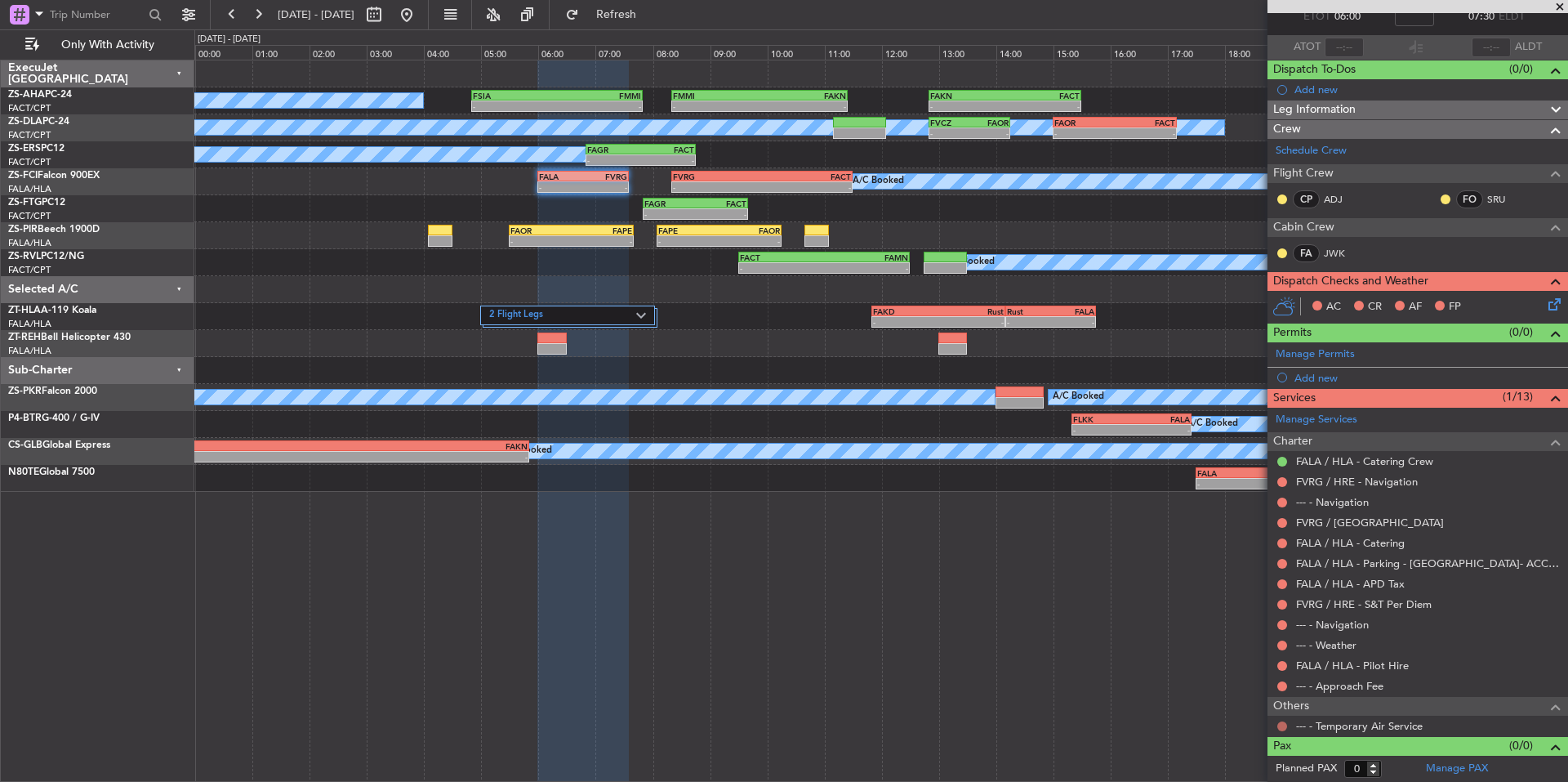
click at [1282, 720] on div at bounding box center [1282, 726] width 13 height 13
click at [1285, 725] on button at bounding box center [1282, 726] width 10 height 10
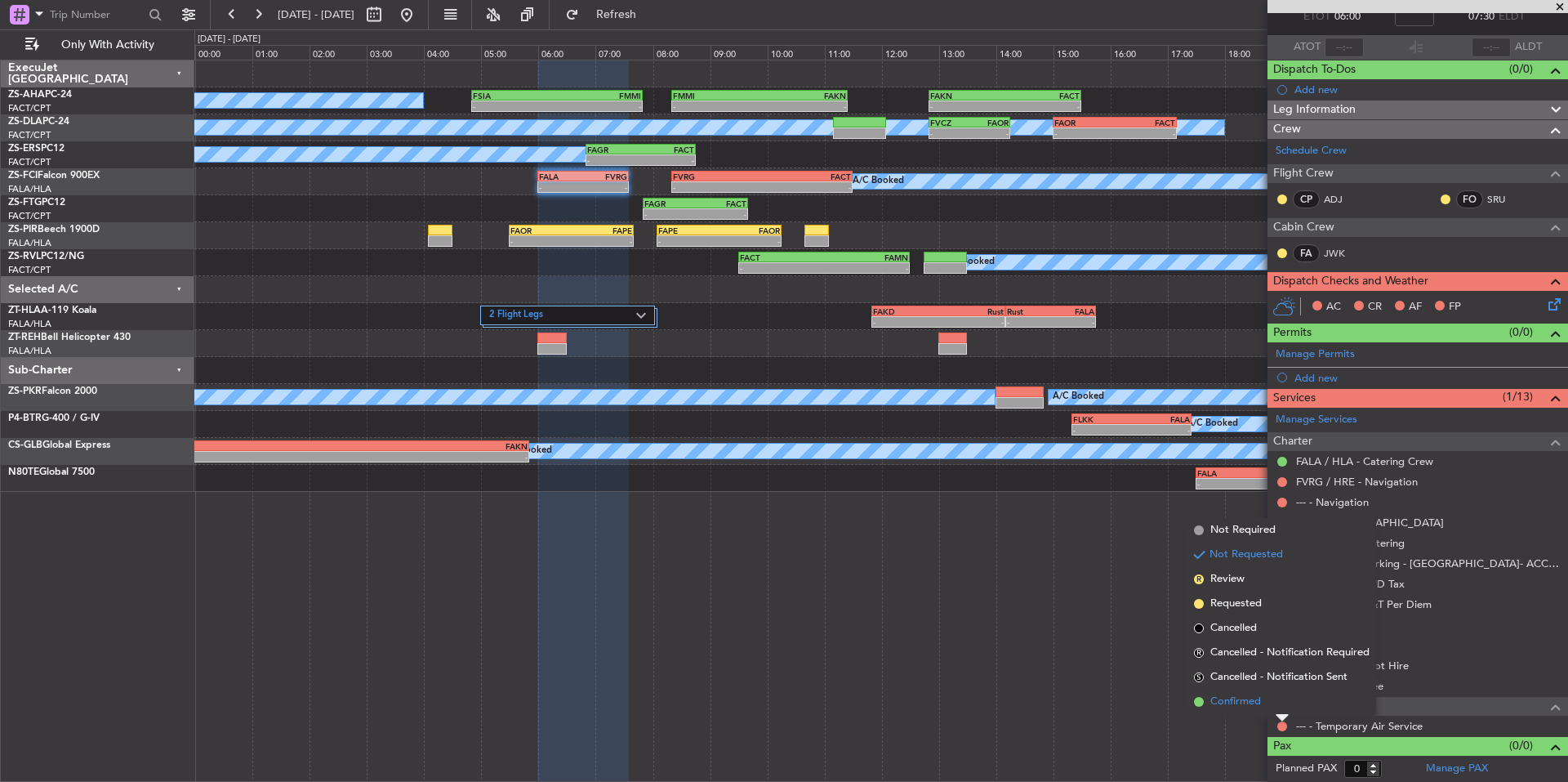
click at [1212, 697] on span "Confirmed" at bounding box center [1235, 702] width 51 height 17
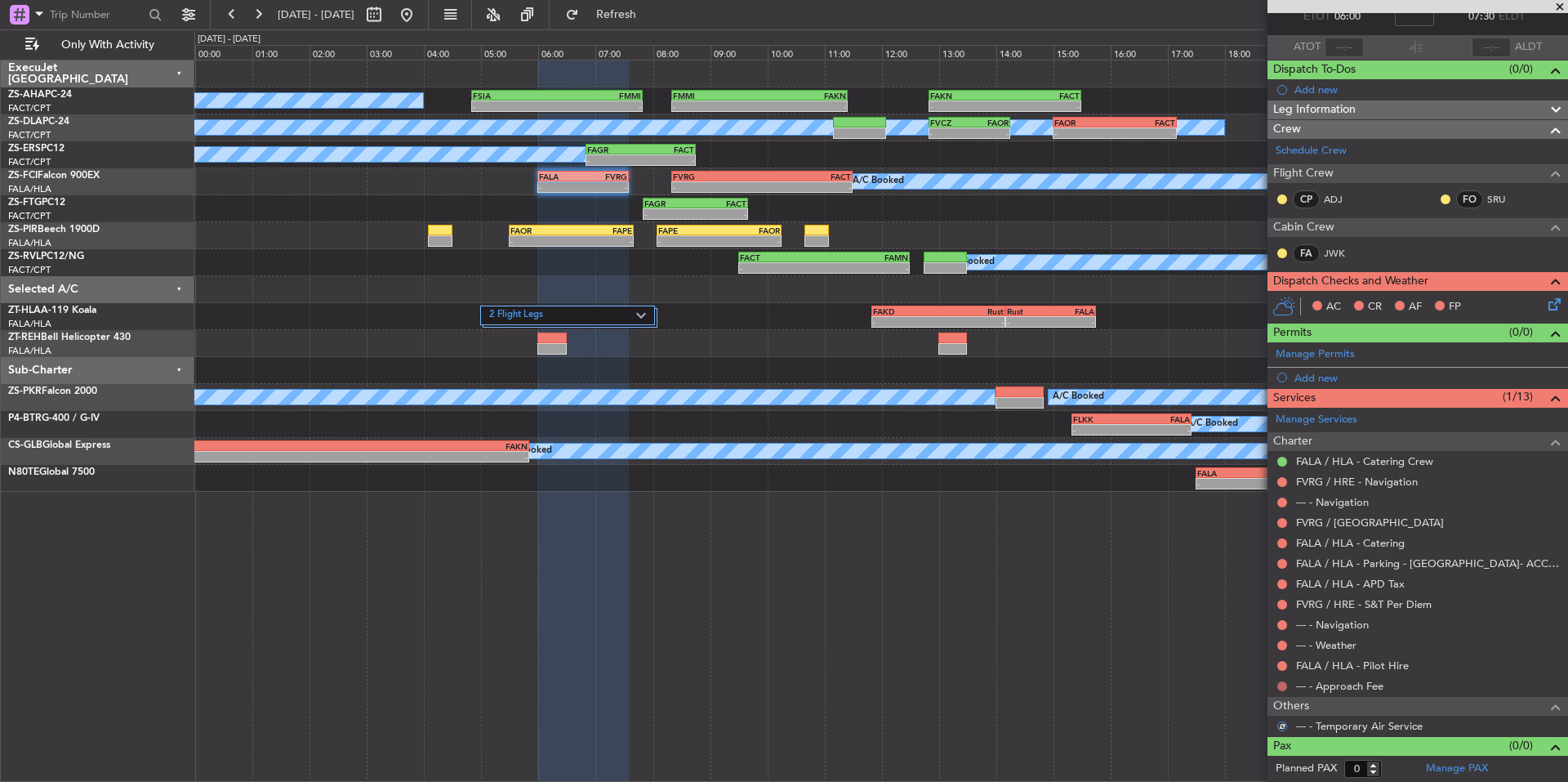
click at [1281, 685] on button at bounding box center [1282, 686] width 10 height 10
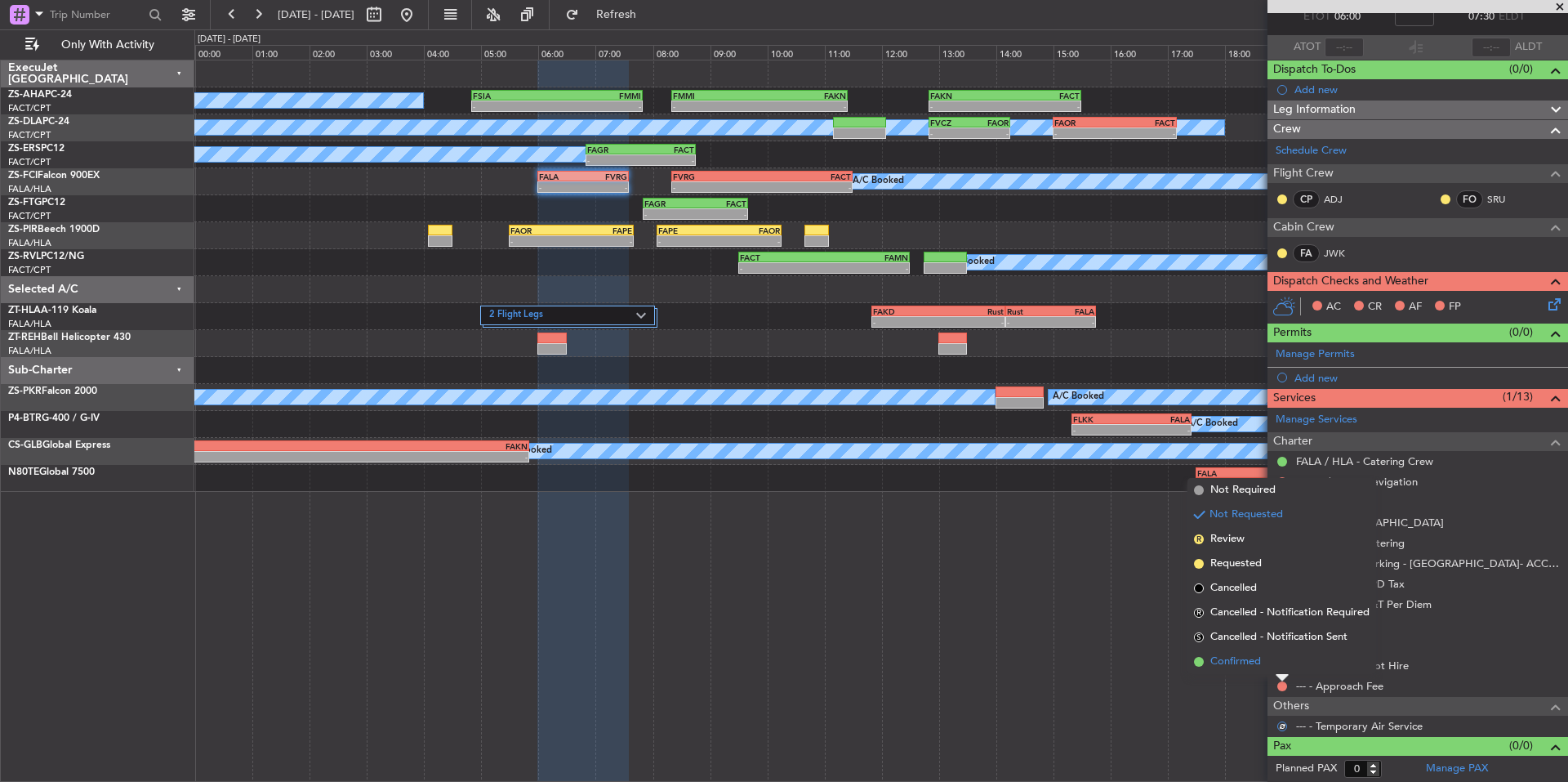
click at [1240, 664] on span "Confirmed" at bounding box center [1235, 662] width 51 height 17
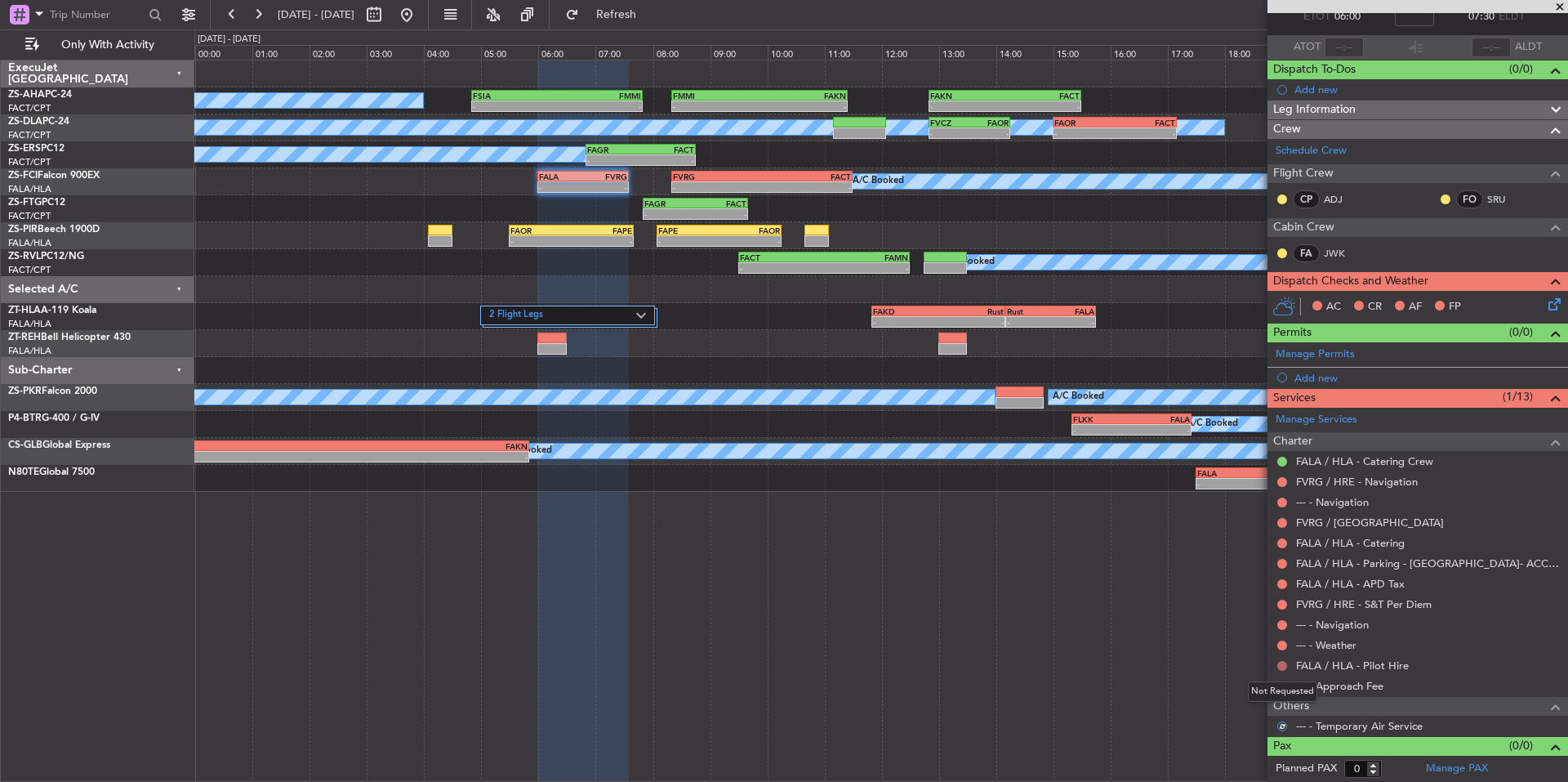
click at [1284, 667] on button at bounding box center [1282, 666] width 10 height 10
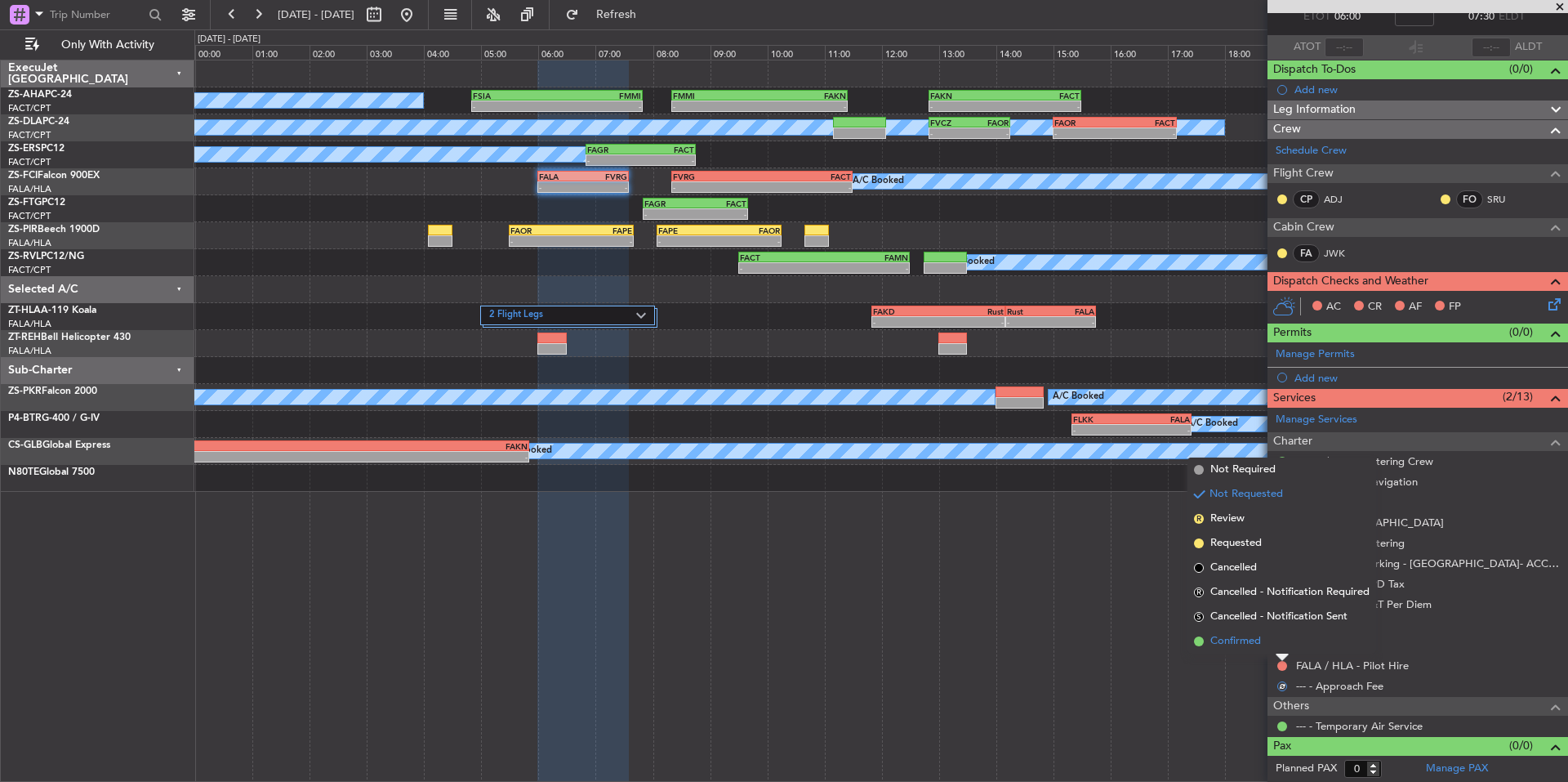
click at [1246, 642] on span "Confirmed" at bounding box center [1235, 641] width 51 height 17
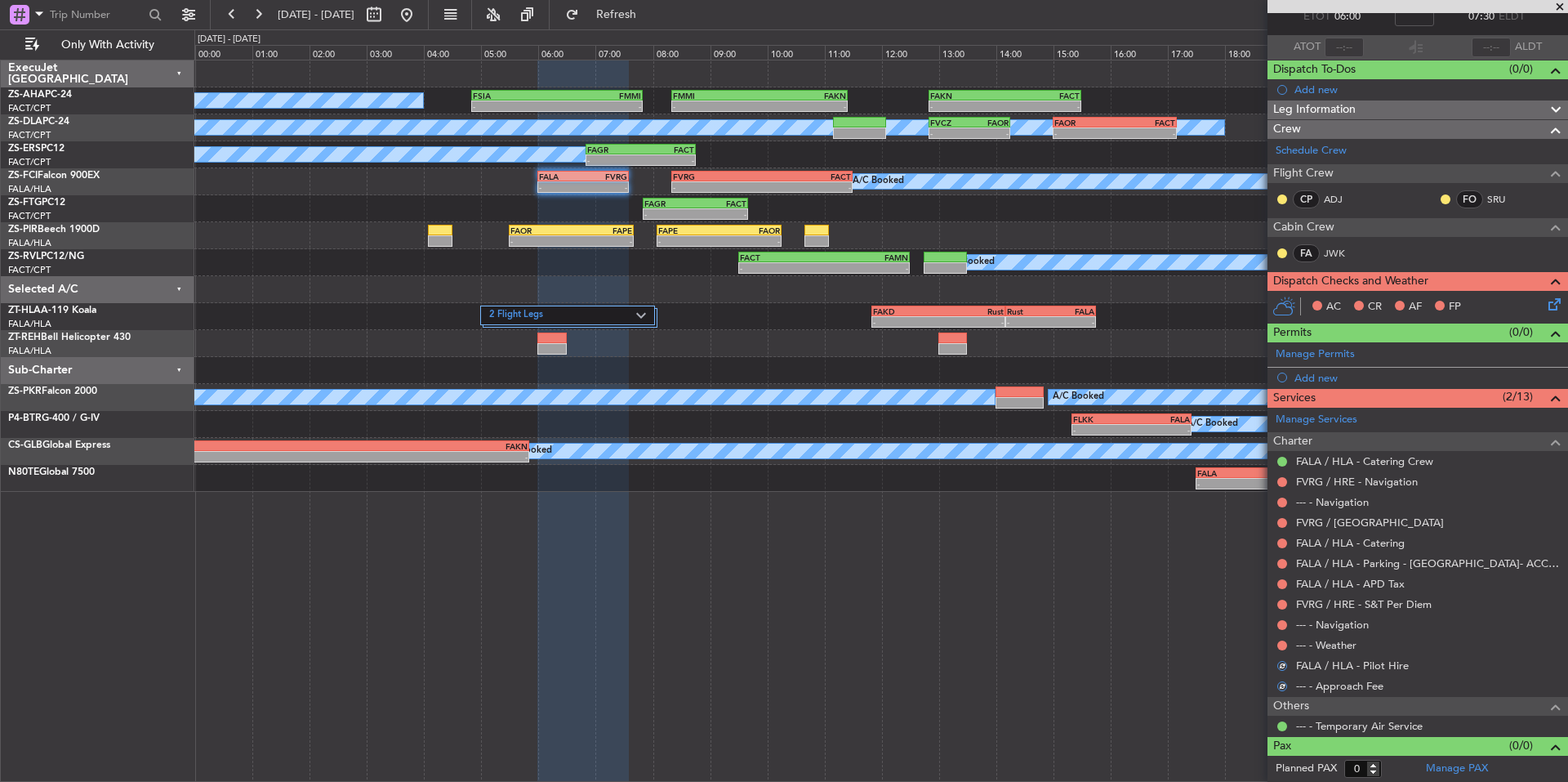
click at [1291, 647] on div "--- - Weather" at bounding box center [1417, 644] width 301 height 20
click at [1286, 644] on div at bounding box center [1282, 645] width 13 height 13
click at [1280, 644] on button at bounding box center [1282, 645] width 10 height 10
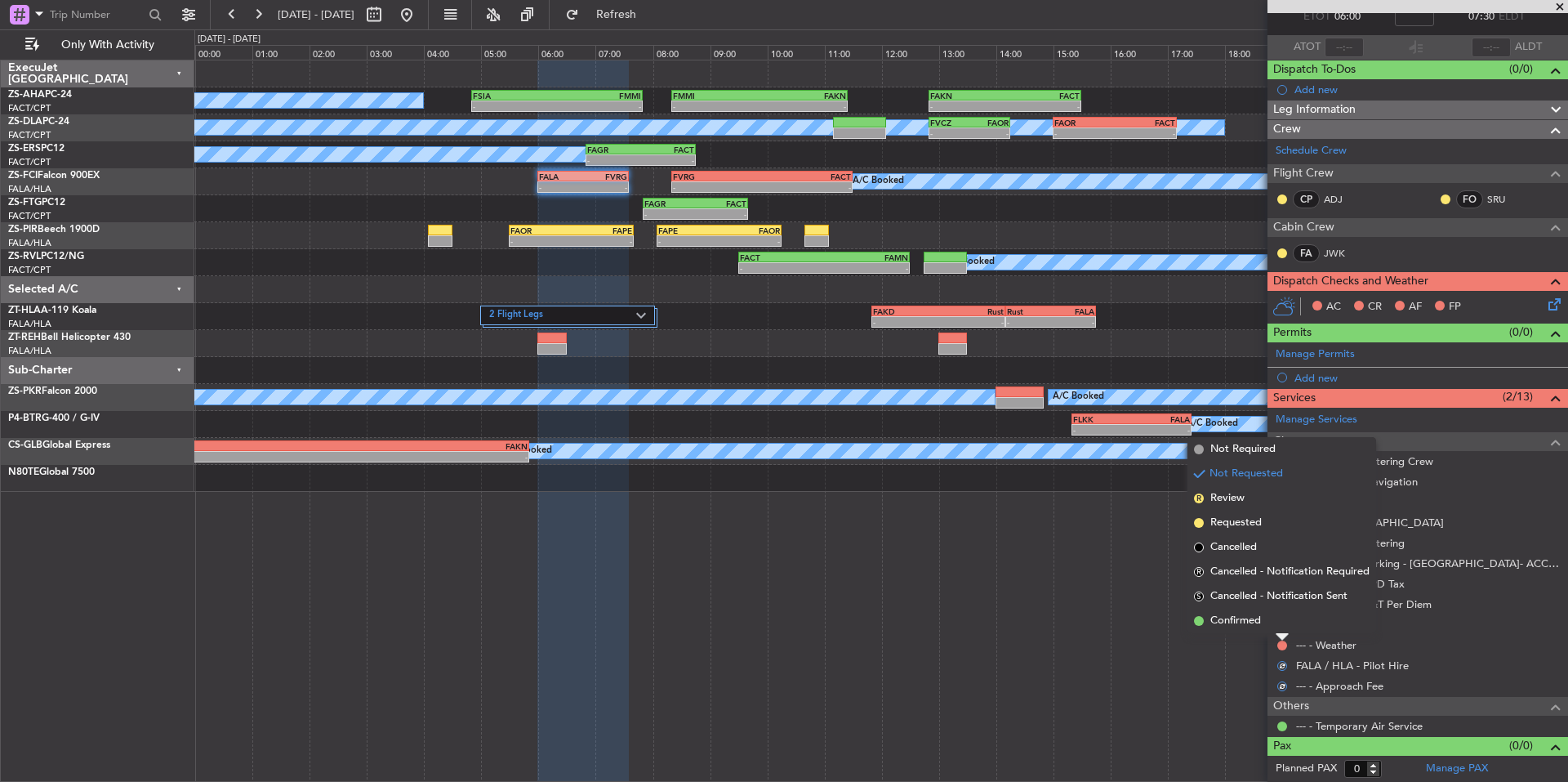
click at [1244, 628] on span "Confirmed" at bounding box center [1235, 621] width 51 height 17
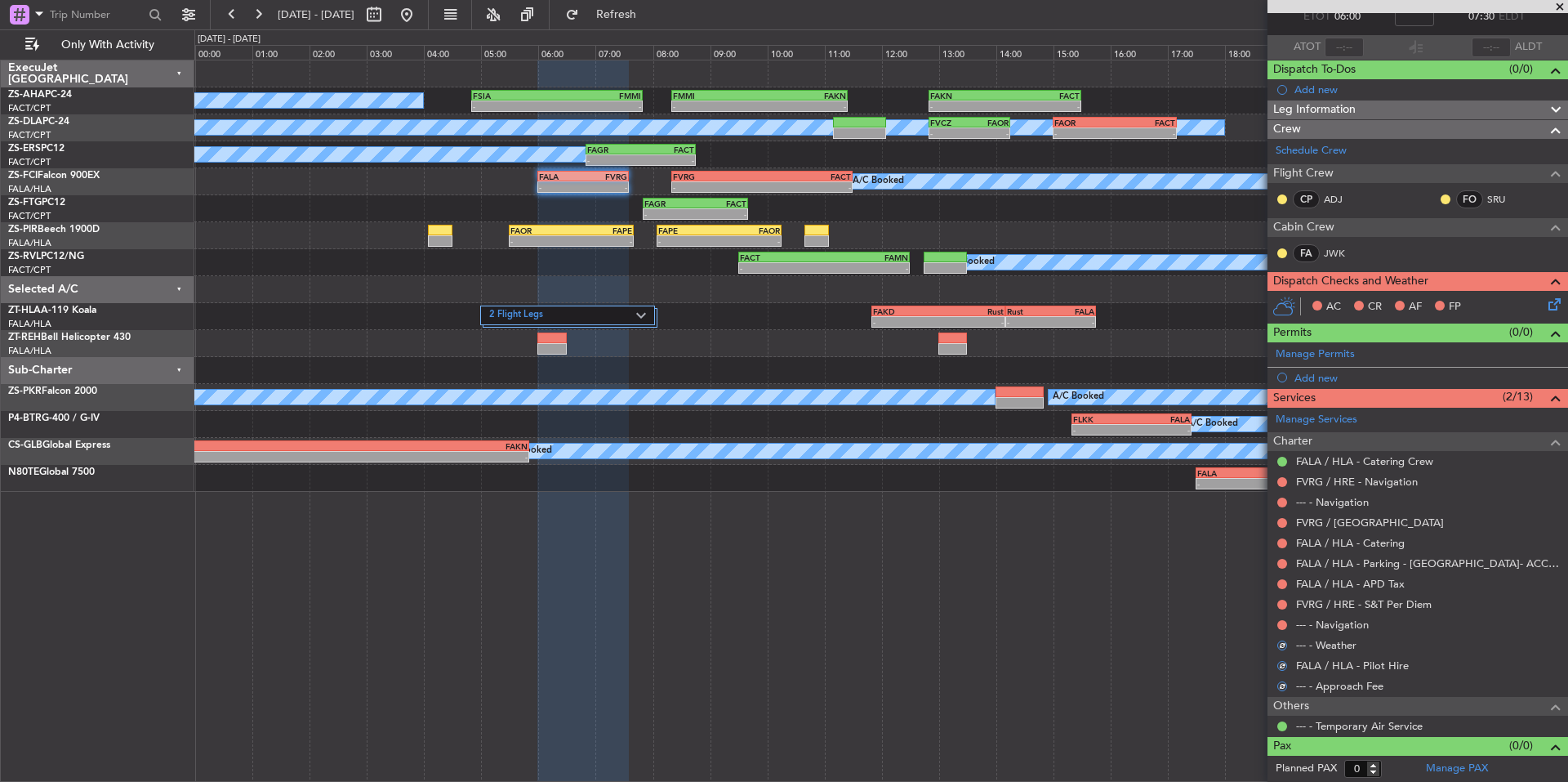
click at [1284, 630] on div at bounding box center [1282, 625] width 13 height 13
click at [1281, 623] on button at bounding box center [1282, 625] width 10 height 10
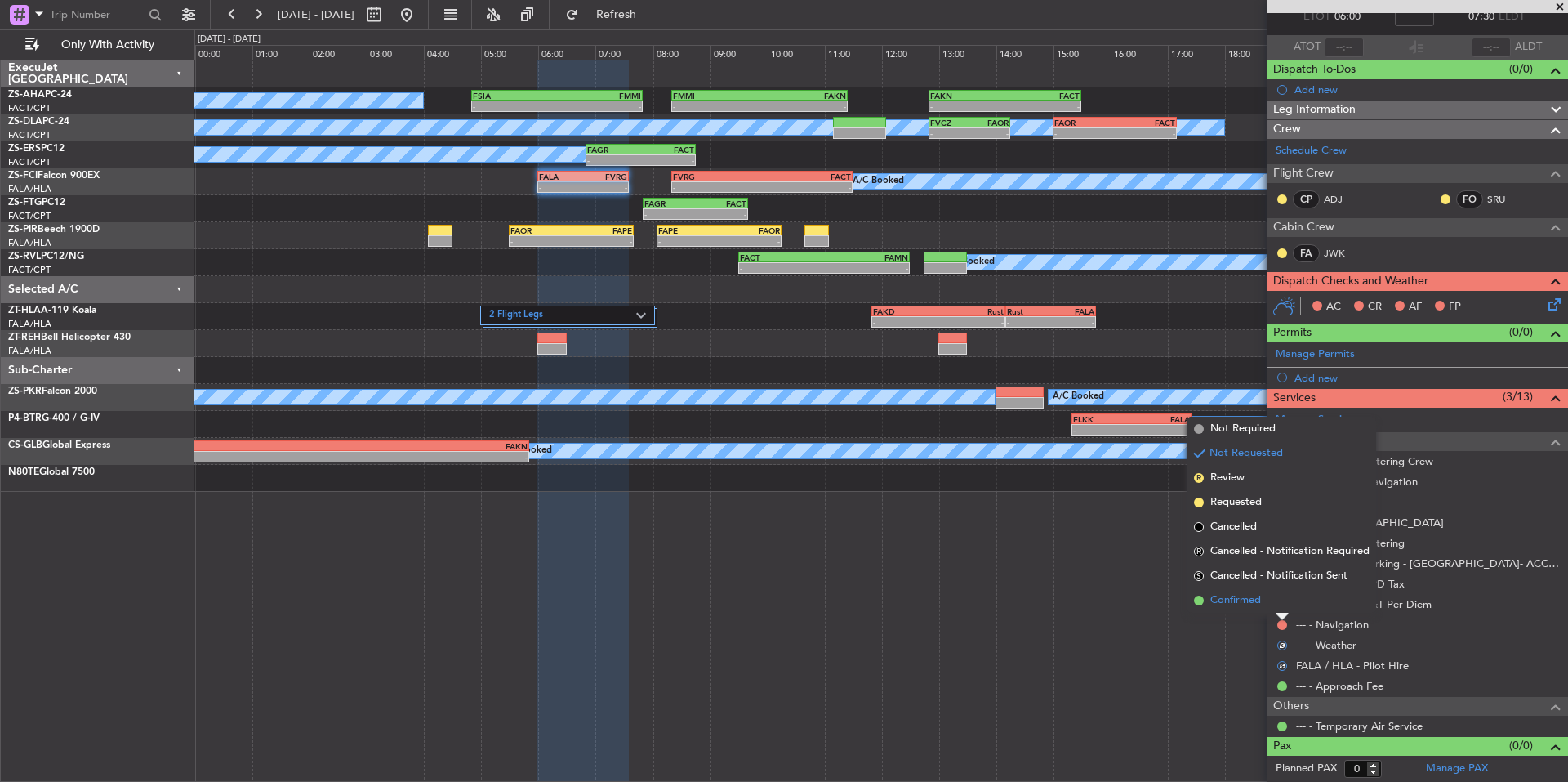
click at [1261, 609] on li "Confirmed" at bounding box center [1281, 600] width 188 height 24
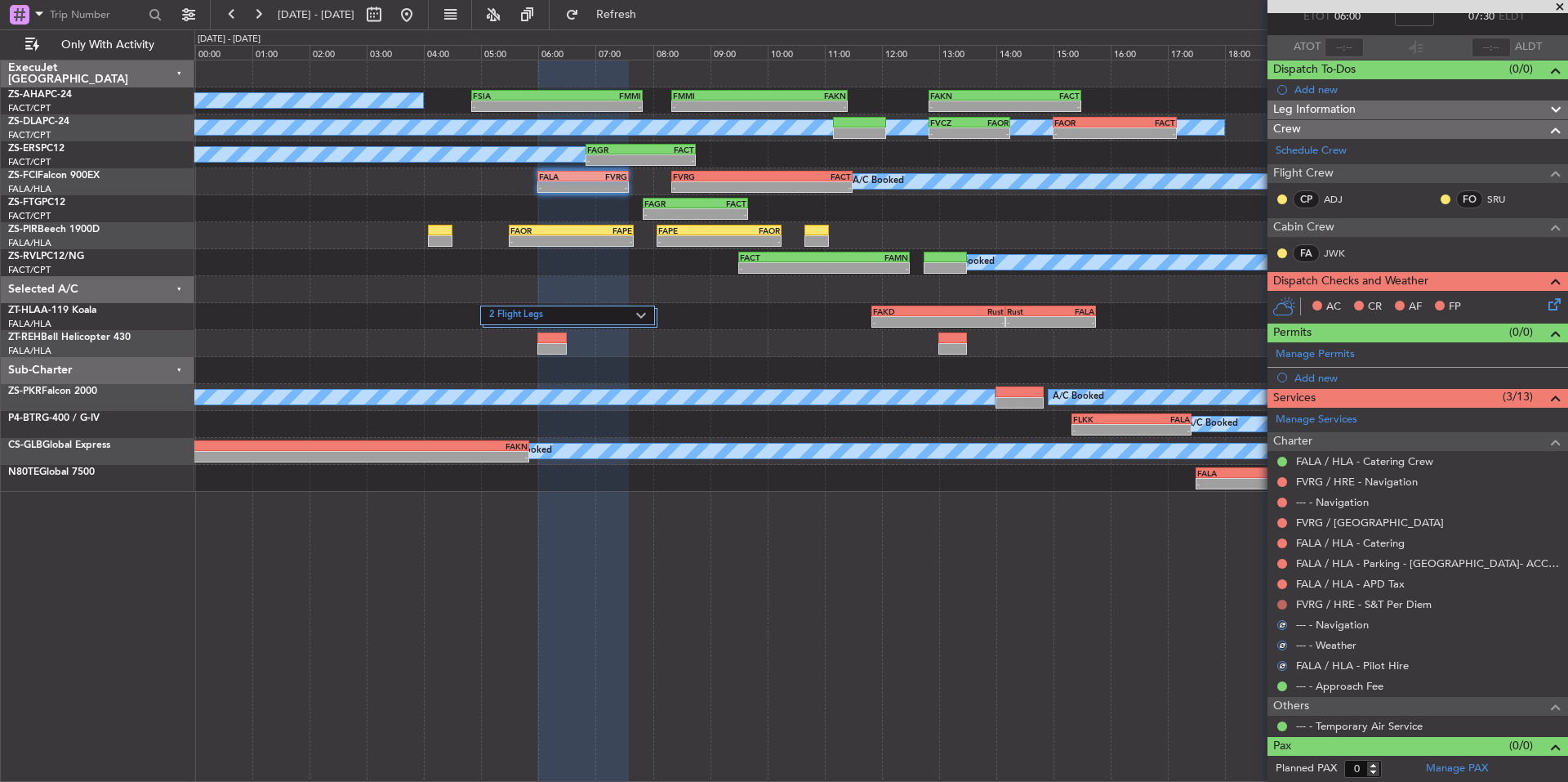
click at [1281, 600] on button at bounding box center [1282, 604] width 10 height 10
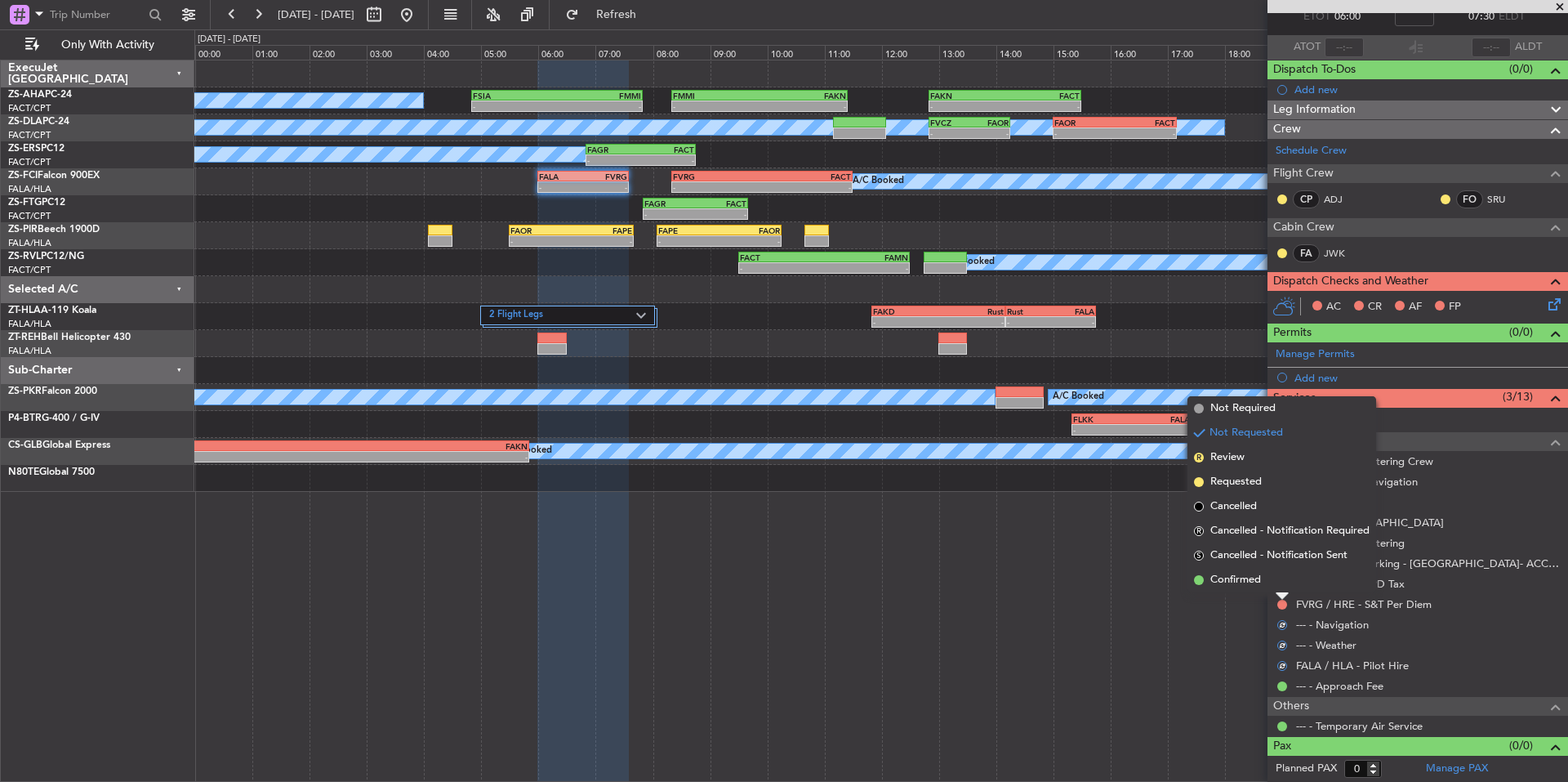
click at [1254, 583] on span "Confirmed" at bounding box center [1235, 580] width 51 height 17
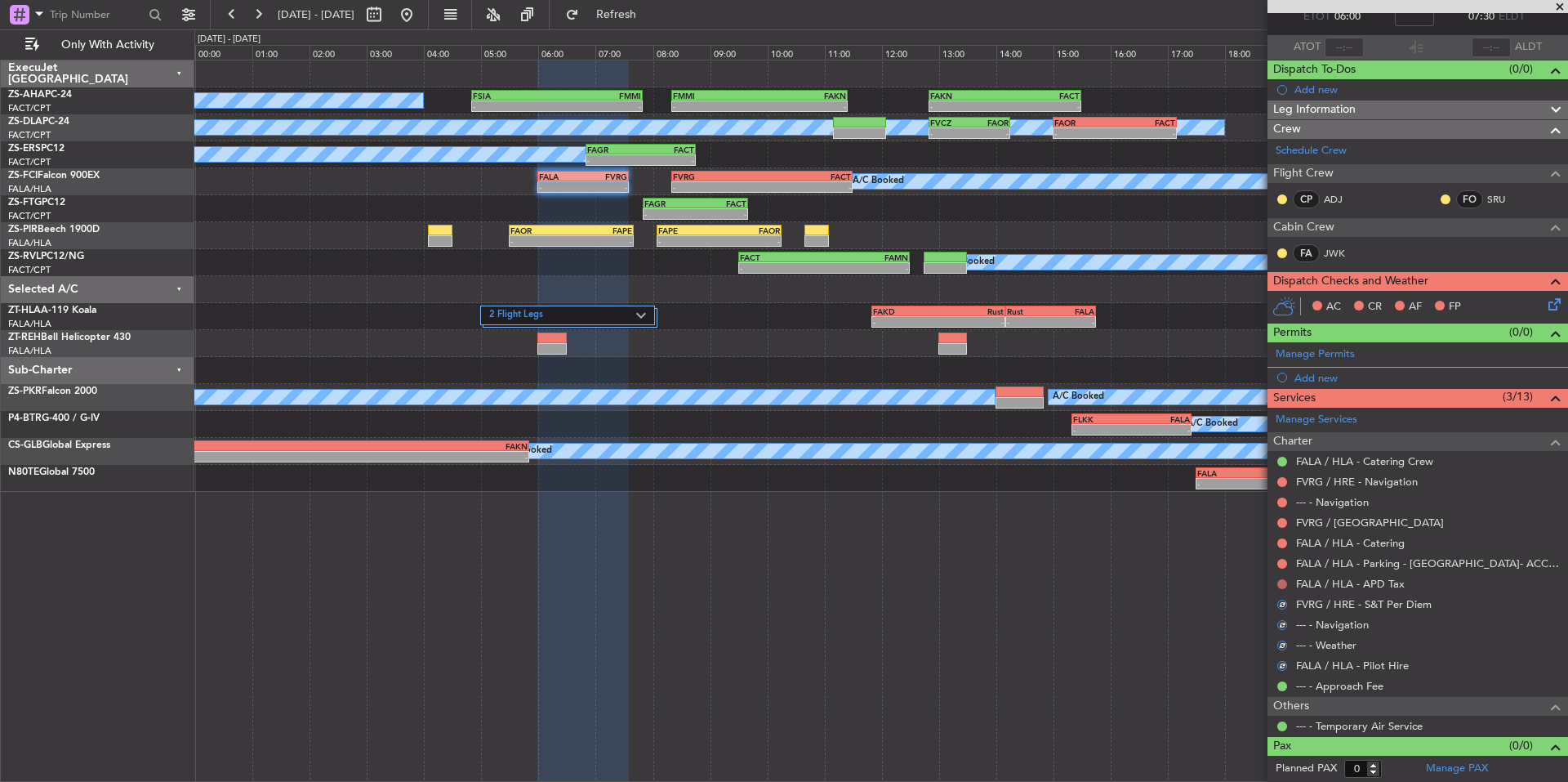
click at [1281, 581] on button at bounding box center [1282, 584] width 10 height 10
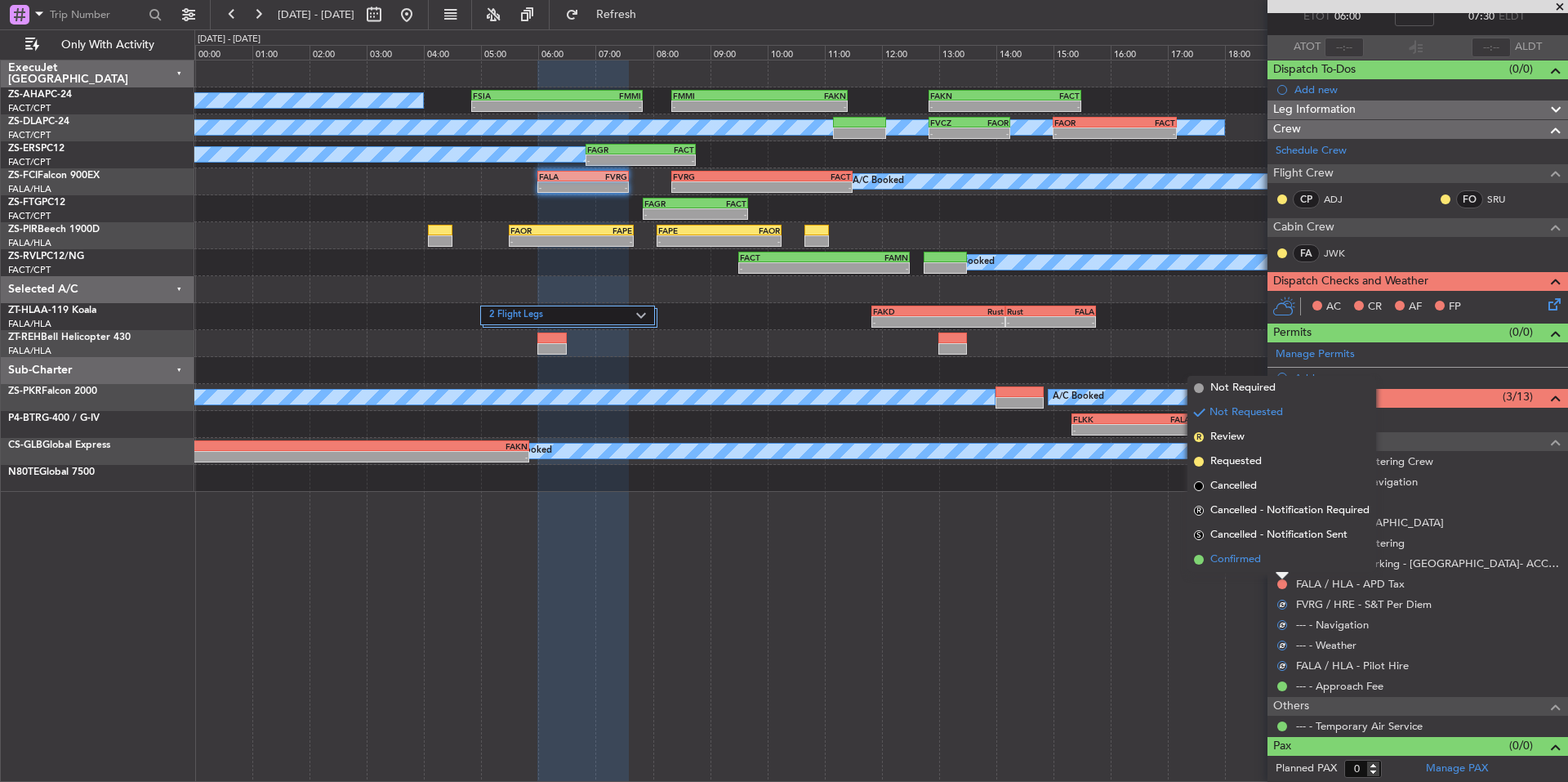
click at [1248, 560] on span "Confirmed" at bounding box center [1235, 559] width 51 height 17
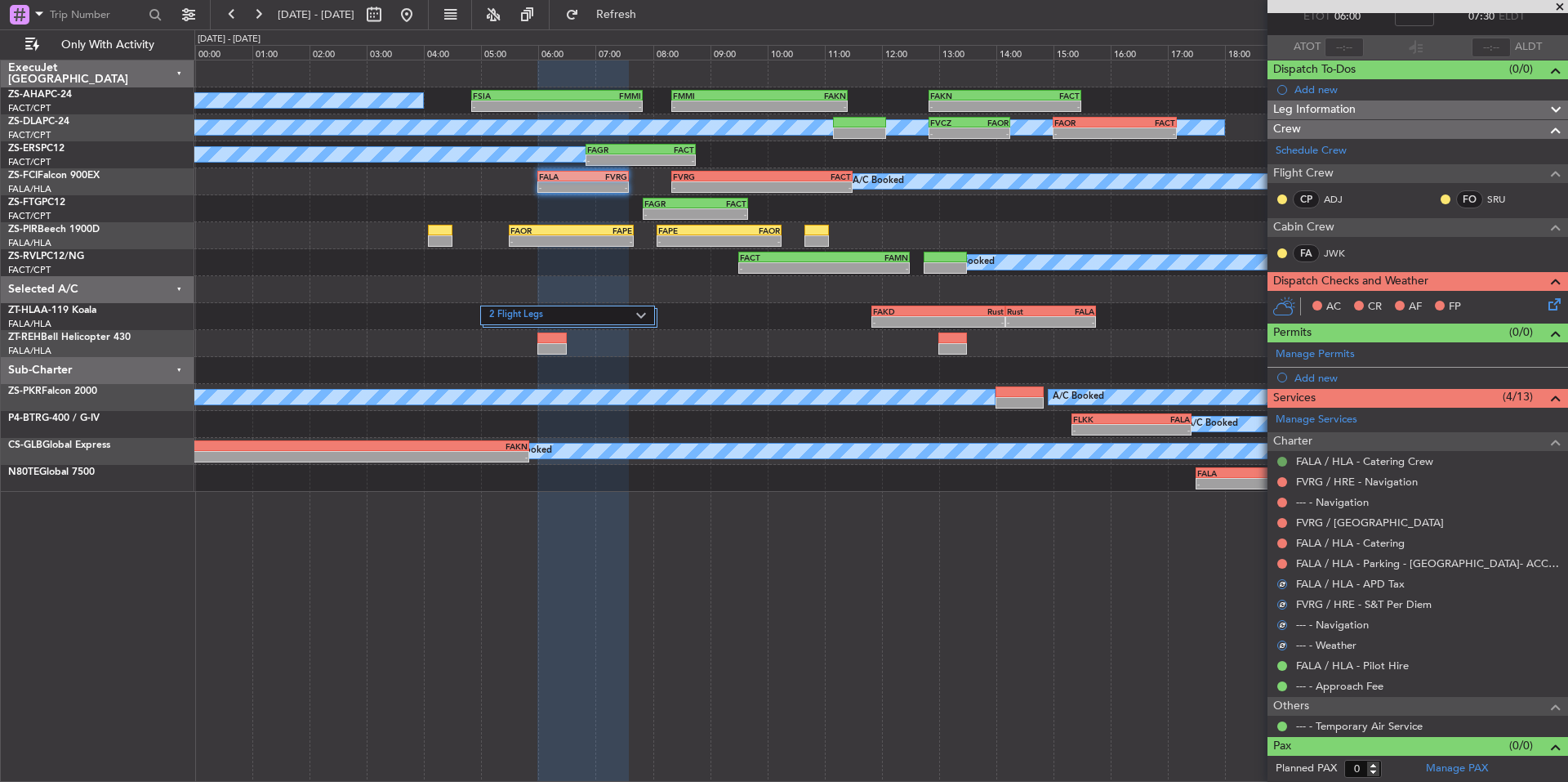
scroll to position [0, 0]
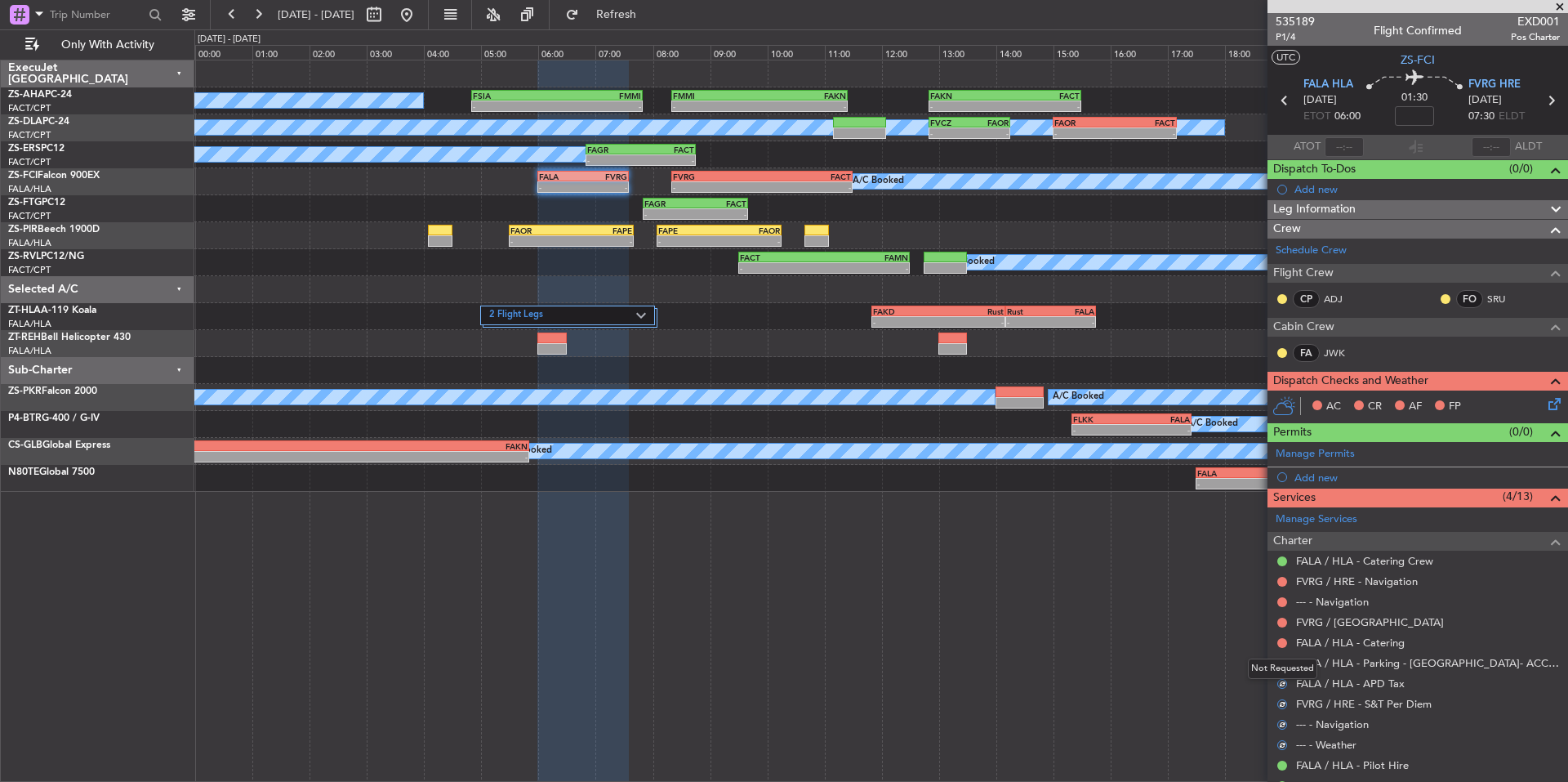
click at [1280, 661] on div "Not Requested" at bounding box center [1281, 669] width 69 height 20
click at [1283, 642] on button at bounding box center [1282, 643] width 10 height 10
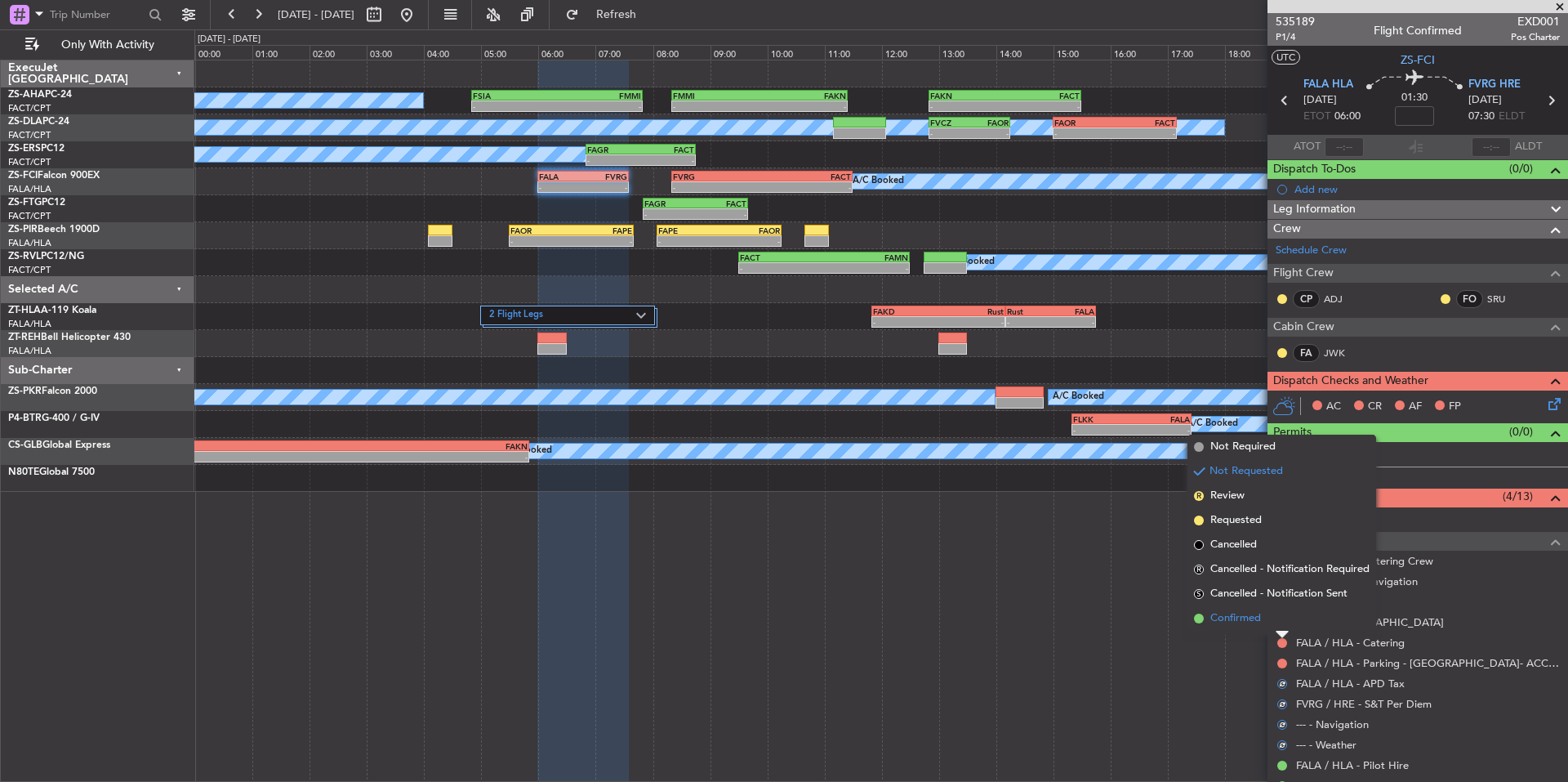
click at [1252, 616] on span "Confirmed" at bounding box center [1235, 619] width 51 height 17
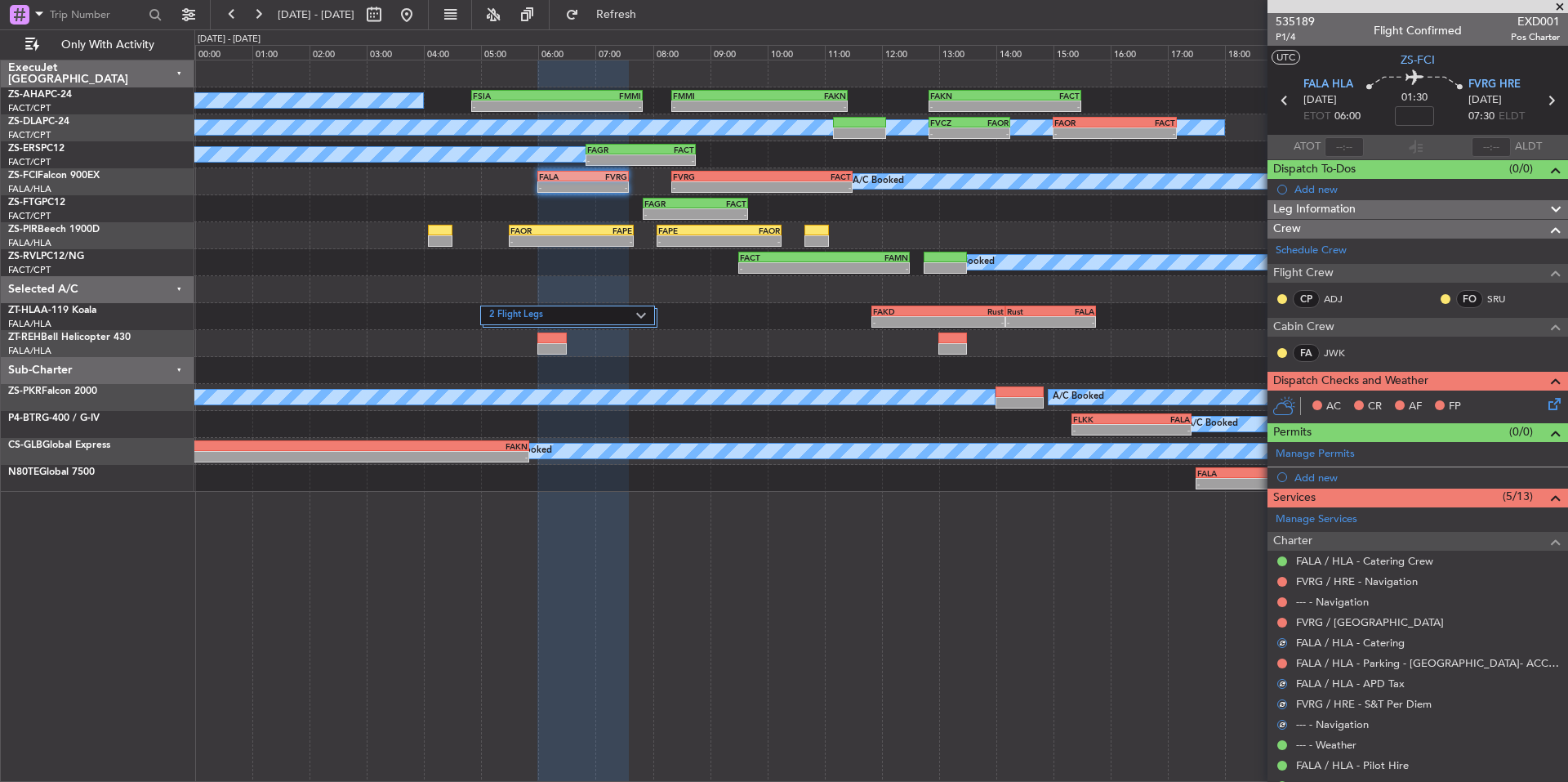
click at [1283, 669] on mat-tooltip-component "Not Requested" at bounding box center [1282, 689] width 92 height 43
click at [1282, 666] on button at bounding box center [1282, 664] width 10 height 10
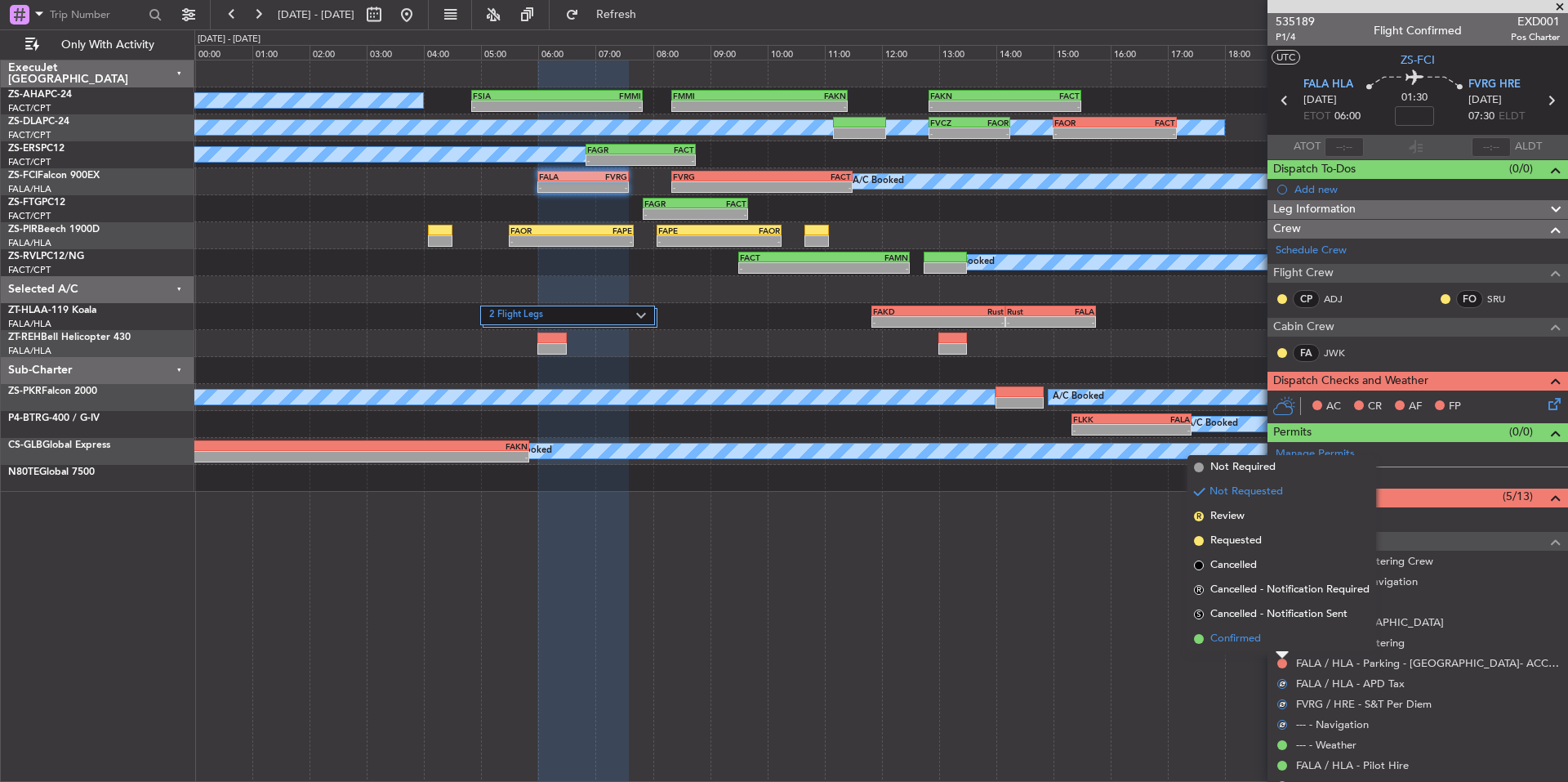
click at [1246, 637] on span "Confirmed" at bounding box center [1235, 639] width 51 height 17
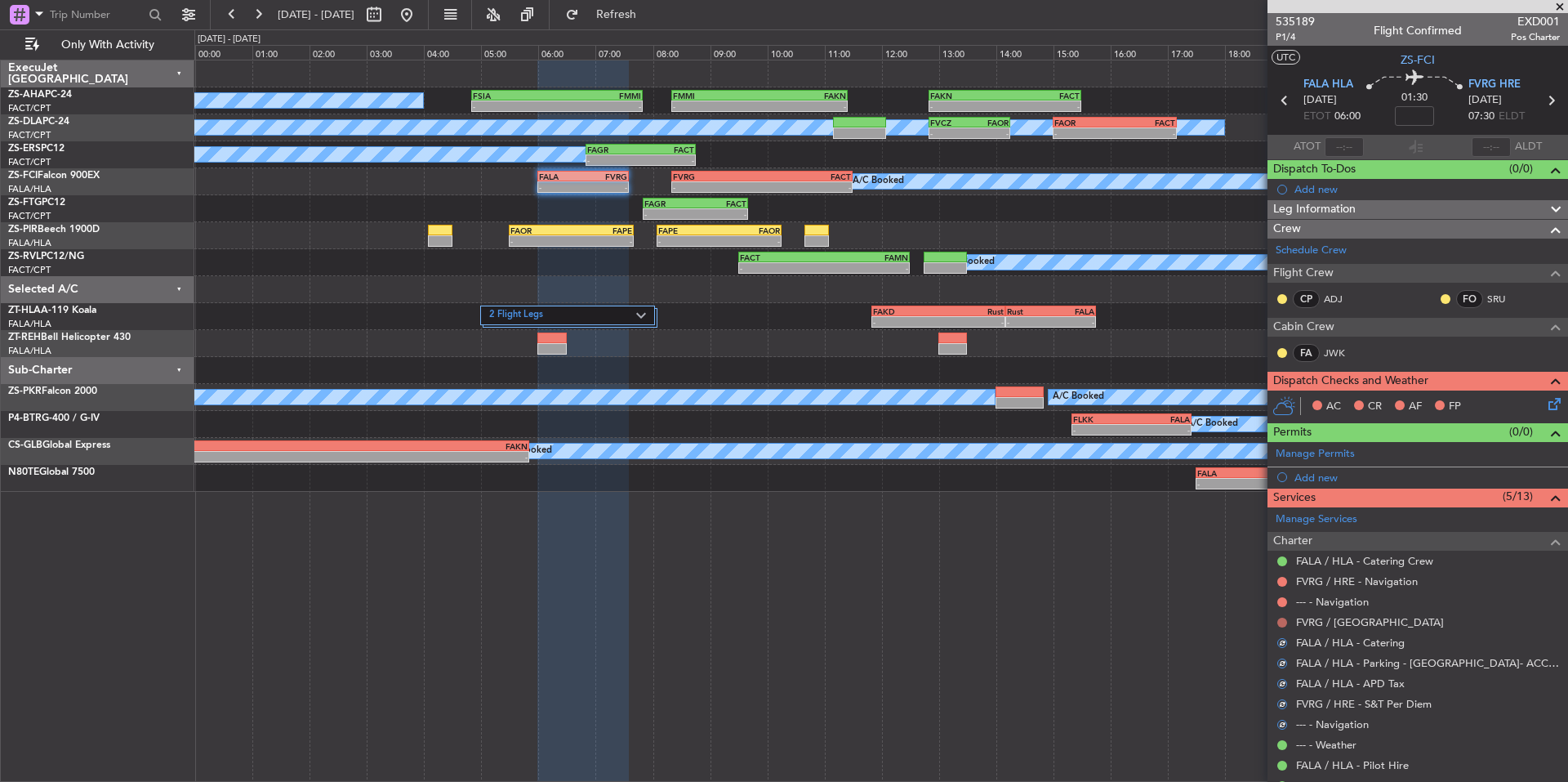
click at [1282, 622] on button at bounding box center [1282, 623] width 10 height 10
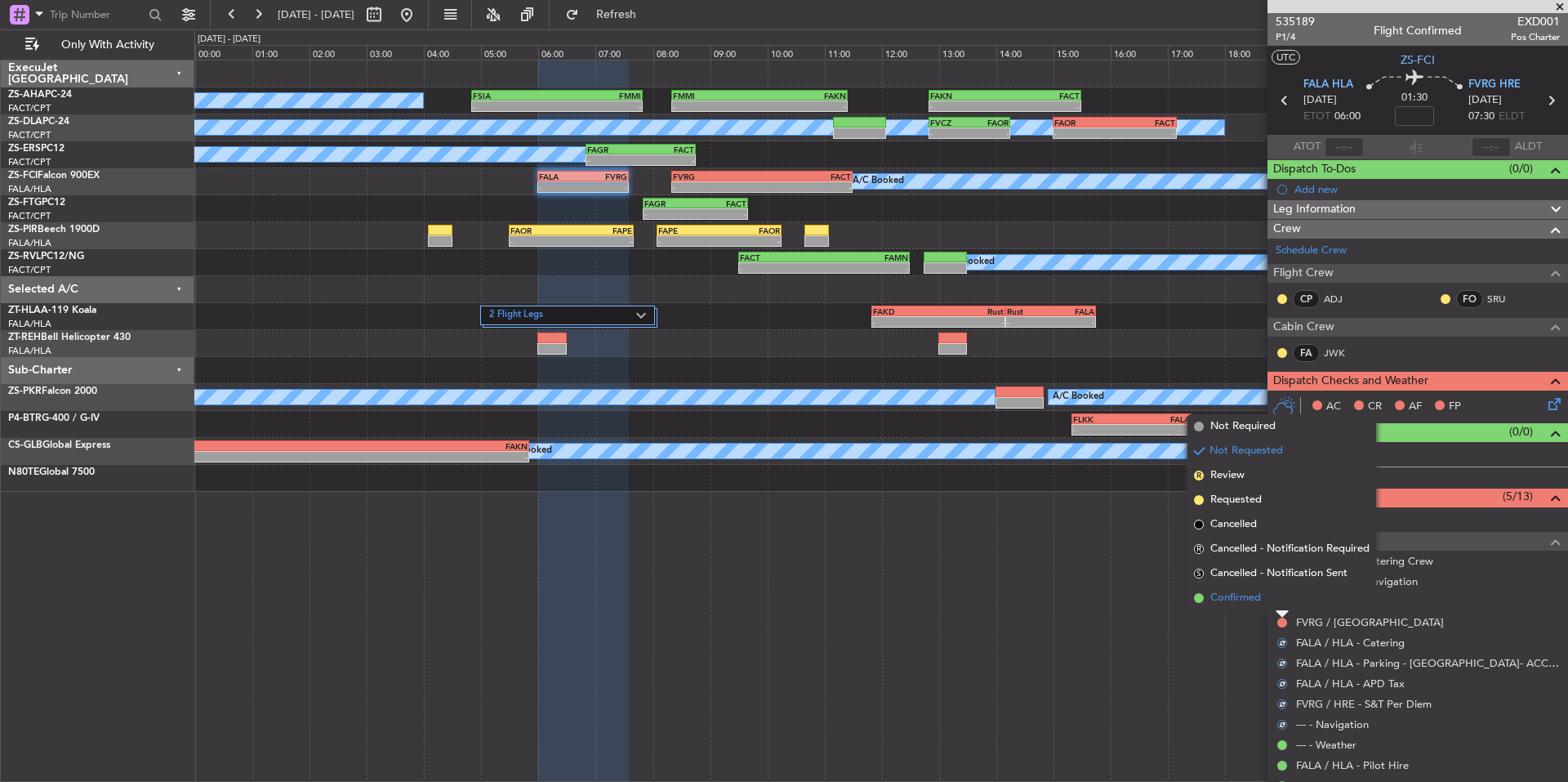
click at [1267, 594] on li "Confirmed" at bounding box center [1281, 598] width 188 height 24
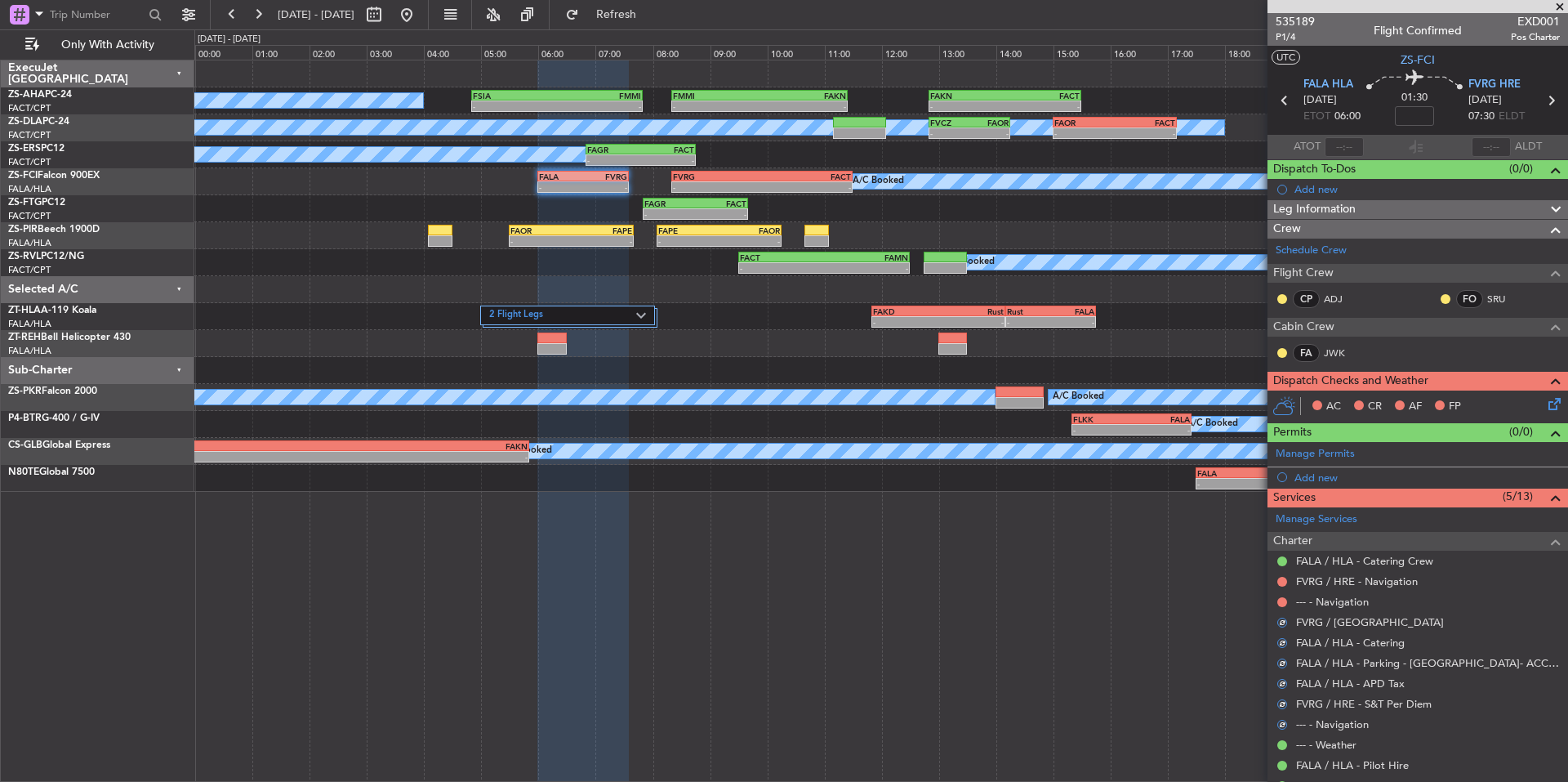
click at [1284, 595] on div at bounding box center [1282, 602] width 13 height 13
click at [1281, 600] on button at bounding box center [1282, 602] width 10 height 10
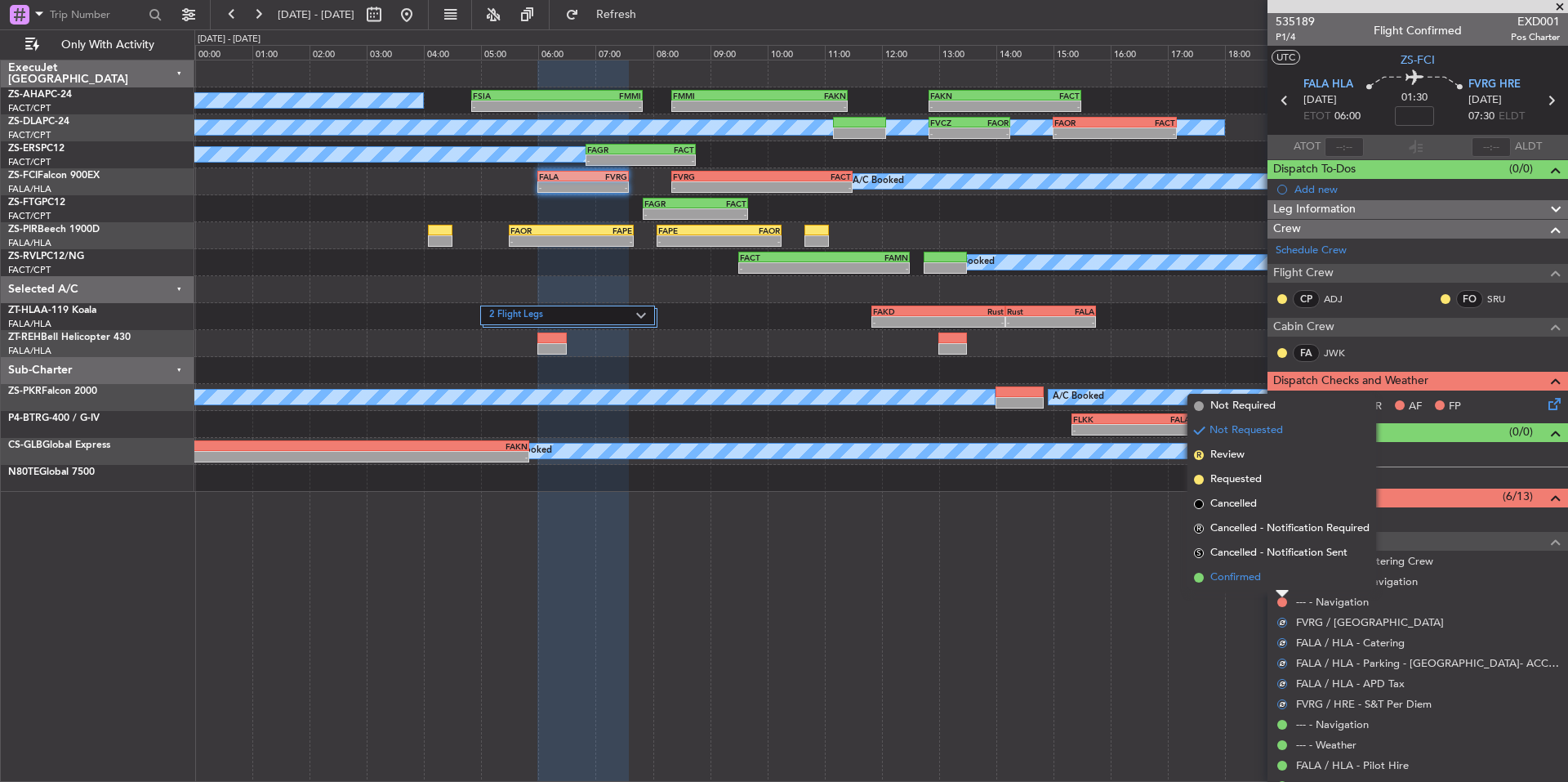
click at [1244, 574] on span "Confirmed" at bounding box center [1235, 578] width 51 height 17
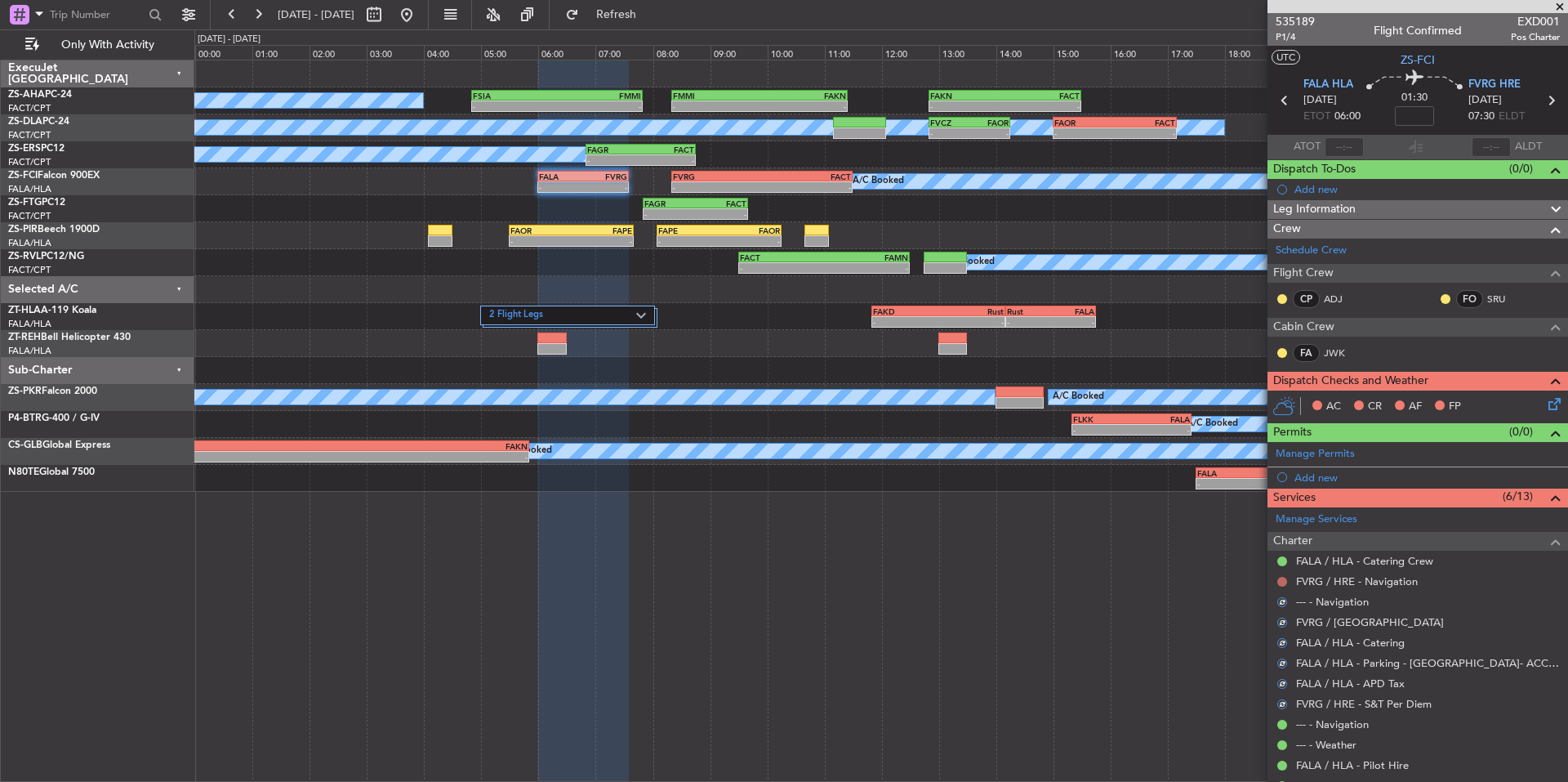
click at [1283, 579] on button at bounding box center [1282, 582] width 10 height 10
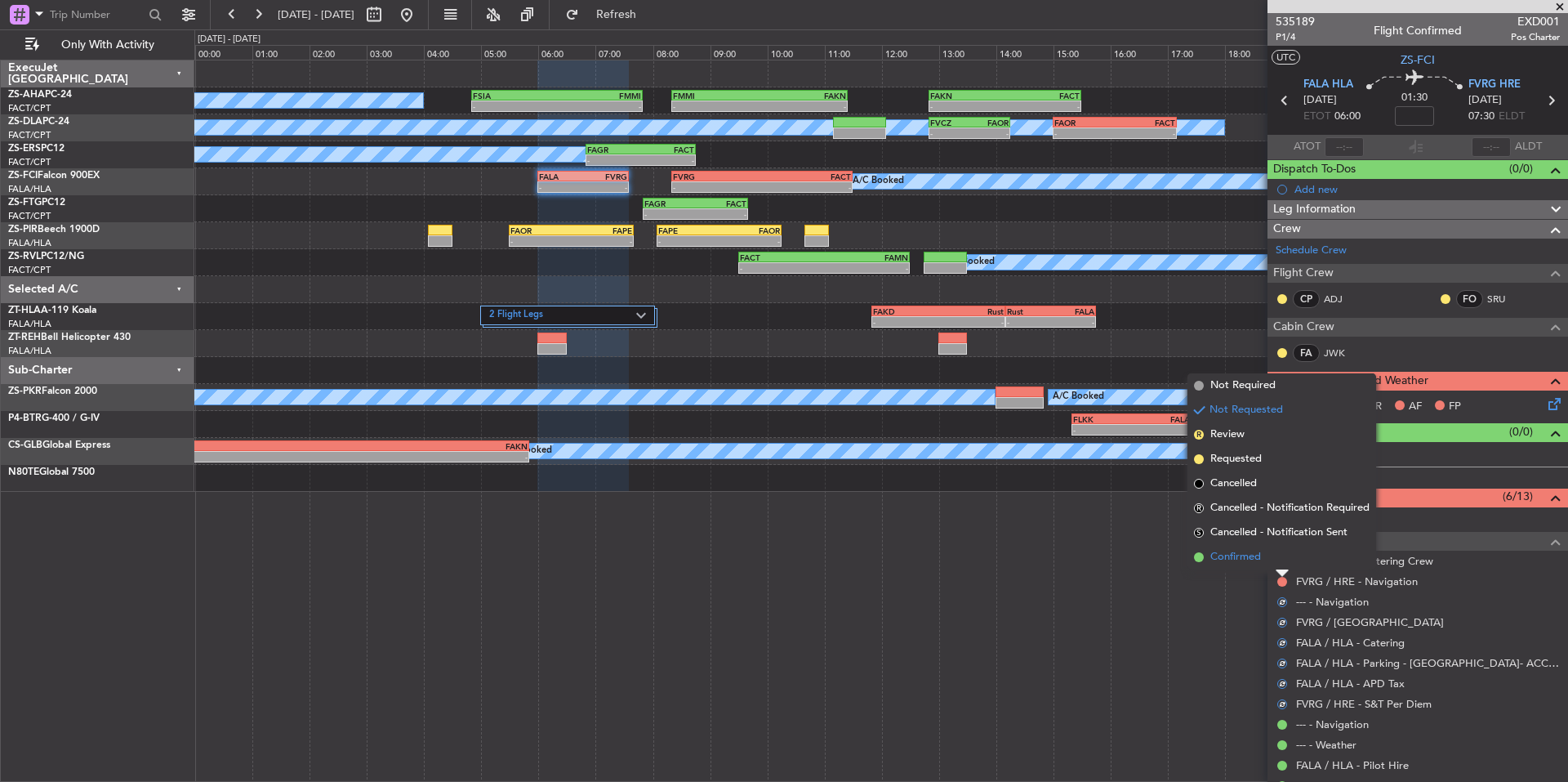
click at [1221, 561] on span "Confirmed" at bounding box center [1235, 558] width 51 height 17
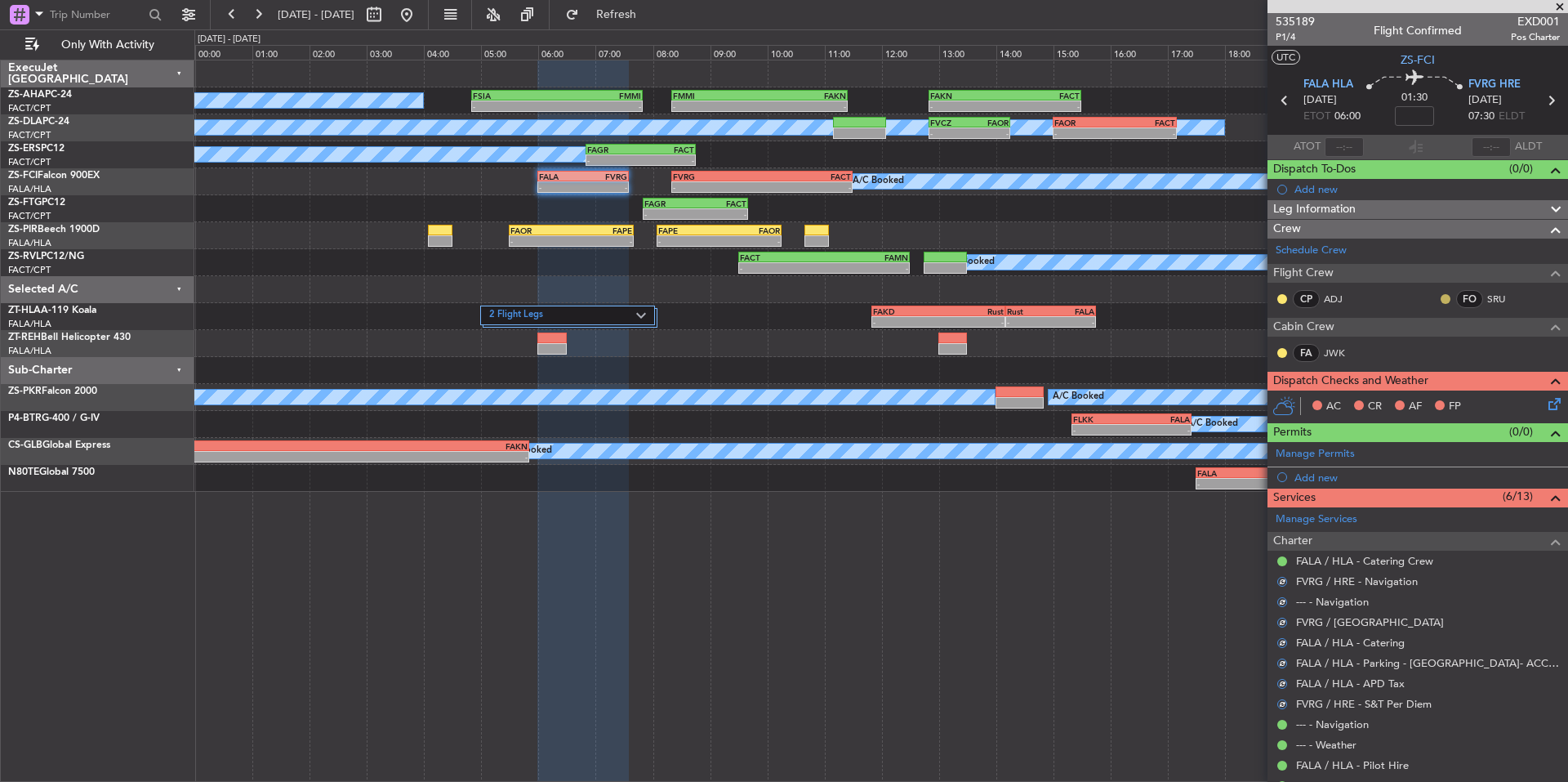
click at [1441, 301] on button at bounding box center [1446, 299] width 10 height 10
click at [1453, 347] on span "Acknowledged" at bounding box center [1437, 347] width 72 height 17
click at [1279, 297] on button at bounding box center [1282, 299] width 10 height 10
click at [1313, 349] on span "Acknowledged" at bounding box center [1286, 347] width 72 height 17
click at [1273, 349] on div "FA JWK" at bounding box center [1417, 353] width 294 height 28
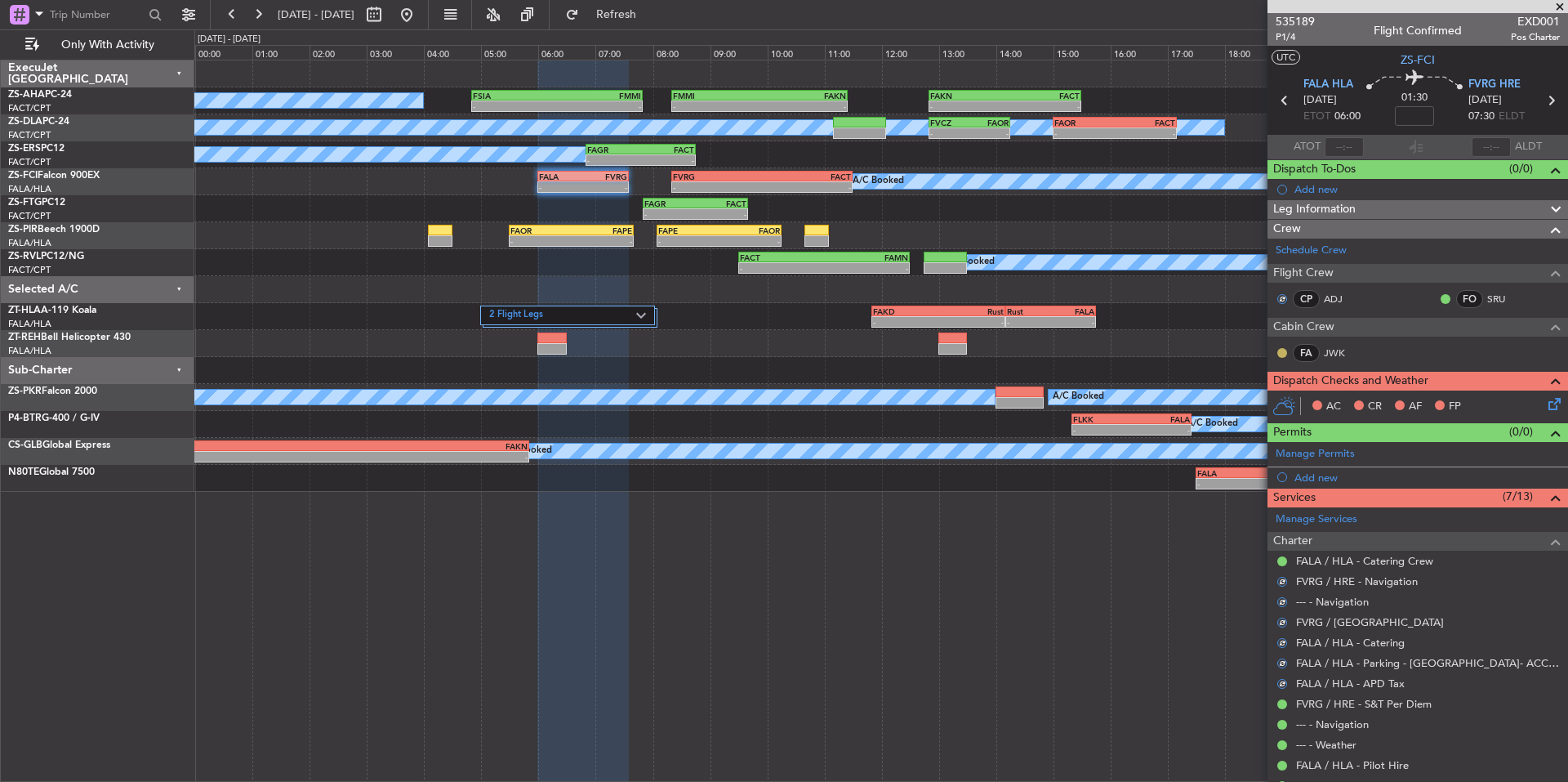
click at [1285, 351] on button at bounding box center [1282, 353] width 10 height 10
click at [1318, 396] on span "Acknowledged" at bounding box center [1286, 400] width 72 height 17
click at [1545, 404] on icon at bounding box center [1551, 401] width 13 height 13
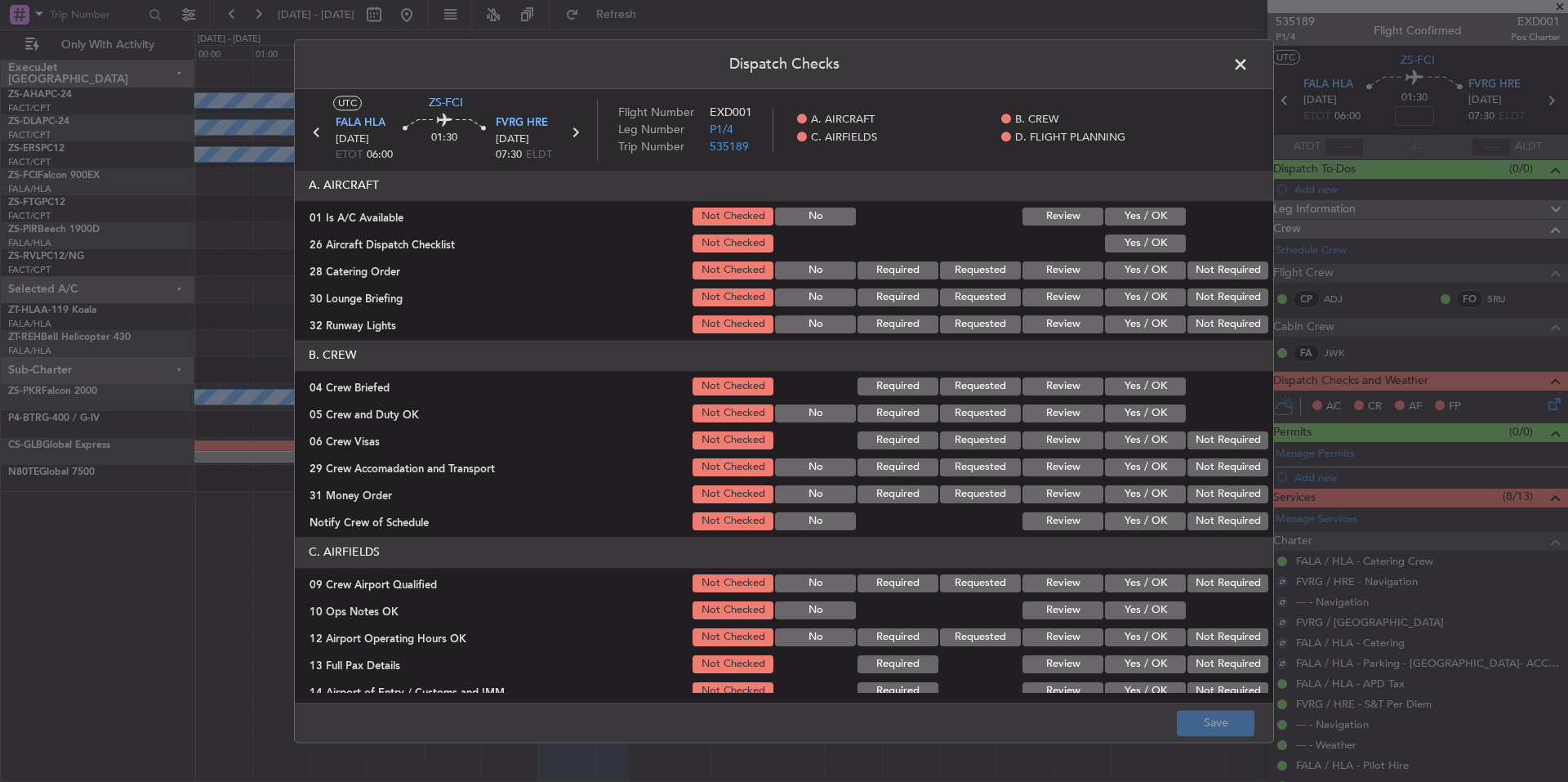
click at [1128, 217] on button "Yes / OK" at bounding box center [1145, 217] width 81 height 18
click at [1138, 247] on button "Yes / OK" at bounding box center [1145, 243] width 81 height 18
drag, startPoint x: 1188, startPoint y: 275, endPoint x: 1192, endPoint y: 283, distance: 8.9
click at [1188, 276] on button "Not Required" at bounding box center [1227, 271] width 81 height 18
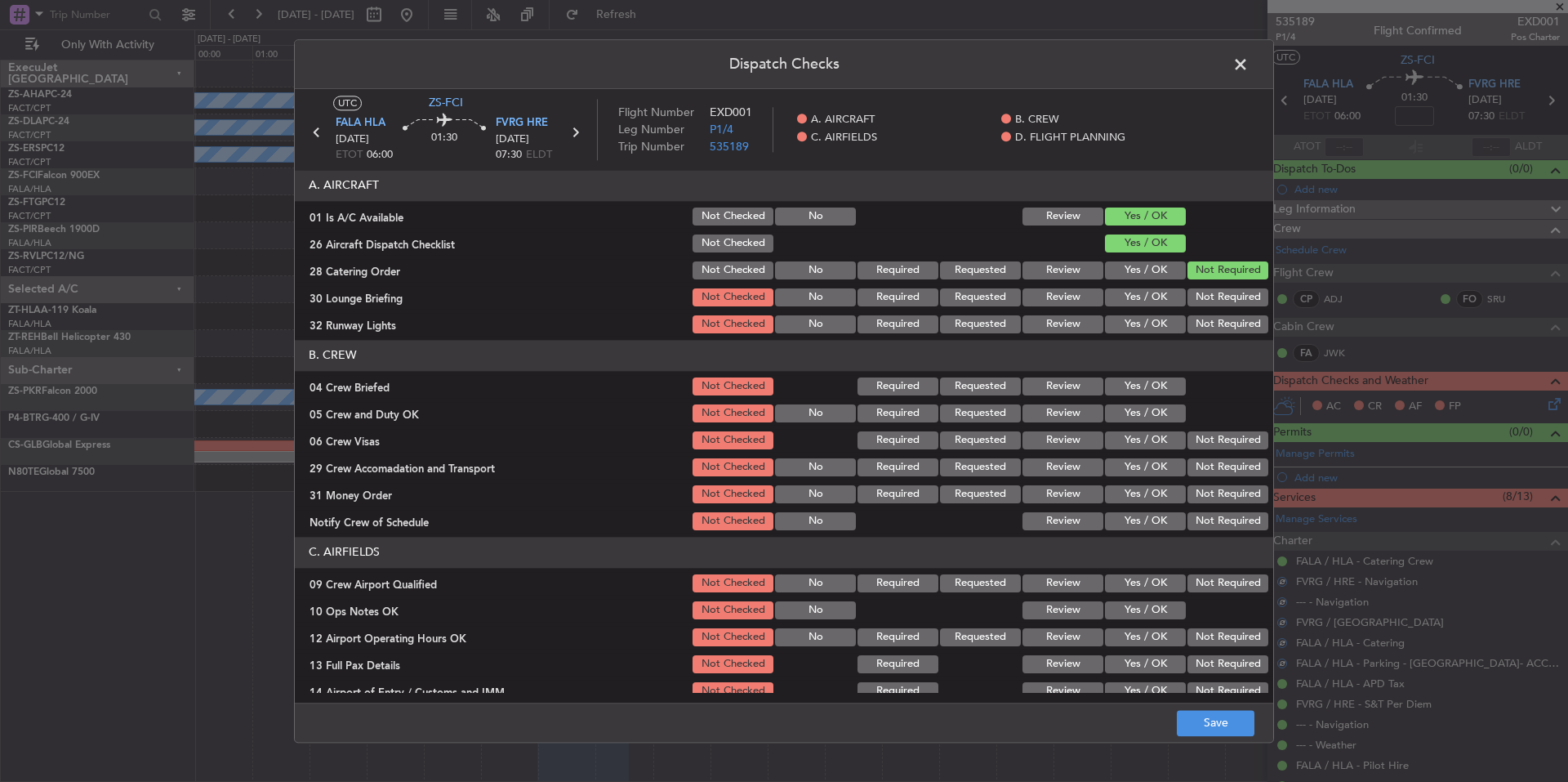
click at [1199, 298] on button "Not Required" at bounding box center [1227, 298] width 81 height 18
click at [1206, 315] on section "A. AIRCRAFT 01 Is A/C Available Not Checked No Review Yes / OK 26 Aircraft Disp…" at bounding box center [784, 253] width 978 height 166
click at [1207, 325] on button "Not Required" at bounding box center [1227, 324] width 81 height 18
drag, startPoint x: 1165, startPoint y: 384, endPoint x: 1165, endPoint y: 403, distance: 19.0
click at [1165, 386] on button "Yes / OK" at bounding box center [1145, 387] width 81 height 18
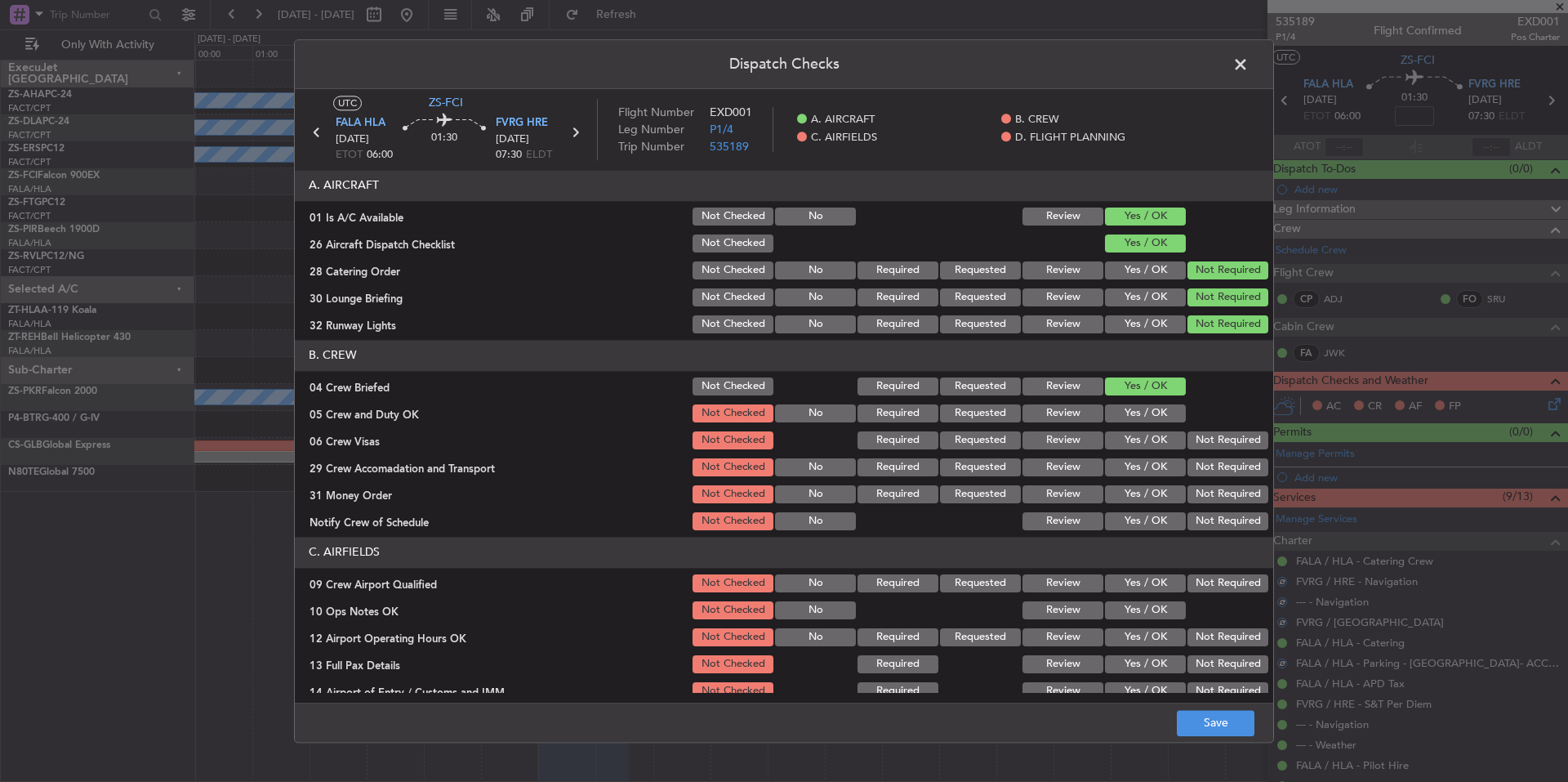
click at [1165, 403] on div "Yes / OK" at bounding box center [1143, 413] width 82 height 23
click at [1185, 419] on div at bounding box center [1226, 413] width 82 height 23
click at [1166, 416] on button "Yes / OK" at bounding box center [1145, 414] width 81 height 18
click at [1232, 443] on button "Not Required" at bounding box center [1227, 440] width 81 height 18
click at [1234, 462] on div "Not Required" at bounding box center [1226, 467] width 82 height 23
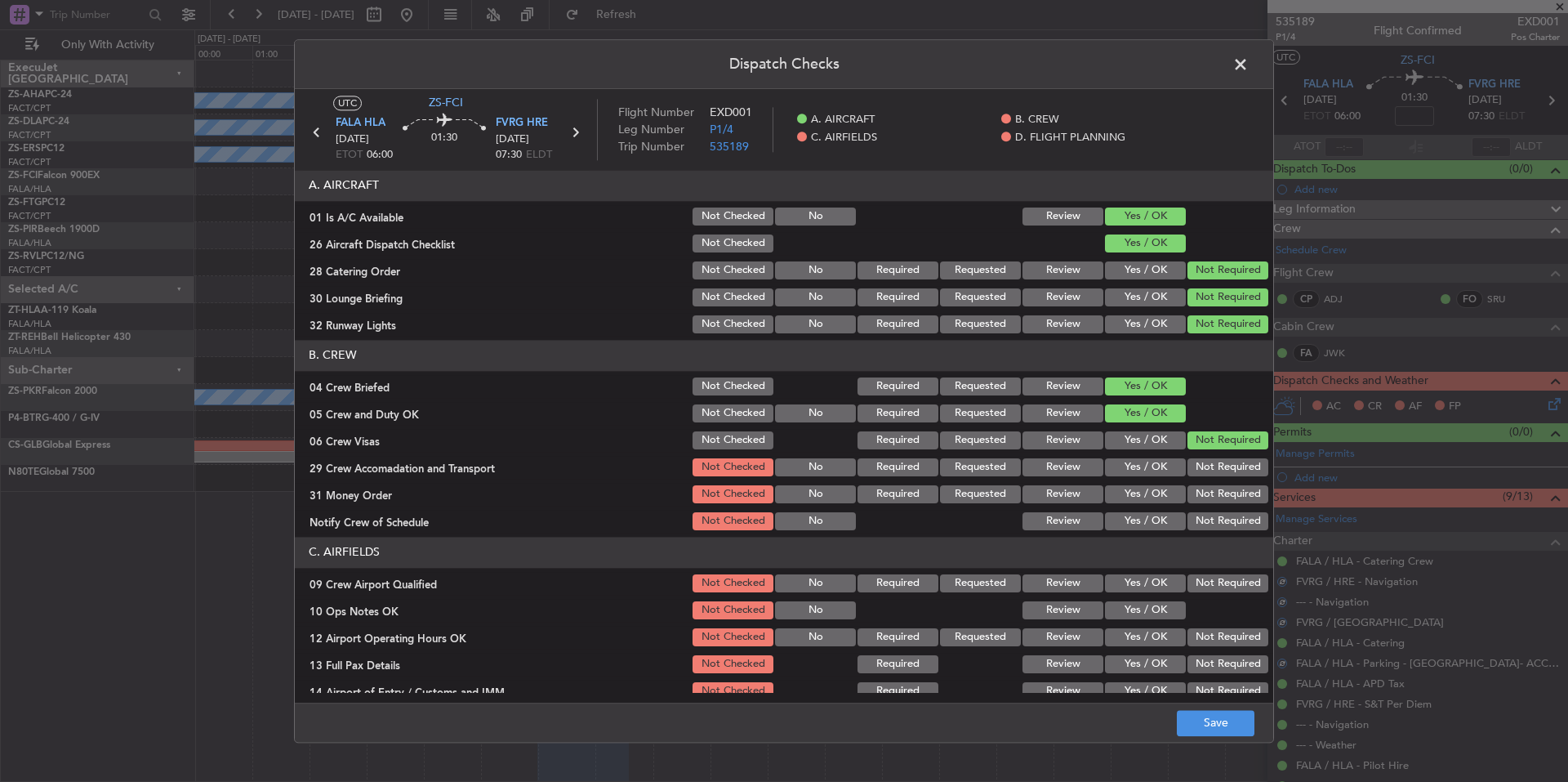
click at [1237, 469] on button "Not Required" at bounding box center [1227, 468] width 81 height 18
drag, startPoint x: 1239, startPoint y: 484, endPoint x: 1241, endPoint y: 498, distance: 14.1
click at [1239, 484] on section "B. CREW 04 Crew Briefed Not Checked Required Requested Review Yes / OK 05 Crew …" at bounding box center [784, 436] width 978 height 193
drag, startPoint x: 1241, startPoint y: 499, endPoint x: 1242, endPoint y: 508, distance: 9.1
click at [1241, 504] on div "Not Required" at bounding box center [1226, 494] width 82 height 23
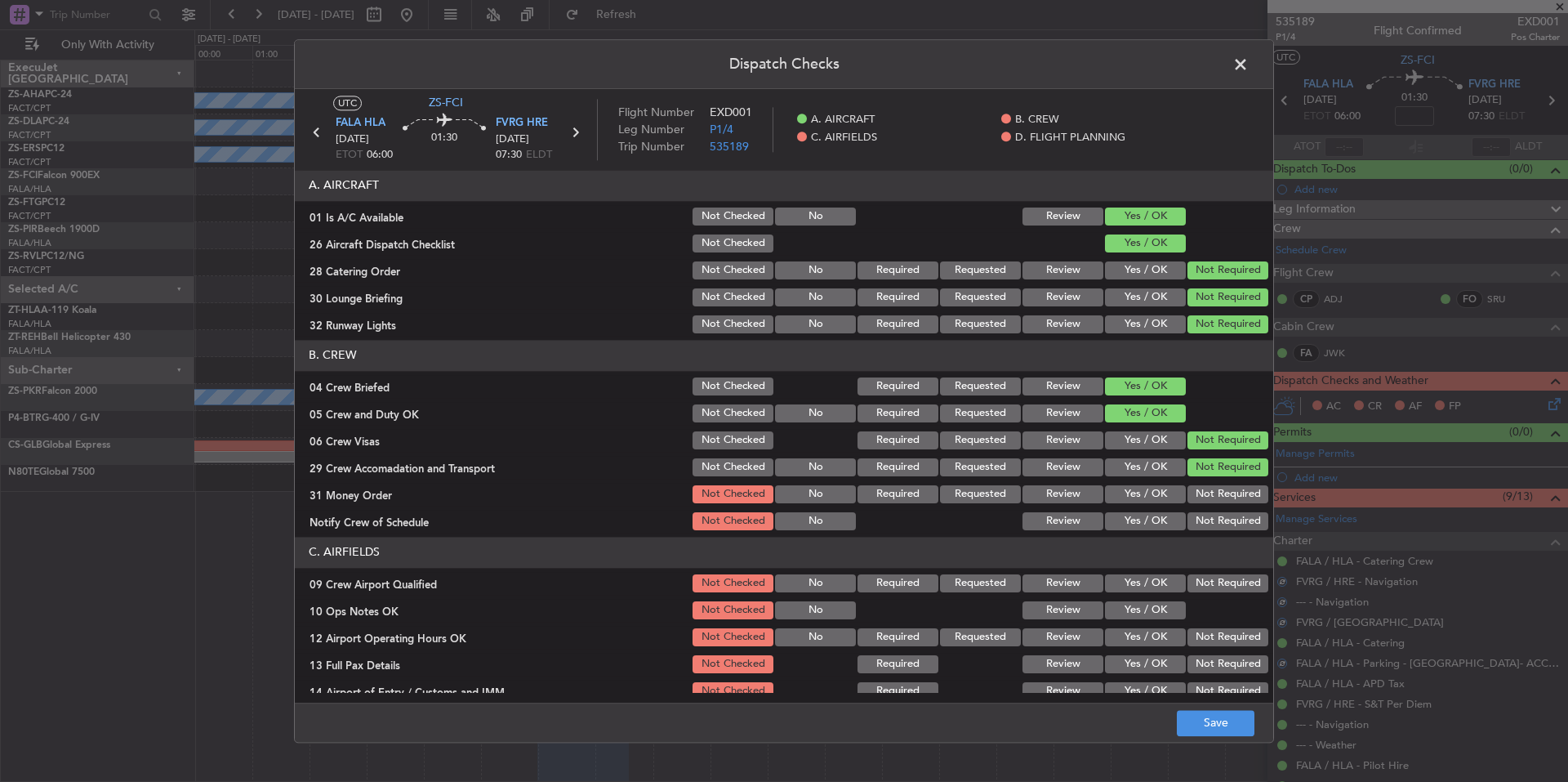
click at [1243, 512] on div "Not Required" at bounding box center [1226, 521] width 82 height 23
click at [1244, 523] on button "Not Required" at bounding box center [1227, 521] width 81 height 18
click at [1238, 496] on button "Not Required" at bounding box center [1227, 494] width 81 height 18
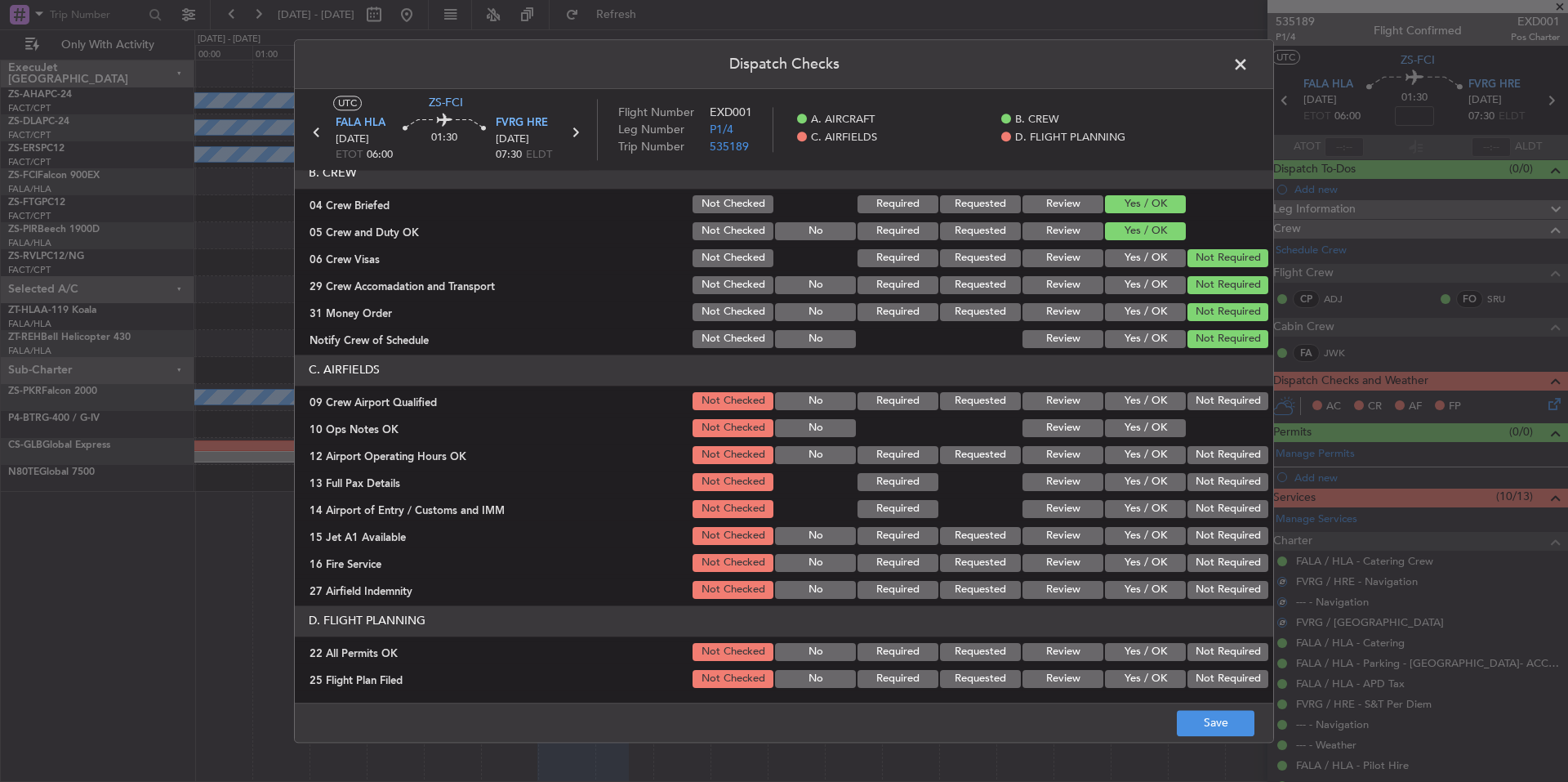
scroll to position [212, 0]
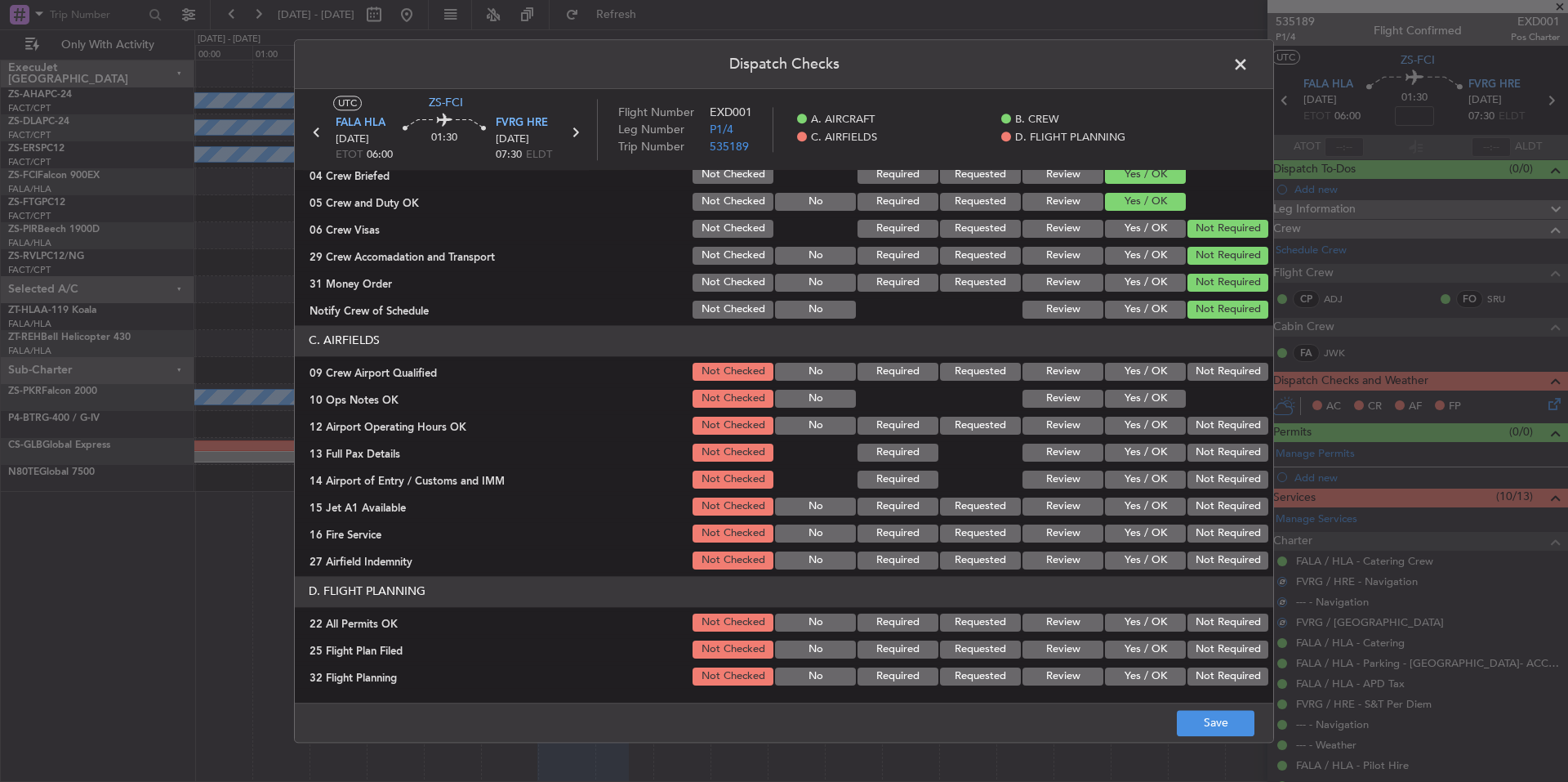
click at [1211, 389] on div at bounding box center [1226, 399] width 82 height 23
click at [1210, 382] on div "Not Required" at bounding box center [1226, 371] width 82 height 23
click at [1185, 394] on div at bounding box center [1226, 399] width 82 height 23
click at [1197, 375] on button "Not Required" at bounding box center [1227, 372] width 81 height 18
click at [1166, 399] on button "Yes / OK" at bounding box center [1145, 399] width 81 height 18
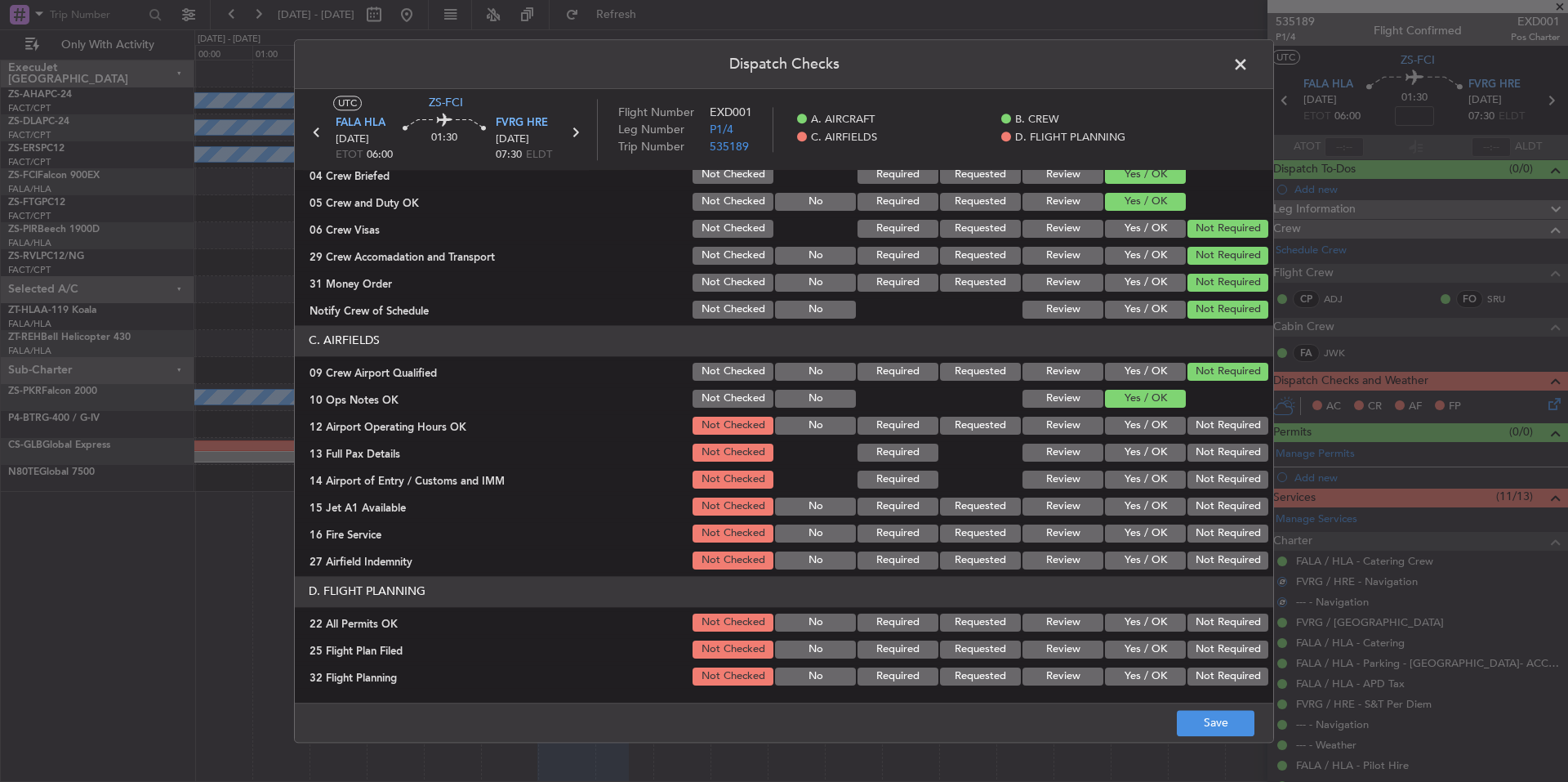
click at [1208, 434] on div "Not Required" at bounding box center [1226, 425] width 82 height 23
click at [1213, 446] on button "Not Required" at bounding box center [1227, 453] width 81 height 18
drag, startPoint x: 1215, startPoint y: 454, endPoint x: 1217, endPoint y: 468, distance: 14.1
click at [1215, 455] on button "Not Required" at bounding box center [1227, 453] width 81 height 18
click at [1220, 481] on button "Not Required" at bounding box center [1227, 479] width 81 height 18
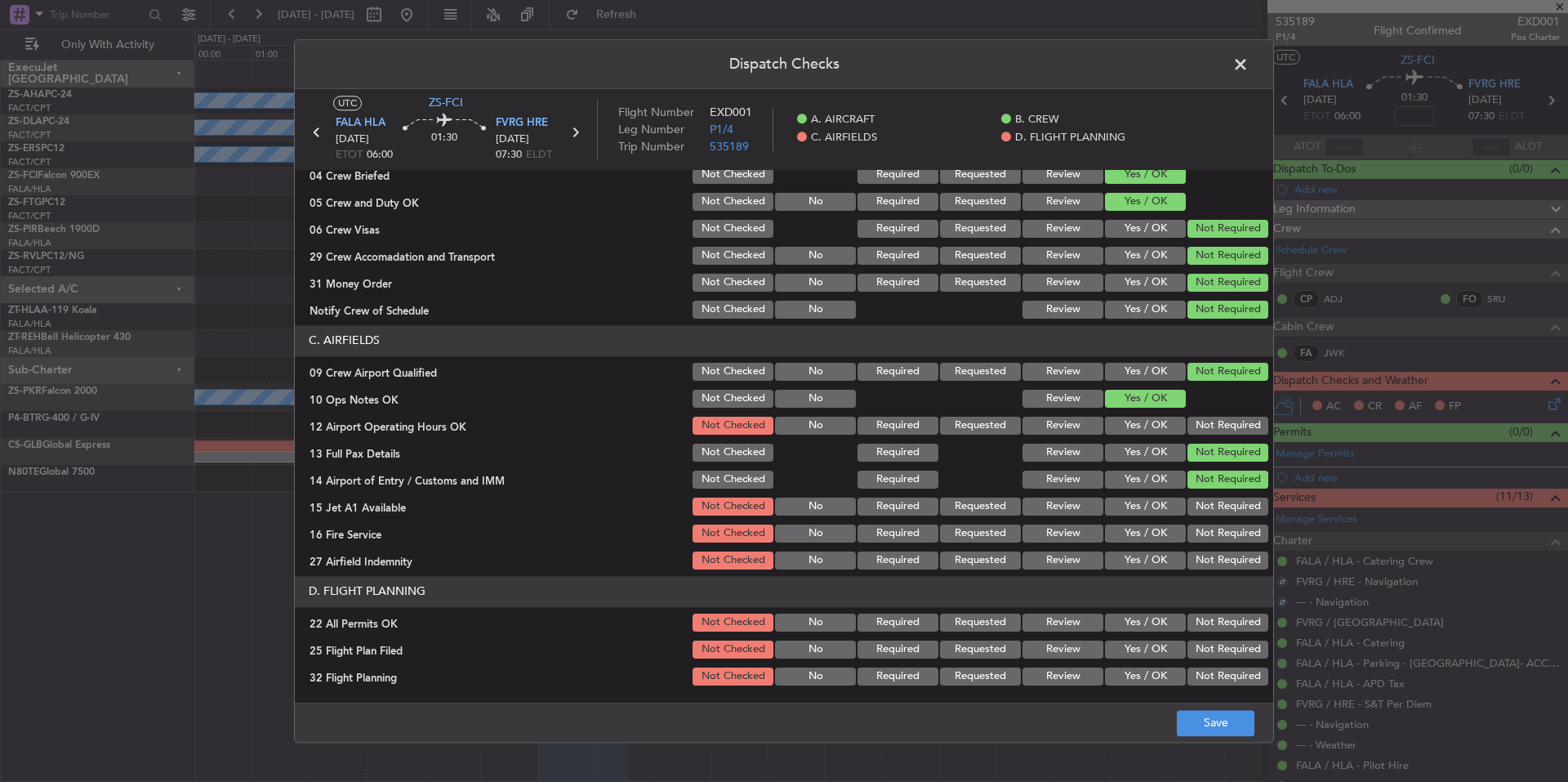
click at [1223, 494] on section "C. AIRFIELDS 09 Crew Airport Qualified Not Checked No Required Requested Review…" at bounding box center [784, 449] width 978 height 247
click at [1226, 499] on button "Not Required" at bounding box center [1227, 507] width 81 height 18
click at [1226, 510] on button "Not Required" at bounding box center [1227, 507] width 81 height 18
click at [1223, 528] on section "C. AIRFIELDS 09 Crew Airport Qualified Not Checked No Required Requested Review…" at bounding box center [784, 449] width 978 height 247
click at [1223, 558] on button "Not Required" at bounding box center [1227, 560] width 81 height 18
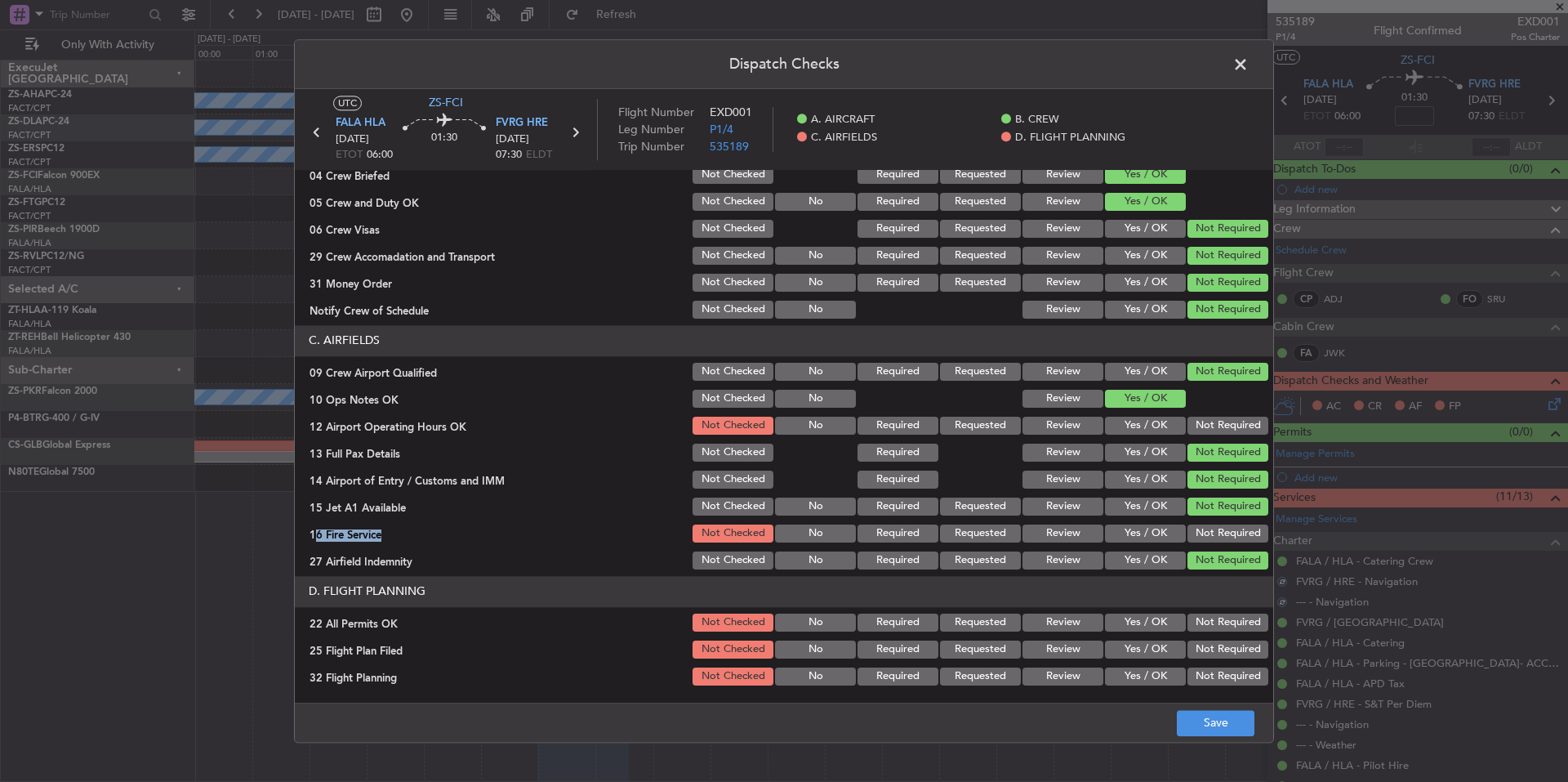
click at [1213, 533] on button "Not Required" at bounding box center [1227, 534] width 81 height 18
click at [1203, 427] on button "Not Required" at bounding box center [1227, 426] width 81 height 18
click at [1221, 629] on button "Not Required" at bounding box center [1227, 623] width 81 height 18
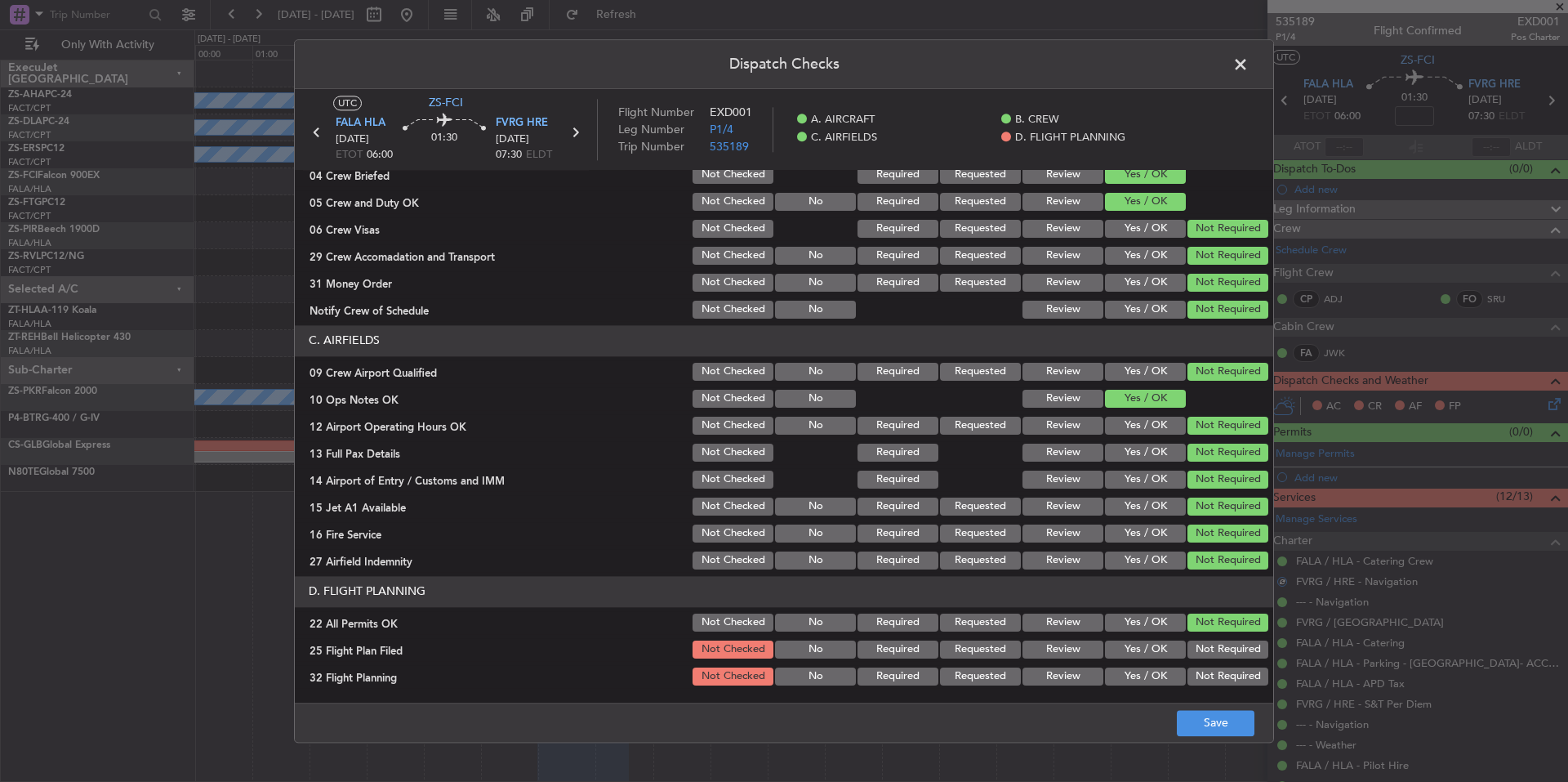
drag, startPoint x: 1172, startPoint y: 652, endPoint x: 1172, endPoint y: 669, distance: 17.0
click at [1185, 654] on div "Not Required" at bounding box center [1226, 649] width 82 height 23
click at [1171, 677] on div "32 Flight Planning Not Checked No Required Requested Review Yes / OK Not Requir…" at bounding box center [784, 676] width 978 height 23
drag, startPoint x: 1166, startPoint y: 684, endPoint x: 1161, endPoint y: 664, distance: 20.6
click at [1166, 675] on button "Yes / OK" at bounding box center [1145, 677] width 81 height 18
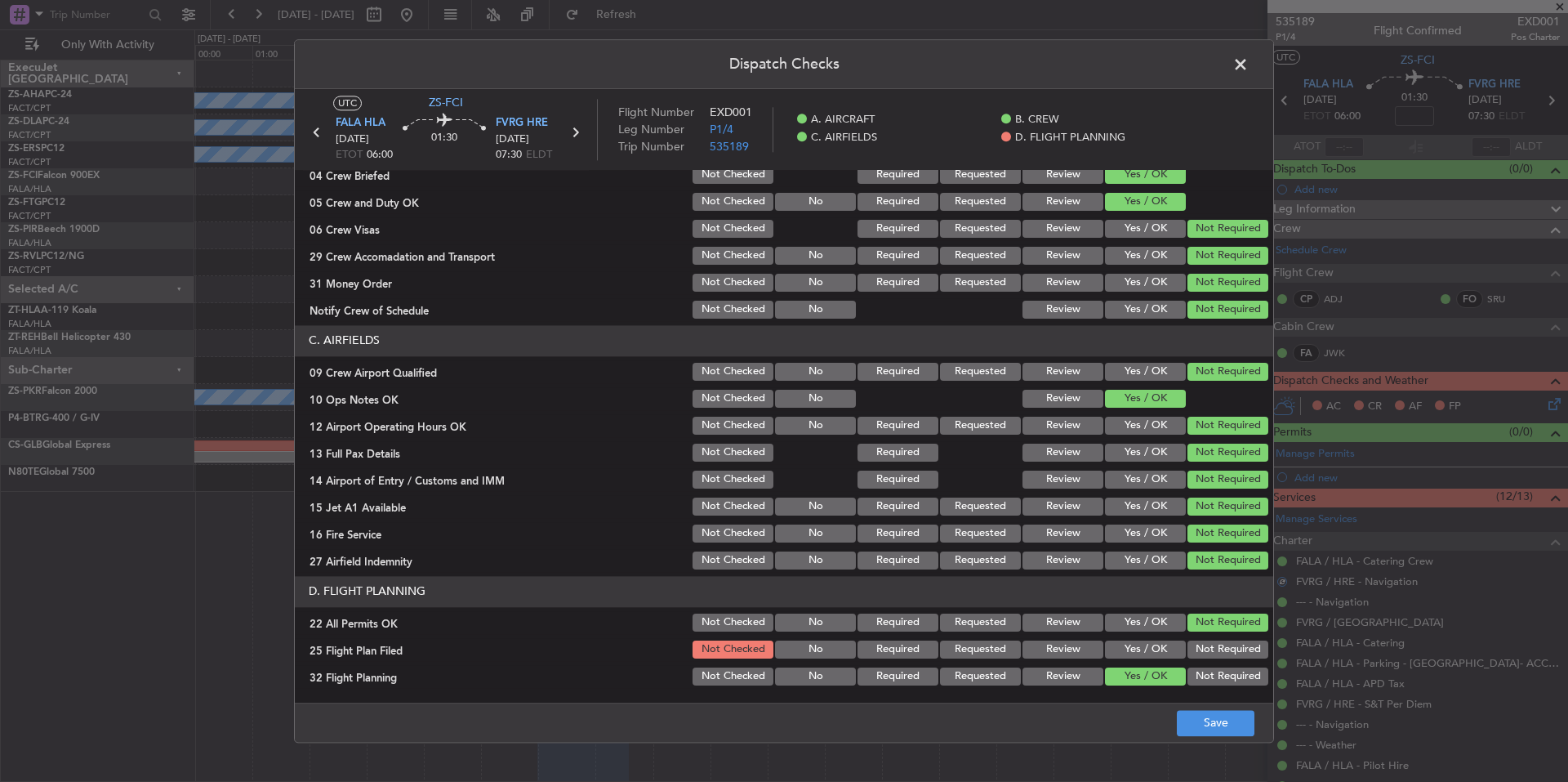
click at [1160, 655] on button "Yes / OK" at bounding box center [1145, 649] width 81 height 18
drag, startPoint x: 1164, startPoint y: 650, endPoint x: 1193, endPoint y: 684, distance: 44.7
click at [1165, 653] on button "Yes / OK" at bounding box center [1145, 649] width 81 height 18
click at [1211, 730] on button "Save" at bounding box center [1215, 723] width 77 height 26
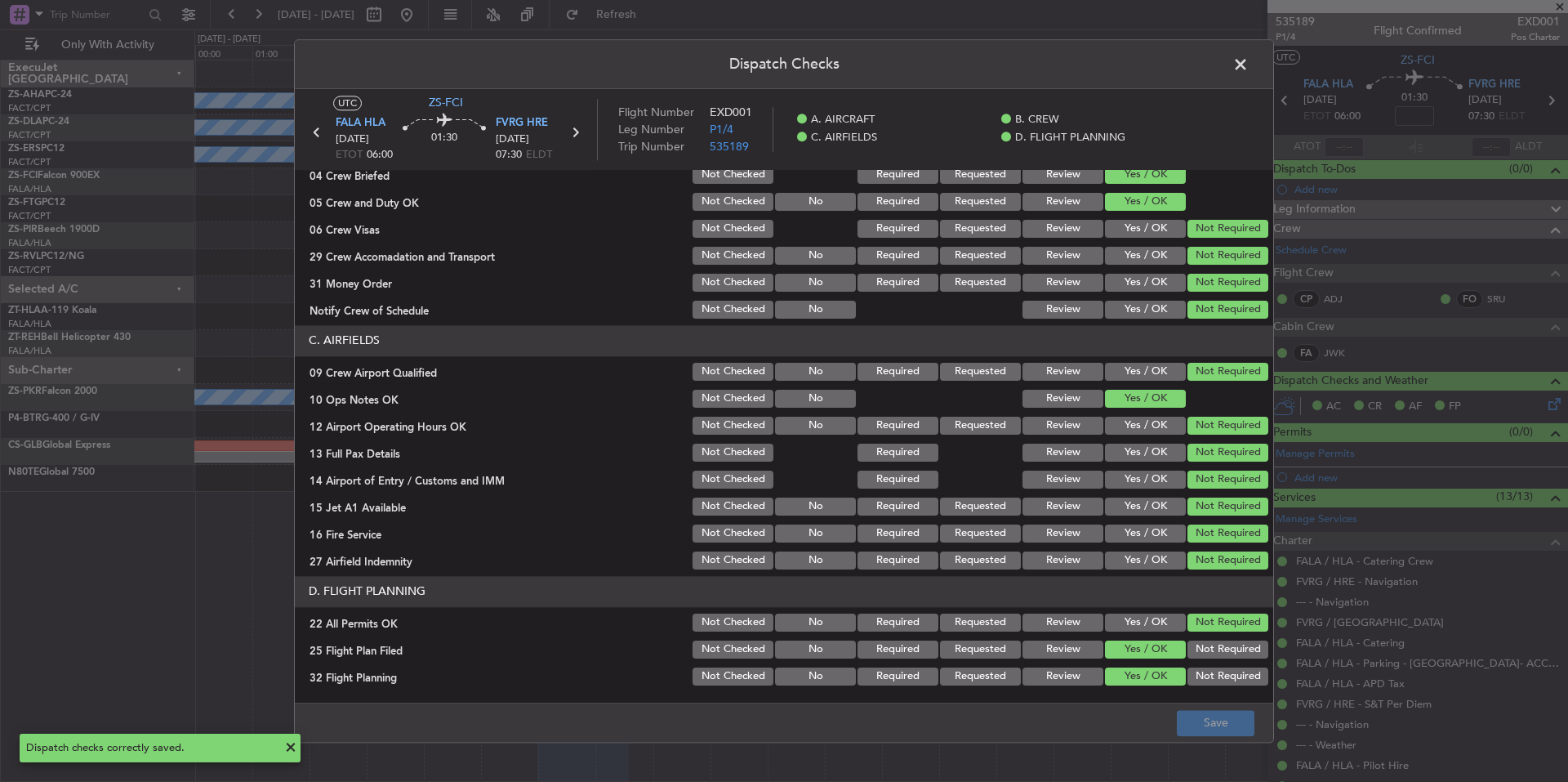
click at [1248, 56] on span at bounding box center [1248, 68] width 0 height 33
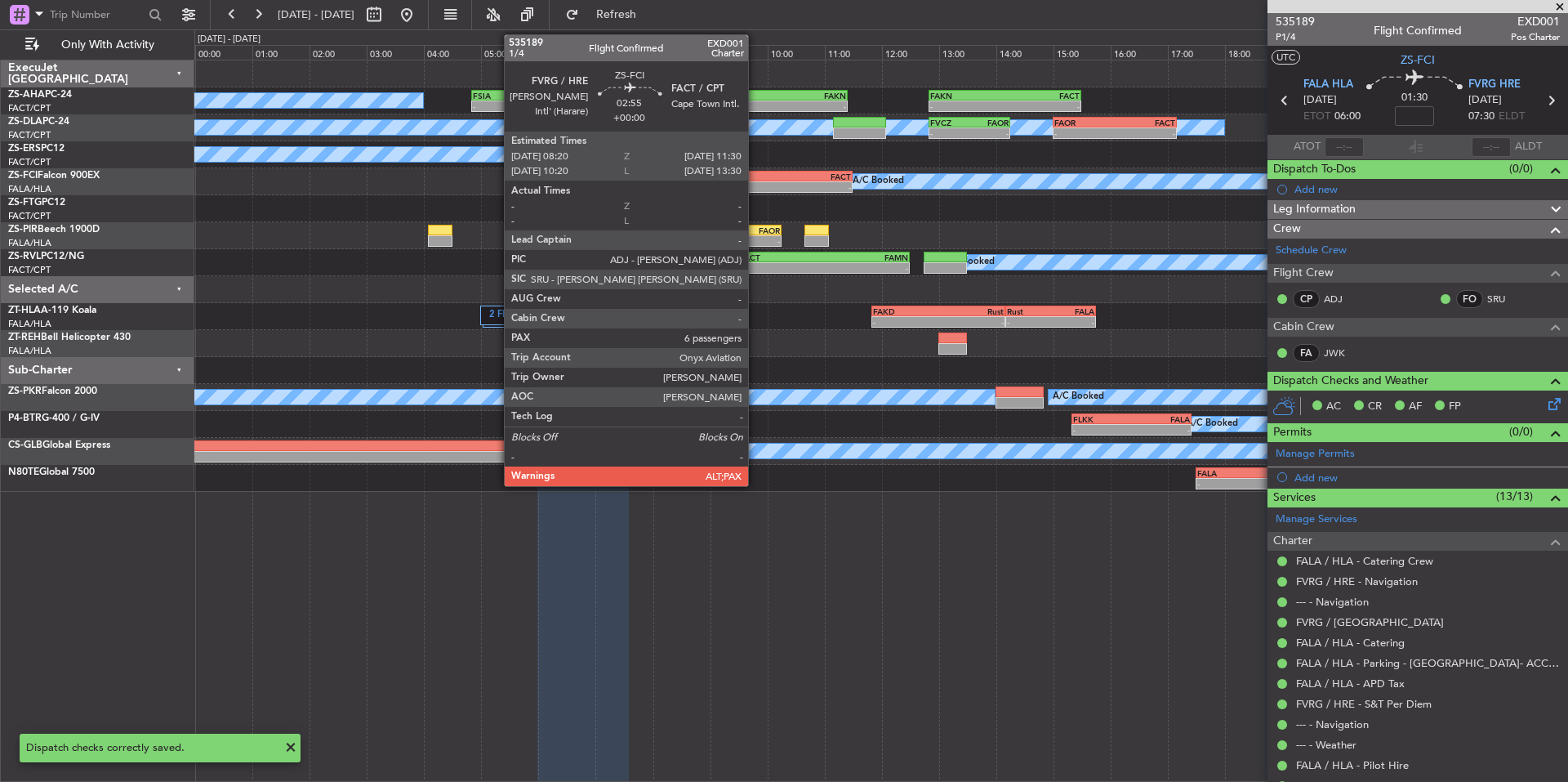
click at [755, 178] on div "FVRG" at bounding box center [717, 177] width 89 height 10
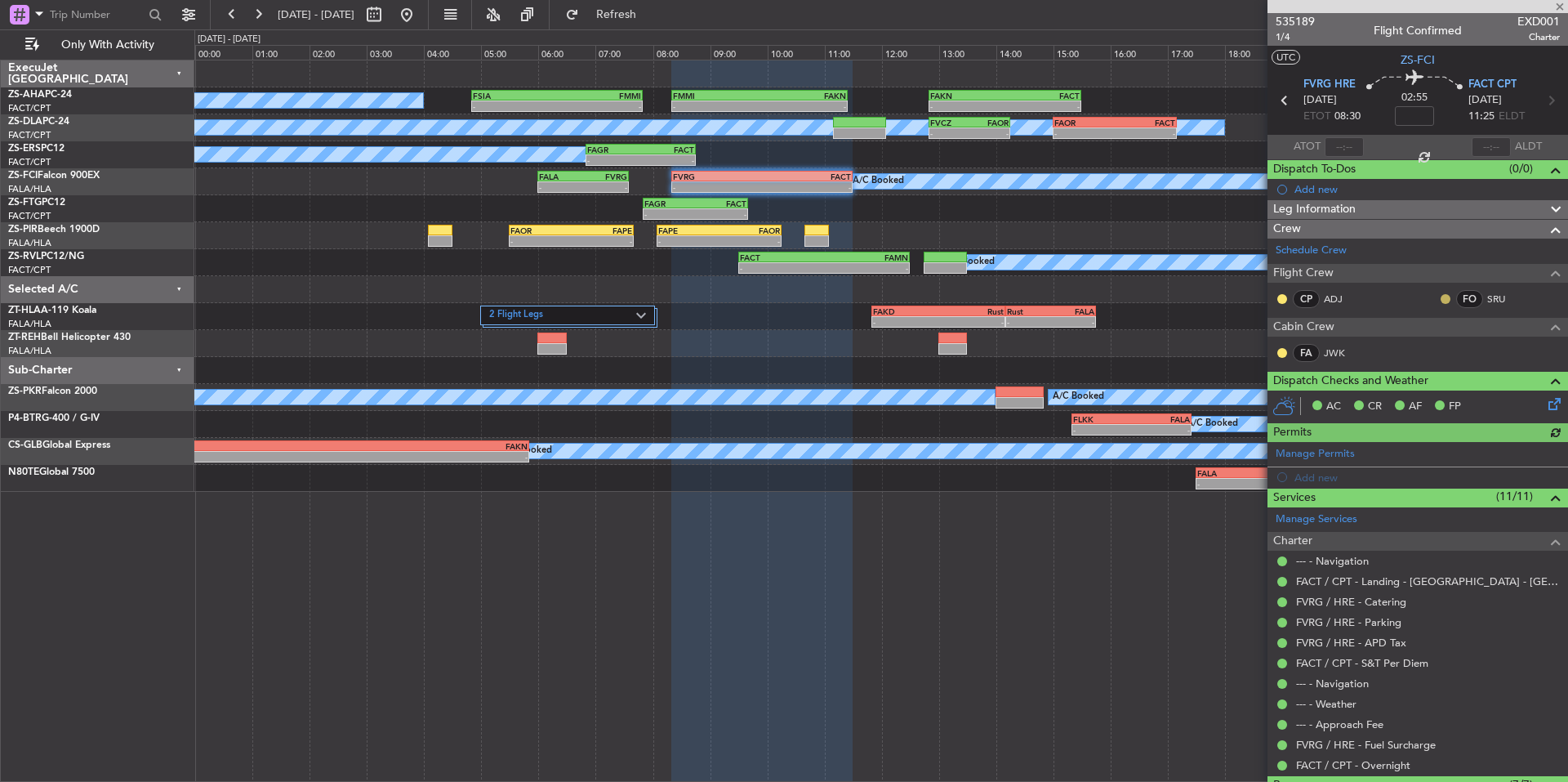
click at [1441, 296] on button at bounding box center [1446, 299] width 10 height 10
click at [1285, 293] on div at bounding box center [1282, 299] width 13 height 13
click at [1281, 301] on button at bounding box center [1282, 299] width 10 height 10
click at [1319, 349] on span "Acknowledged" at bounding box center [1286, 347] width 72 height 17
click at [1281, 353] on button at bounding box center [1282, 353] width 10 height 10
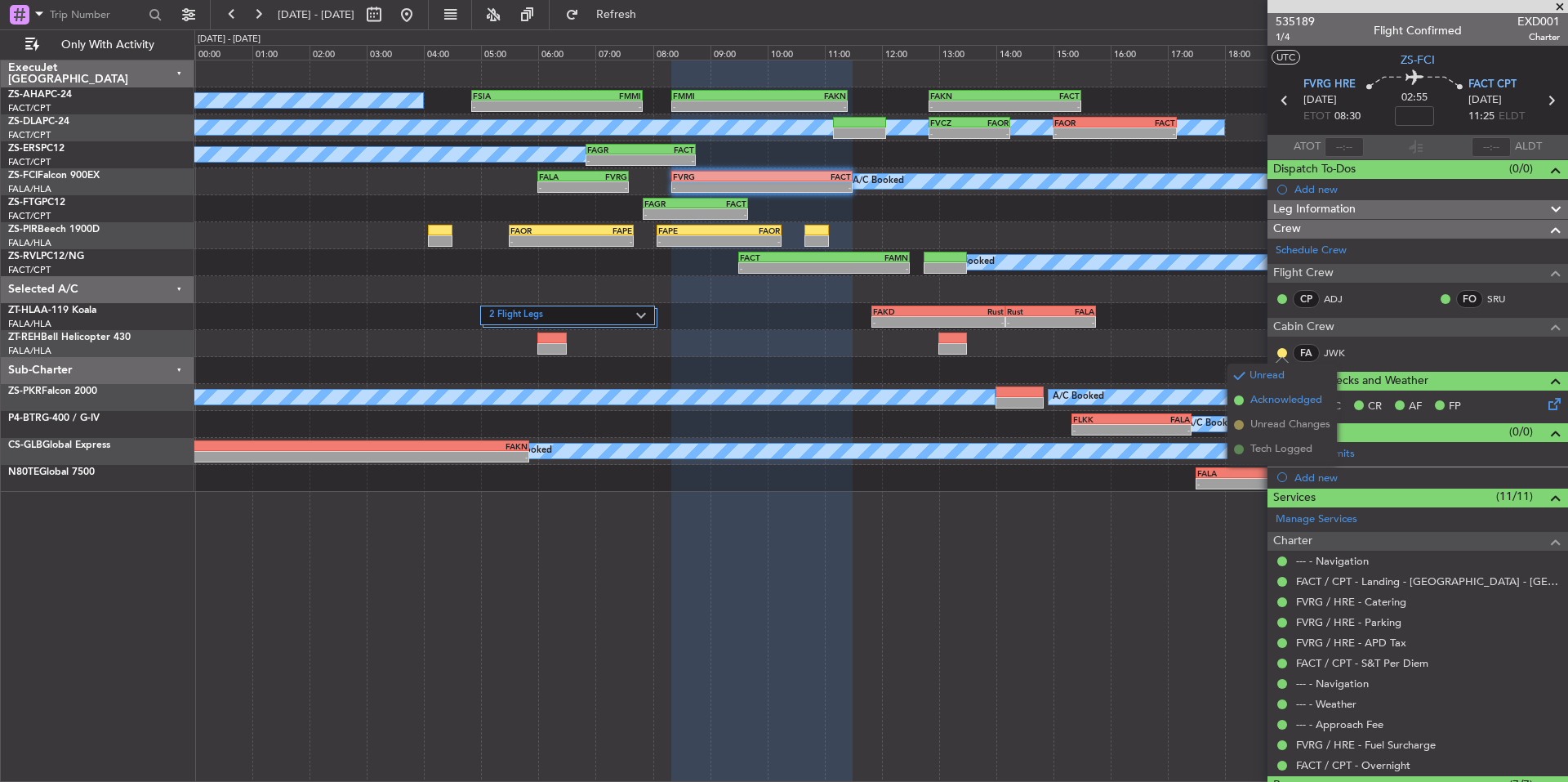
click at [1279, 396] on span "Acknowledged" at bounding box center [1286, 400] width 72 height 17
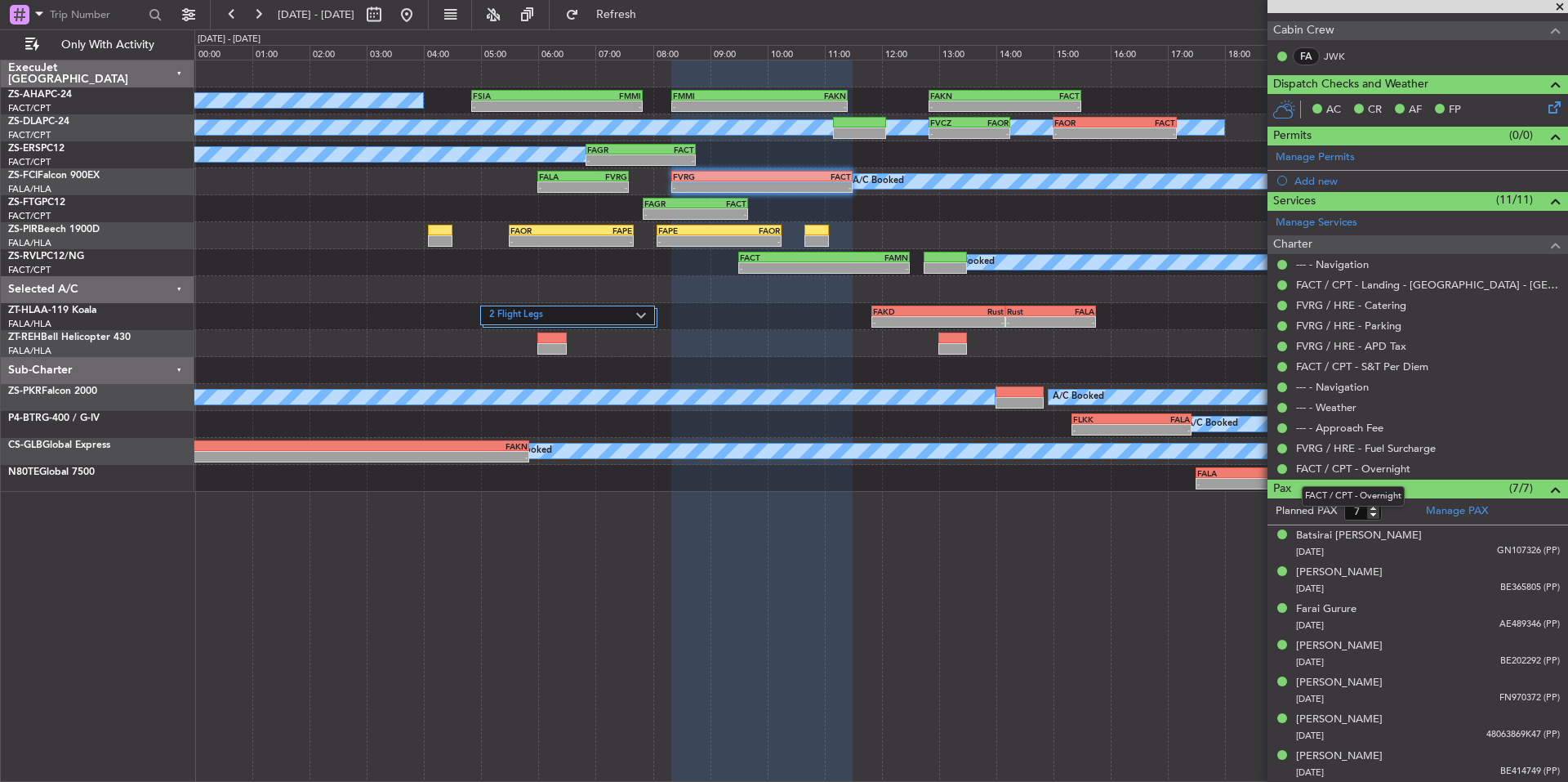
click at [1376, 505] on div "FACT / CPT - Overnight" at bounding box center [1352, 496] width 102 height 20
click at [1376, 508] on mat-tooltip-component "FACT / CPT - Overnight" at bounding box center [1352, 496] width 126 height 43
type input "8"
click at [1374, 509] on input "8" at bounding box center [1362, 512] width 37 height 18
click at [1385, 510] on form "Planned PAX 8" at bounding box center [1342, 511] width 150 height 26
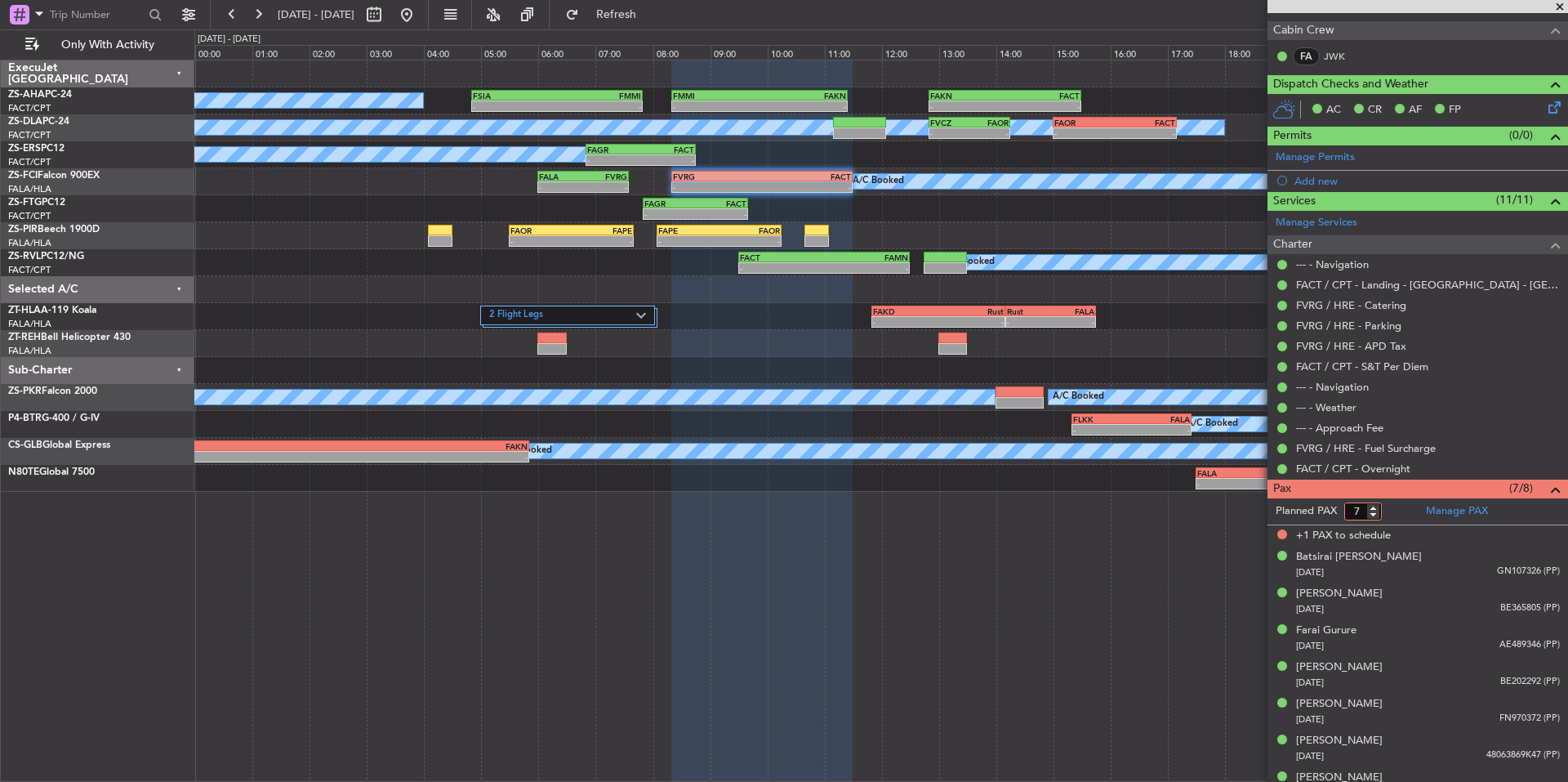
type input "7"
click at [1372, 513] on input "7" at bounding box center [1362, 512] width 37 height 18
click at [1380, 514] on input "7" at bounding box center [1362, 512] width 37 height 18
click at [1393, 512] on form "Planned PAX 7" at bounding box center [1342, 511] width 150 height 26
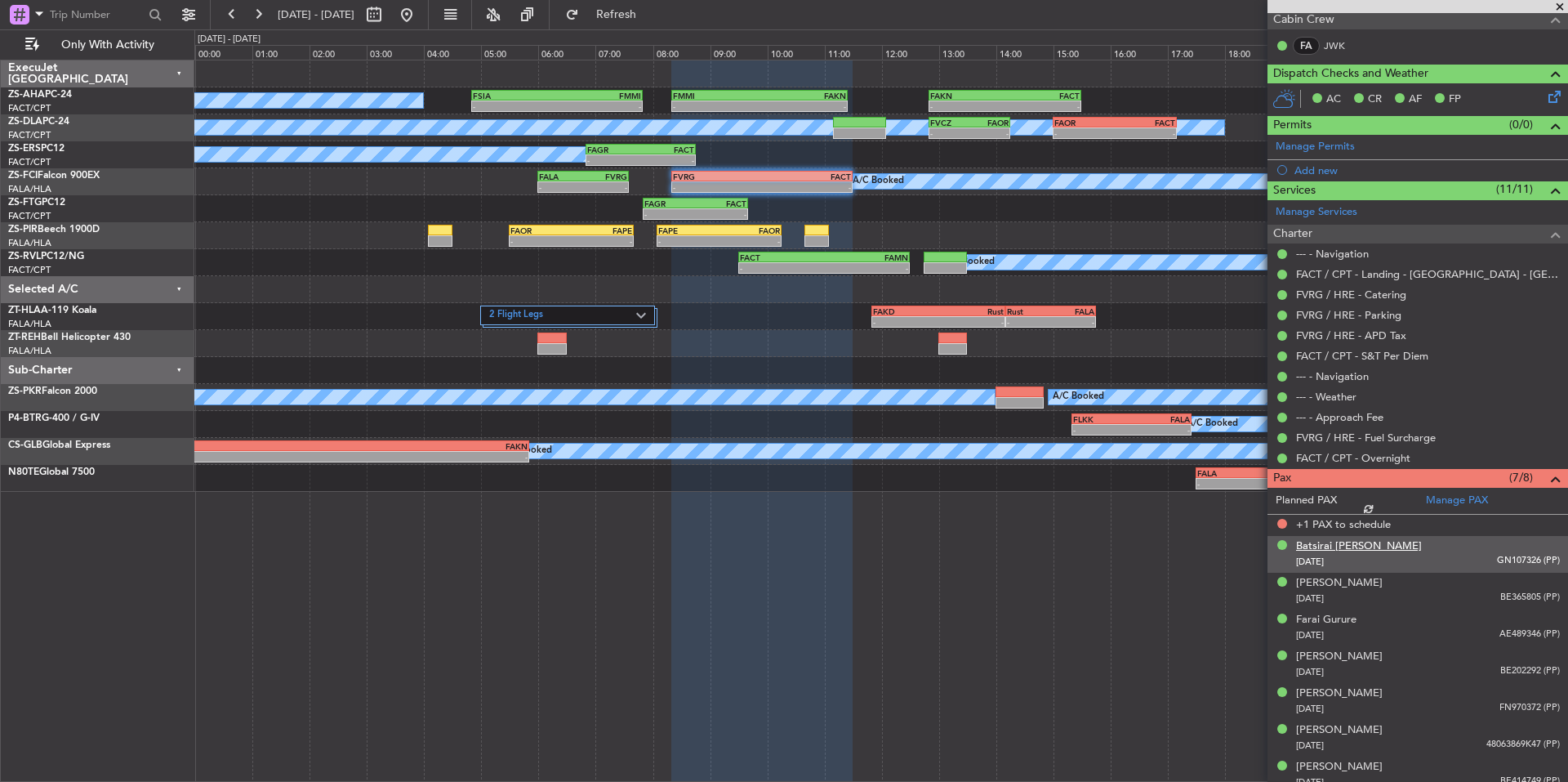
scroll to position [318, 0]
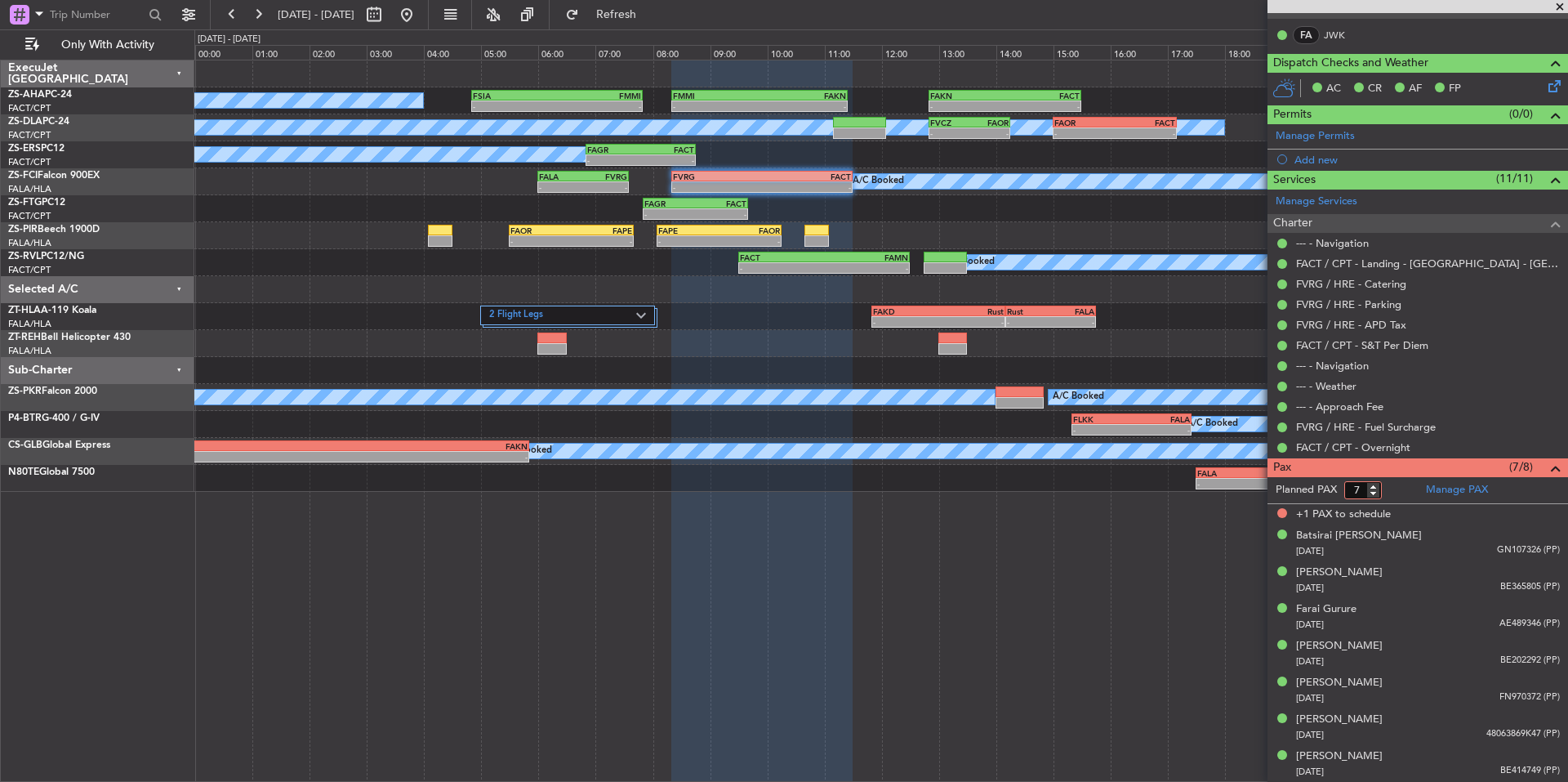
type input "7"
click at [1371, 494] on input "7" at bounding box center [1362, 490] width 37 height 18
click at [1391, 486] on form "Planned PAX 7" at bounding box center [1342, 489] width 150 height 26
click at [1555, 3] on span at bounding box center [1560, 8] width 17 height 15
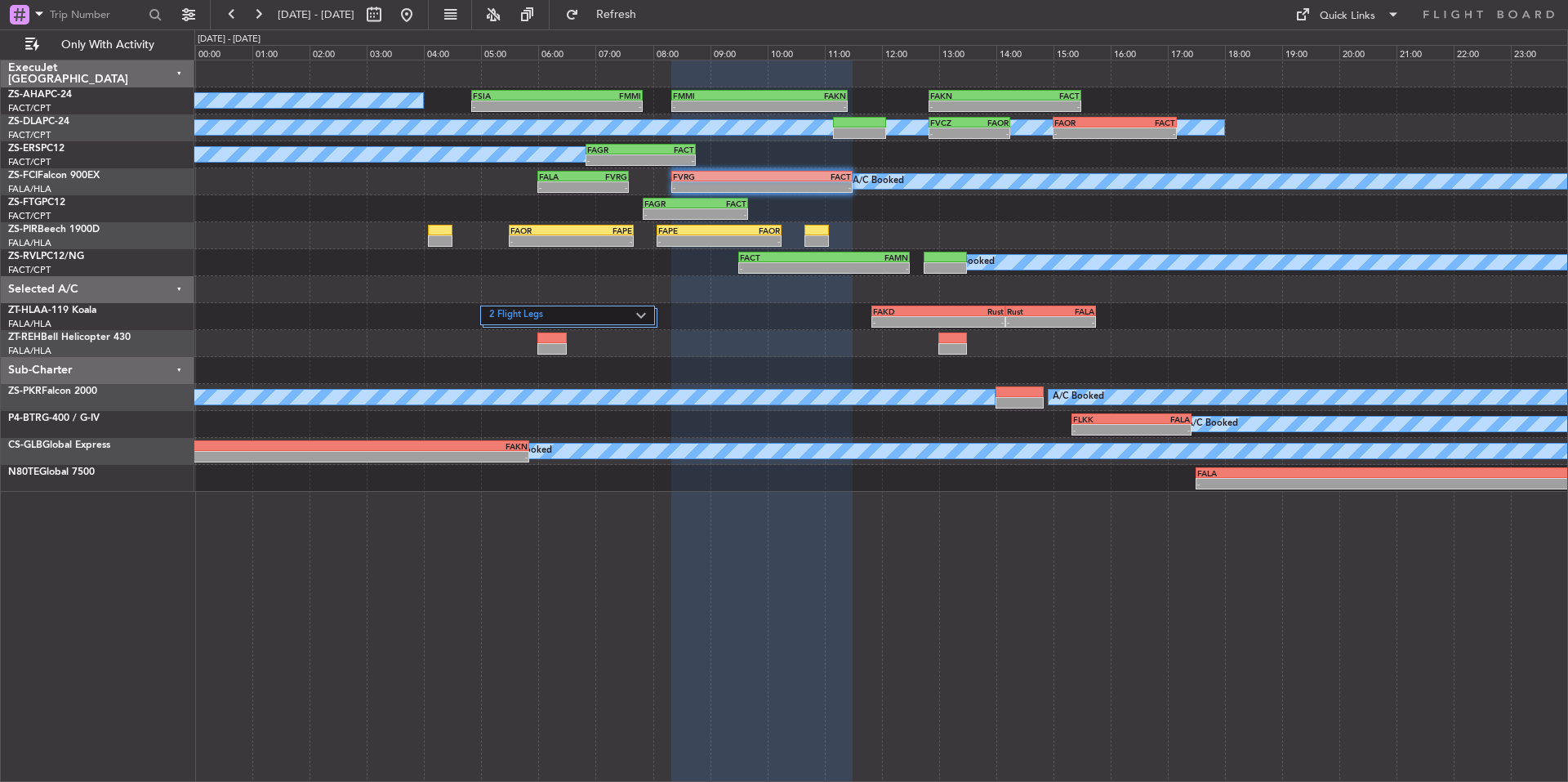
type input "0"
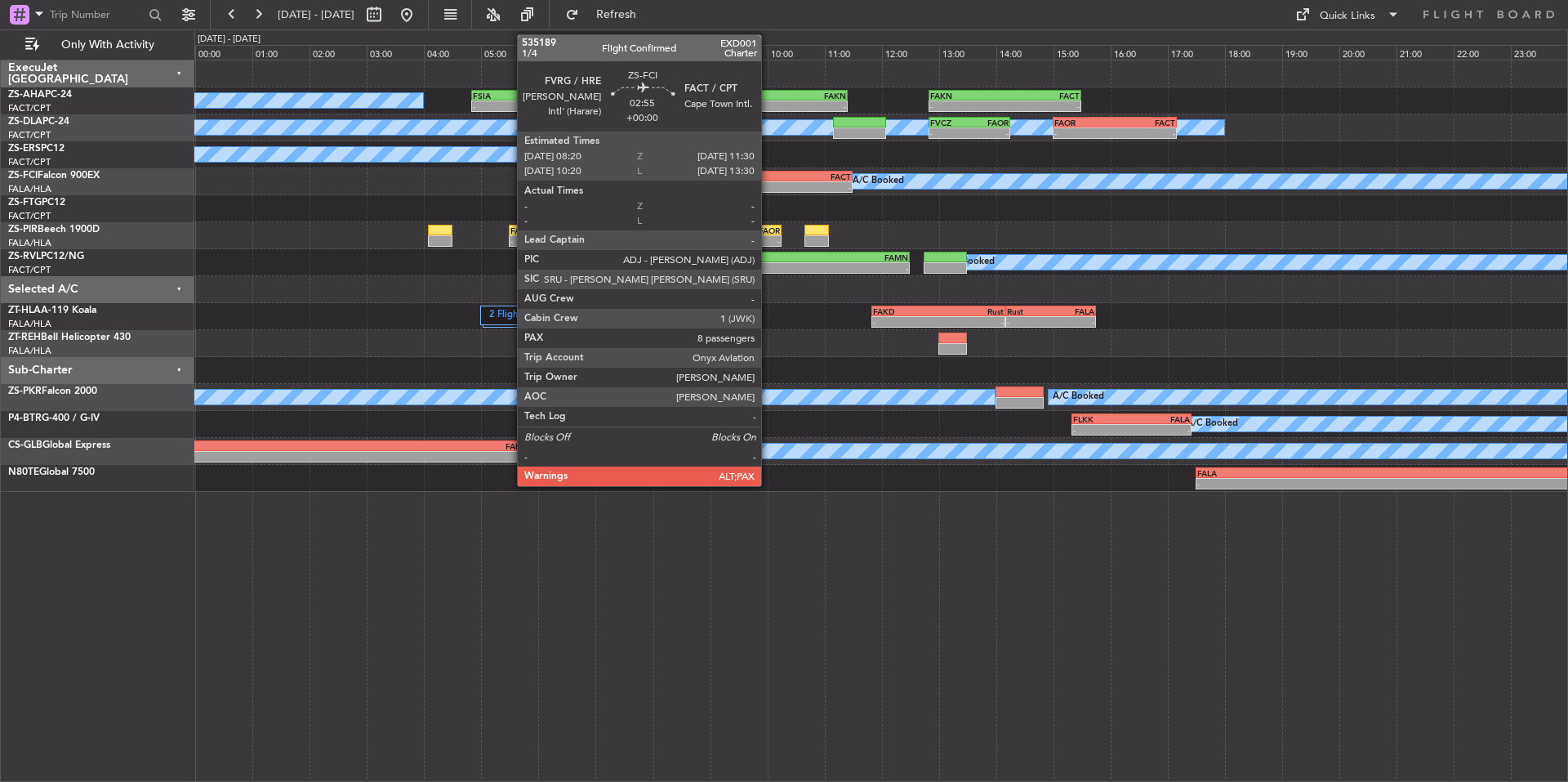
click at [768, 179] on div "FACT" at bounding box center [806, 177] width 89 height 10
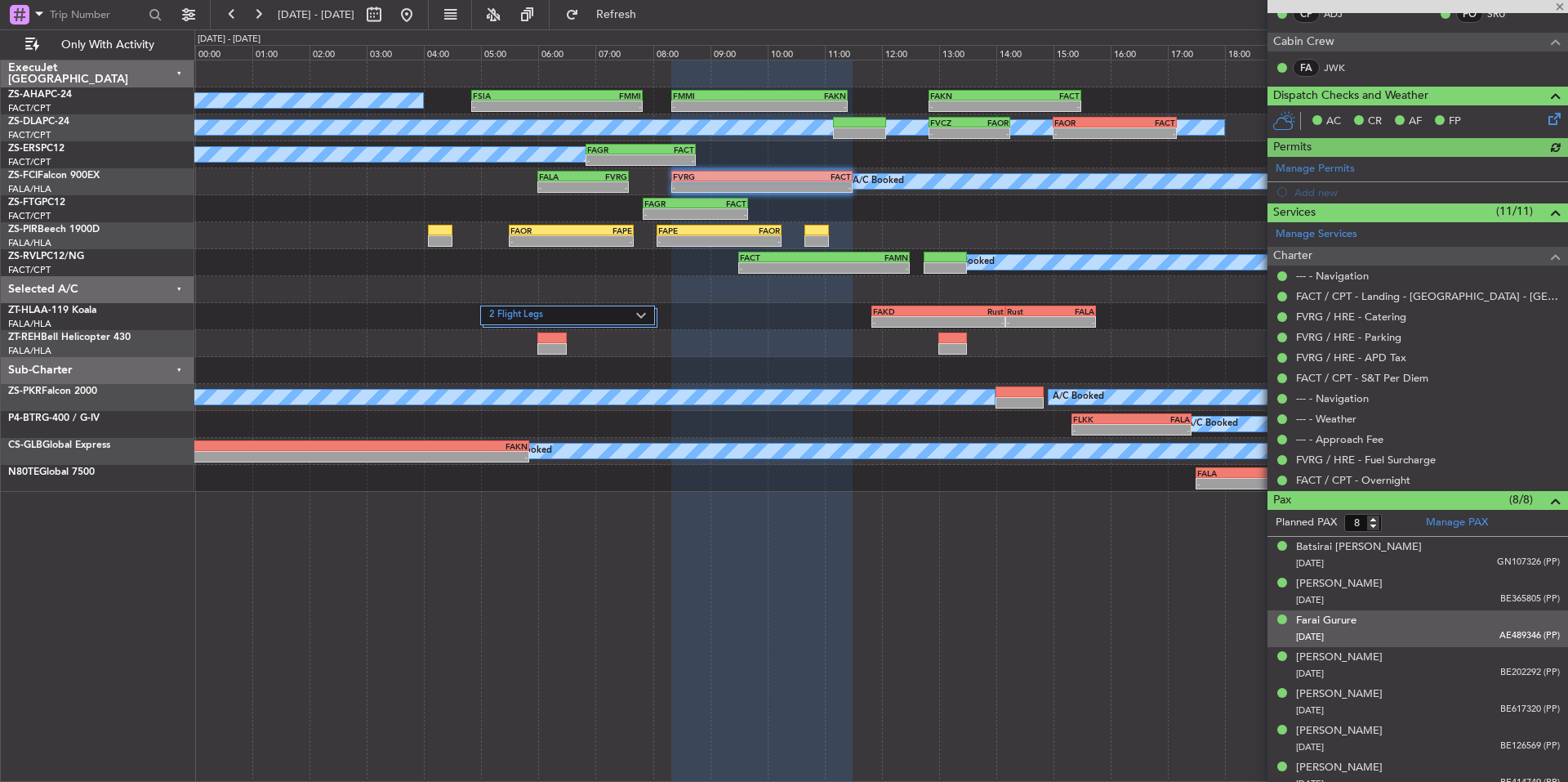
scroll to position [333, 0]
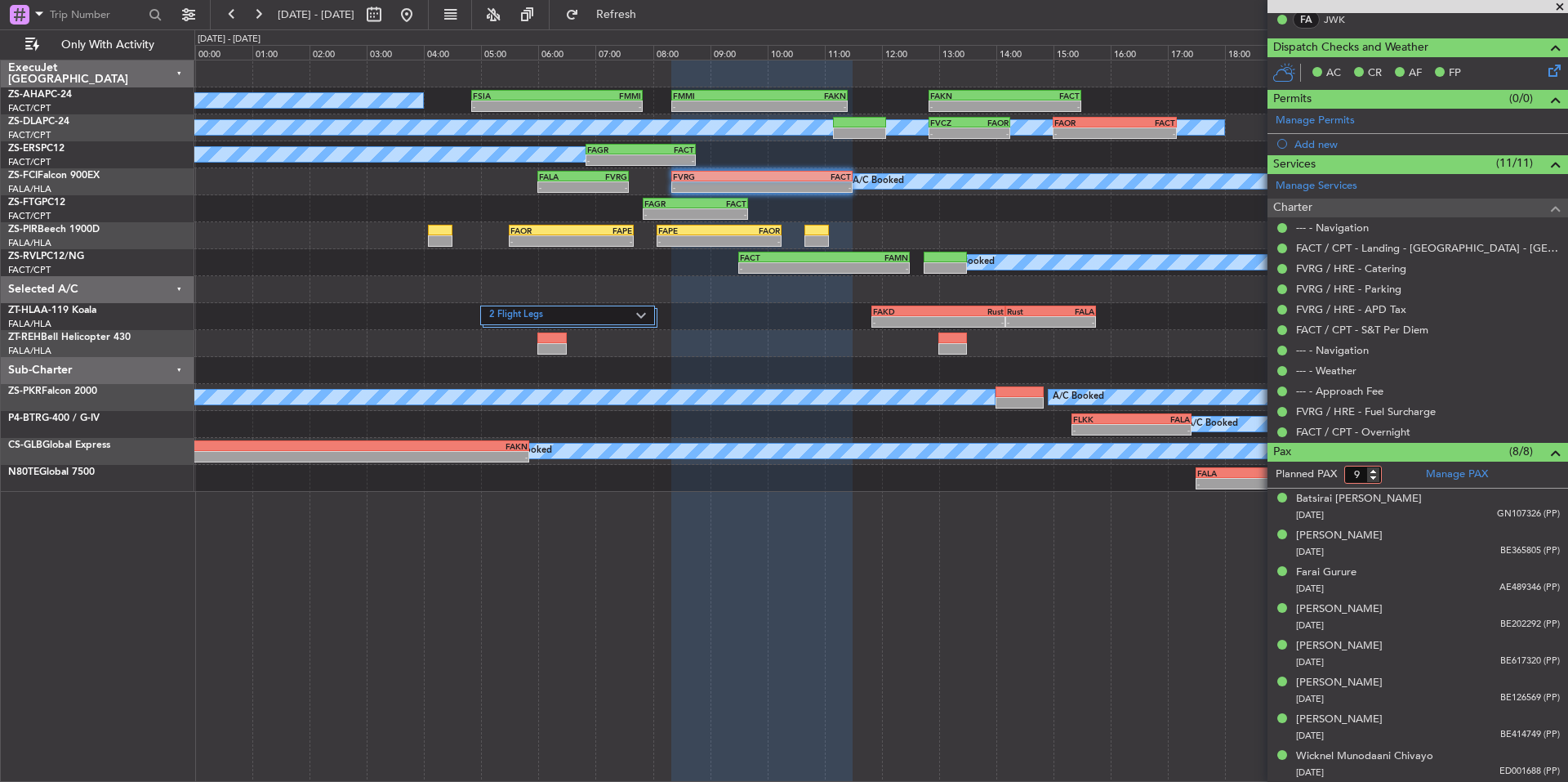
type input "9"
click at [1370, 469] on input "9" at bounding box center [1362, 475] width 37 height 18
click at [1402, 469] on form "Planned PAX 9" at bounding box center [1342, 474] width 150 height 26
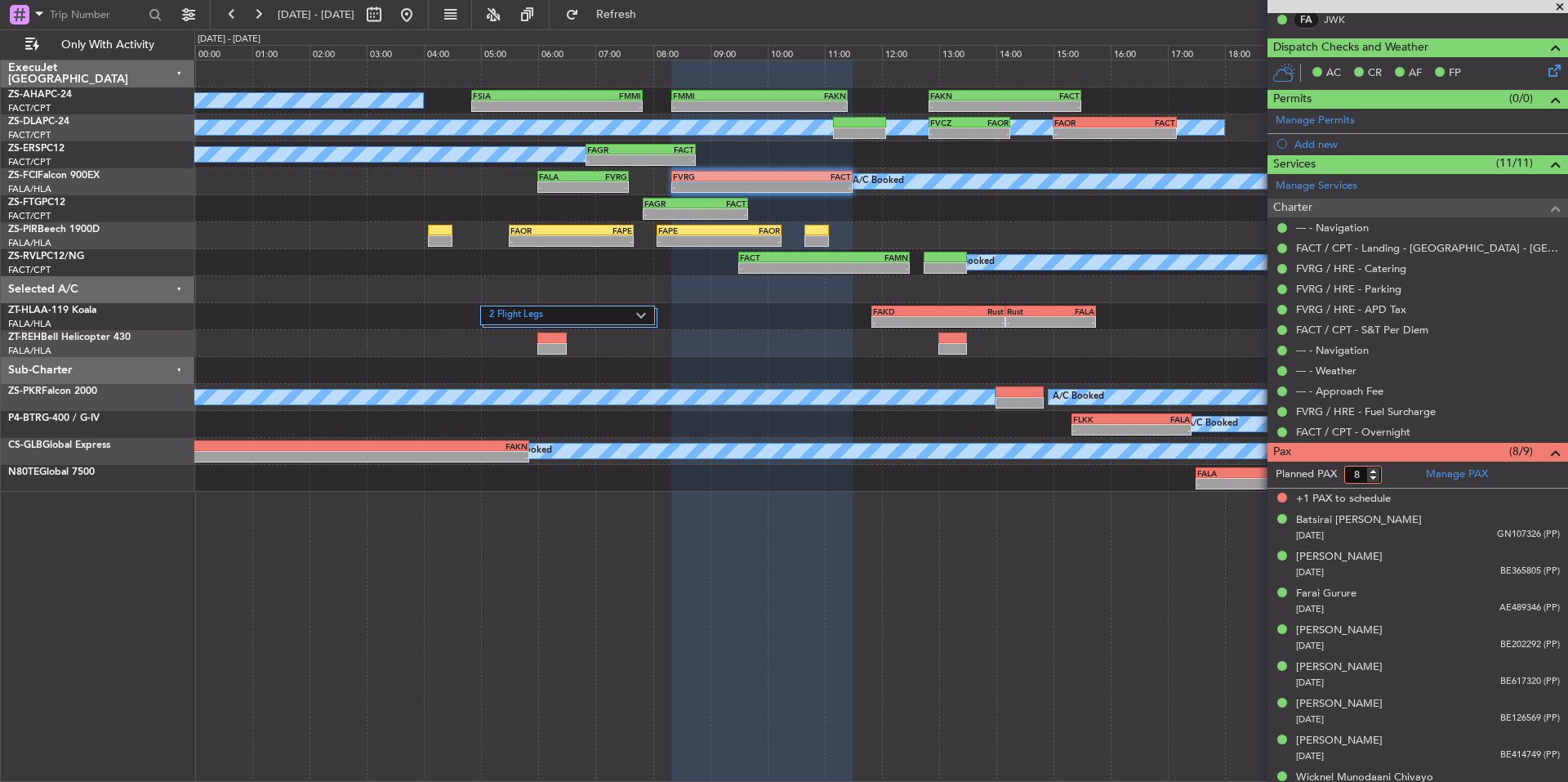
type input "8"
click at [1372, 477] on input "8" at bounding box center [1362, 475] width 37 height 18
click at [1396, 473] on form "Planned PAX" at bounding box center [1342, 474] width 150 height 26
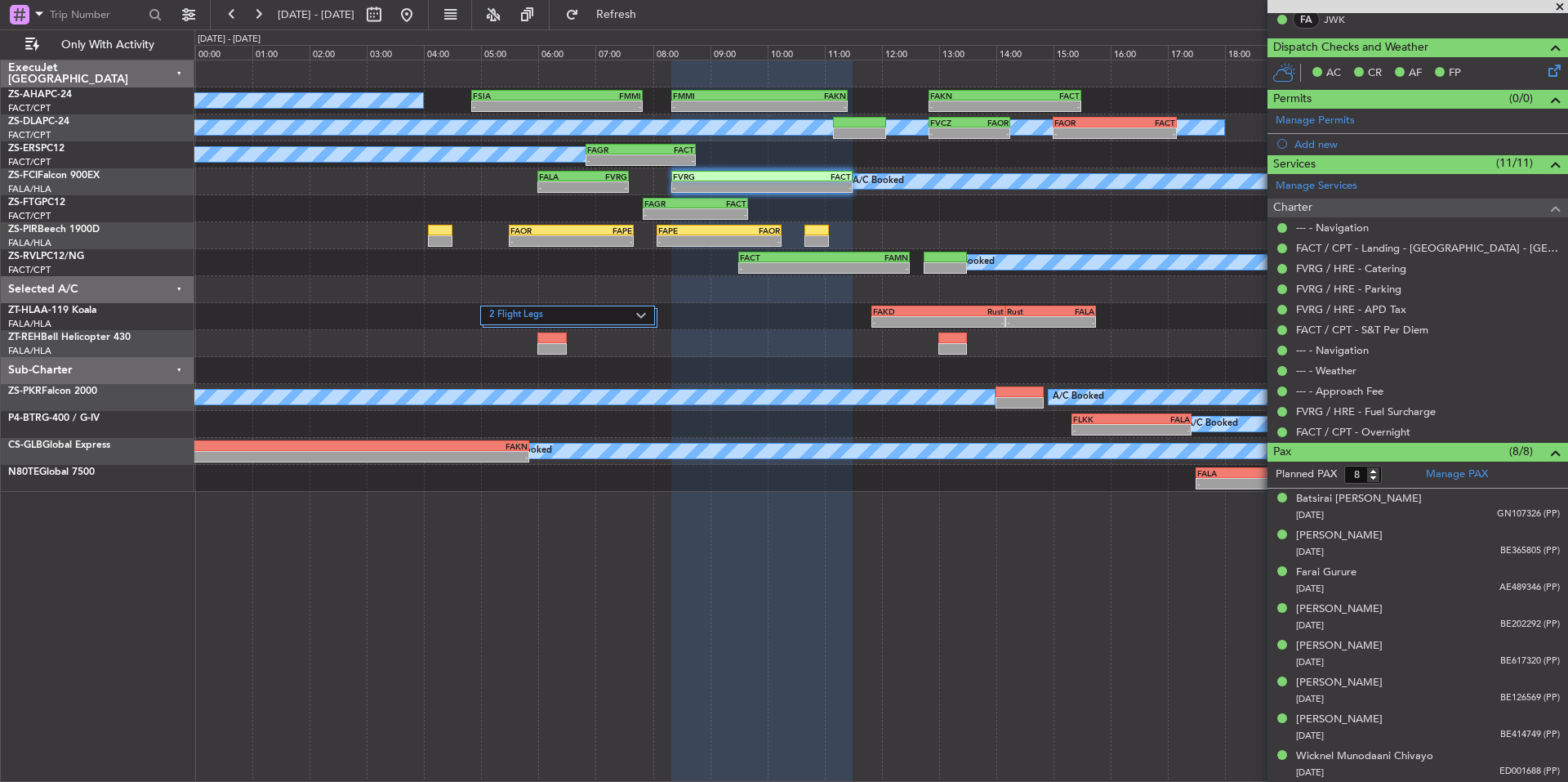
click at [1557, 8] on span at bounding box center [1560, 8] width 17 height 15
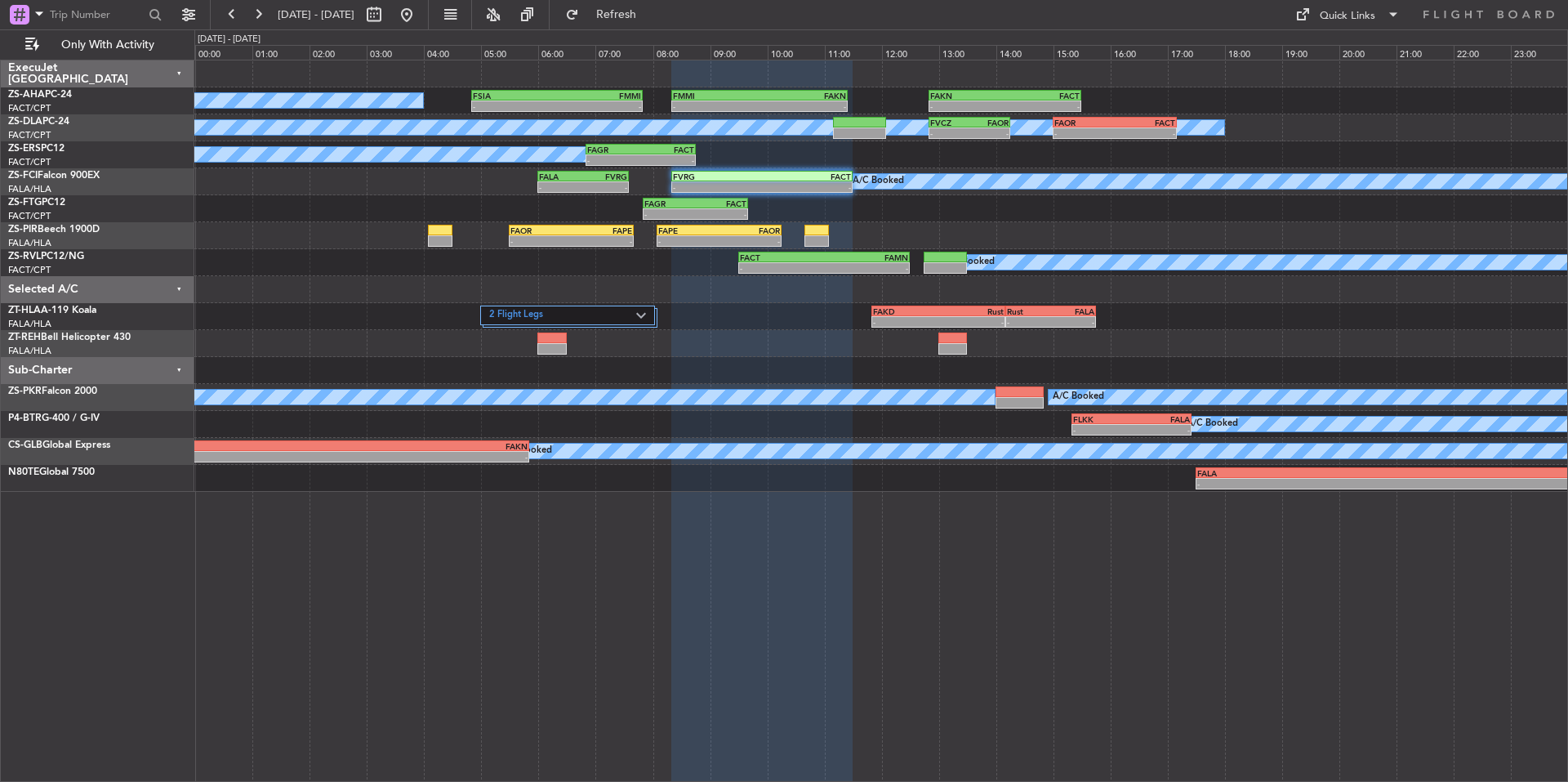
type input "0"
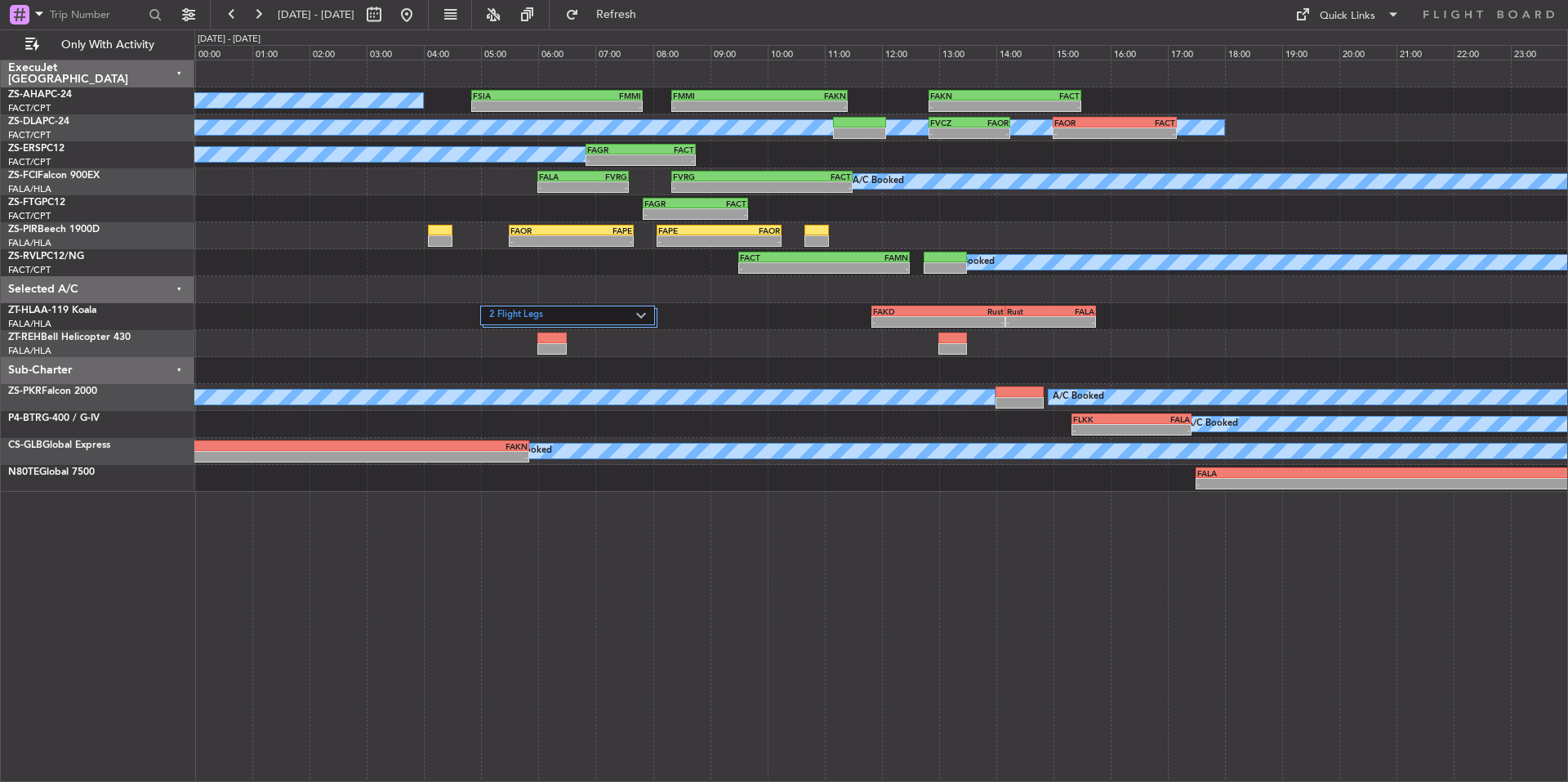
scroll to position [0, 0]
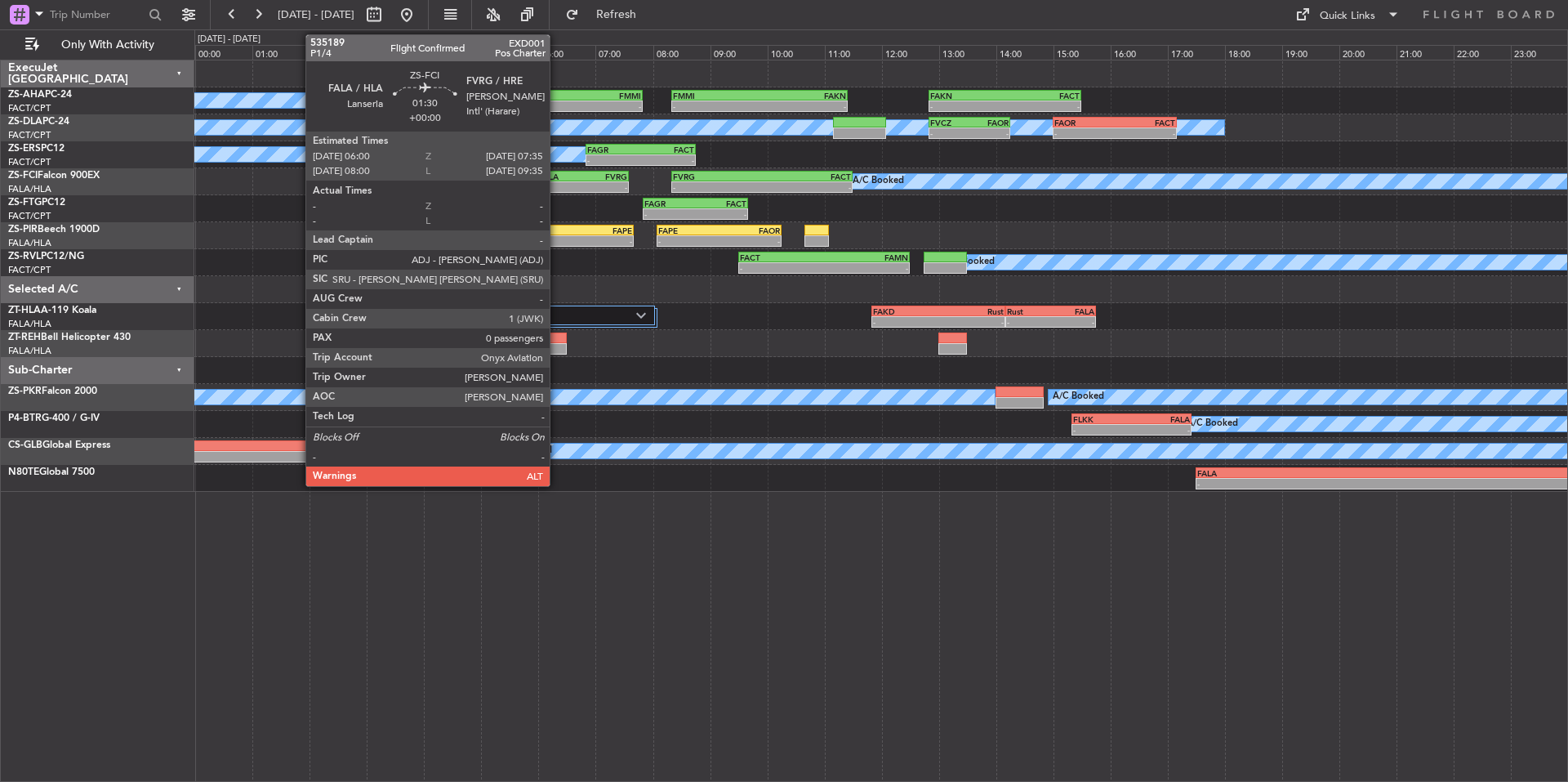
click at [557, 181] on div "FALA 06:00 Z FVRG 07:35 Z" at bounding box center [582, 177] width 91 height 12
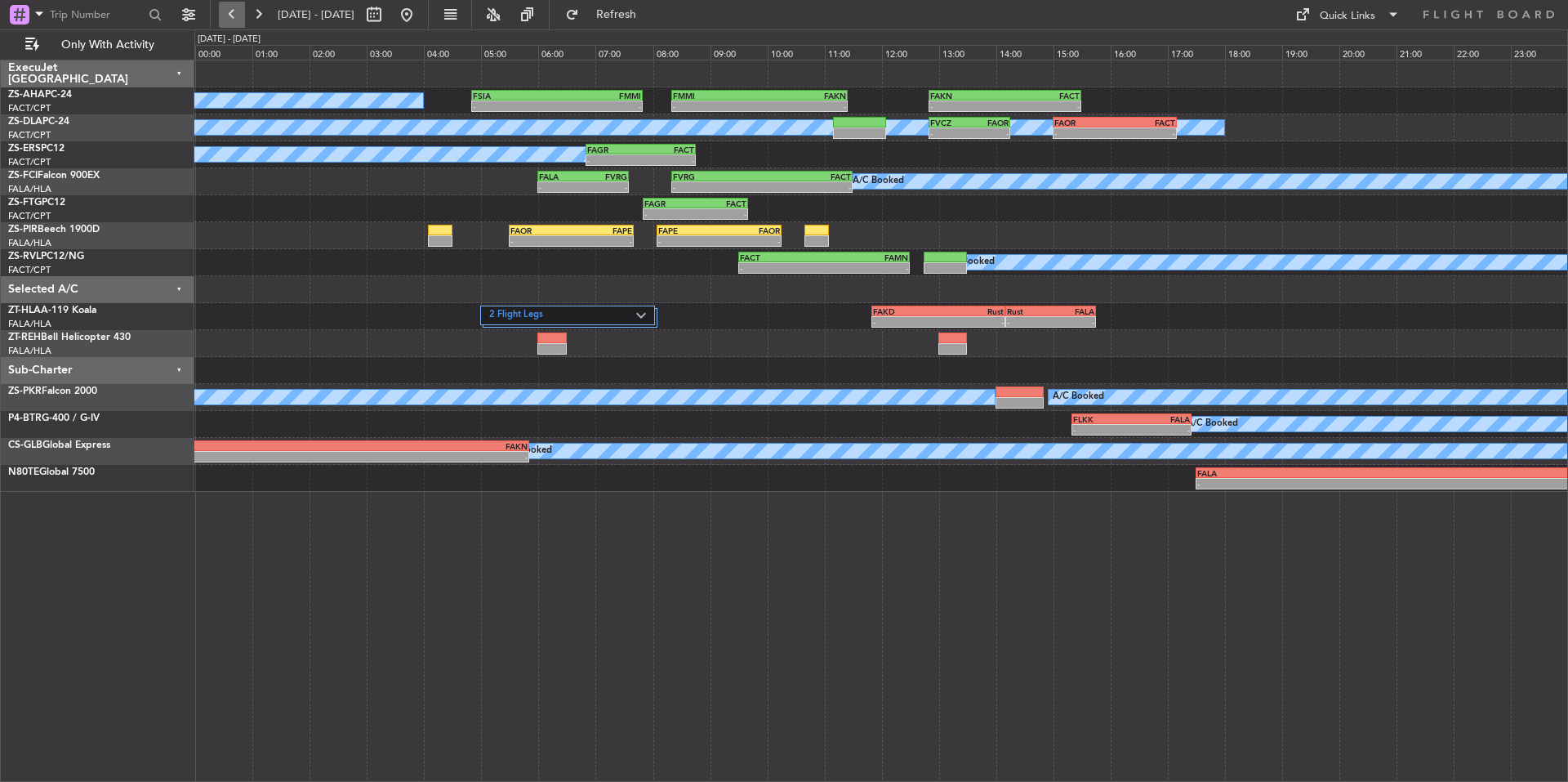
click at [238, 17] on button at bounding box center [232, 14] width 26 height 26
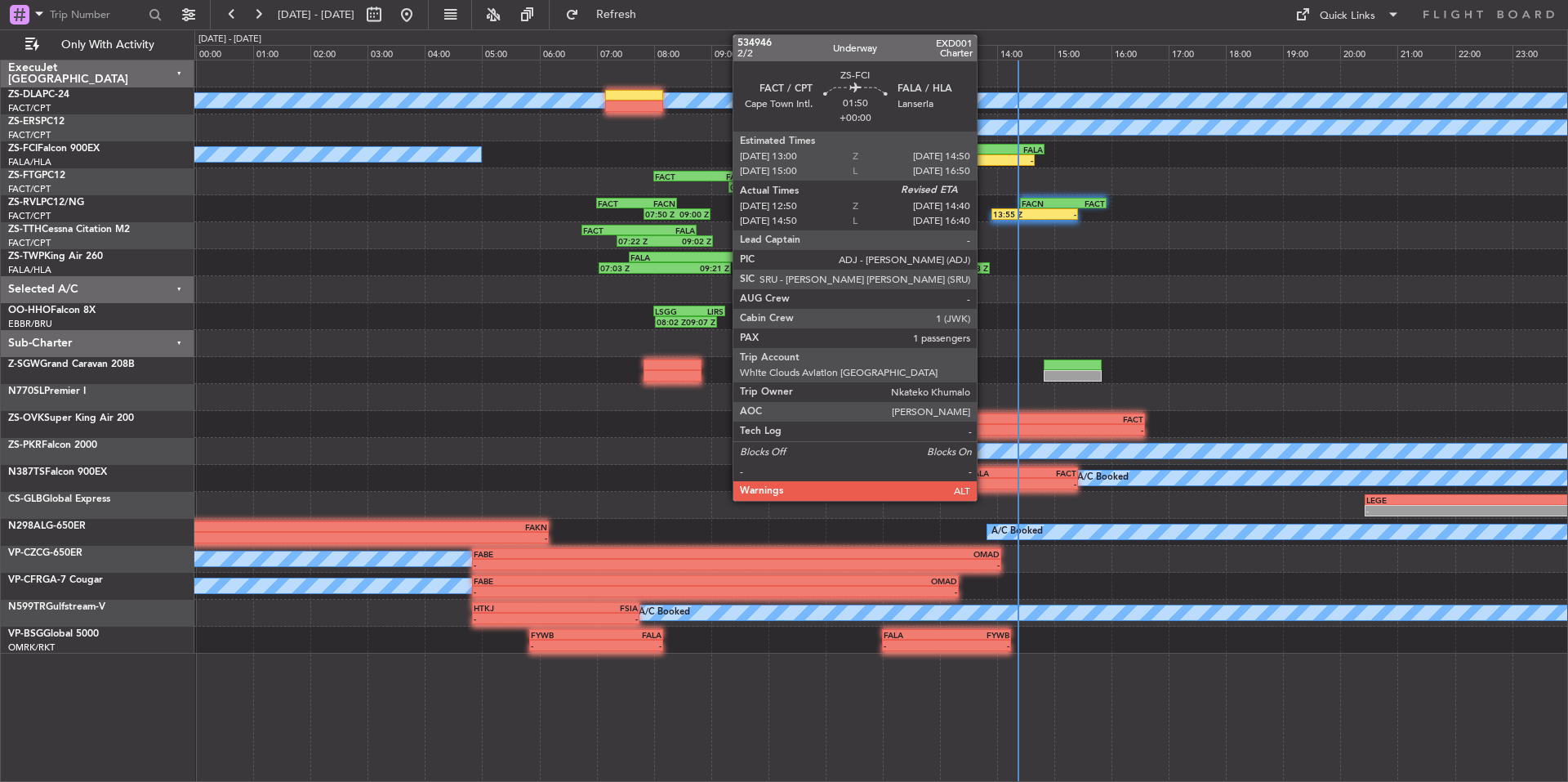
click at [984, 149] on div "FACT" at bounding box center [966, 149] width 51 height 10
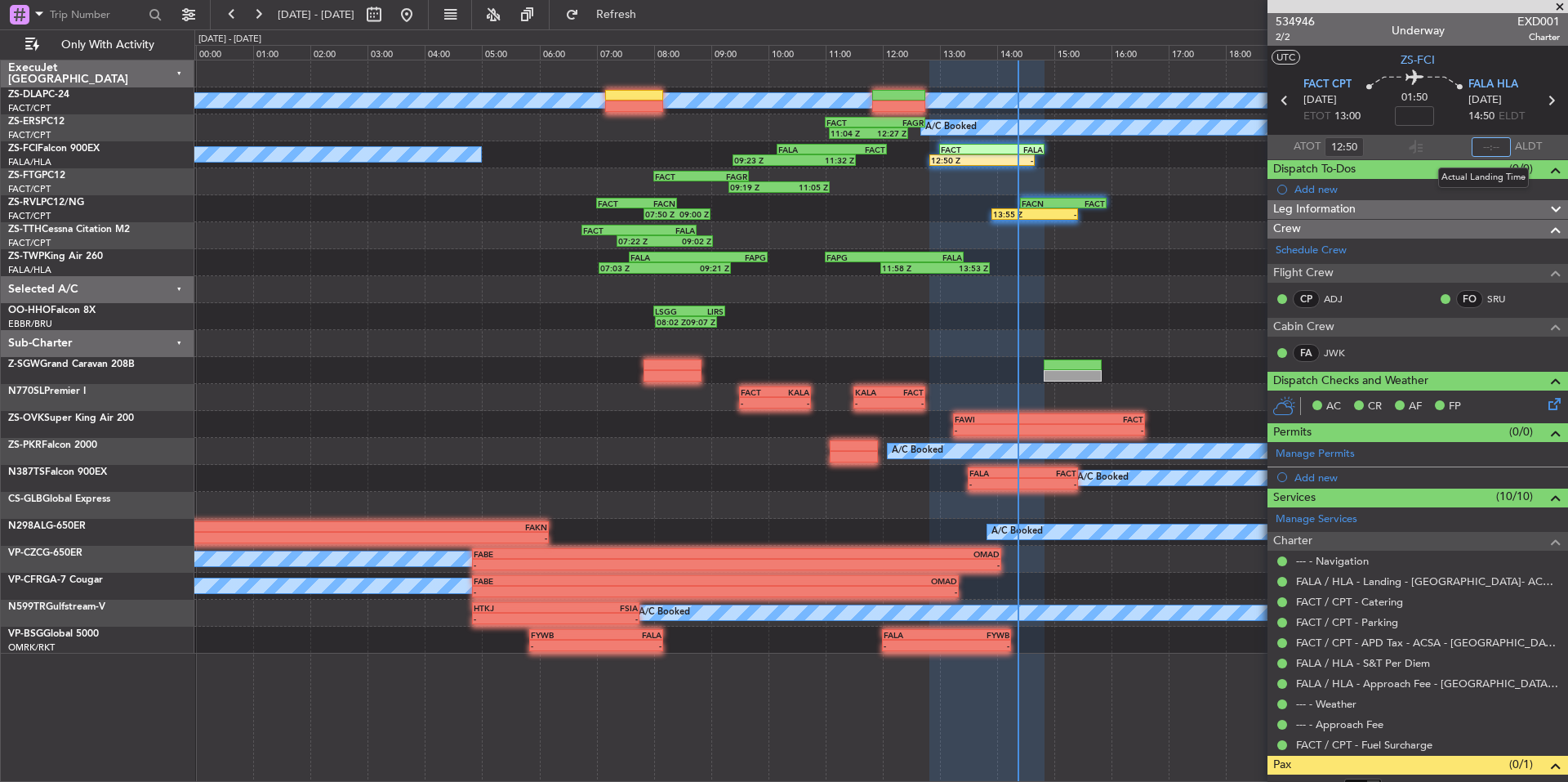
click at [1484, 148] on input "text" at bounding box center [1491, 148] width 39 height 20
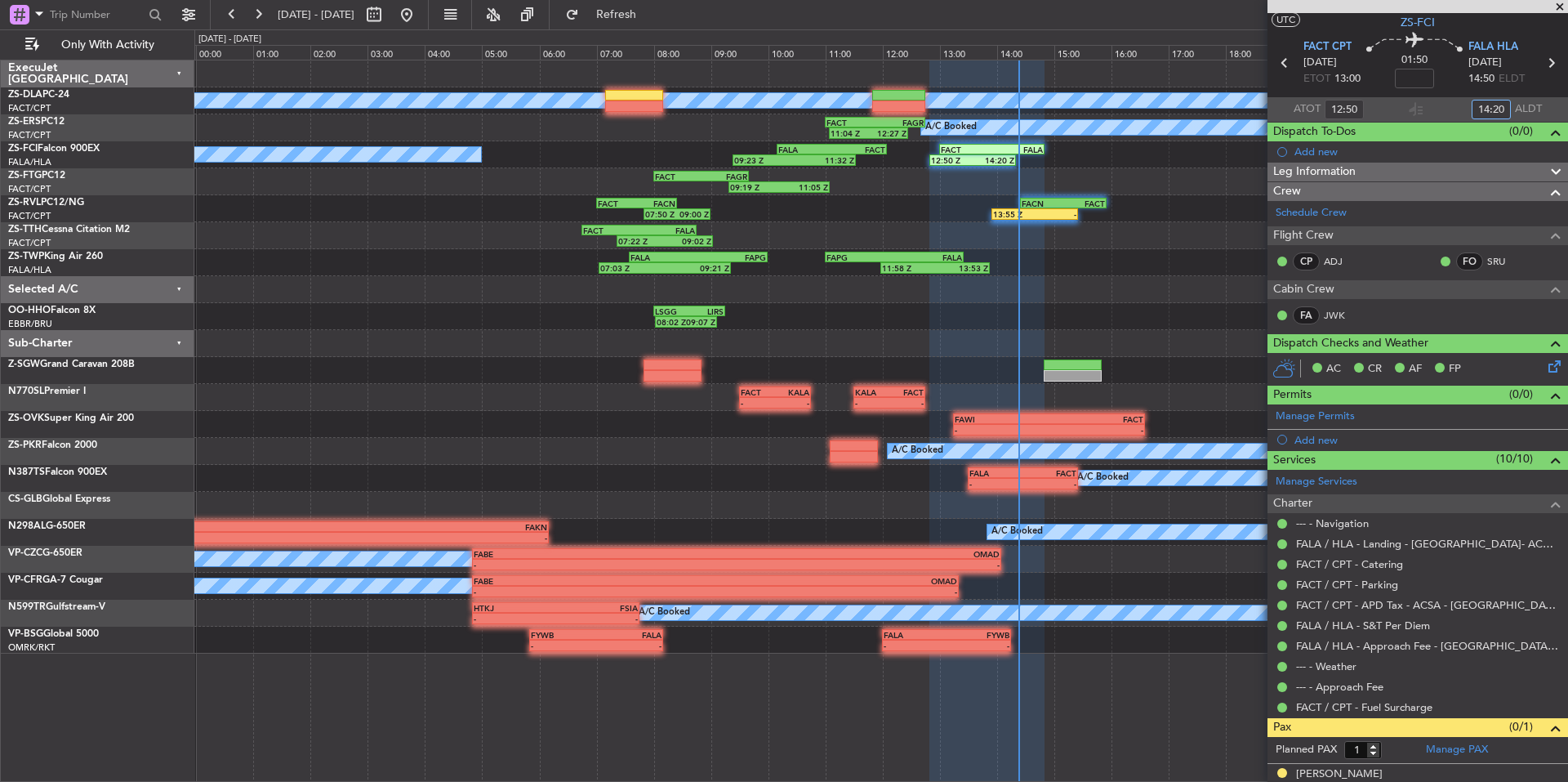
scroll to position [53, 0]
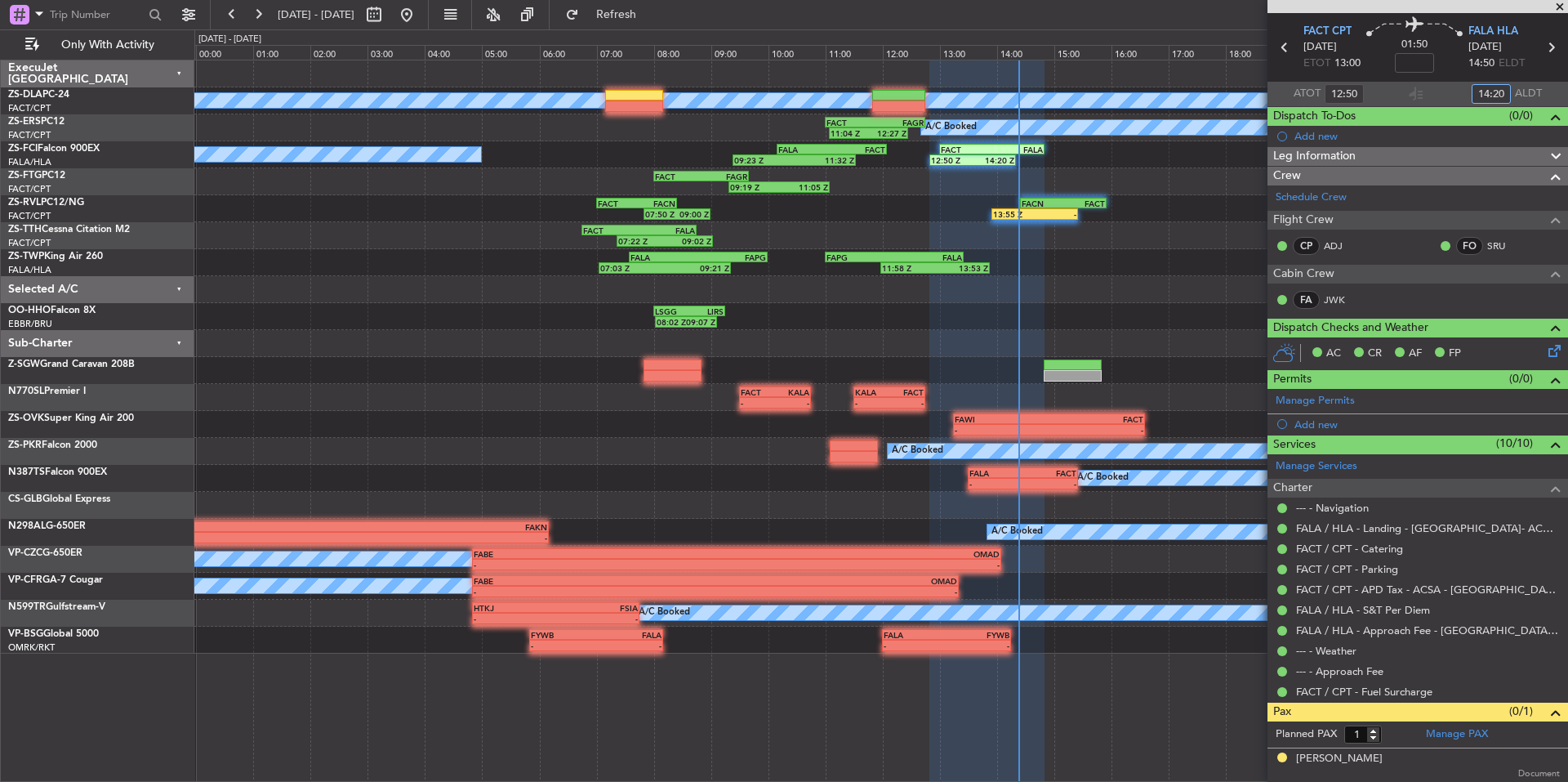
type input "14:20"
click at [1563, 4] on span at bounding box center [1560, 8] width 17 height 15
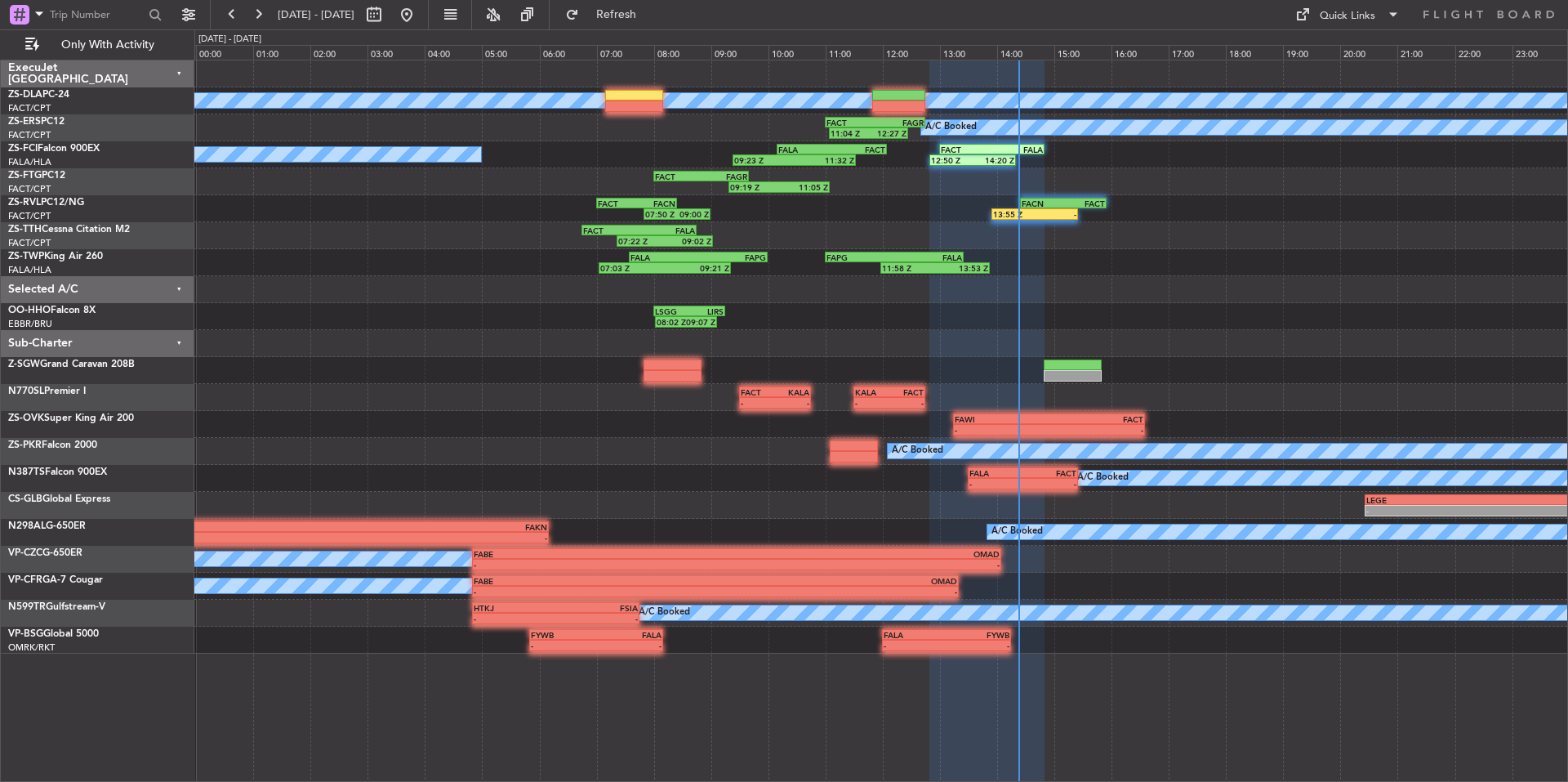
type input "0"
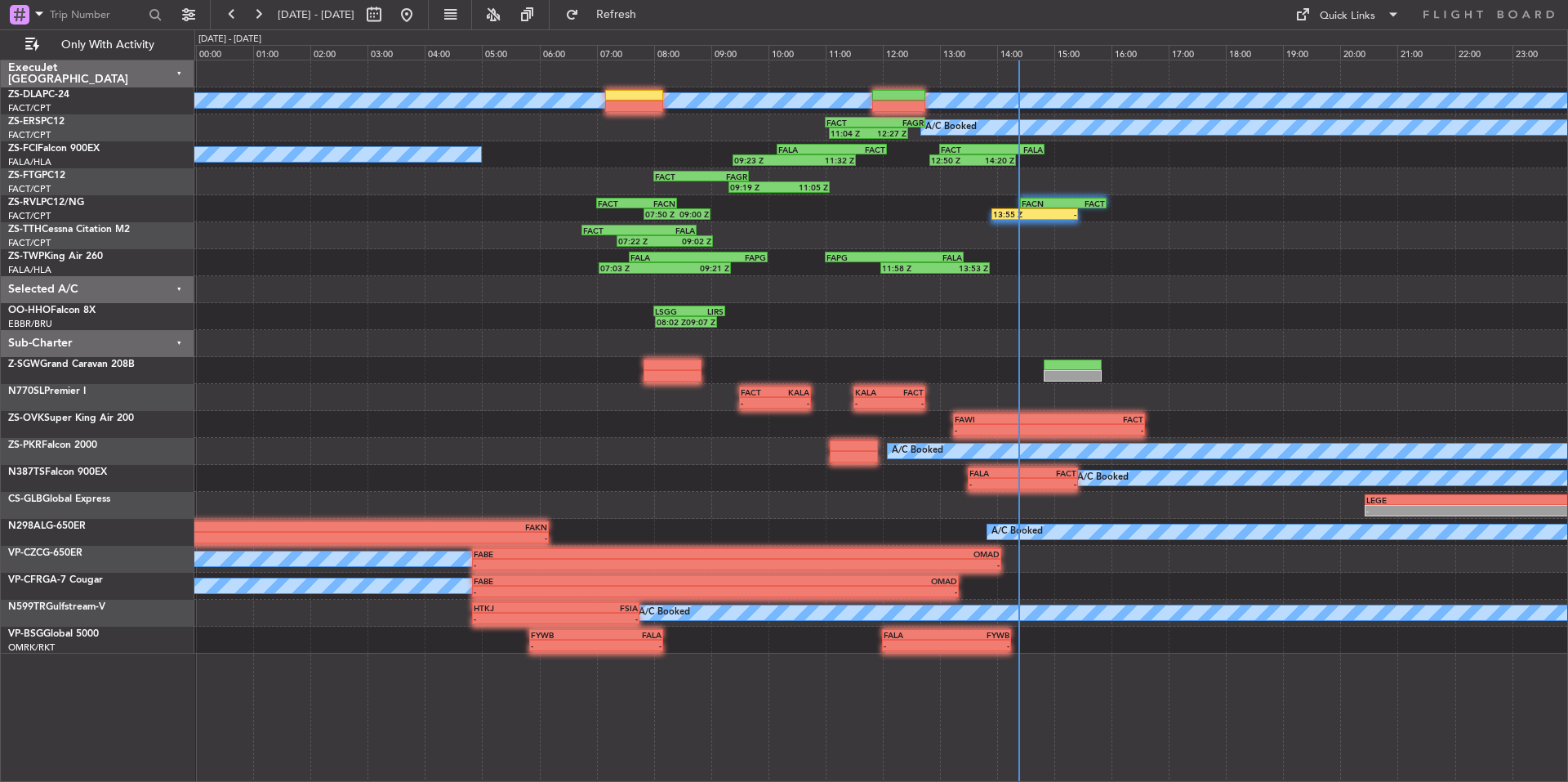
scroll to position [0, 0]
